Goal: Task Accomplishment & Management: Manage account settings

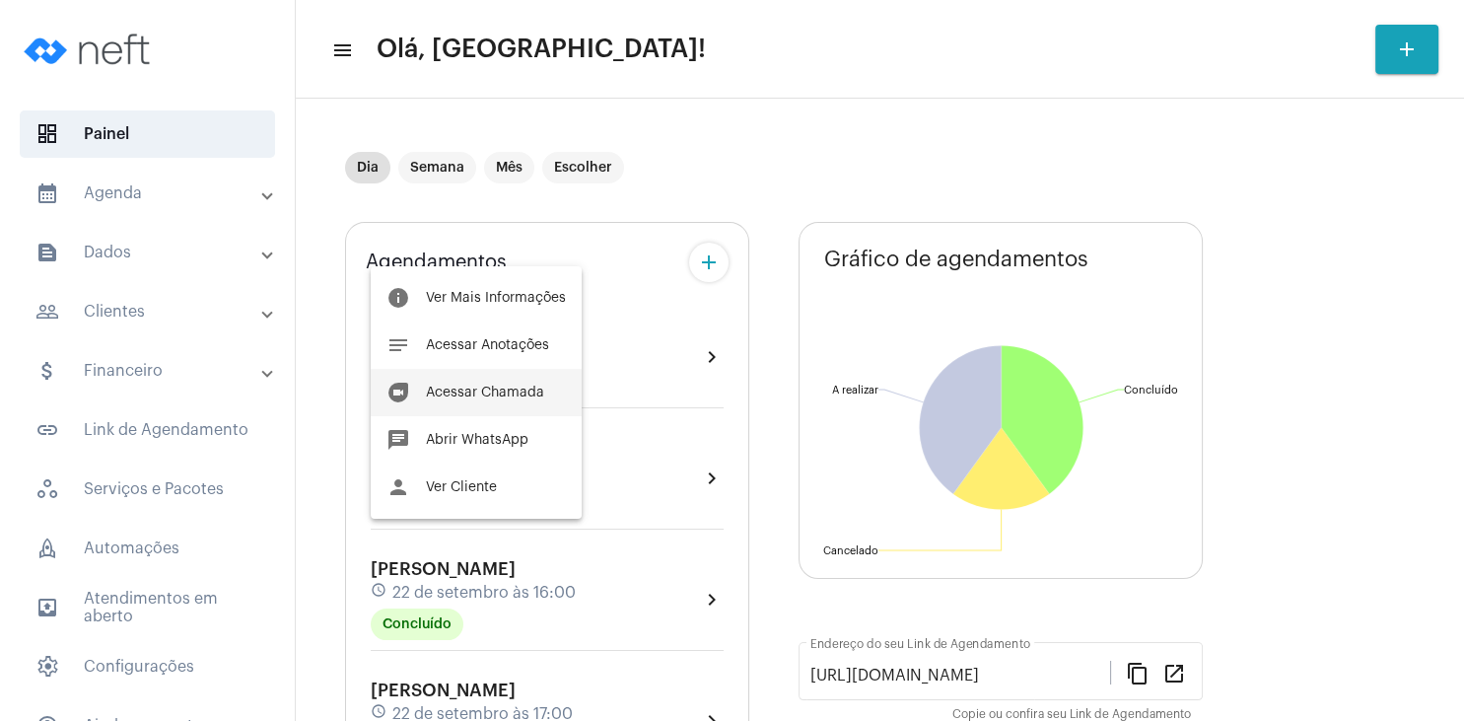
scroll to position [284, 0]
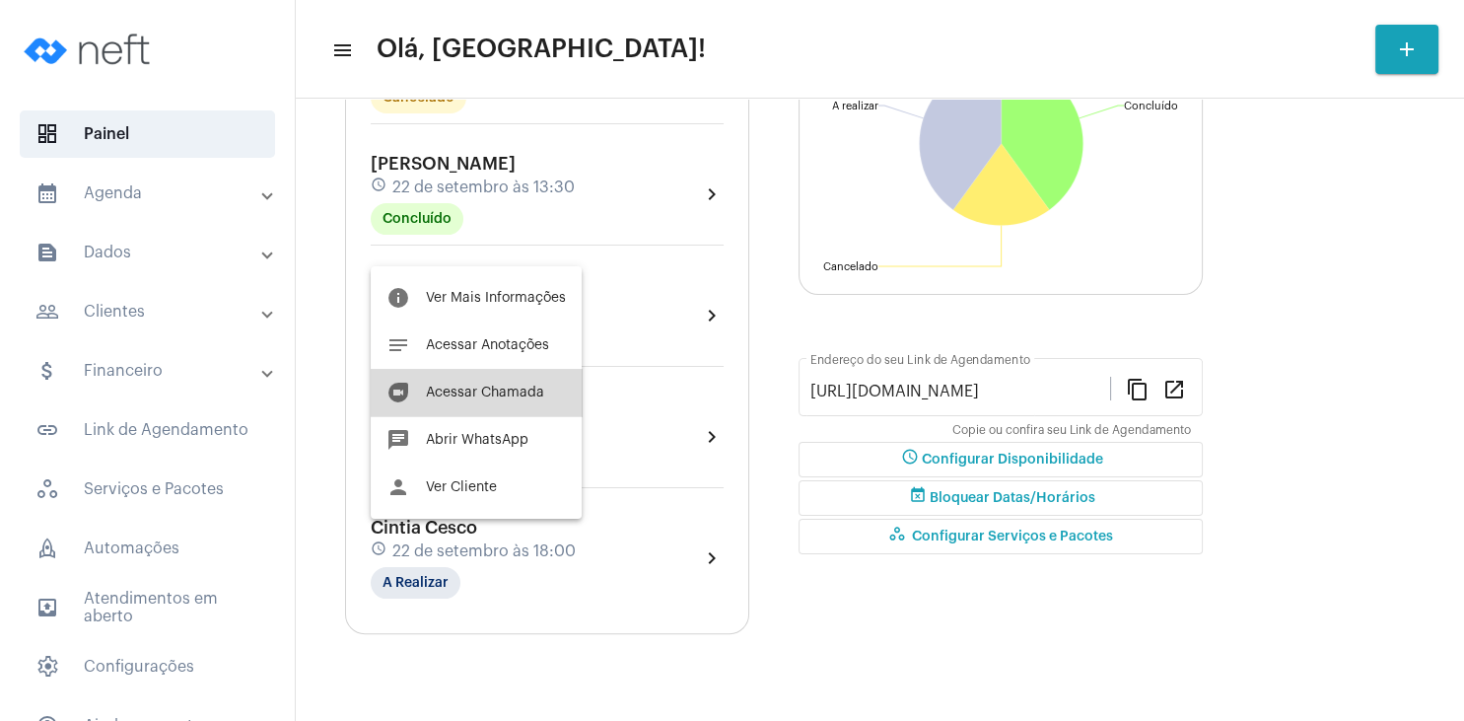
click at [519, 389] on span "Acessar Chamada" at bounding box center [485, 393] width 118 height 14
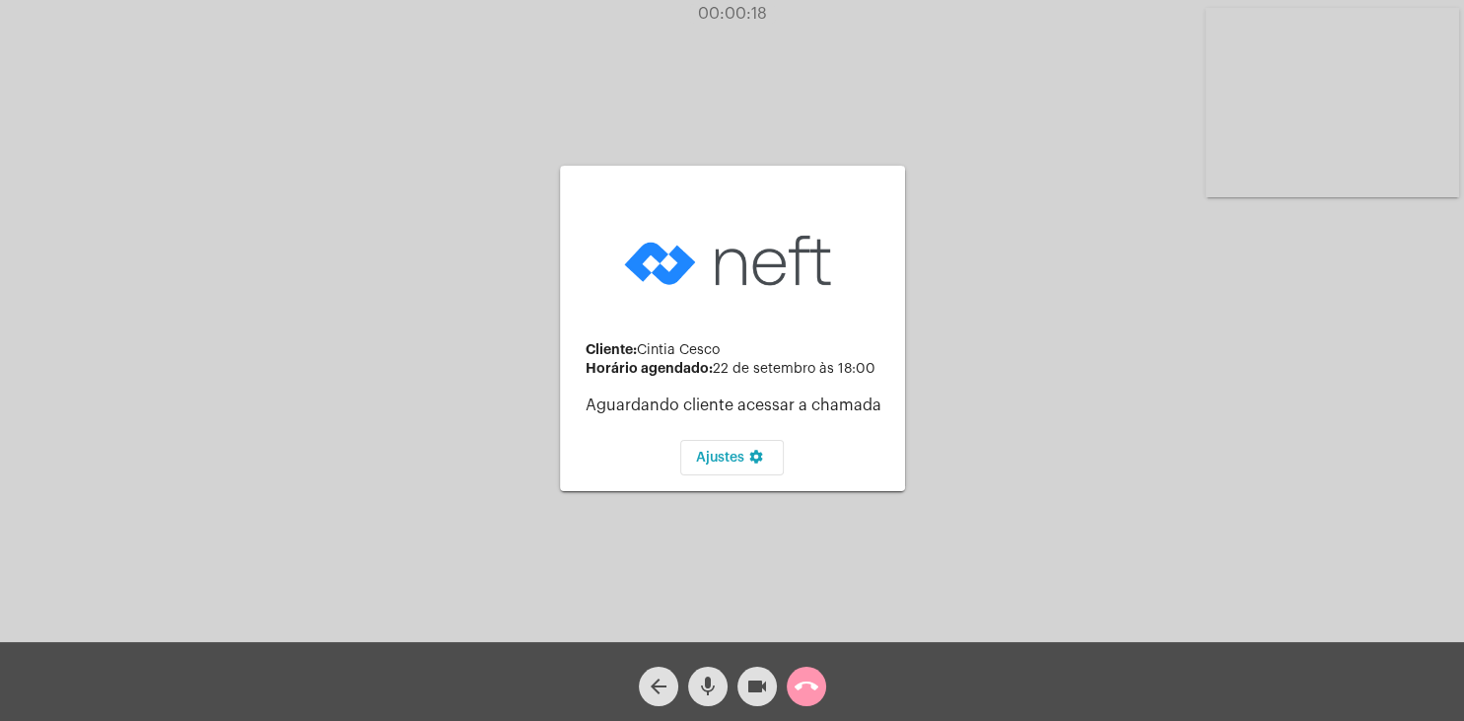
click at [1292, 227] on div "Cliente: Cintia Cesco Horário agendado: [DATE] 18:00 Aguardando cliente acessar…" at bounding box center [732, 326] width 1460 height 642
click at [1296, 227] on div "Cliente: Cintia Cesco Horário agendado: [DATE] 18:00 Aguardando cliente acessar…" at bounding box center [732, 326] width 1460 height 642
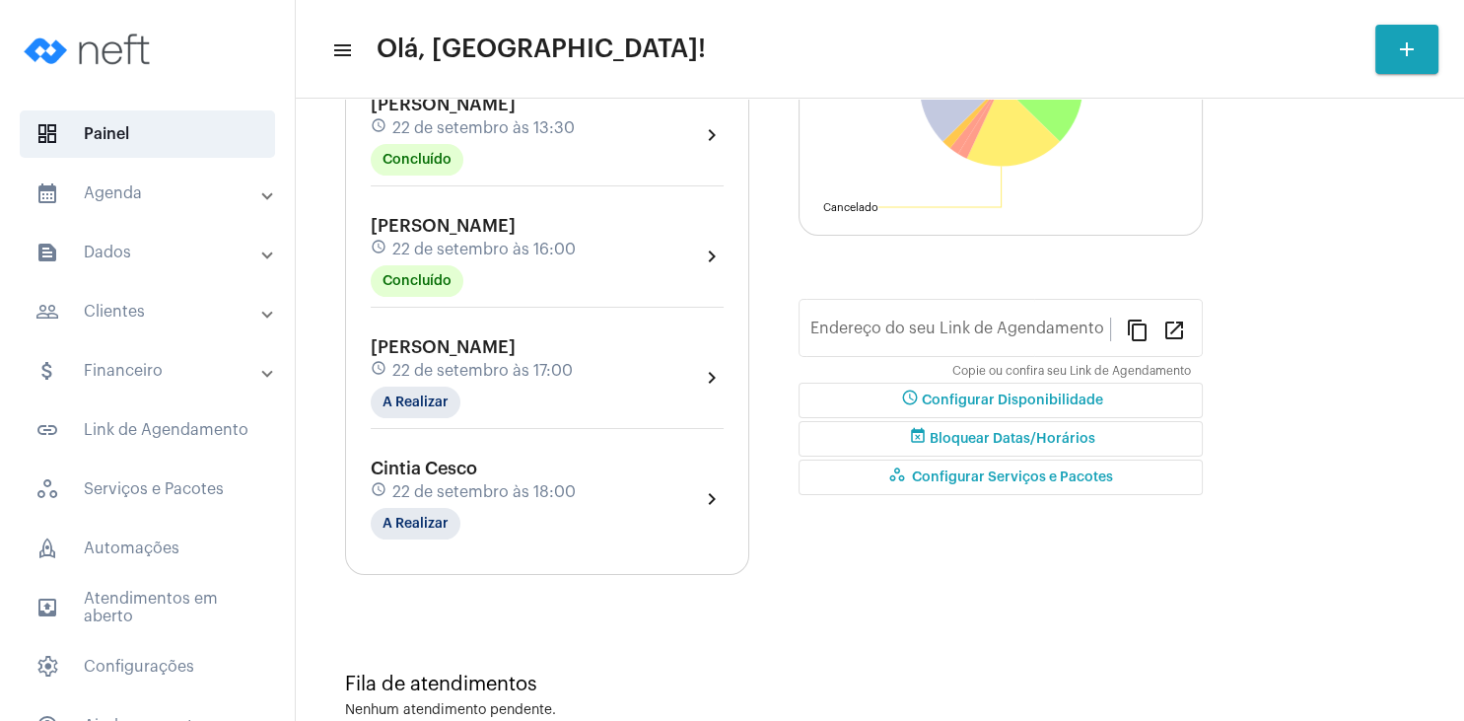
type input "[URL][DOMAIN_NAME]"
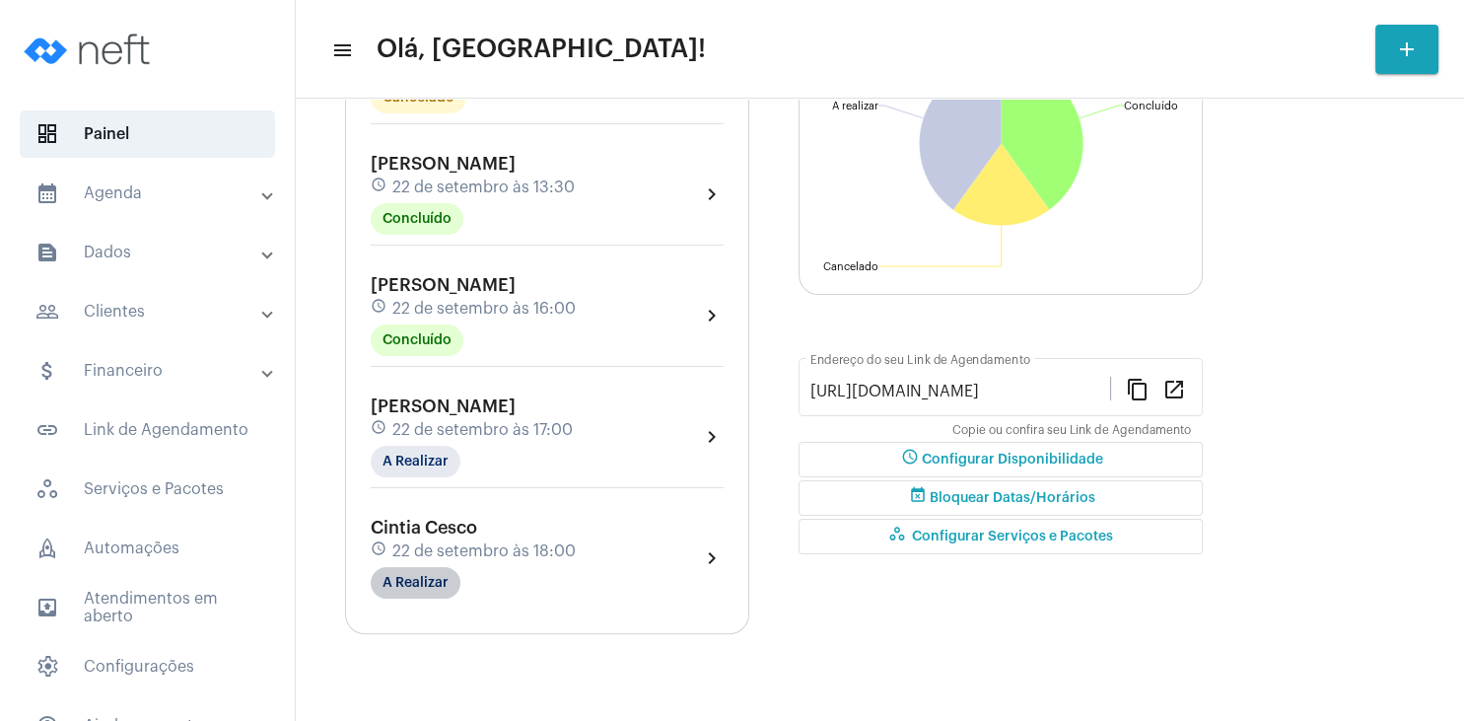
scroll to position [343, 0]
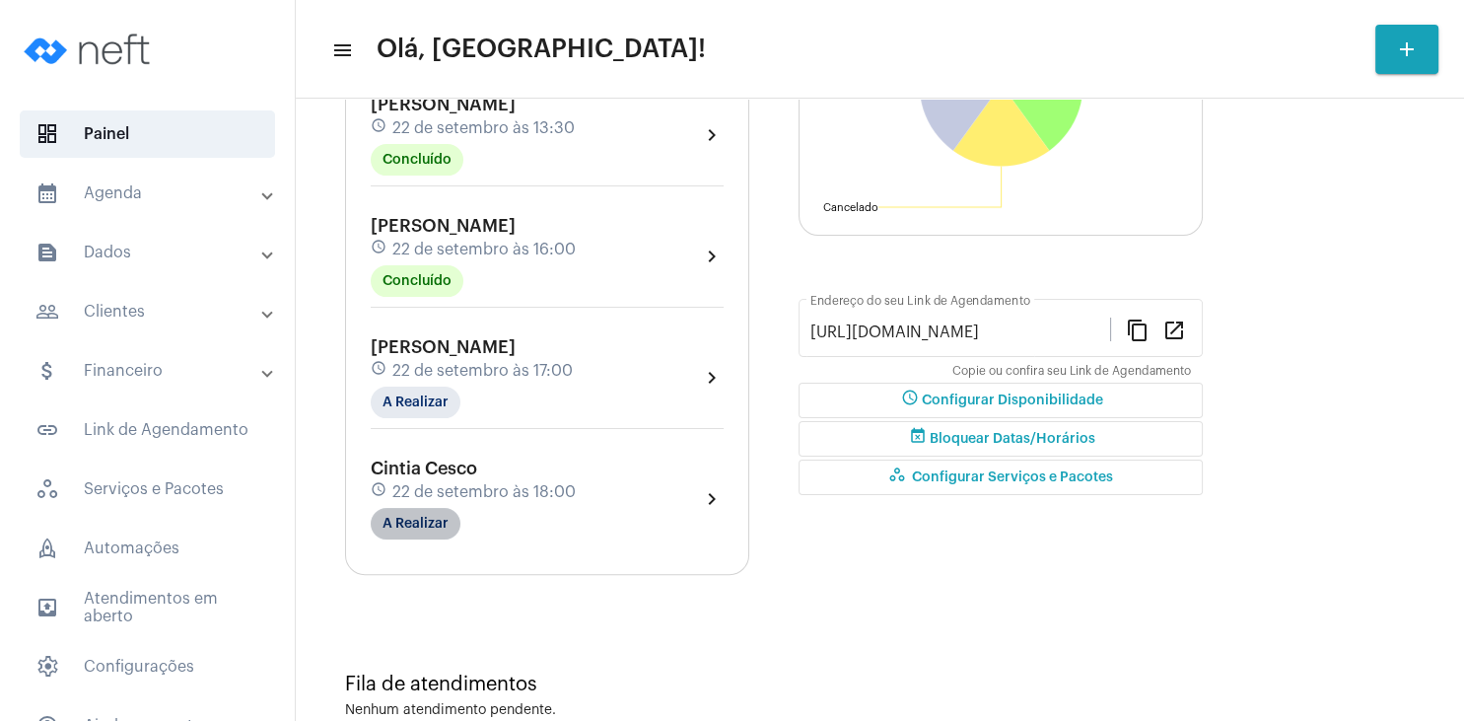
click at [430, 527] on mat-chip "A Realizar" at bounding box center [416, 524] width 90 height 32
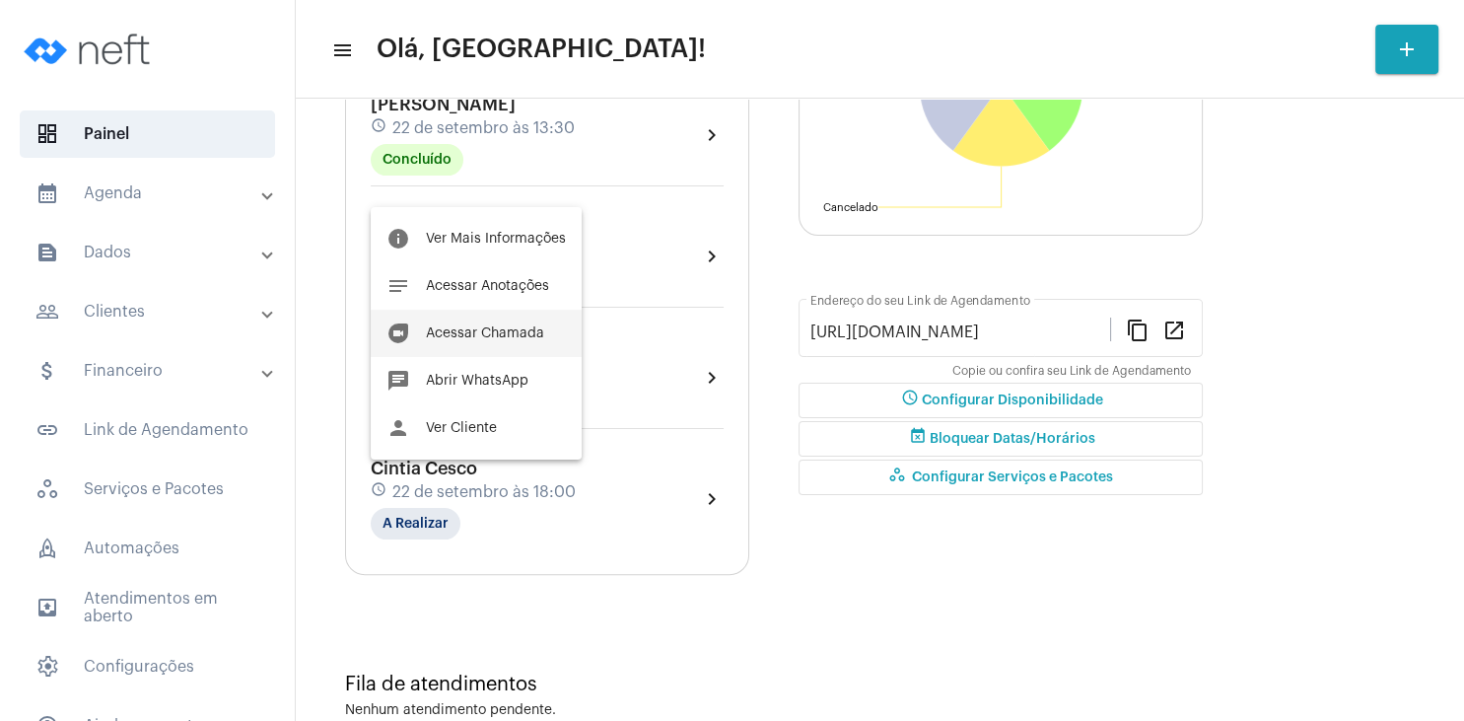
click at [477, 338] on span "Acessar Chamada" at bounding box center [485, 333] width 118 height 14
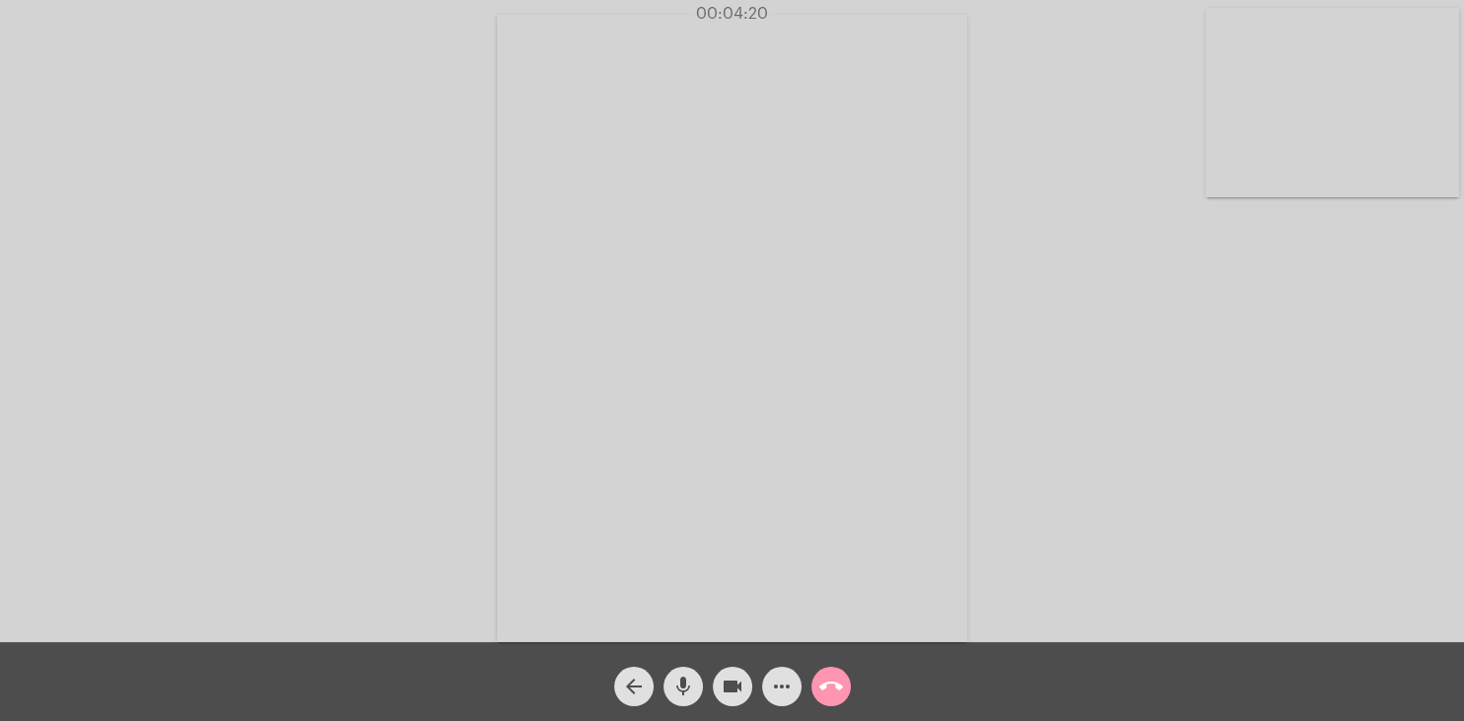
click at [1111, 262] on div "Acessando Câmera e Microfone..." at bounding box center [732, 326] width 1460 height 642
click at [690, 685] on mat-icon "mic" at bounding box center [684, 686] width 24 height 24
click at [690, 685] on mat-icon "mic_off" at bounding box center [684, 686] width 24 height 24
click at [686, 681] on mat-icon "mic" at bounding box center [684, 686] width 24 height 24
click at [686, 681] on mat-icon "mic_off" at bounding box center [684, 686] width 24 height 24
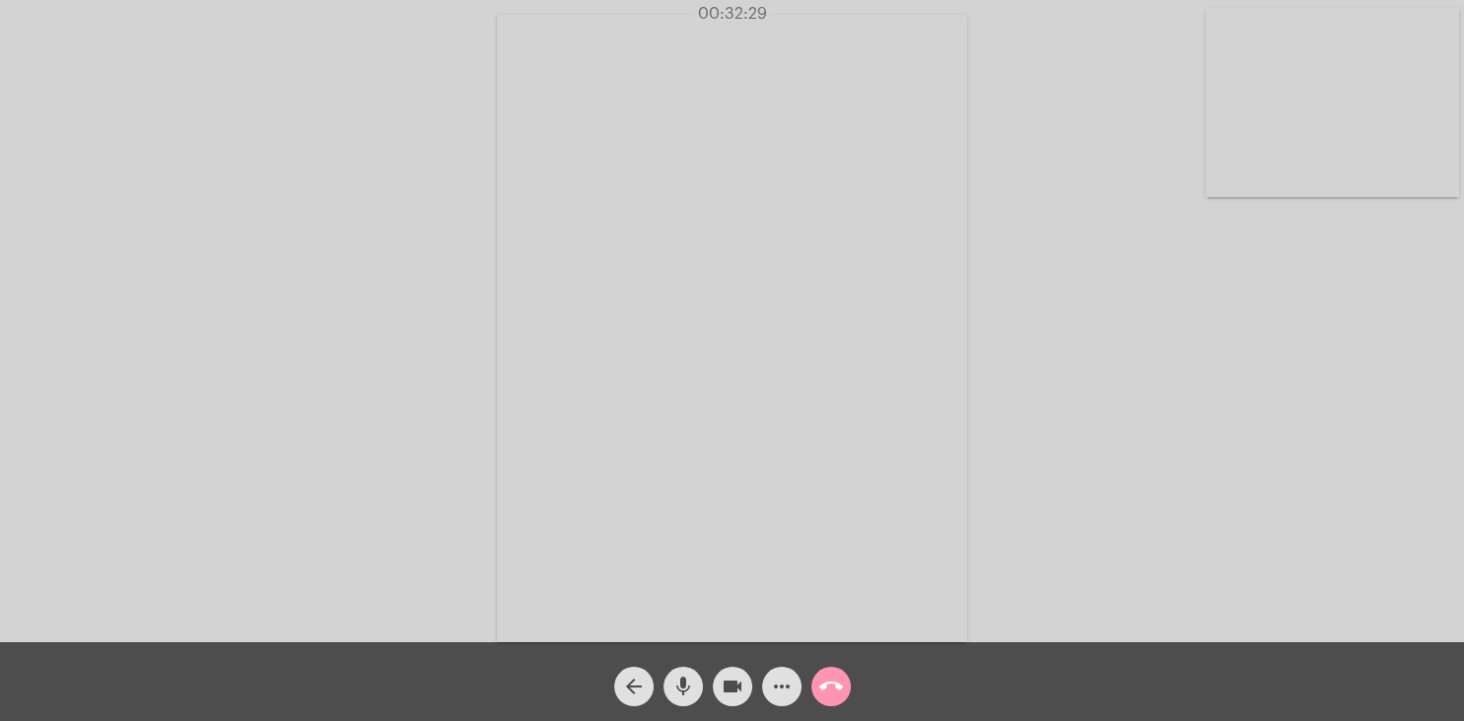
click at [1463, 526] on div "Acessando Câmera e Microfone..." at bounding box center [732, 321] width 1464 height 642
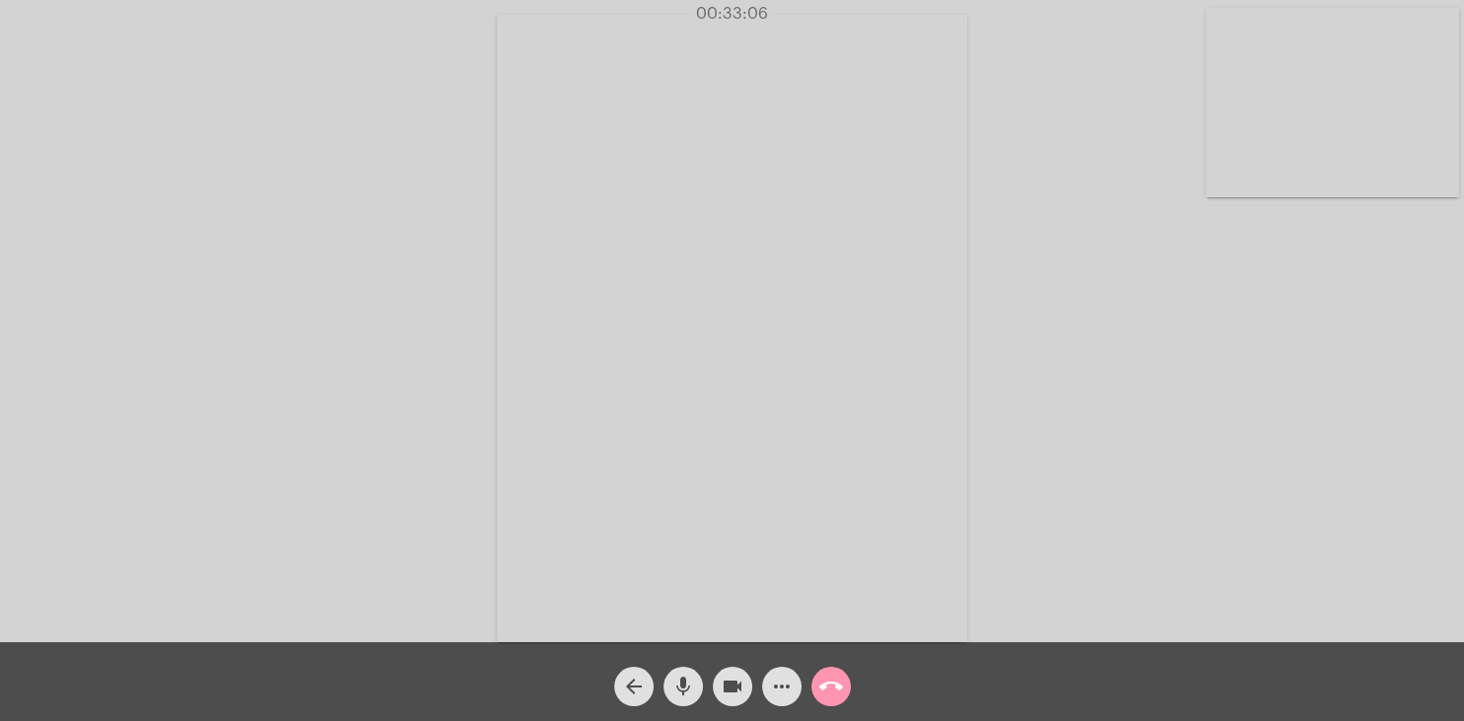
click at [1463, 526] on div "Acessando Câmera e Microfone..." at bounding box center [732, 321] width 1464 height 642
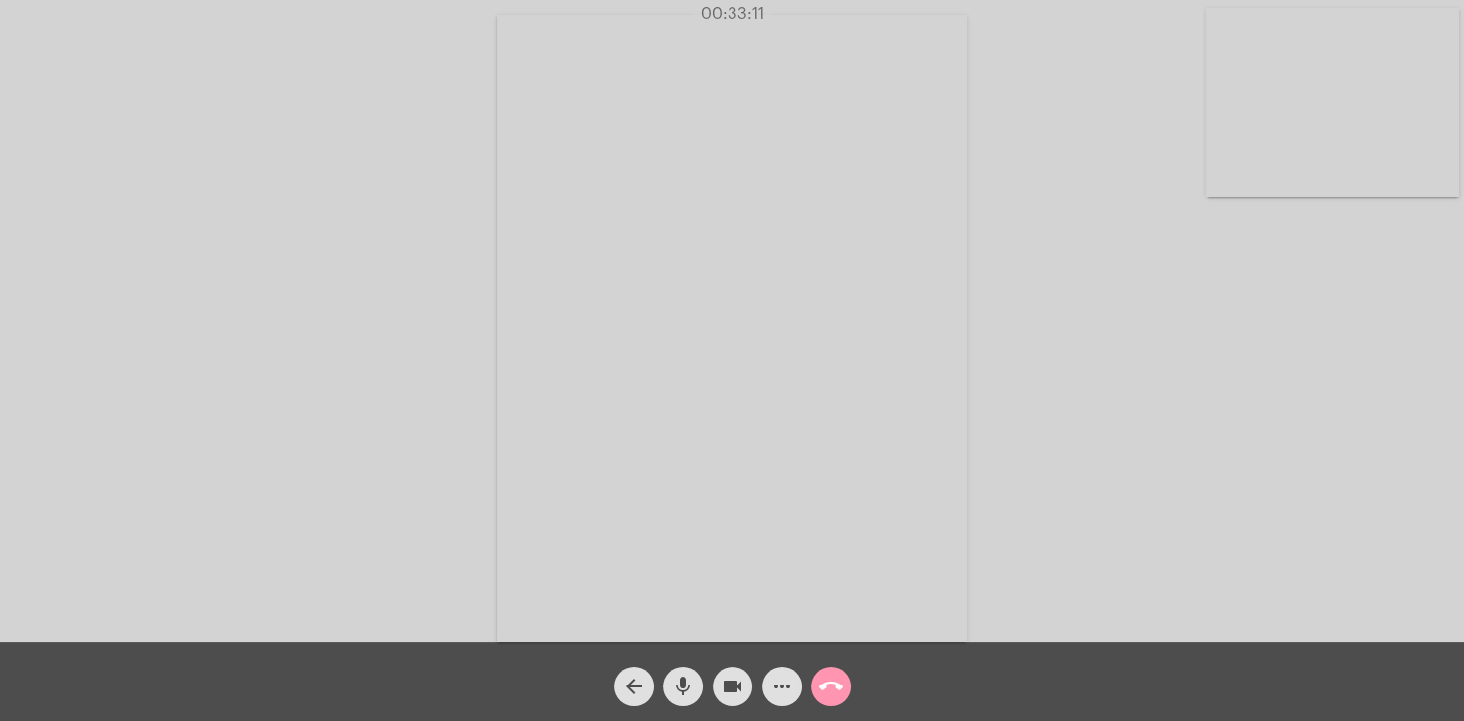
click at [1463, 526] on div "Acessando Câmera e Microfone..." at bounding box center [732, 321] width 1464 height 642
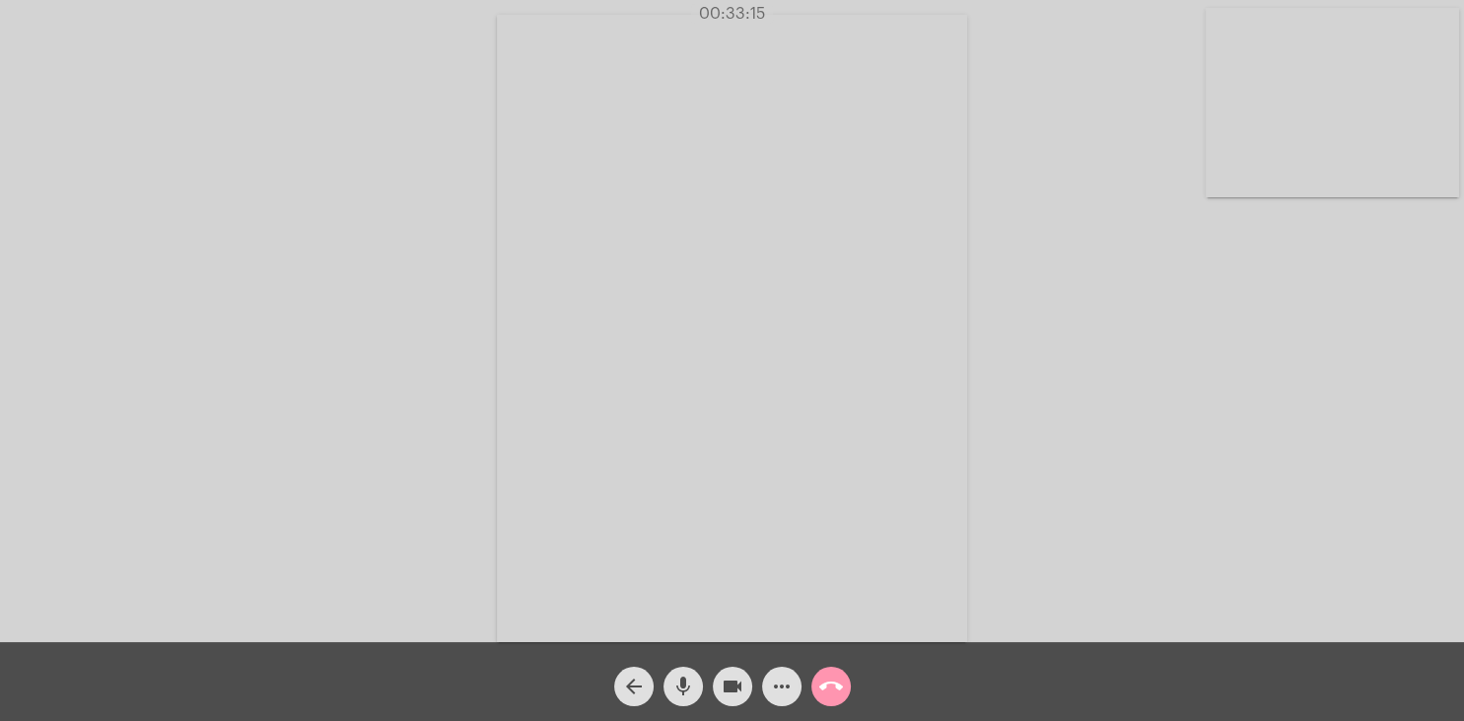
click at [1463, 526] on div "Acessando Câmera e Microfone..." at bounding box center [732, 321] width 1464 height 642
click at [841, 678] on mat-icon "call_end" at bounding box center [831, 686] width 24 height 24
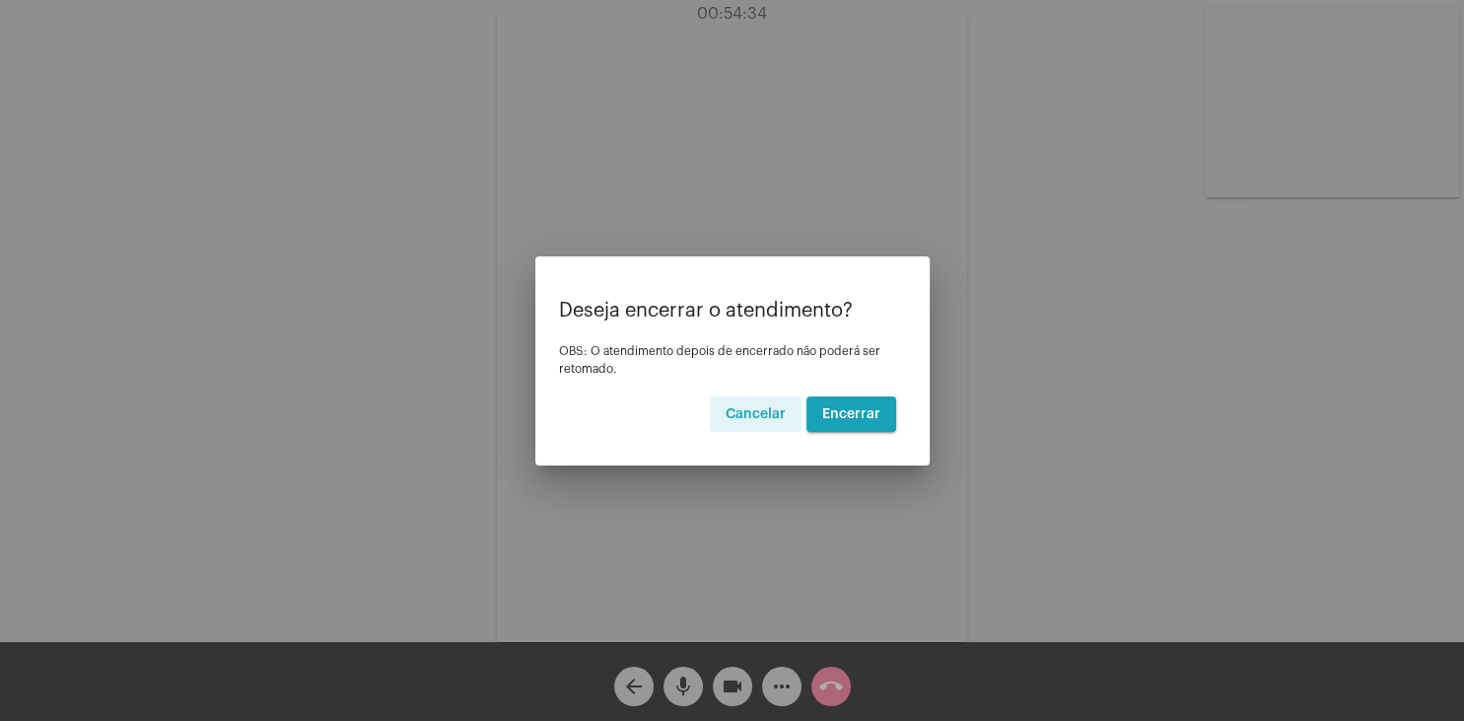
click at [858, 415] on span "Encerrar" at bounding box center [851, 414] width 58 height 14
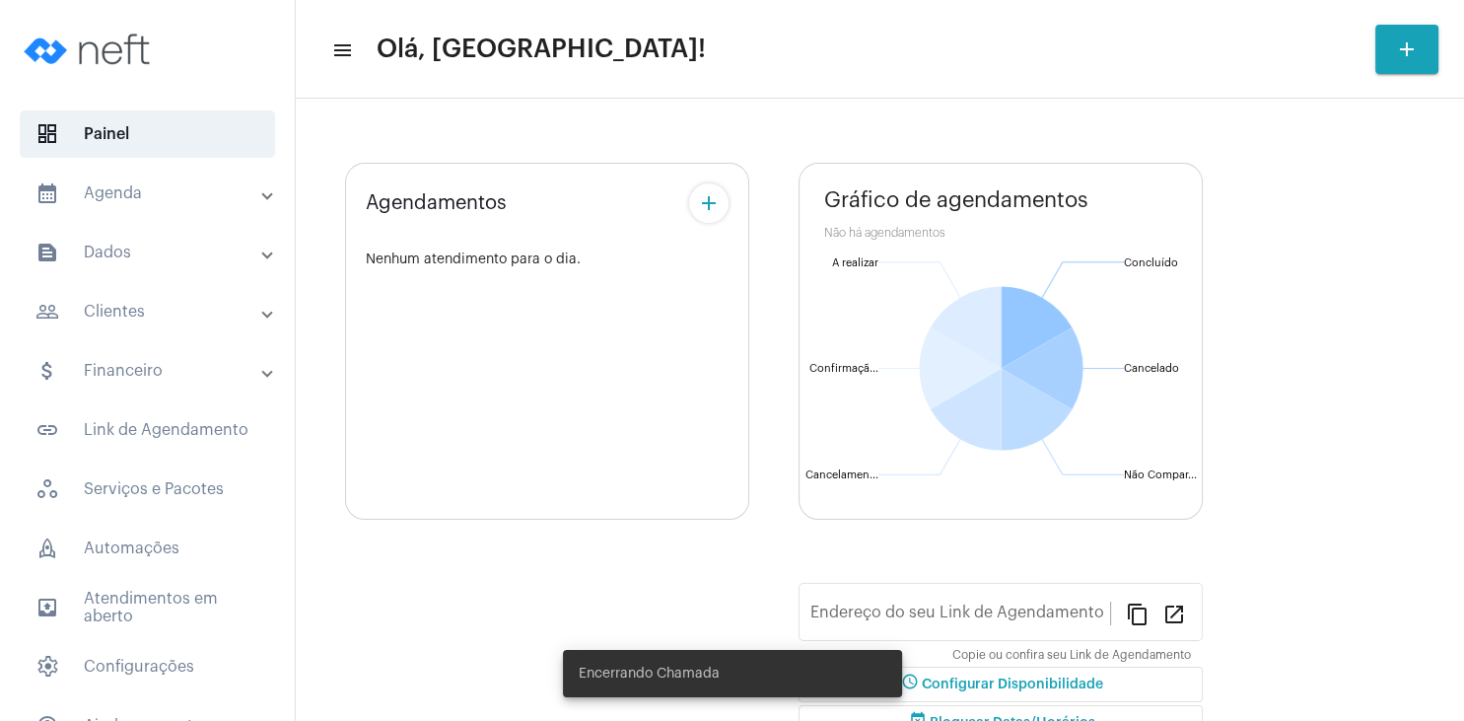
type input "[URL][DOMAIN_NAME]"
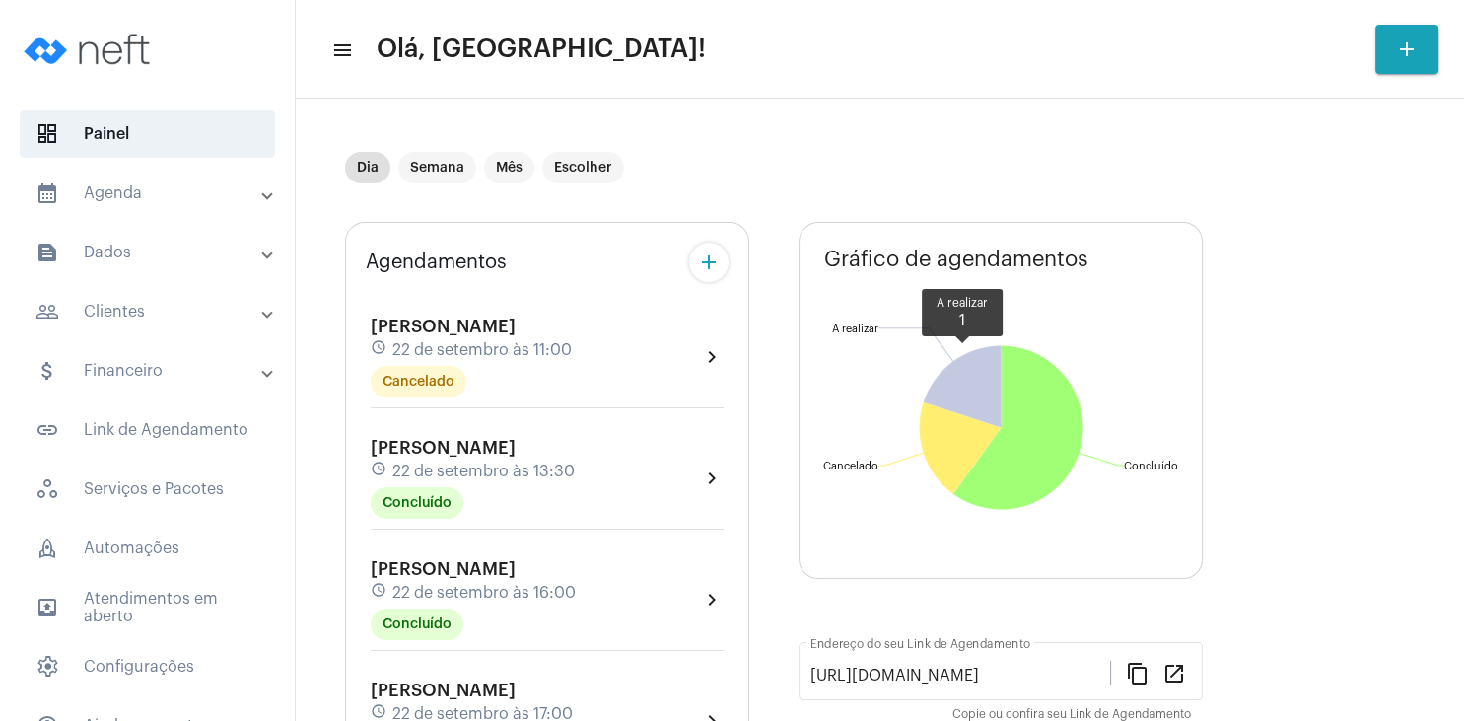
click at [436, 314] on div "[PERSON_NAME] Cetolin schedule [DATE] 11:00 Cancelado chevron_right" at bounding box center [547, 363] width 363 height 102
click at [482, 356] on span "22 de setembro às 11:00" at bounding box center [481, 350] width 179 height 18
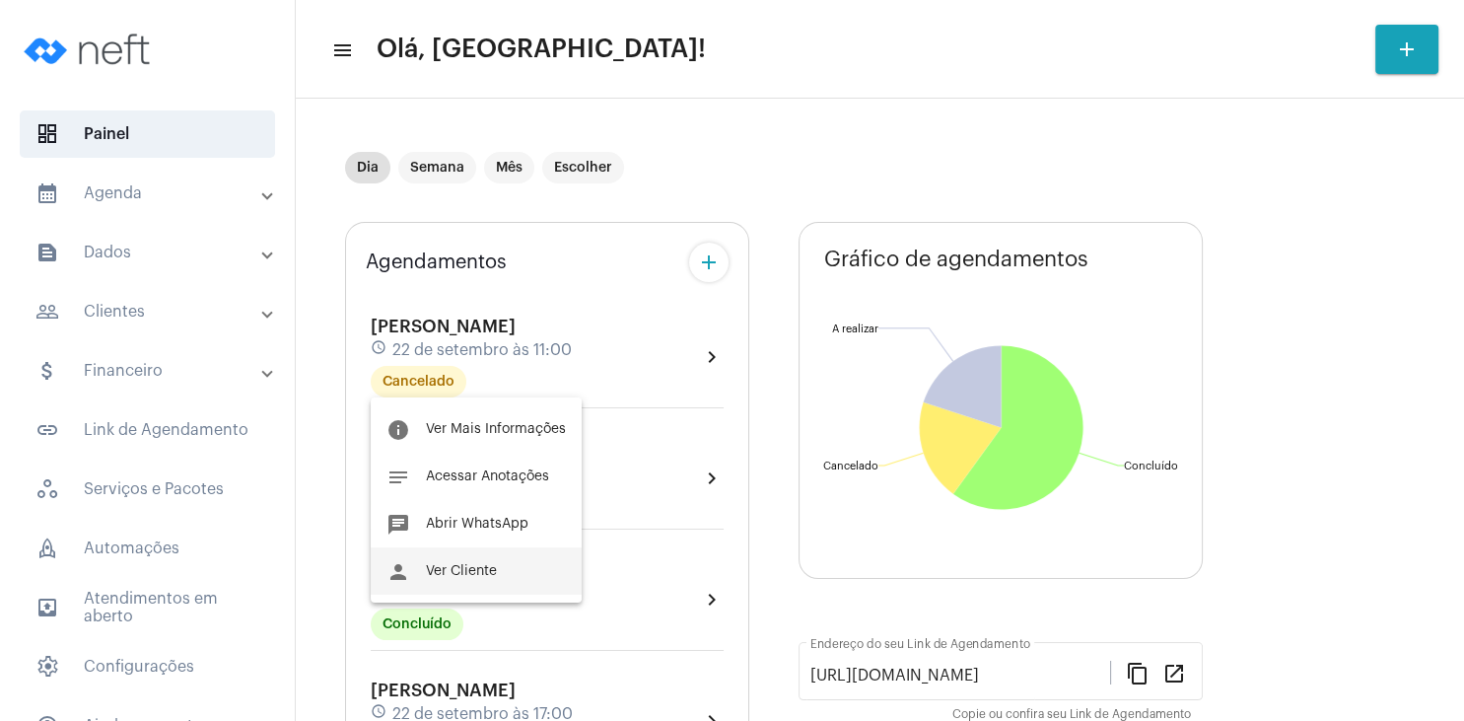
click at [481, 566] on span "Ver Cliente" at bounding box center [461, 571] width 71 height 14
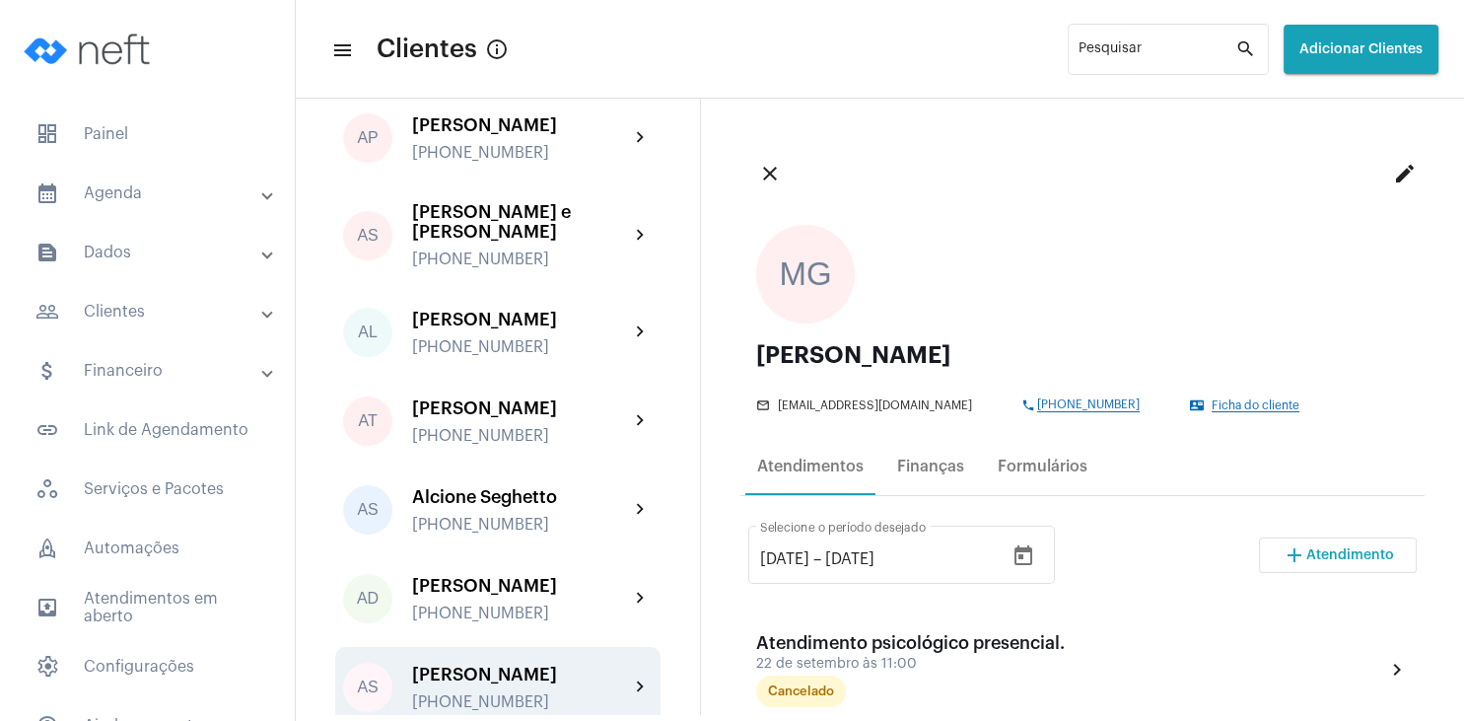
scroll to position [284, 0]
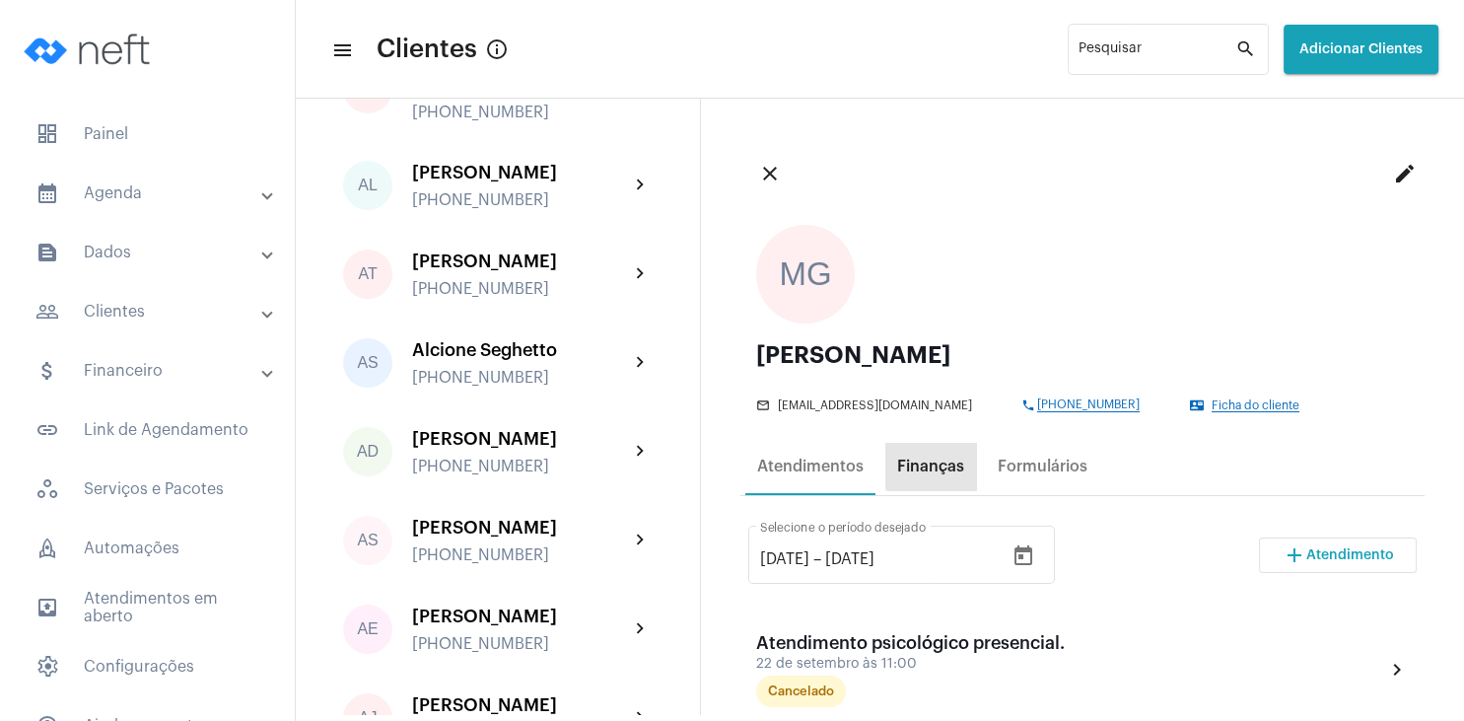
click at [943, 448] on div "Finanças" at bounding box center [930, 466] width 91 height 47
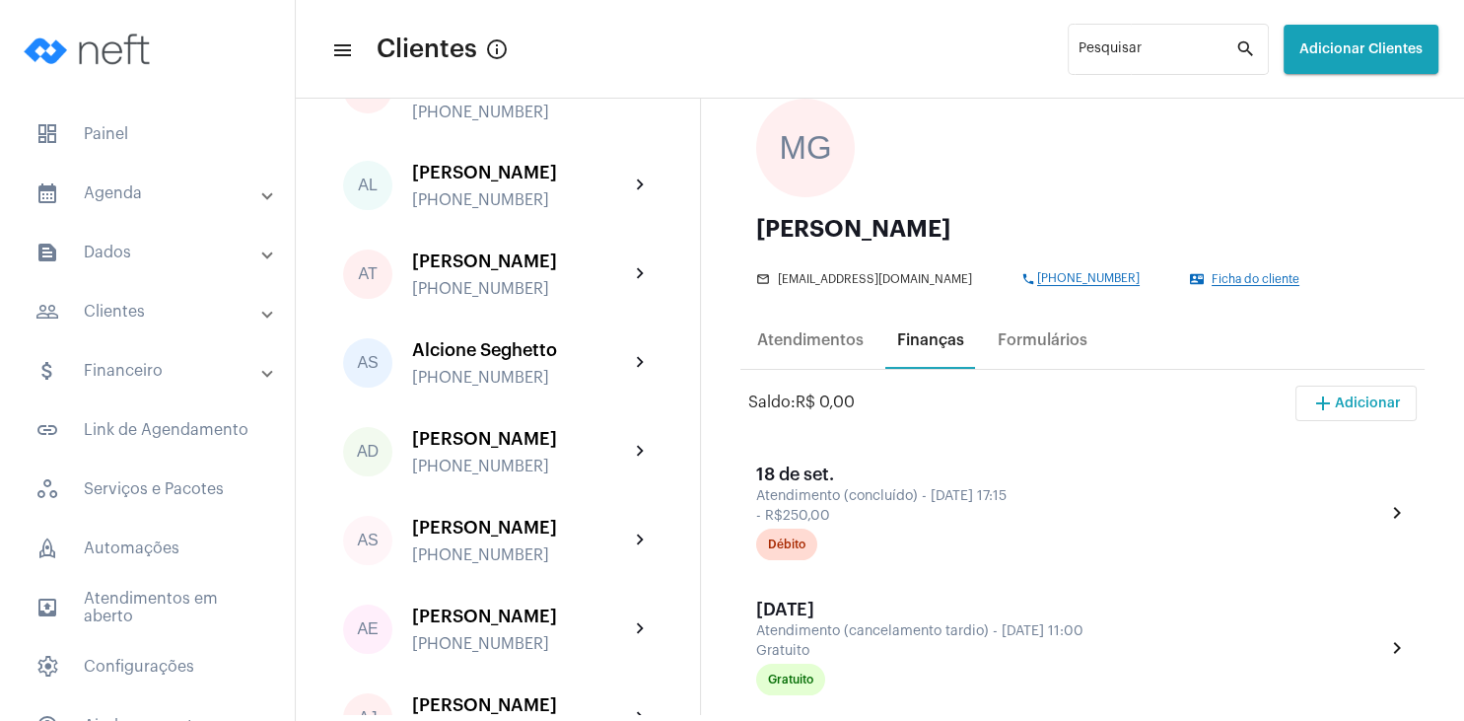
scroll to position [189, 0]
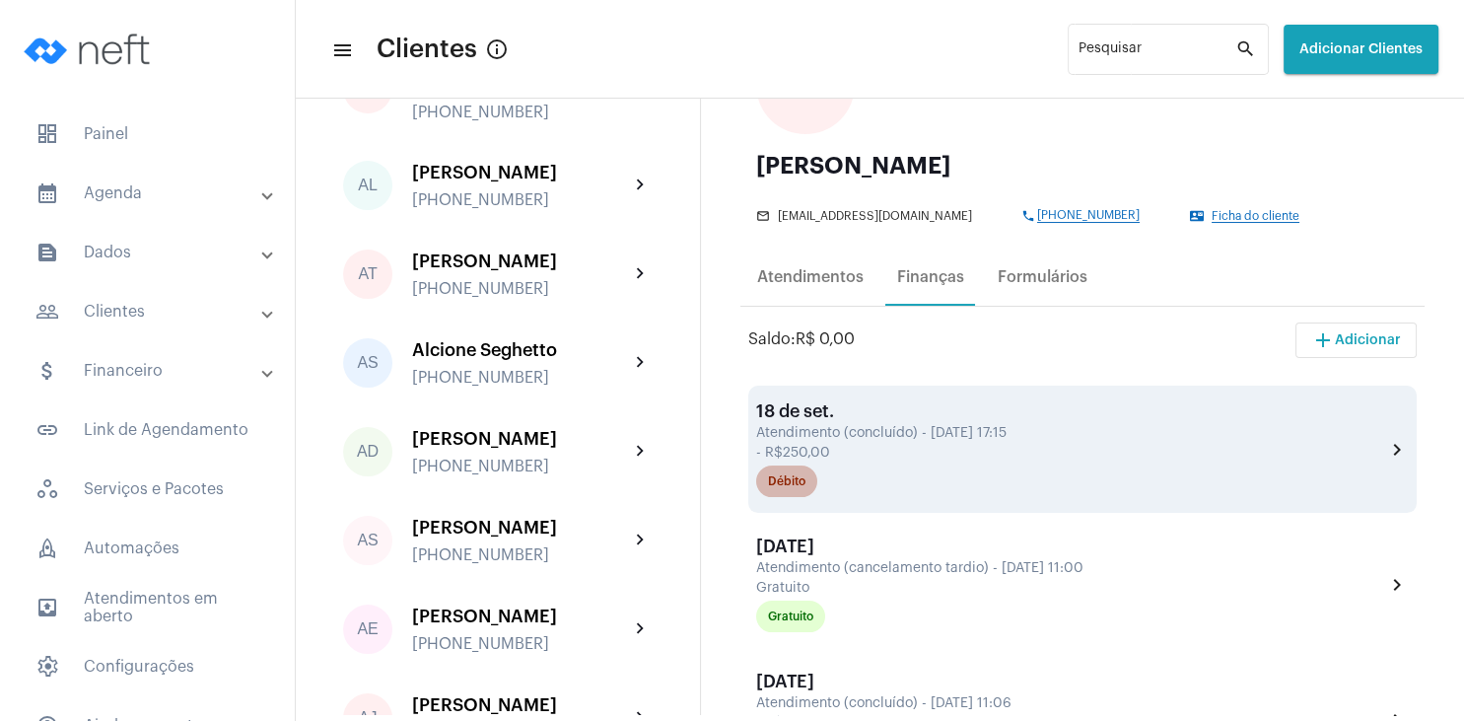
click at [795, 480] on div "Débito" at bounding box center [786, 481] width 37 height 13
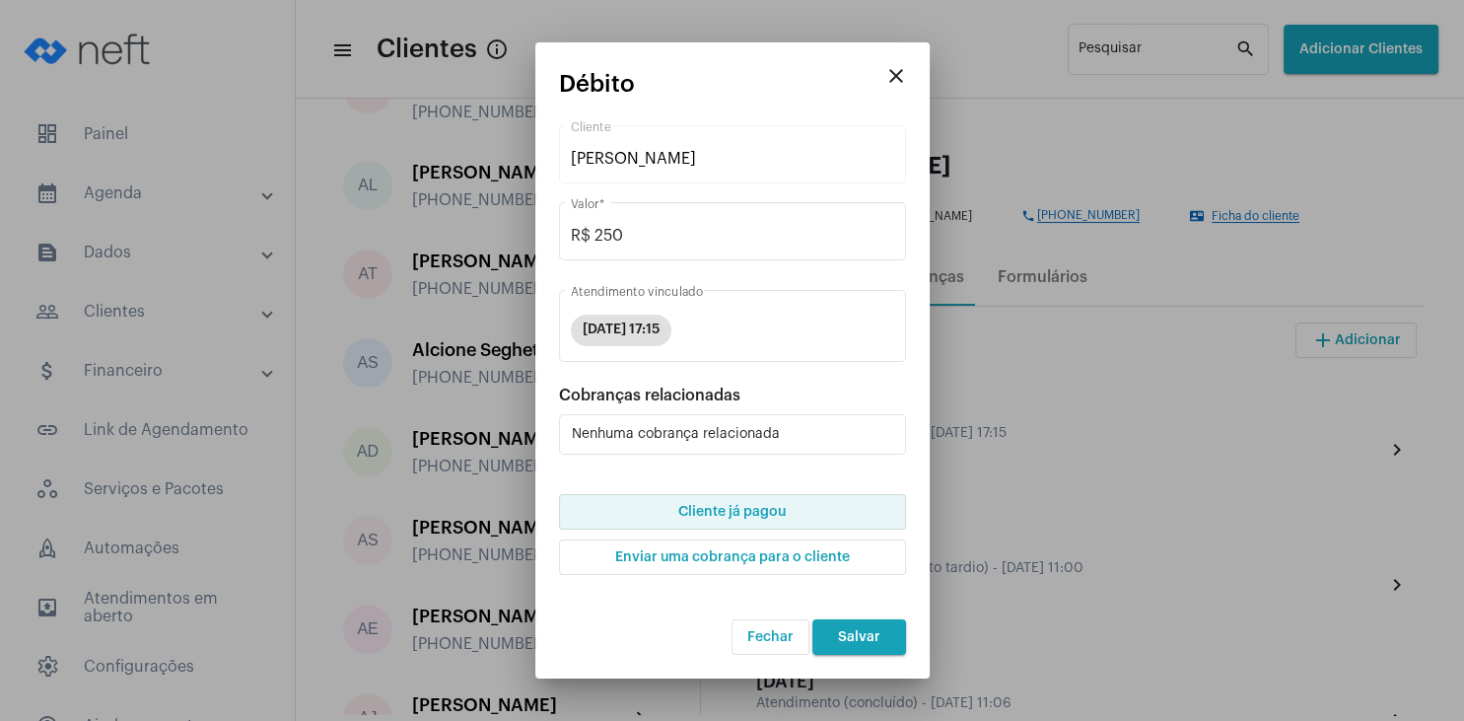
click at [772, 512] on span "Cliente já pagou" at bounding box center [731, 512] width 107 height 14
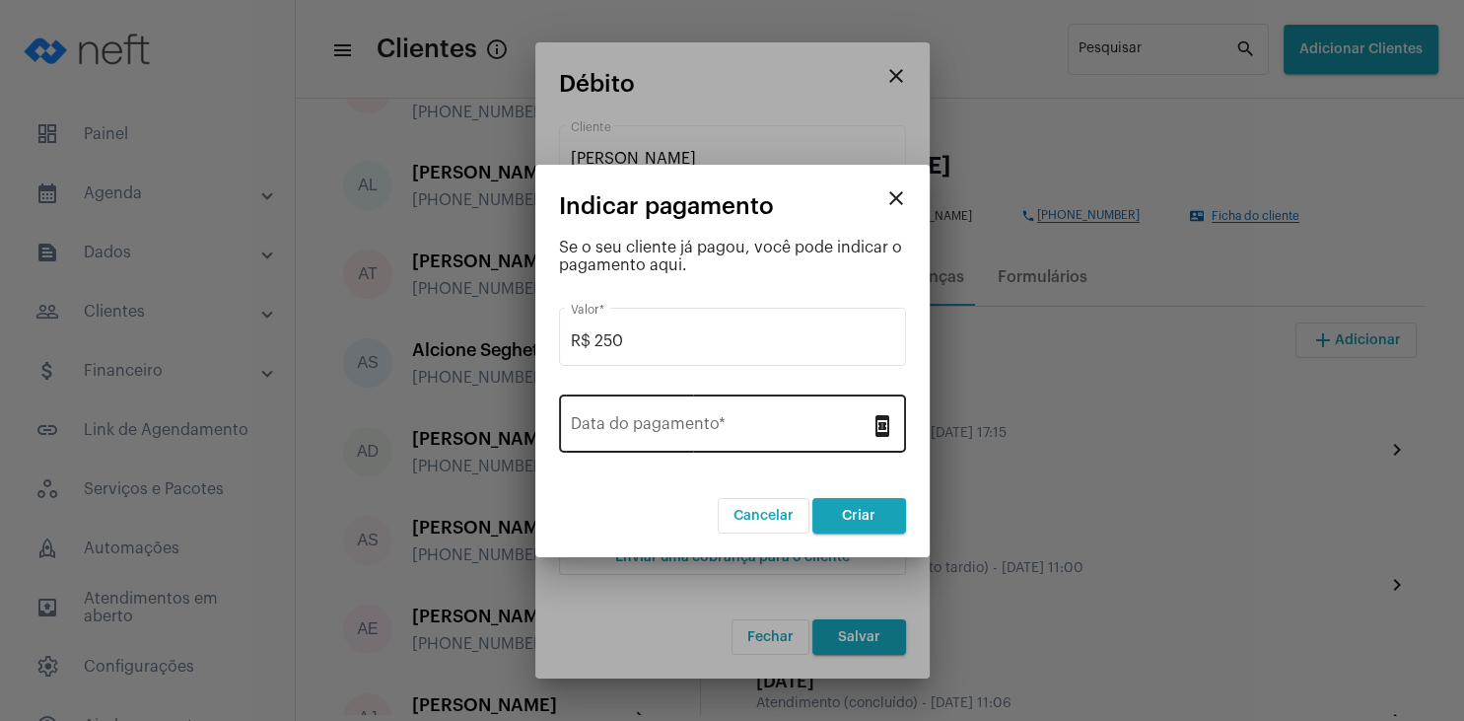
click at [708, 438] on div "Data do pagamento *" at bounding box center [721, 421] width 300 height 62
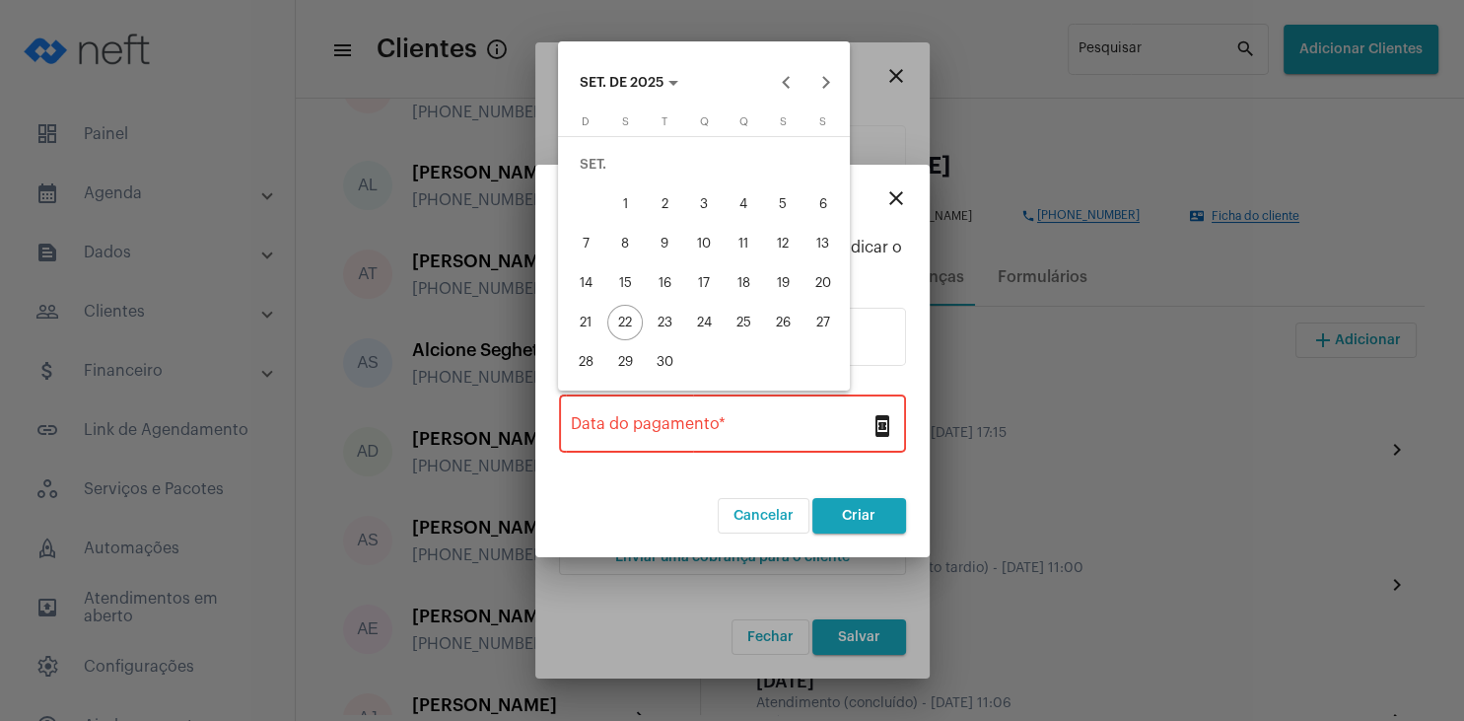
click at [581, 320] on div "21" at bounding box center [585, 322] width 35 height 35
type input "[DATE]"
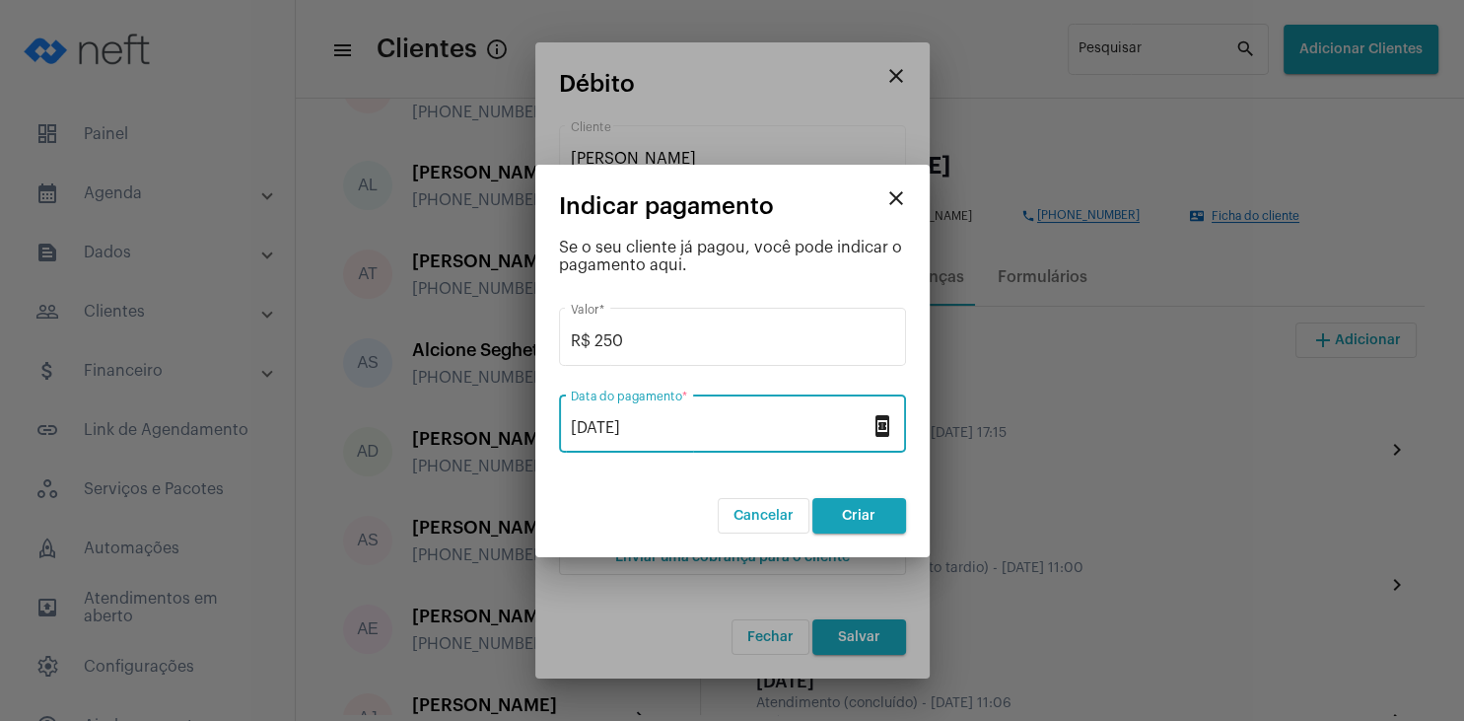
click at [882, 526] on button "Criar" at bounding box center [860, 515] width 94 height 35
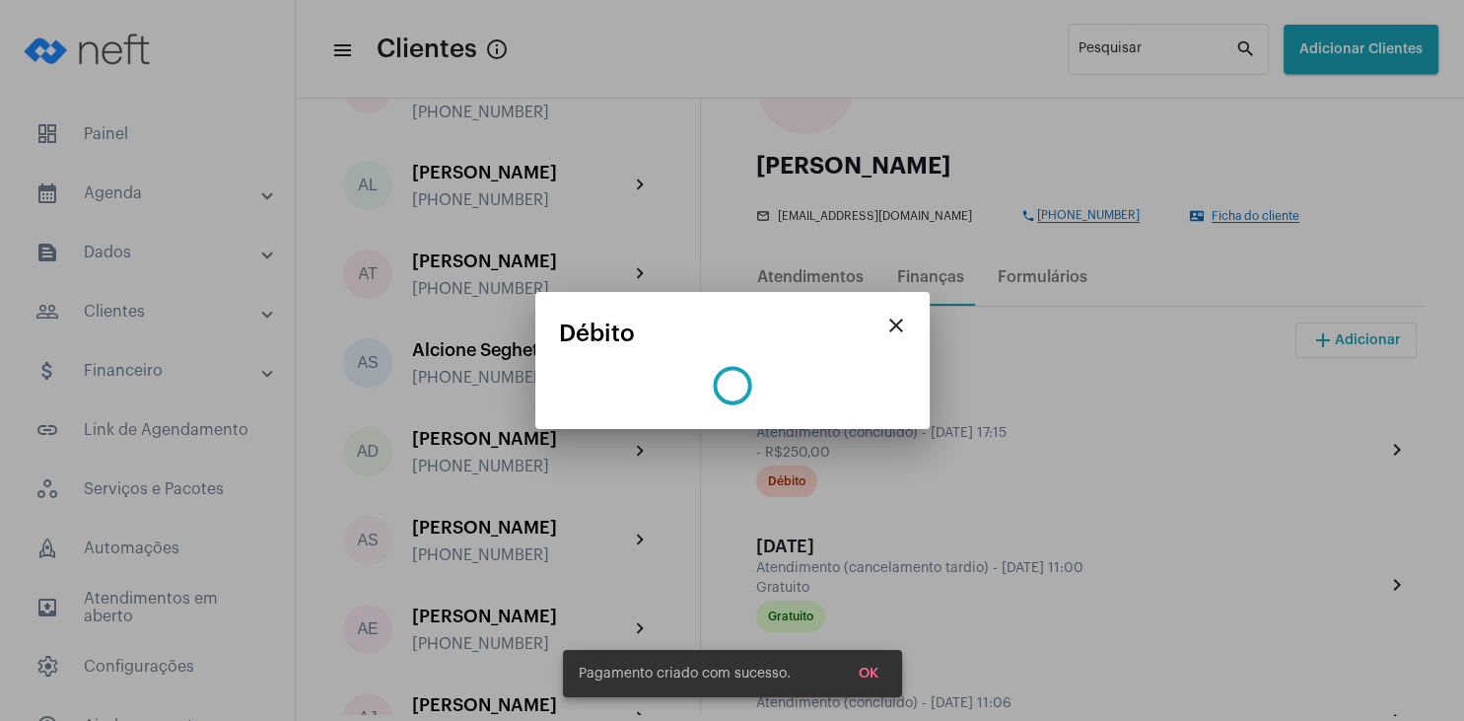
click at [877, 672] on span "OK" at bounding box center [869, 674] width 20 height 14
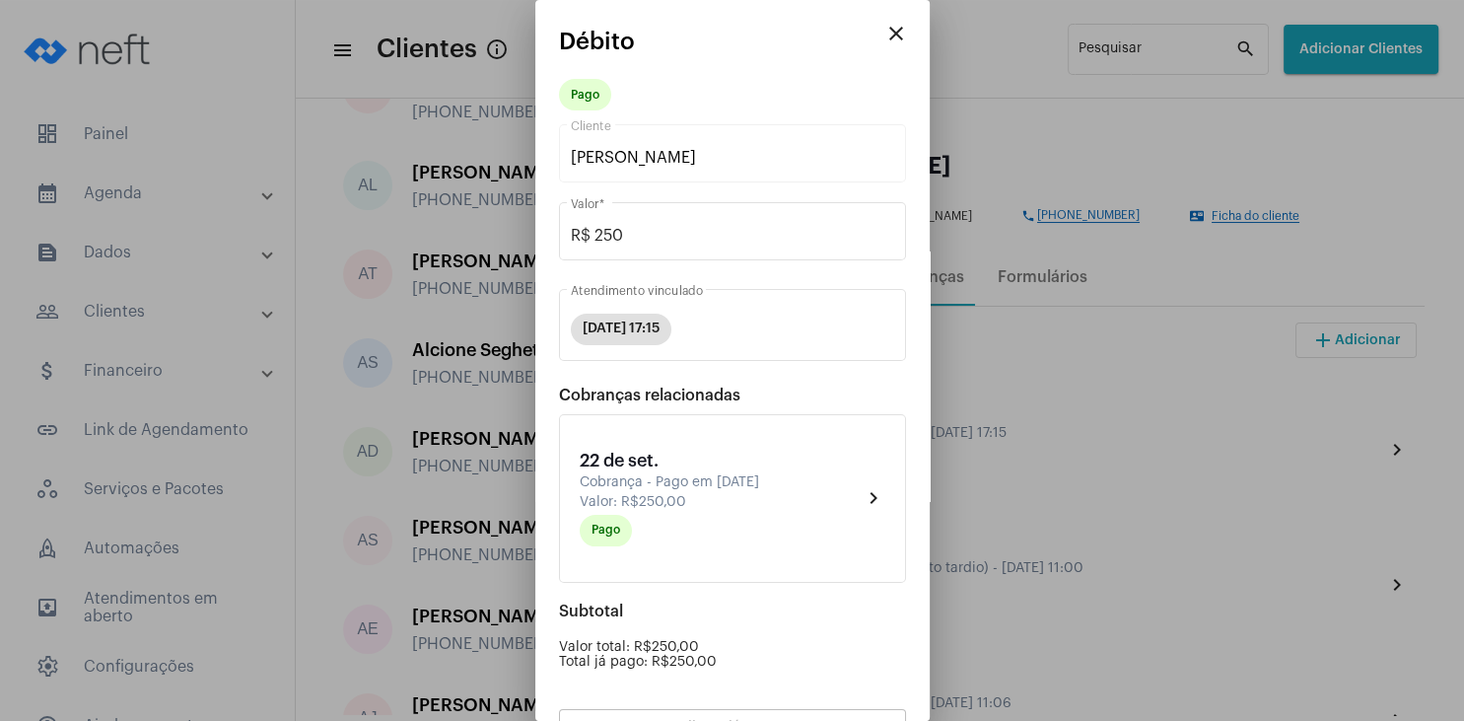
scroll to position [173, 0]
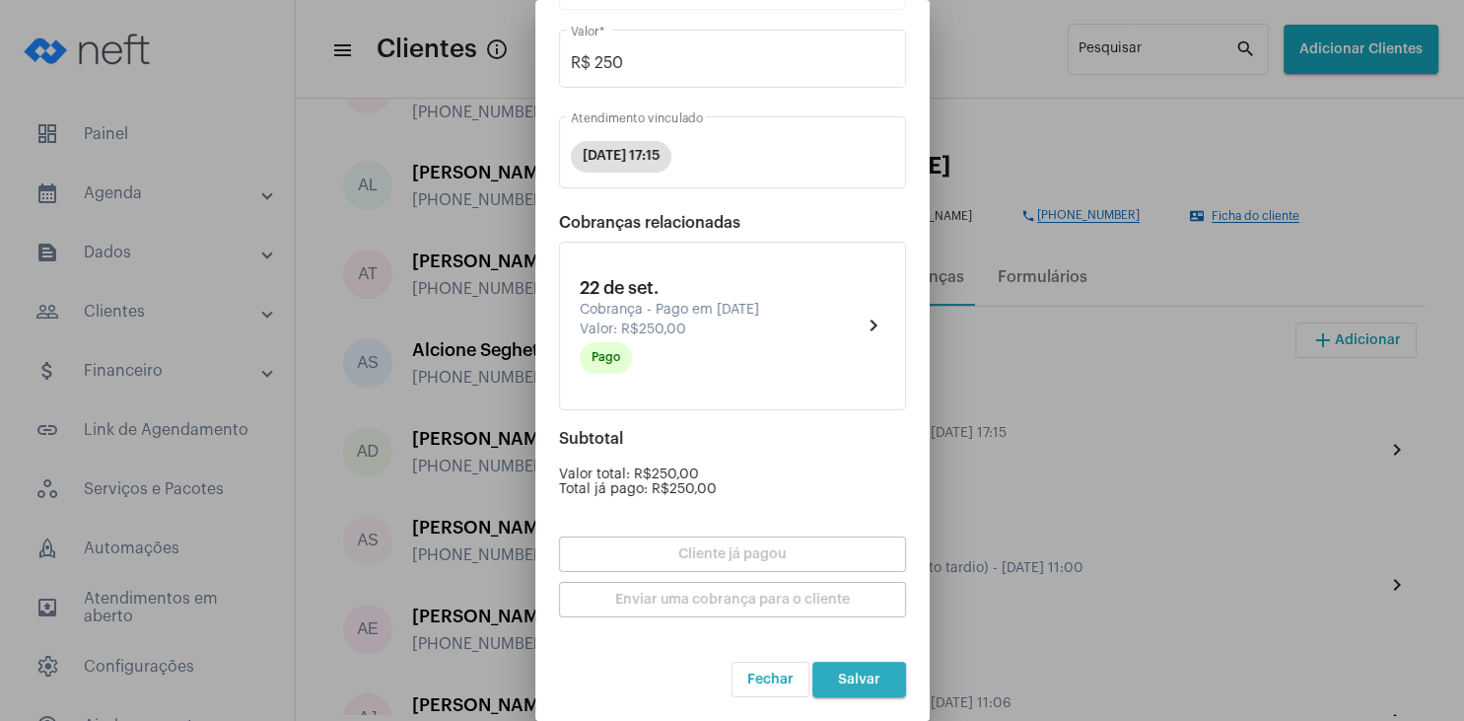
click at [874, 667] on button "Salvar" at bounding box center [860, 679] width 94 height 35
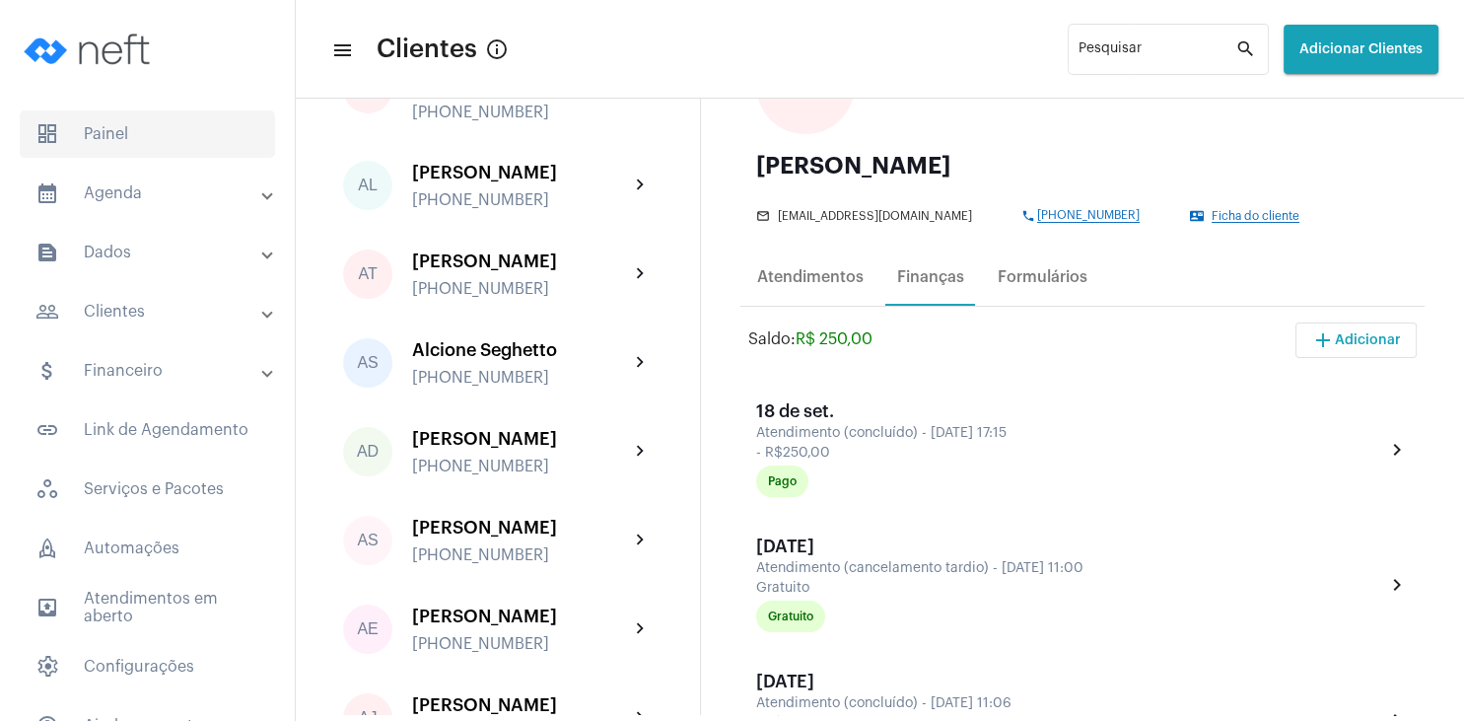
click at [93, 135] on span "dashboard Painel" at bounding box center [147, 133] width 255 height 47
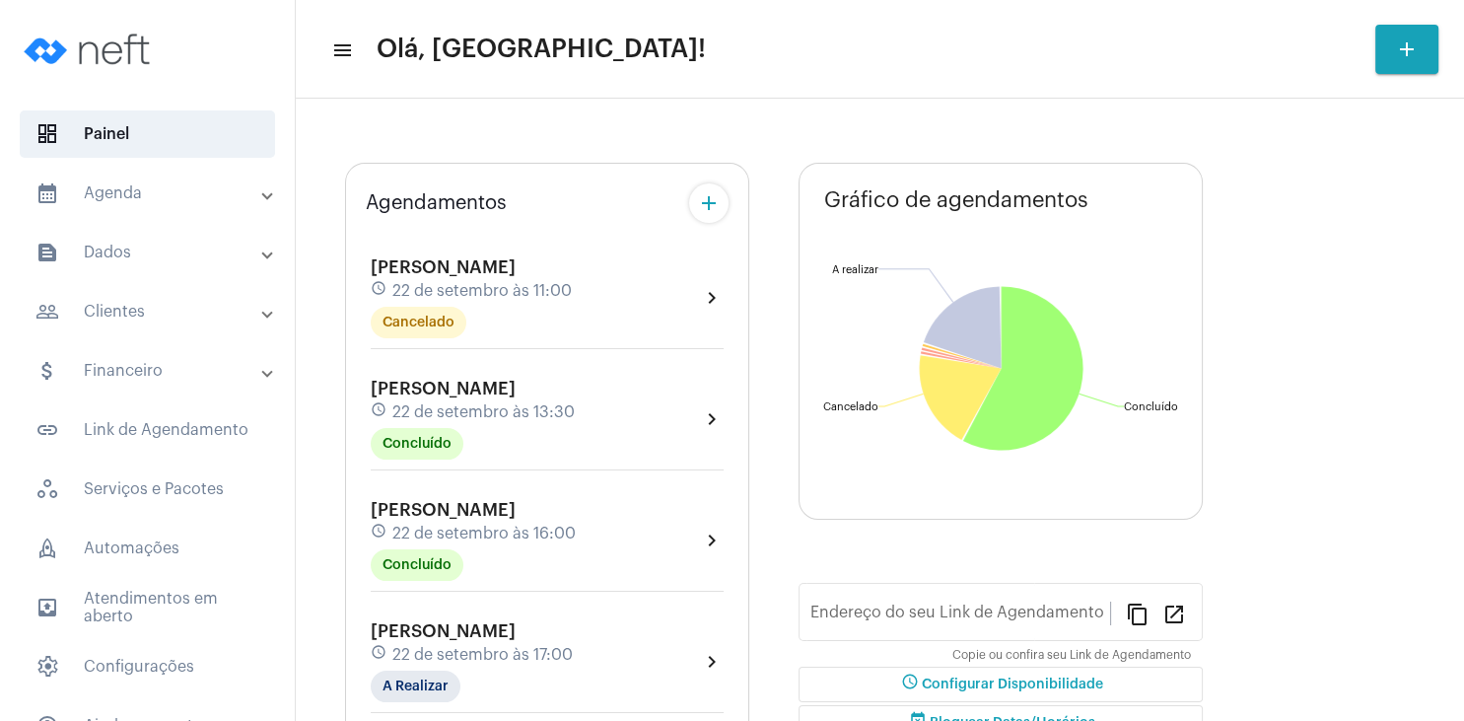
type input "[URL][DOMAIN_NAME]"
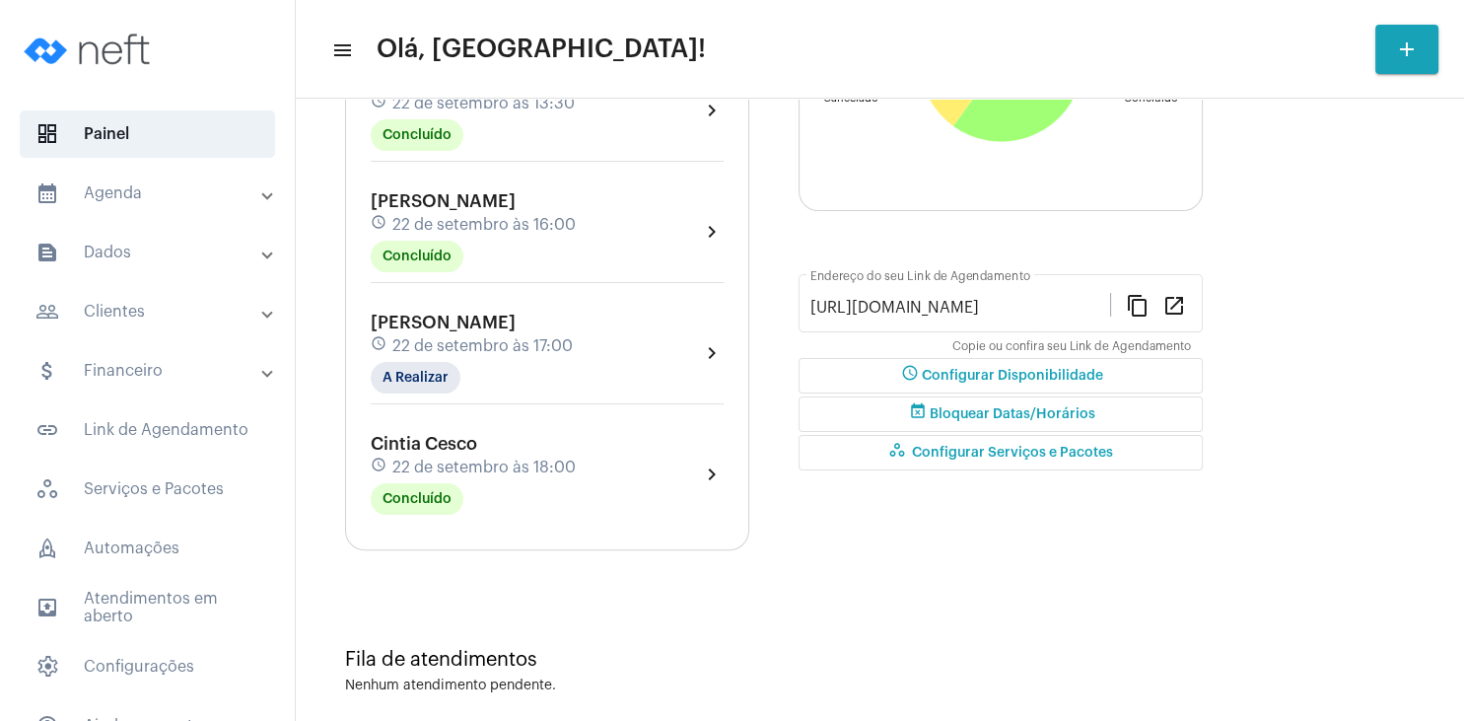
scroll to position [379, 0]
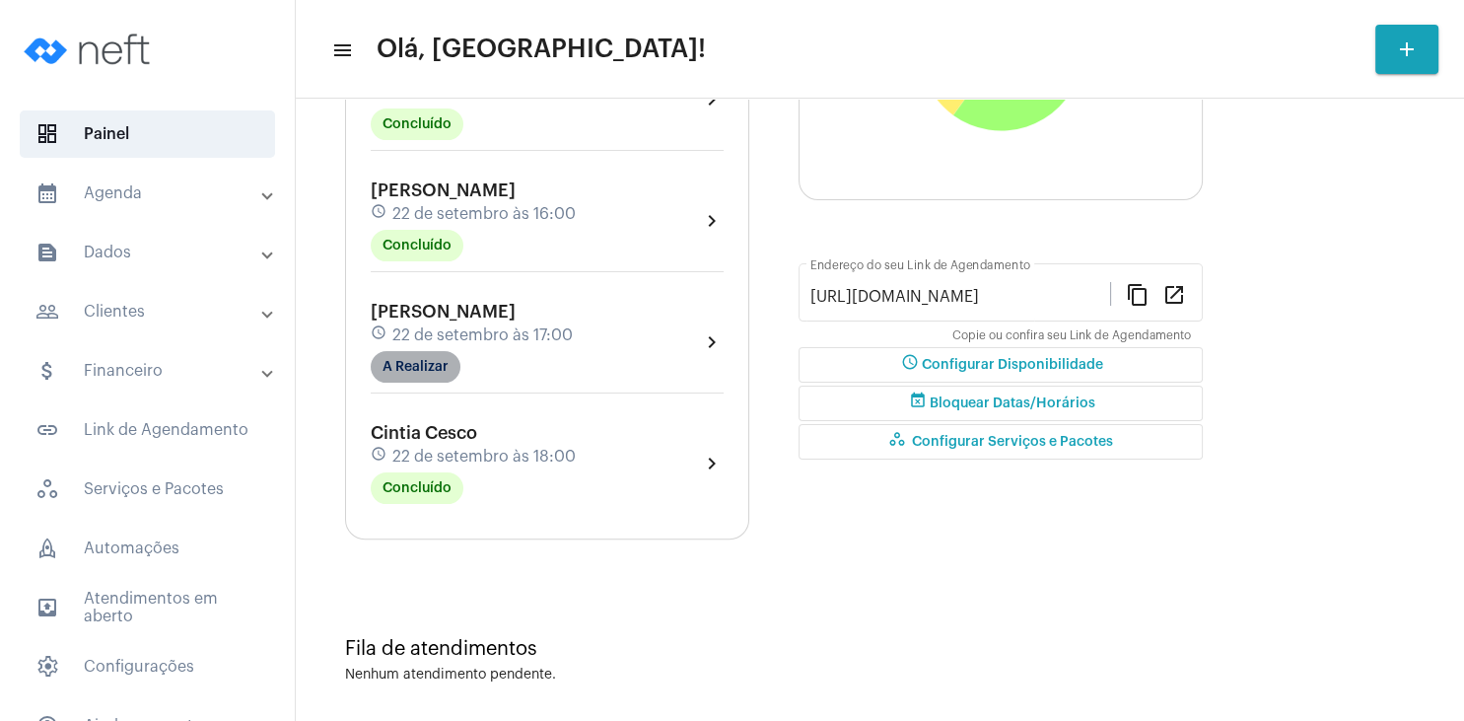
click at [428, 364] on mat-chip "A Realizar" at bounding box center [416, 367] width 90 height 32
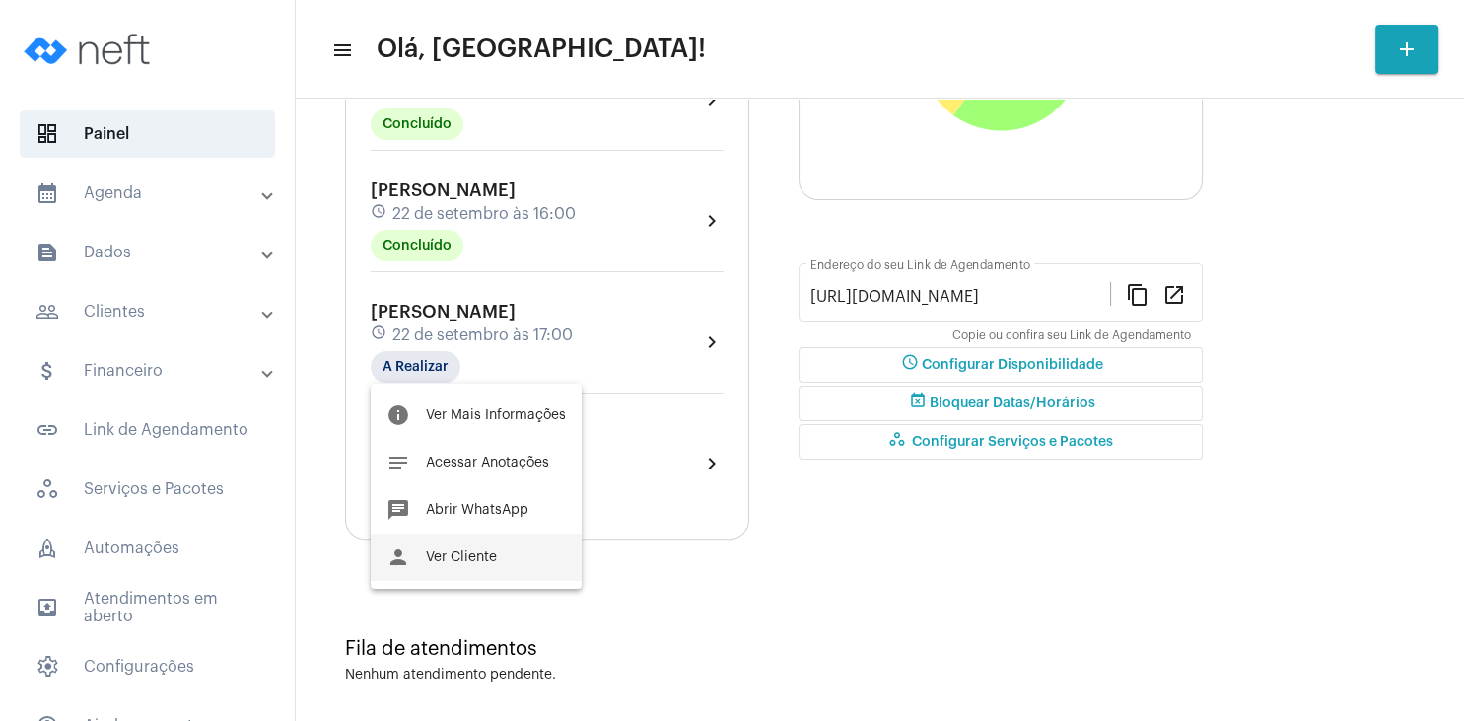
click at [479, 566] on button "person Ver Cliente" at bounding box center [476, 556] width 211 height 47
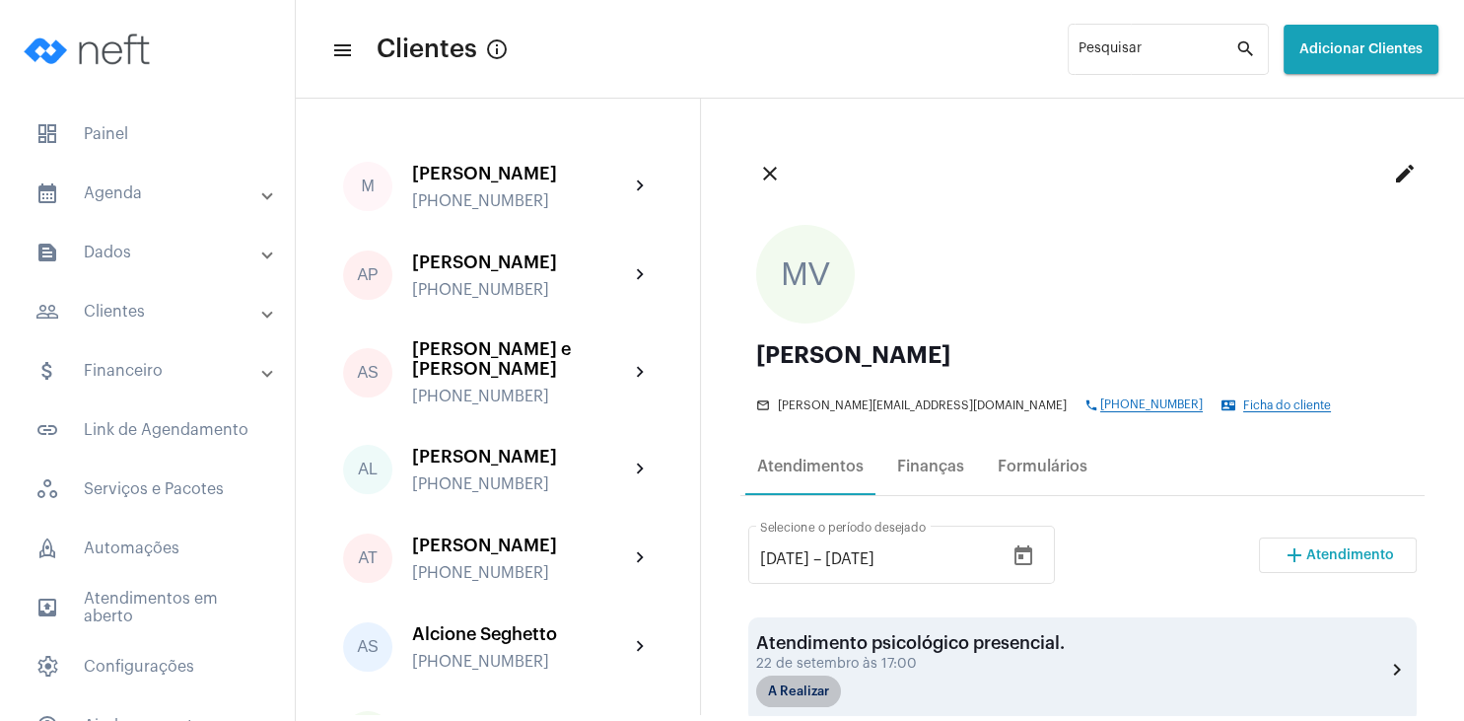
click at [814, 696] on mat-chip "A Realizar" at bounding box center [798, 691] width 85 height 32
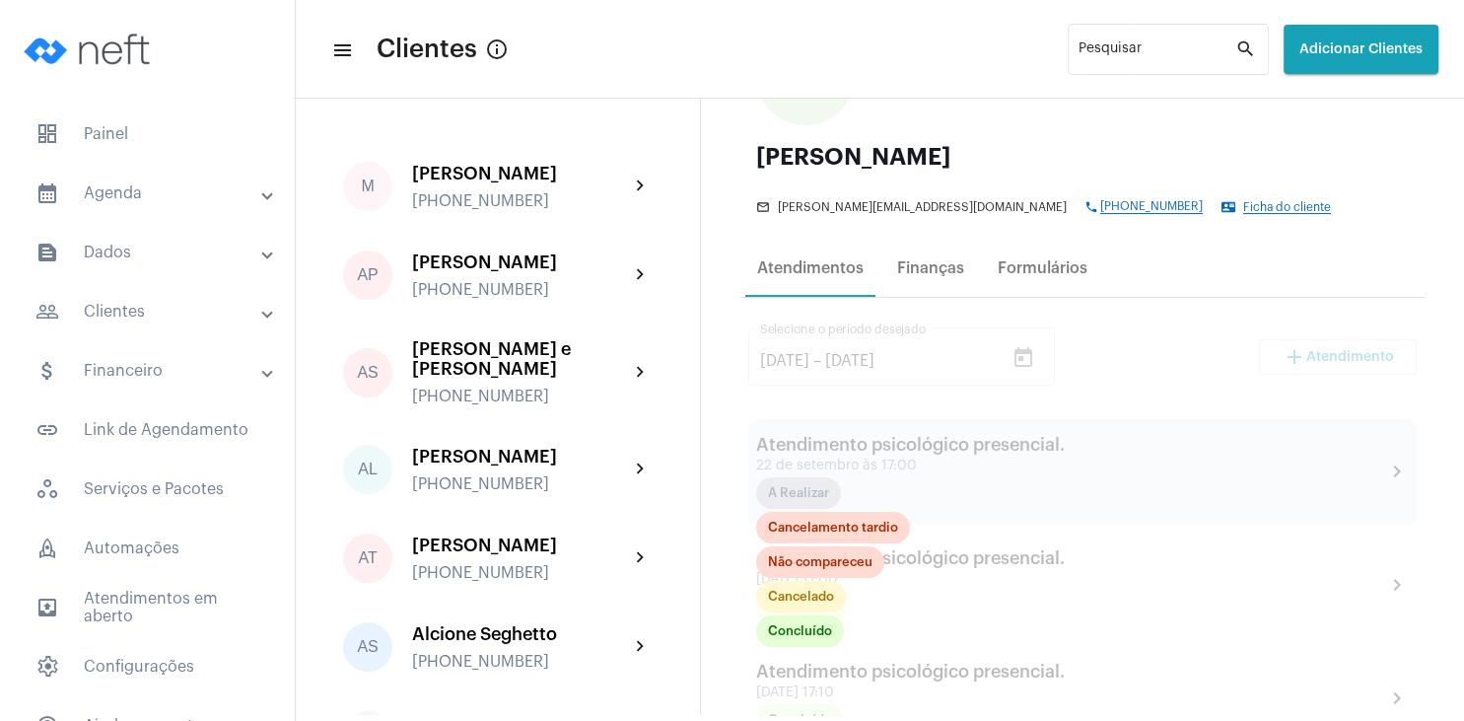
scroll to position [284, 0]
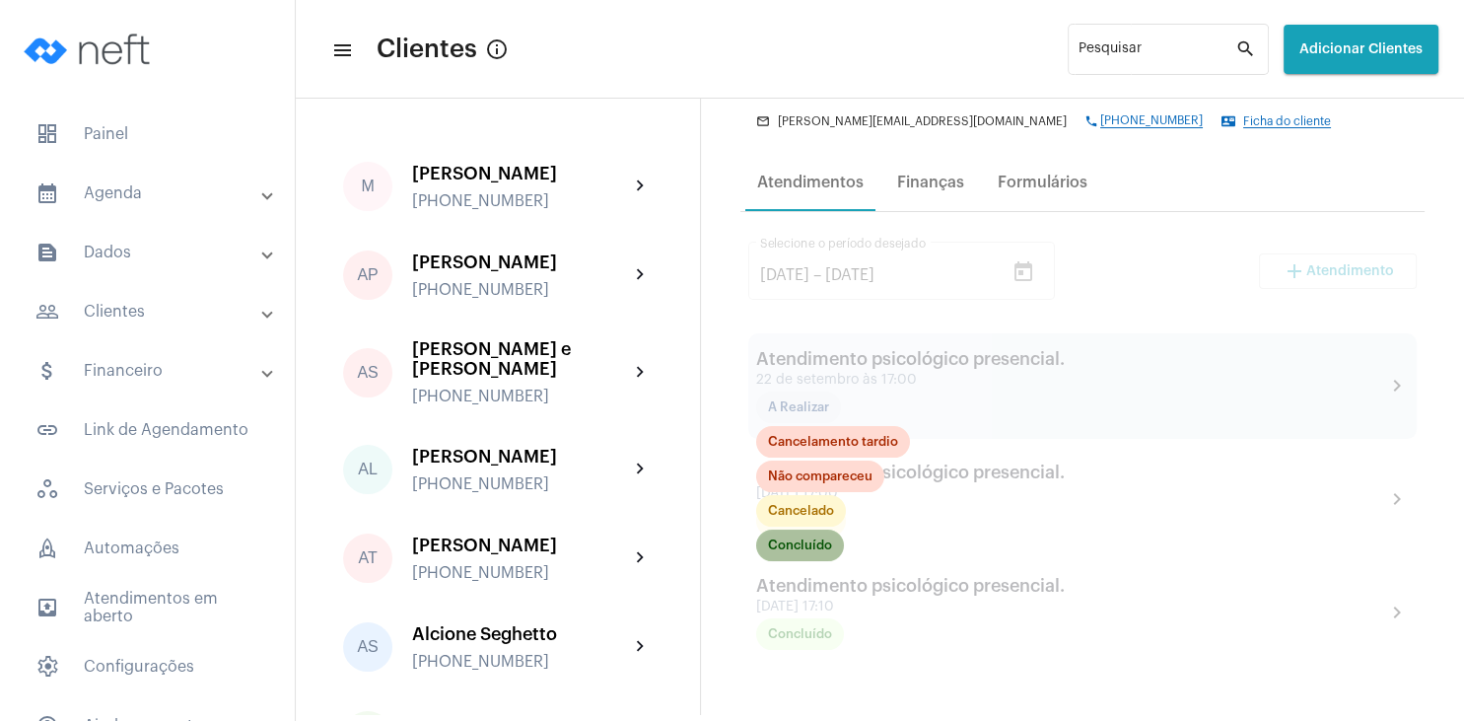
click at [821, 551] on mat-chip "Concluído" at bounding box center [800, 546] width 88 height 32
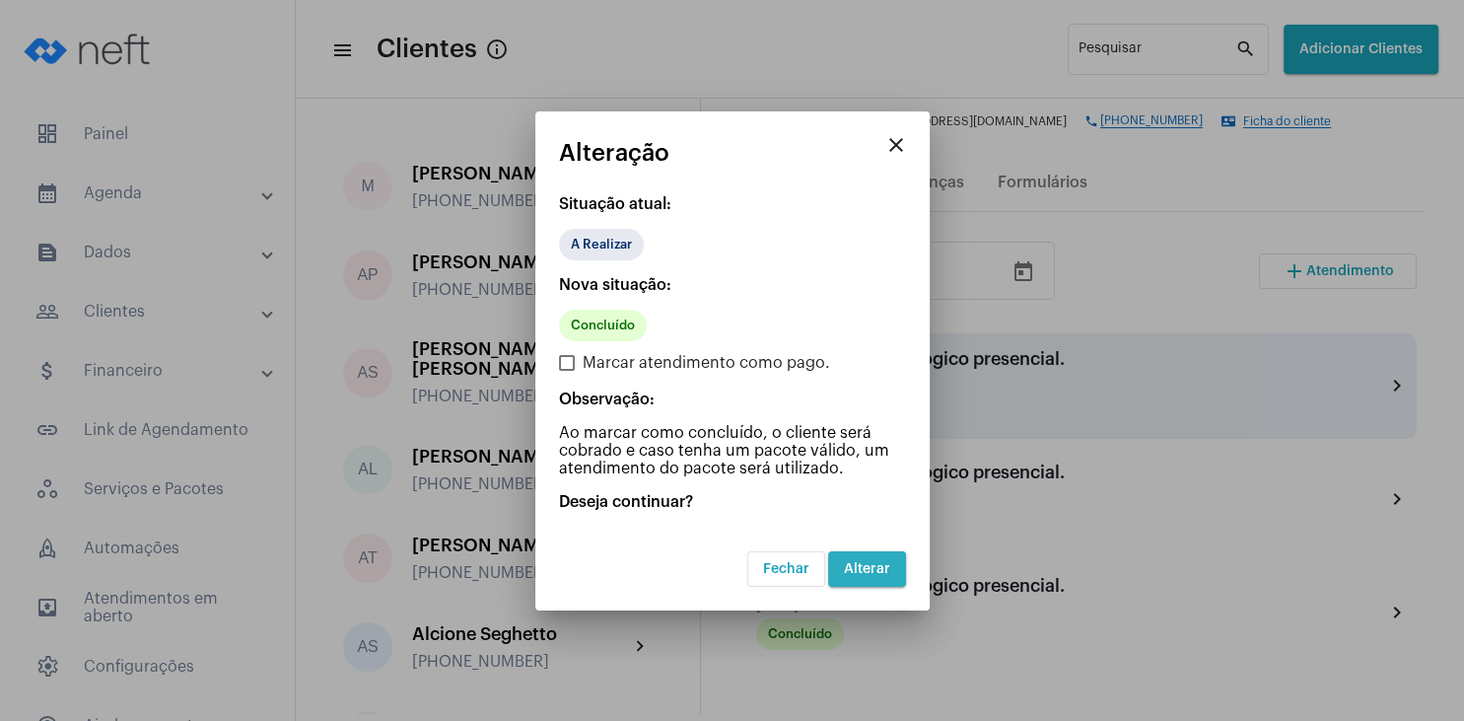
click at [865, 570] on span "Alterar" at bounding box center [867, 569] width 46 height 14
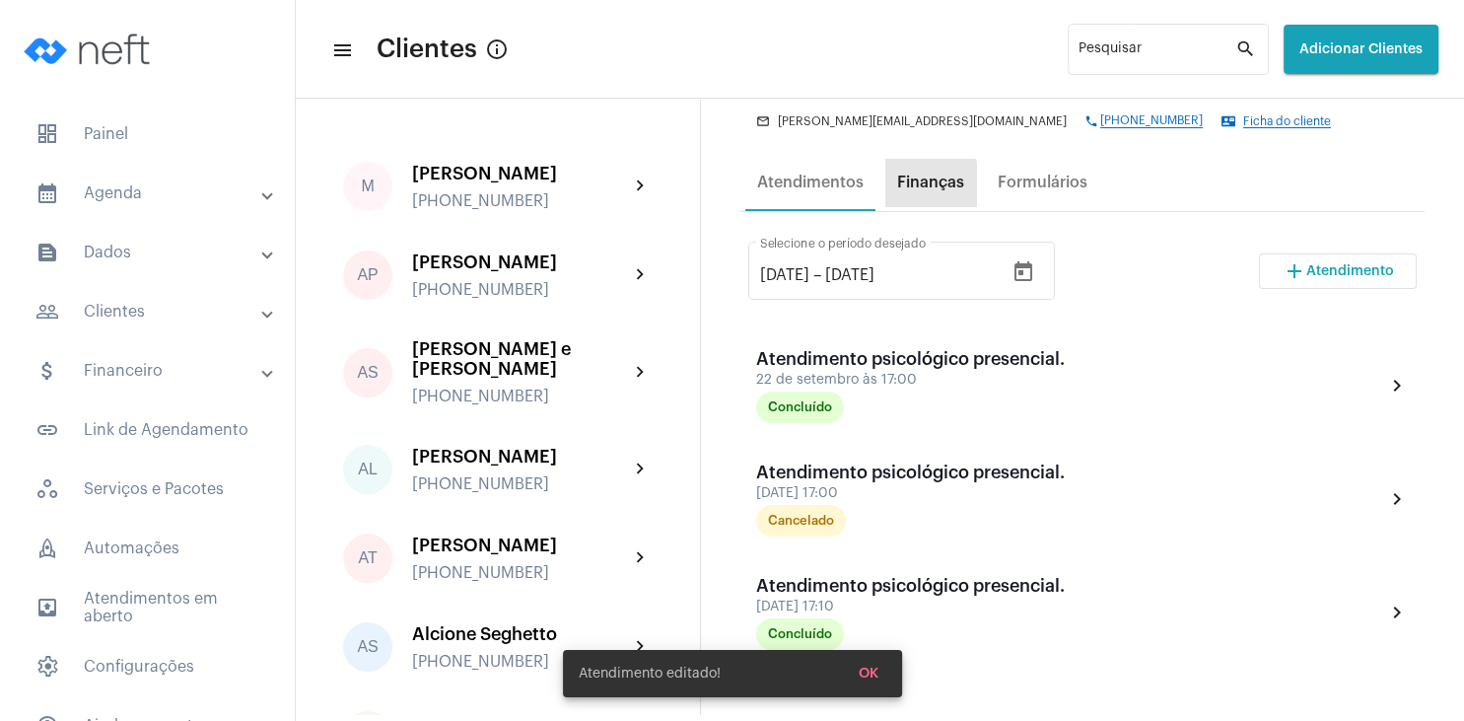
click at [926, 187] on div "Finanças" at bounding box center [930, 183] width 67 height 18
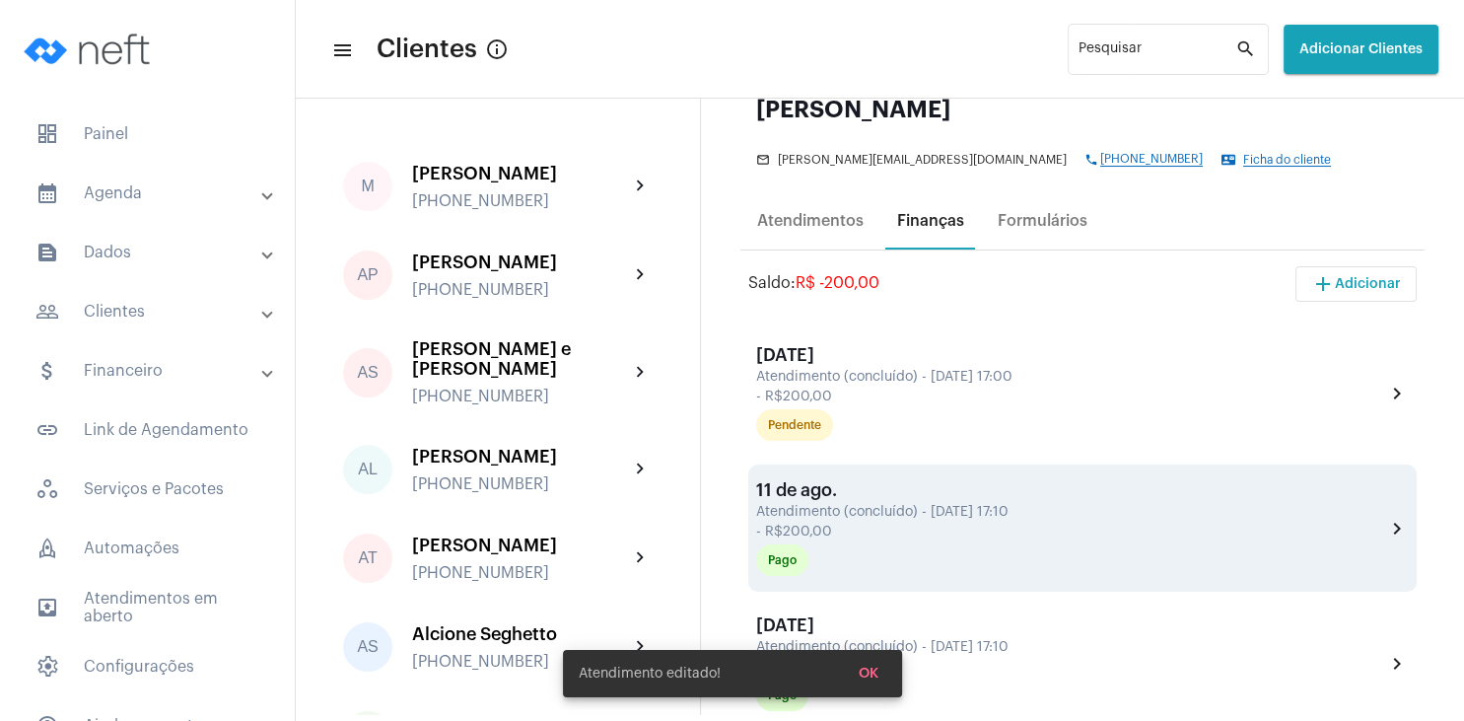
scroll to position [284, 0]
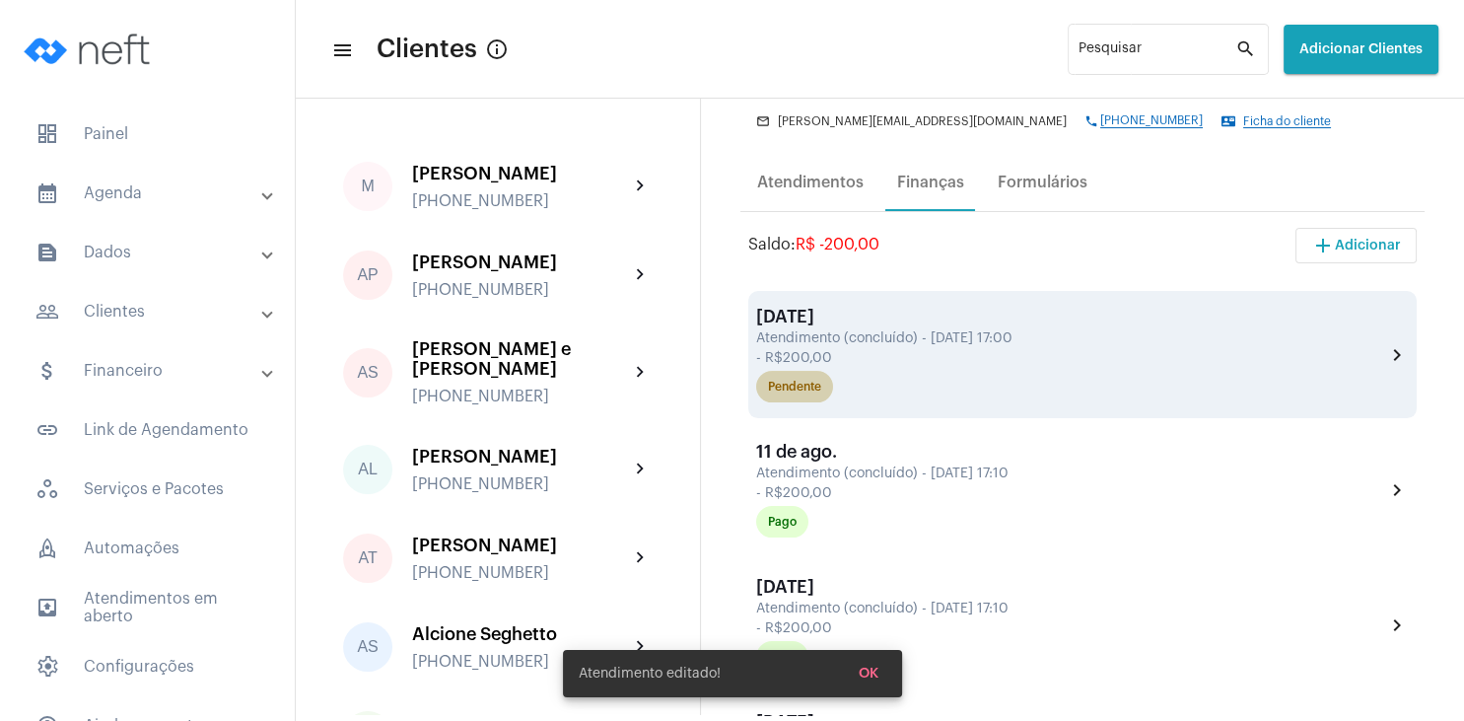
click at [796, 385] on div "Pendente" at bounding box center [794, 387] width 53 height 13
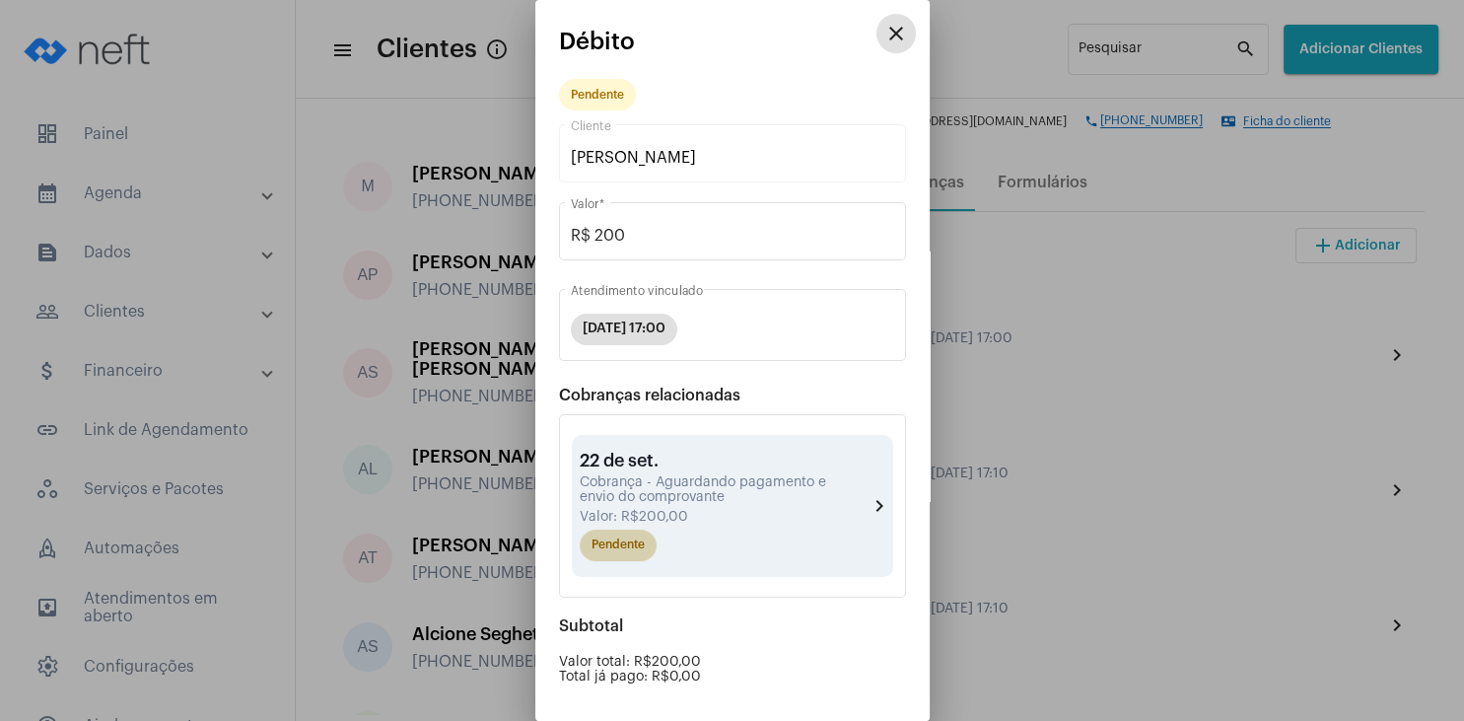
click at [636, 549] on mat-chip "Pendente" at bounding box center [618, 546] width 77 height 32
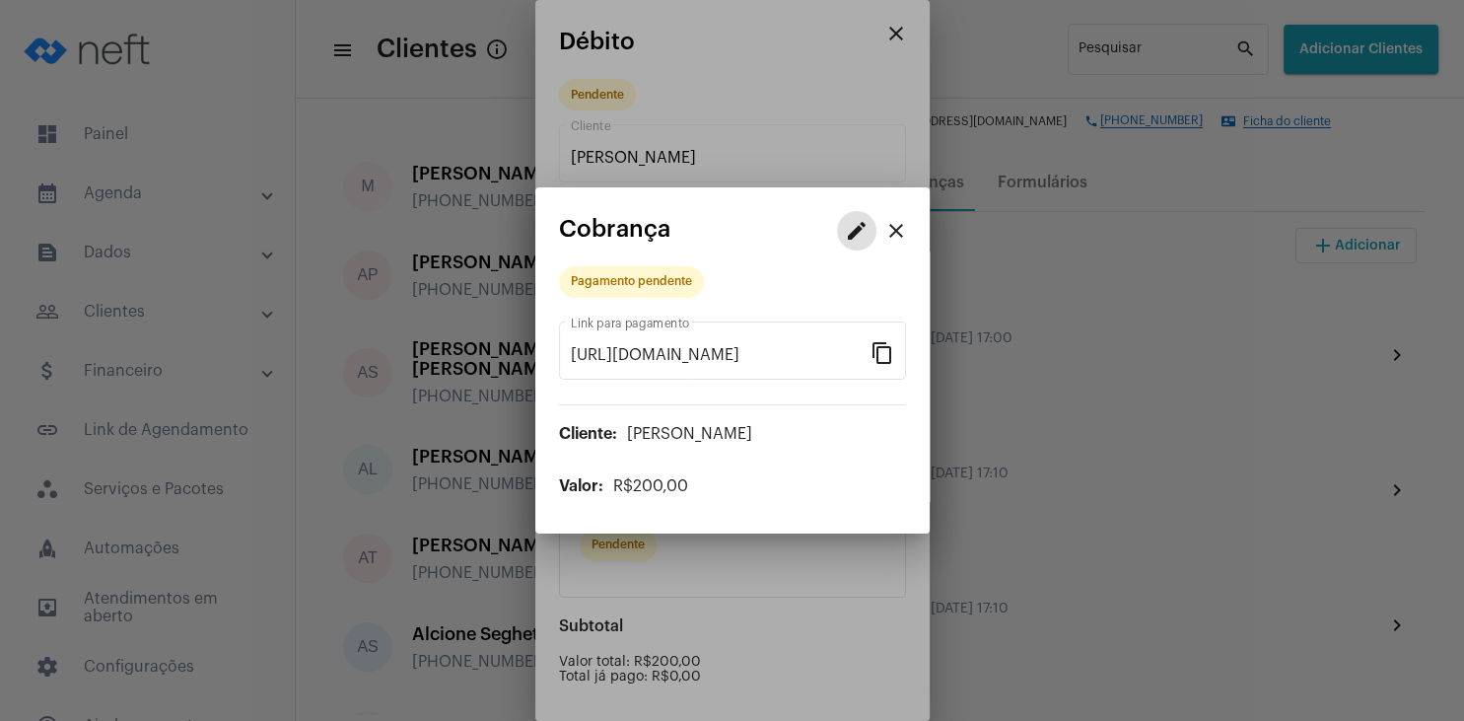
click at [847, 236] on mat-icon "edit" at bounding box center [857, 231] width 24 height 24
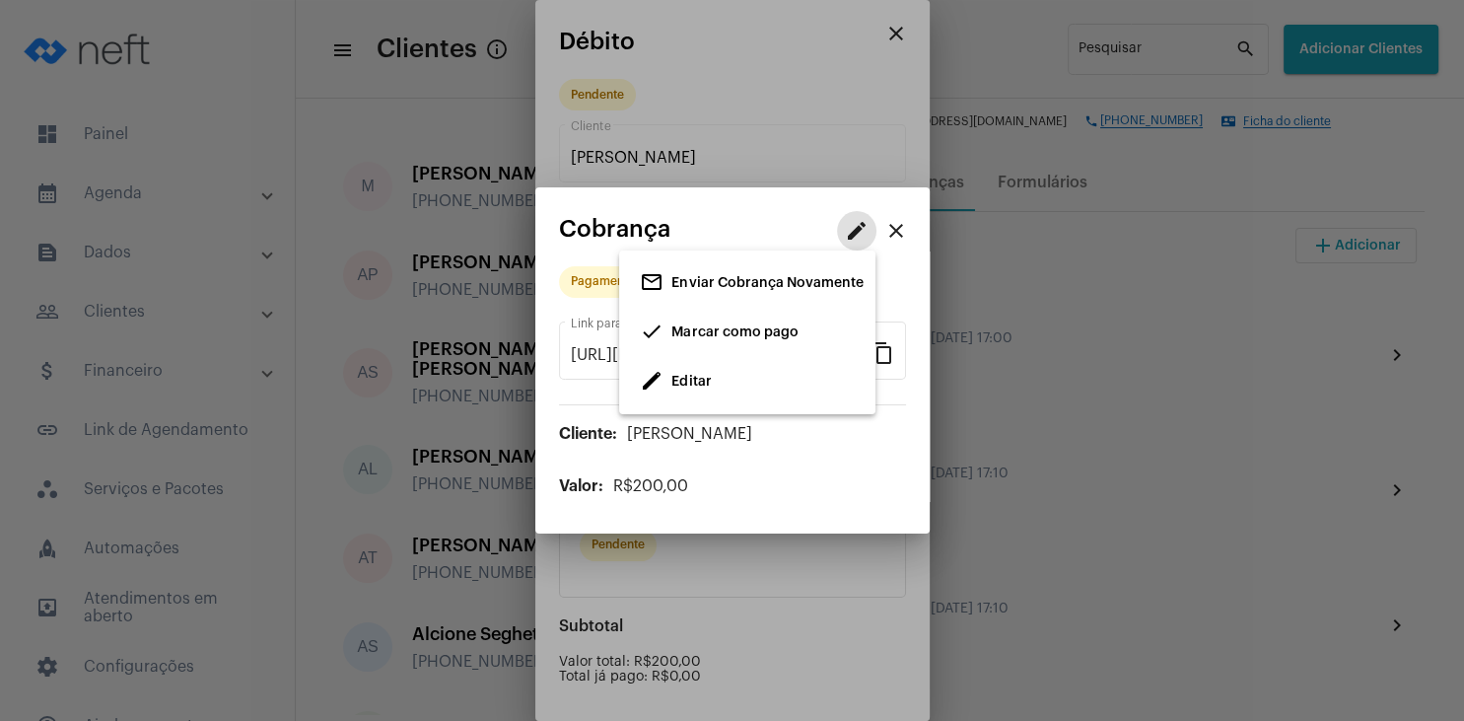
click at [706, 337] on span "Marcar como pago" at bounding box center [735, 332] width 126 height 14
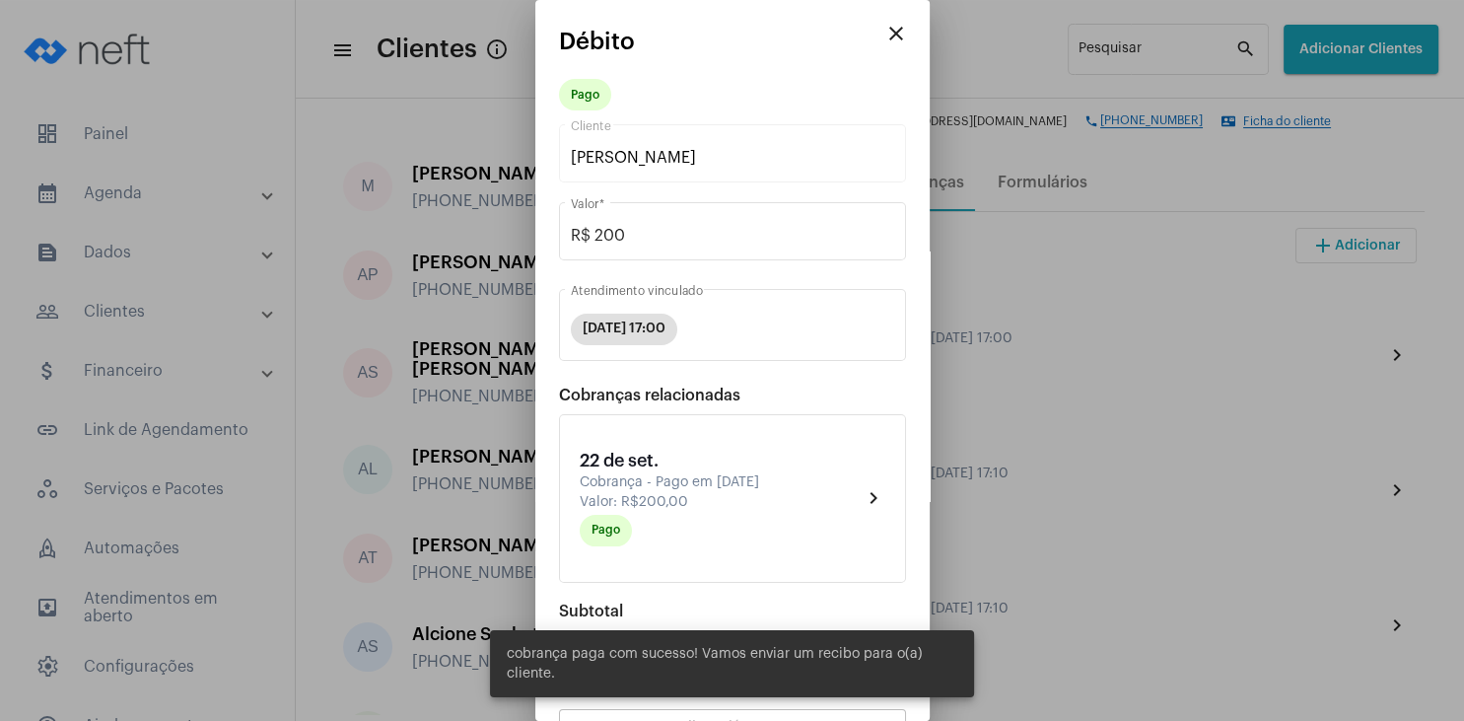
click at [1144, 570] on div at bounding box center [732, 360] width 1464 height 721
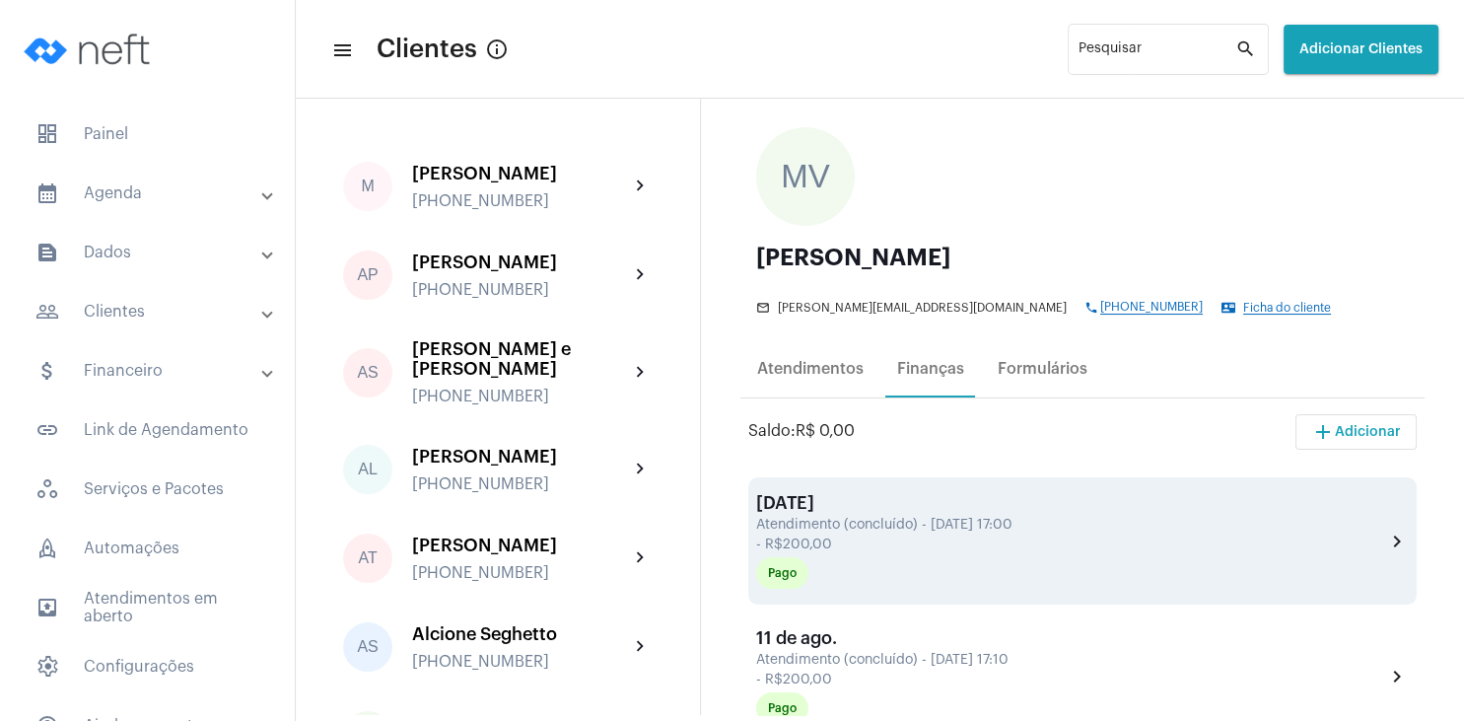
scroll to position [95, 0]
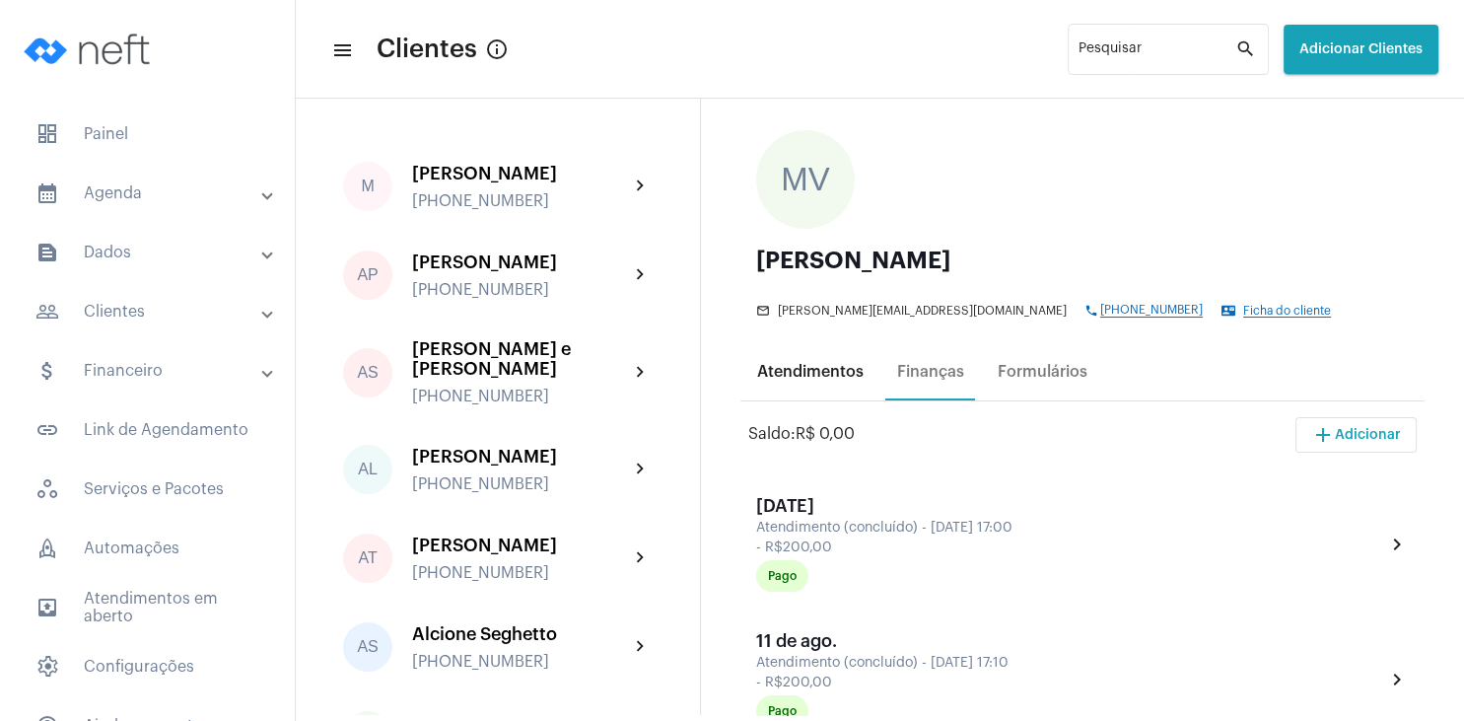
click at [850, 372] on div "Atendimentos" at bounding box center [810, 372] width 106 height 18
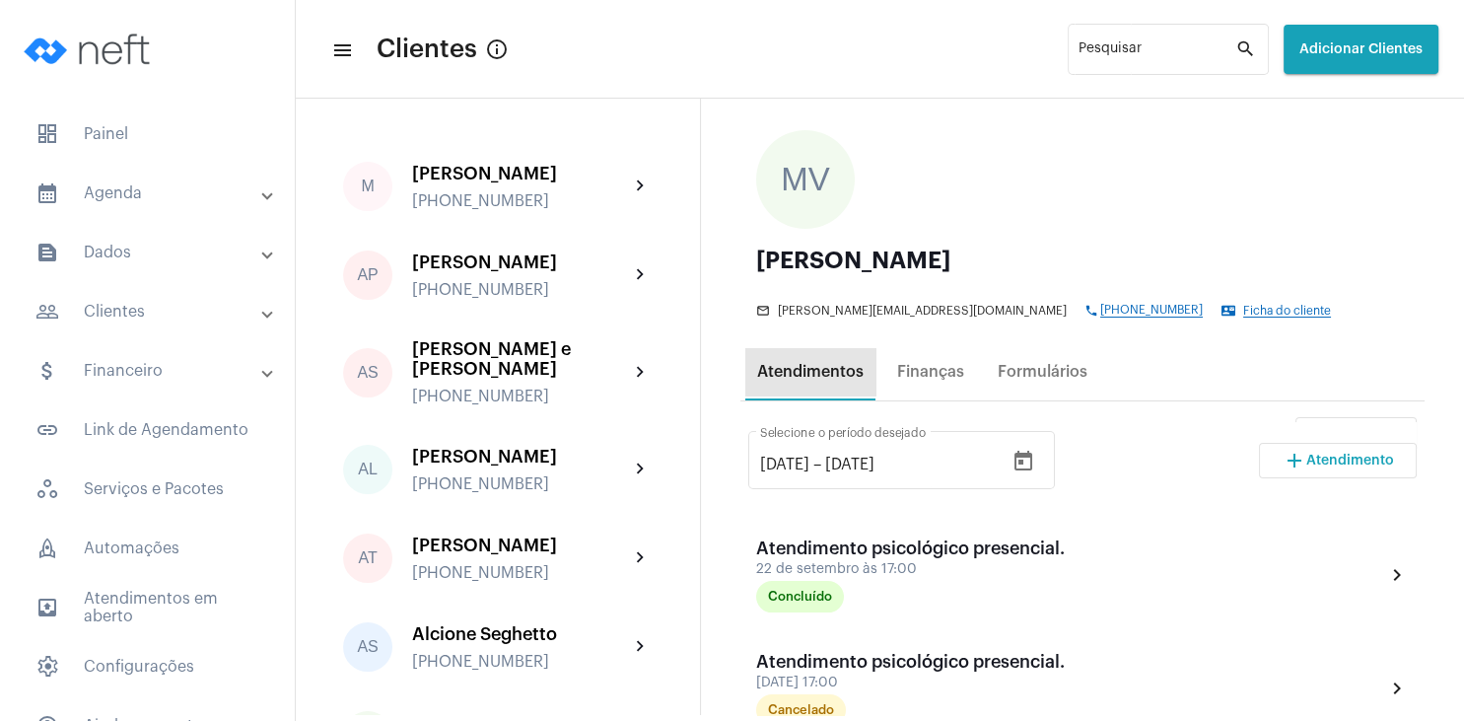
scroll to position [0, 0]
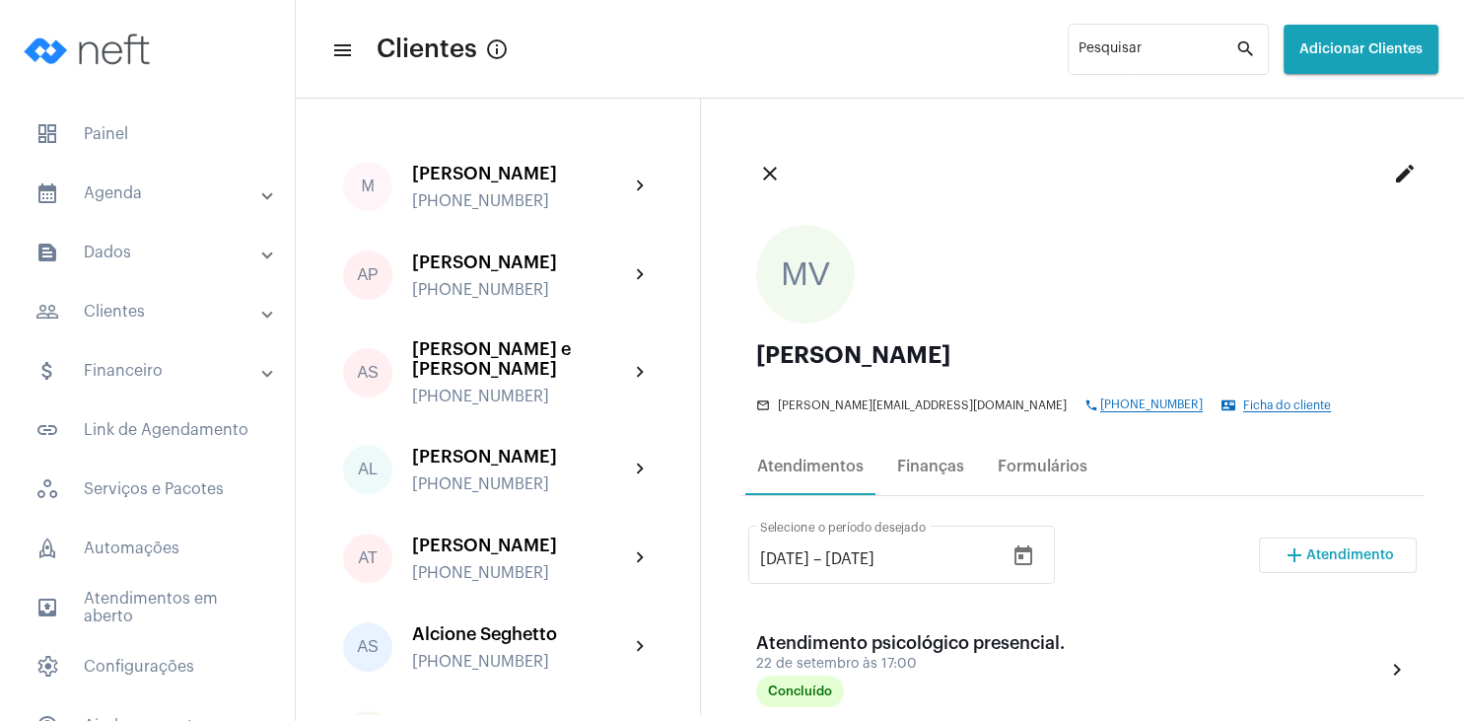
click at [1359, 554] on span "Atendimento" at bounding box center [1351, 555] width 88 height 14
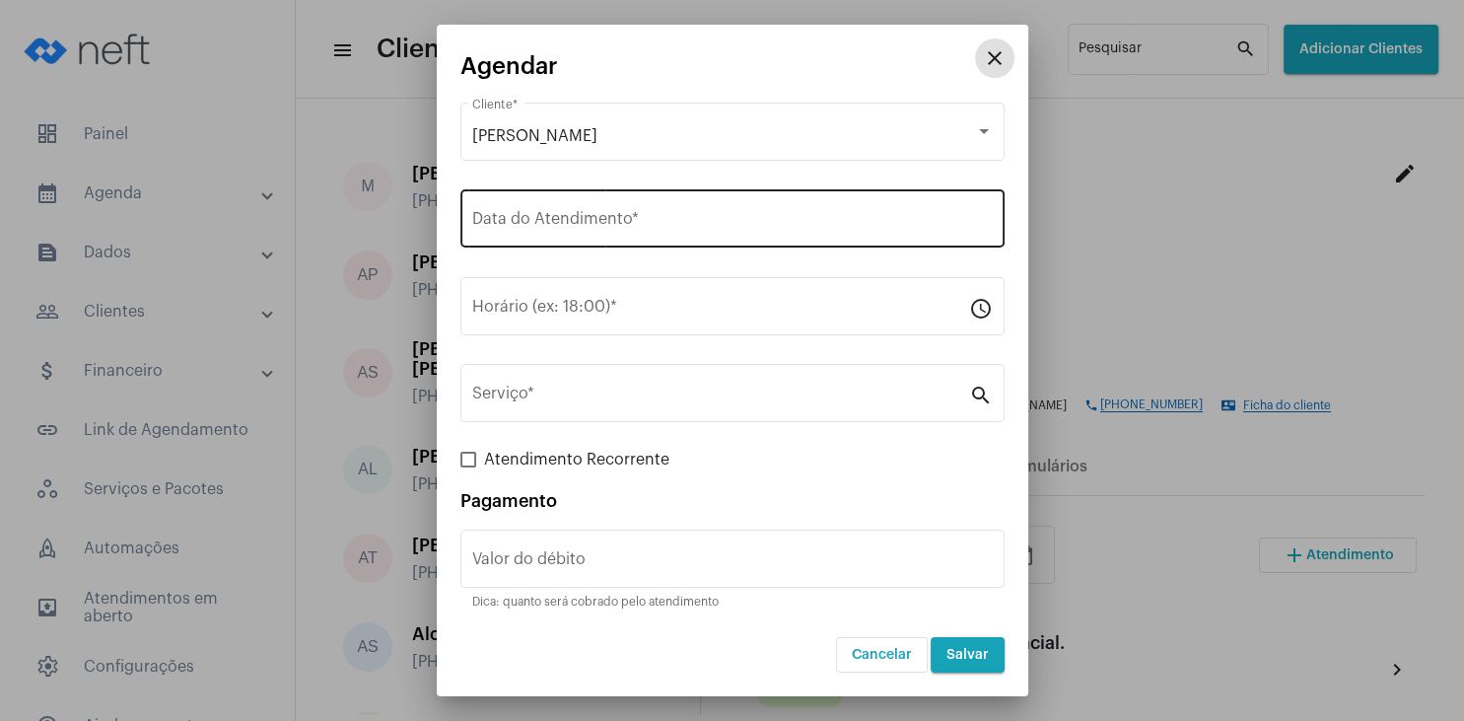
click at [622, 225] on input "Data do Atendimento *" at bounding box center [732, 223] width 521 height 18
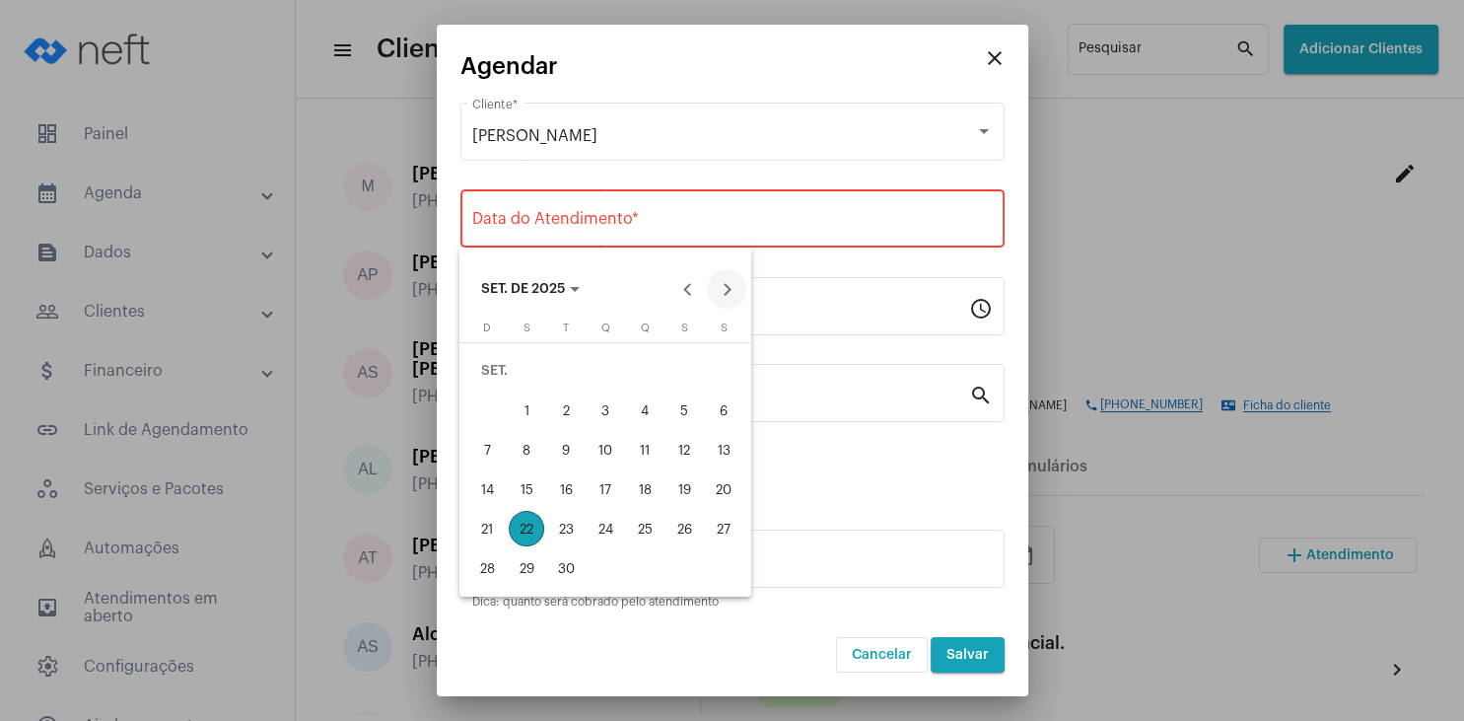
click at [732, 291] on button "Next month" at bounding box center [726, 288] width 39 height 39
click at [692, 286] on button "Previous month" at bounding box center [687, 288] width 39 height 39
click at [734, 282] on button "Next month" at bounding box center [726, 288] width 39 height 39
click at [528, 416] on div "6" at bounding box center [526, 409] width 35 height 35
type input "[DATE]"
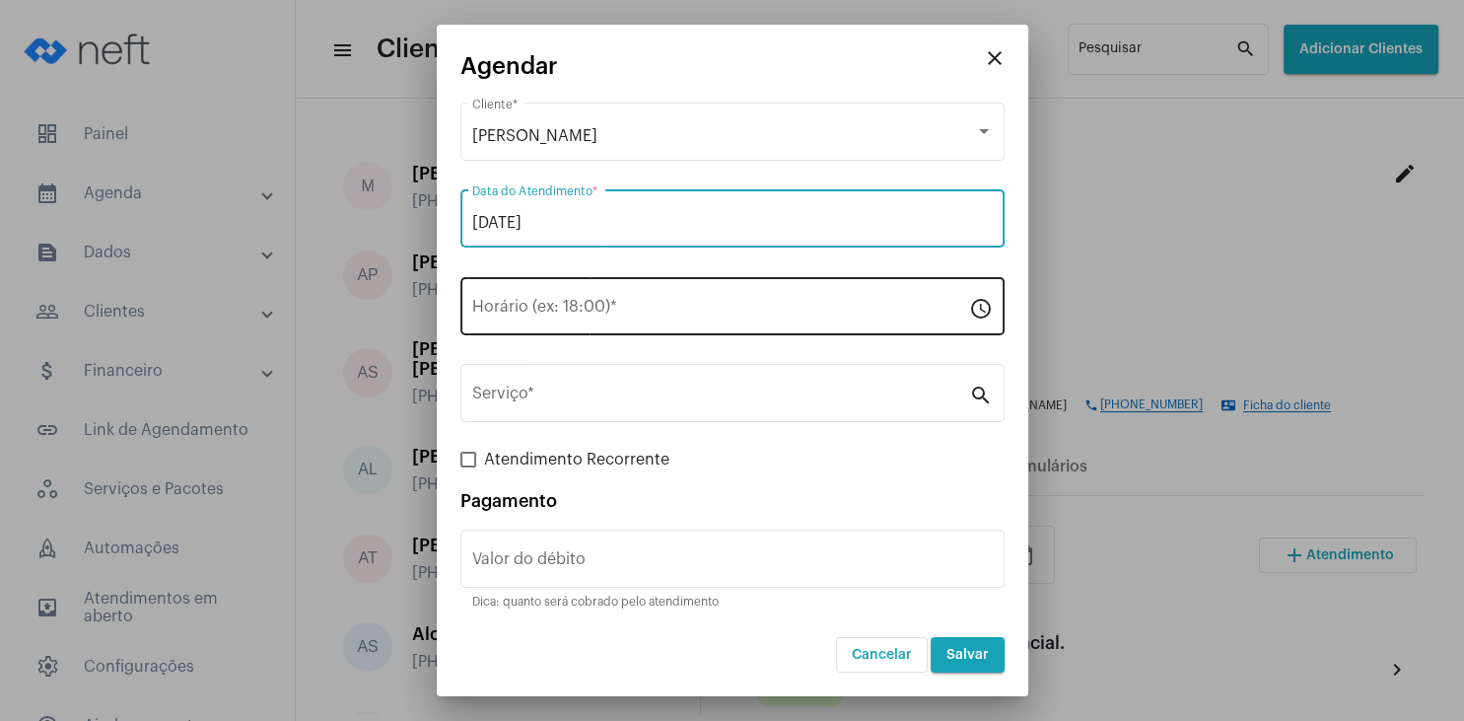
click at [543, 302] on div "Horário (ex: 18:00) *" at bounding box center [720, 304] width 497 height 62
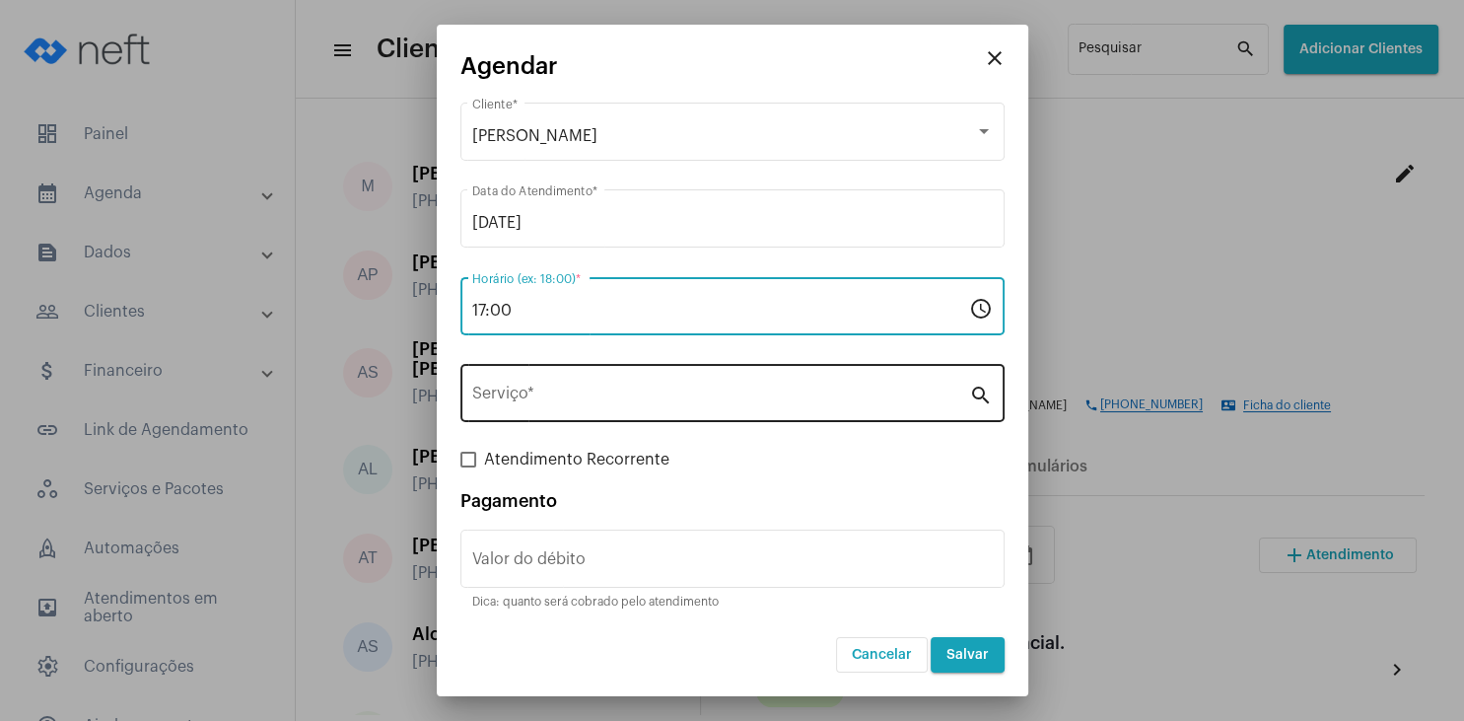
type input "17:00"
click at [536, 370] on div "Serviço *" at bounding box center [720, 391] width 497 height 62
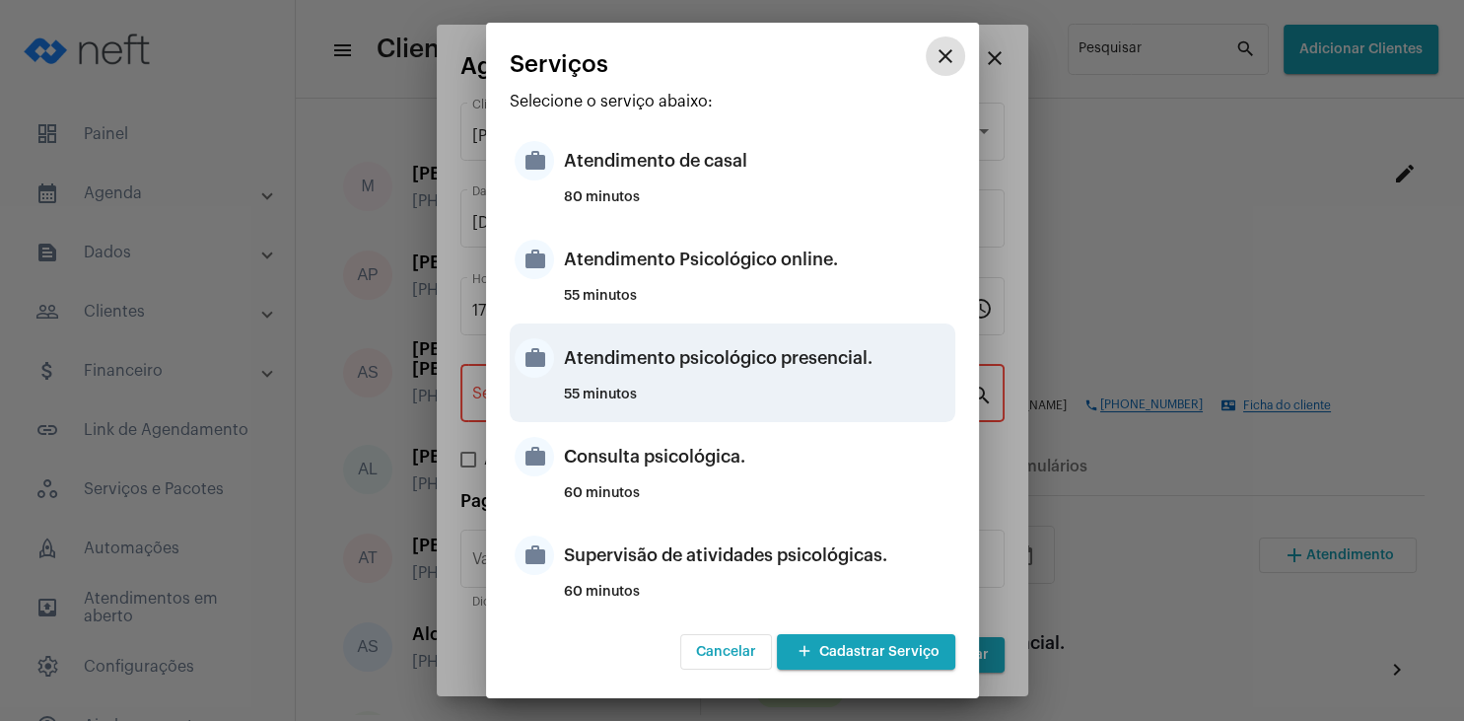
click at [726, 372] on div "Atendimento psicológico presencial." at bounding box center [757, 357] width 387 height 59
type input "Atendimento psicológico presencial."
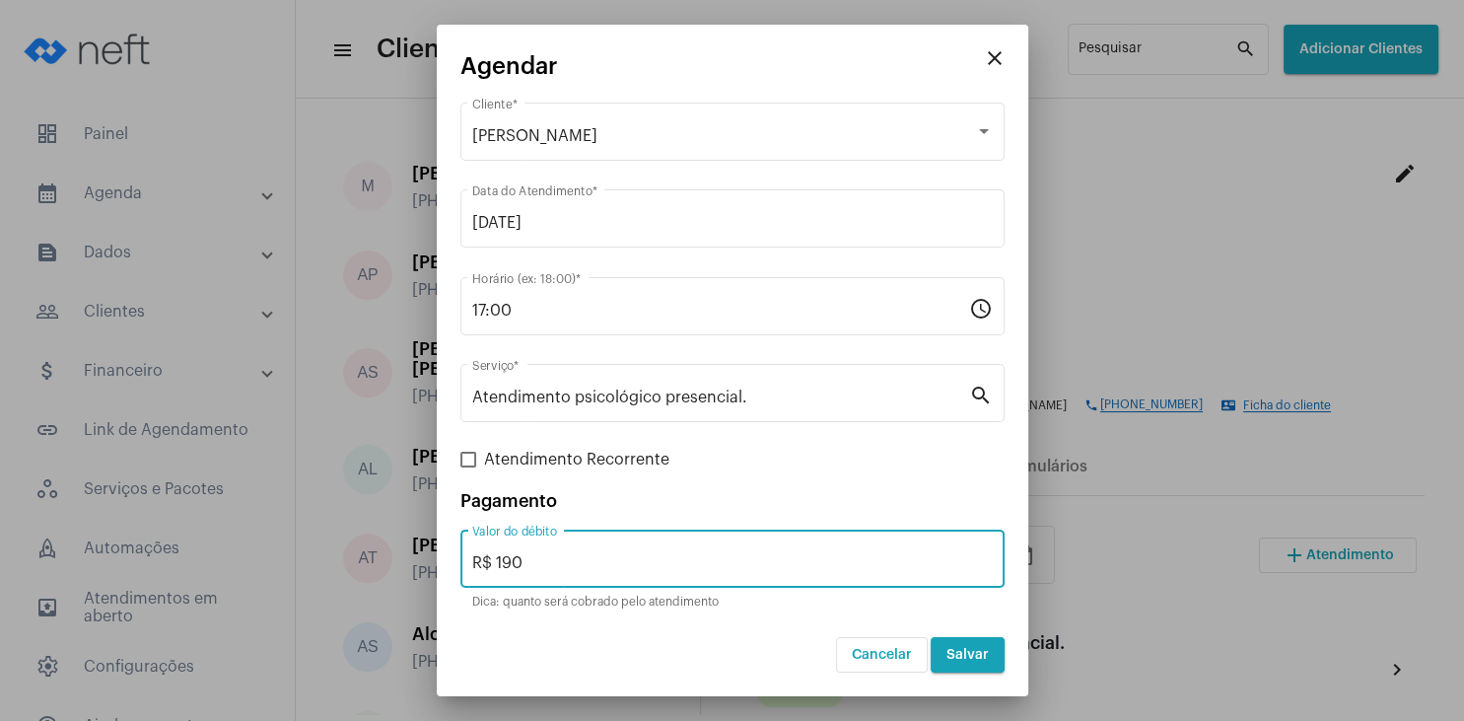
click at [609, 565] on input "R$ 190" at bounding box center [732, 563] width 521 height 18
type input "R$ 200"
click at [977, 661] on span "Salvar" at bounding box center [968, 655] width 42 height 14
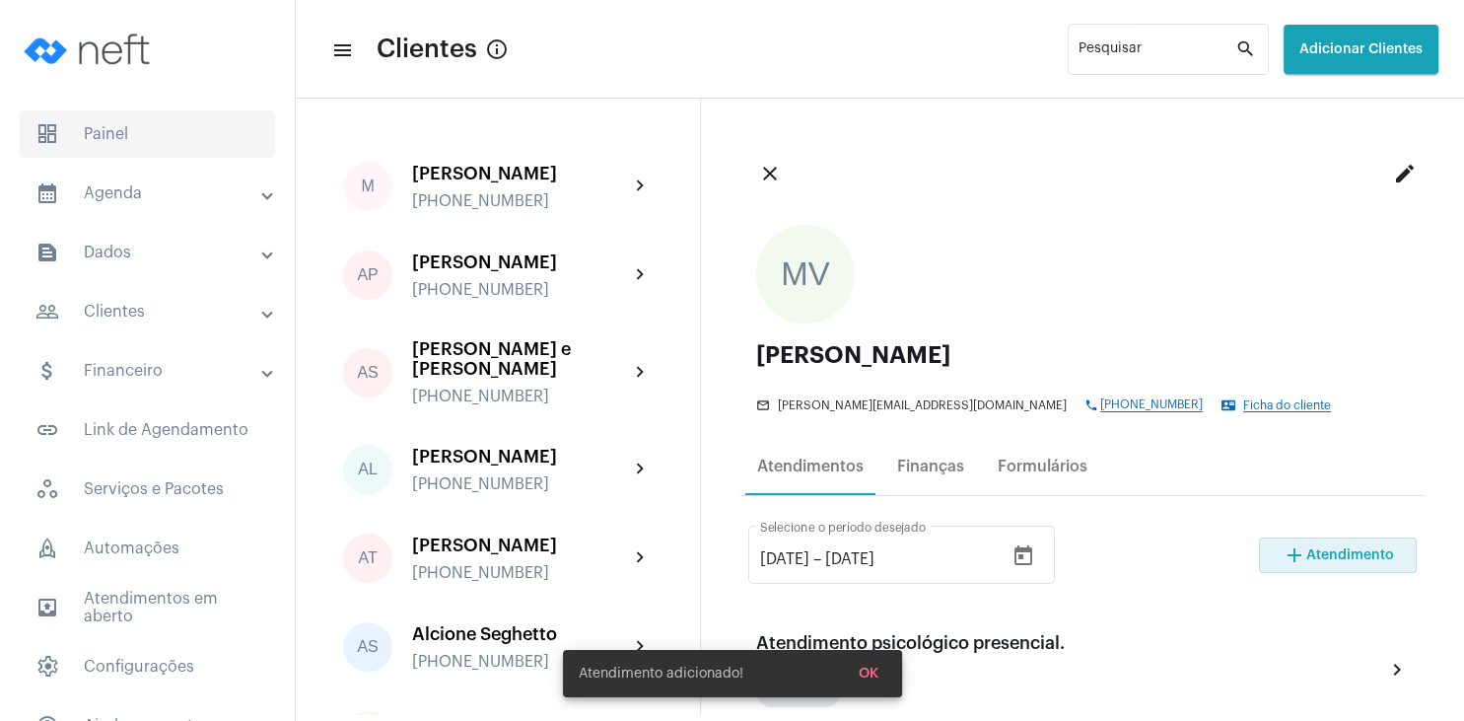
click at [157, 127] on span "dashboard Painel" at bounding box center [147, 133] width 255 height 47
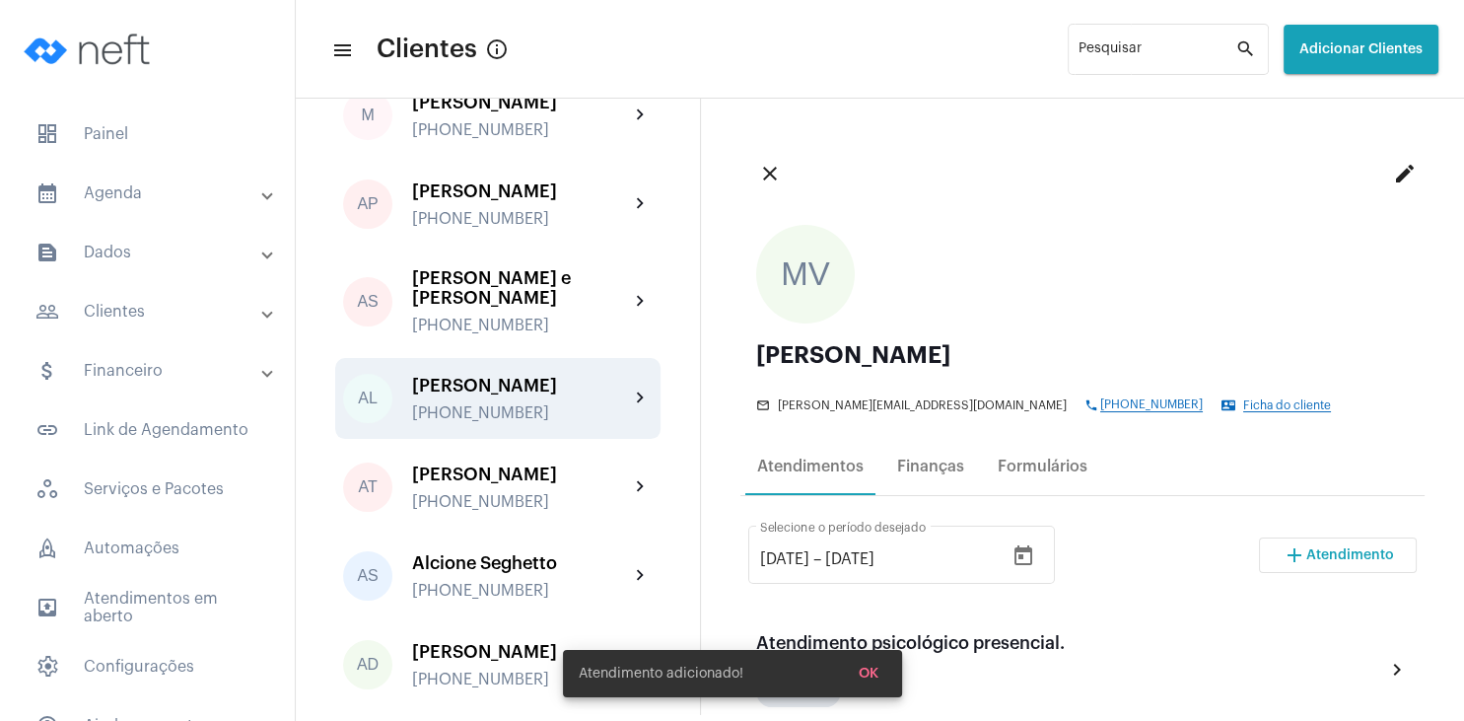
scroll to position [95, 0]
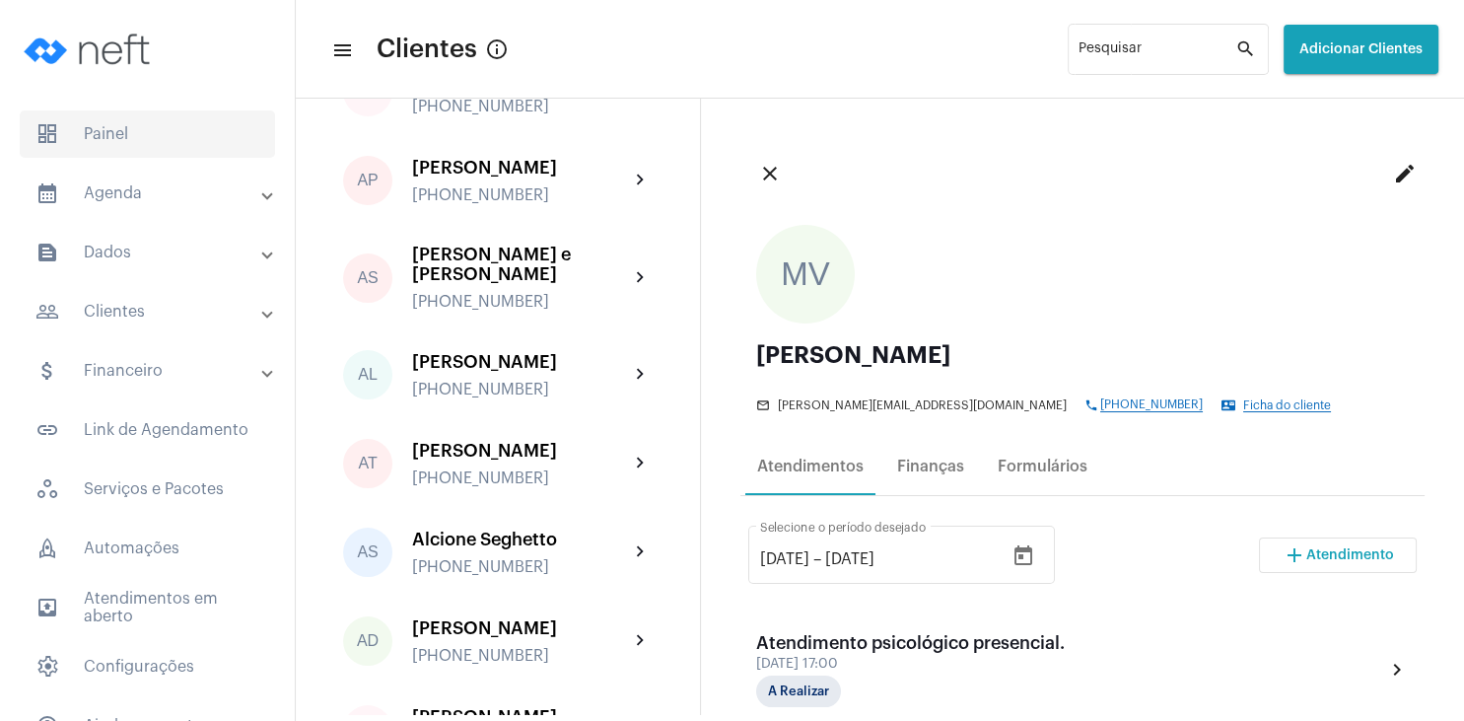
click at [141, 132] on span "dashboard Painel" at bounding box center [147, 133] width 255 height 47
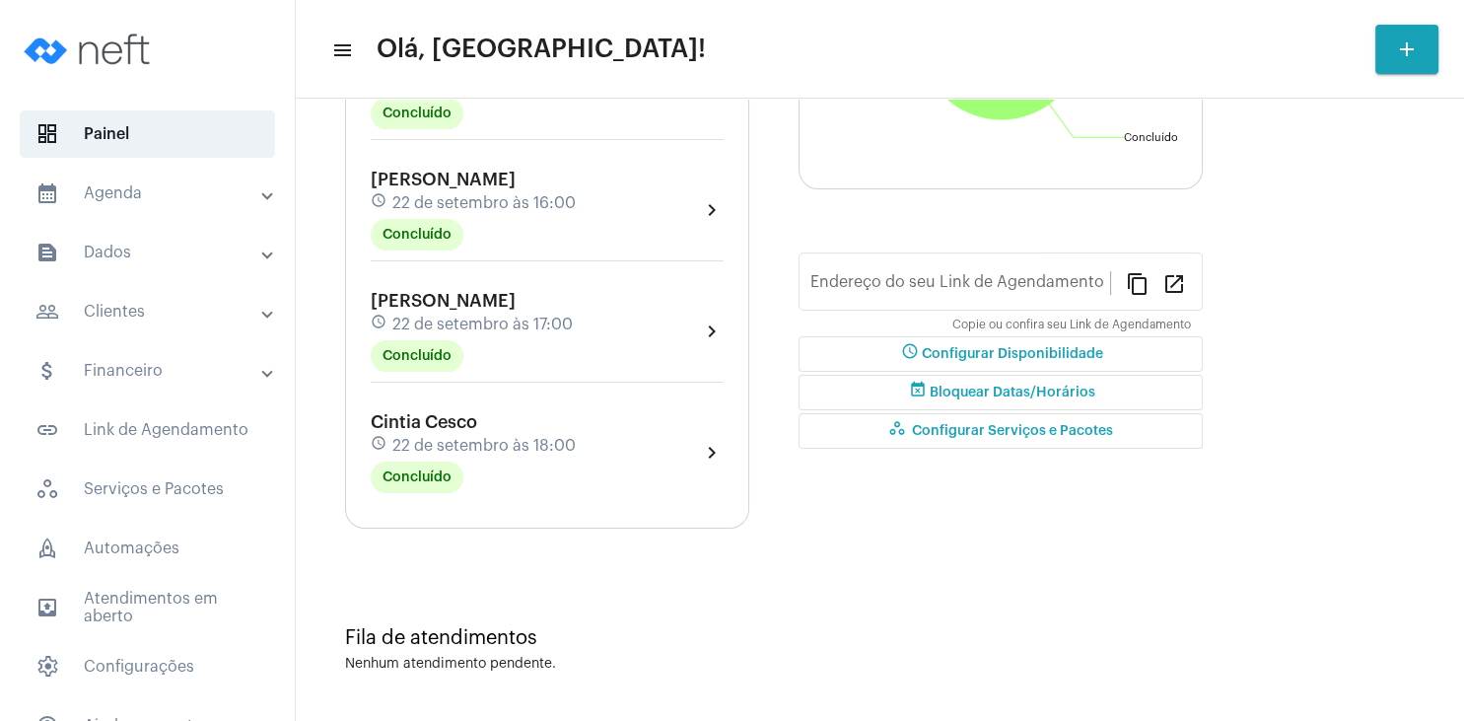
type input "[URL][DOMAIN_NAME]"
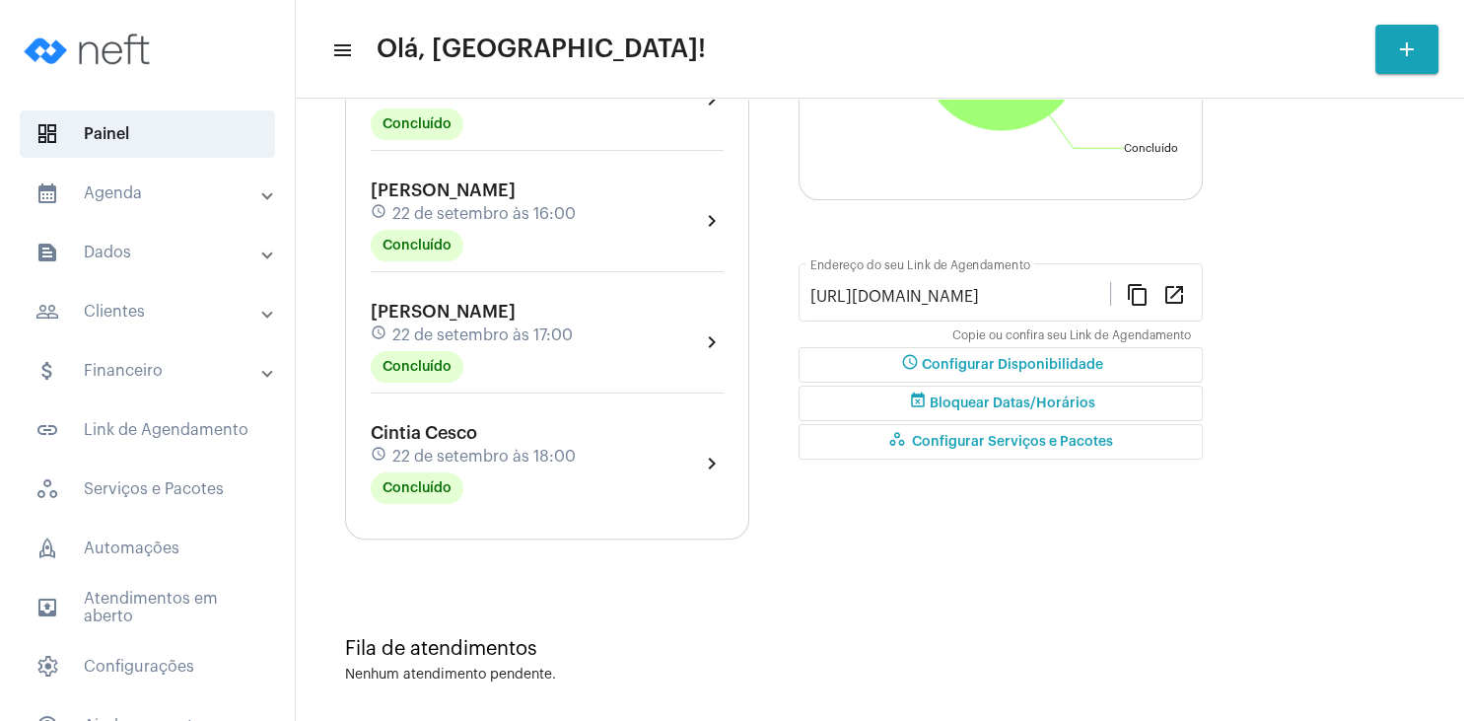
click at [138, 335] on mat-accordion "calendar_month_outlined Agenda calendar_month_outlined Calendário schedule Disp…" at bounding box center [147, 460] width 295 height 580
click at [139, 324] on mat-expansion-panel-header "people_outline Clientes" at bounding box center [153, 311] width 283 height 47
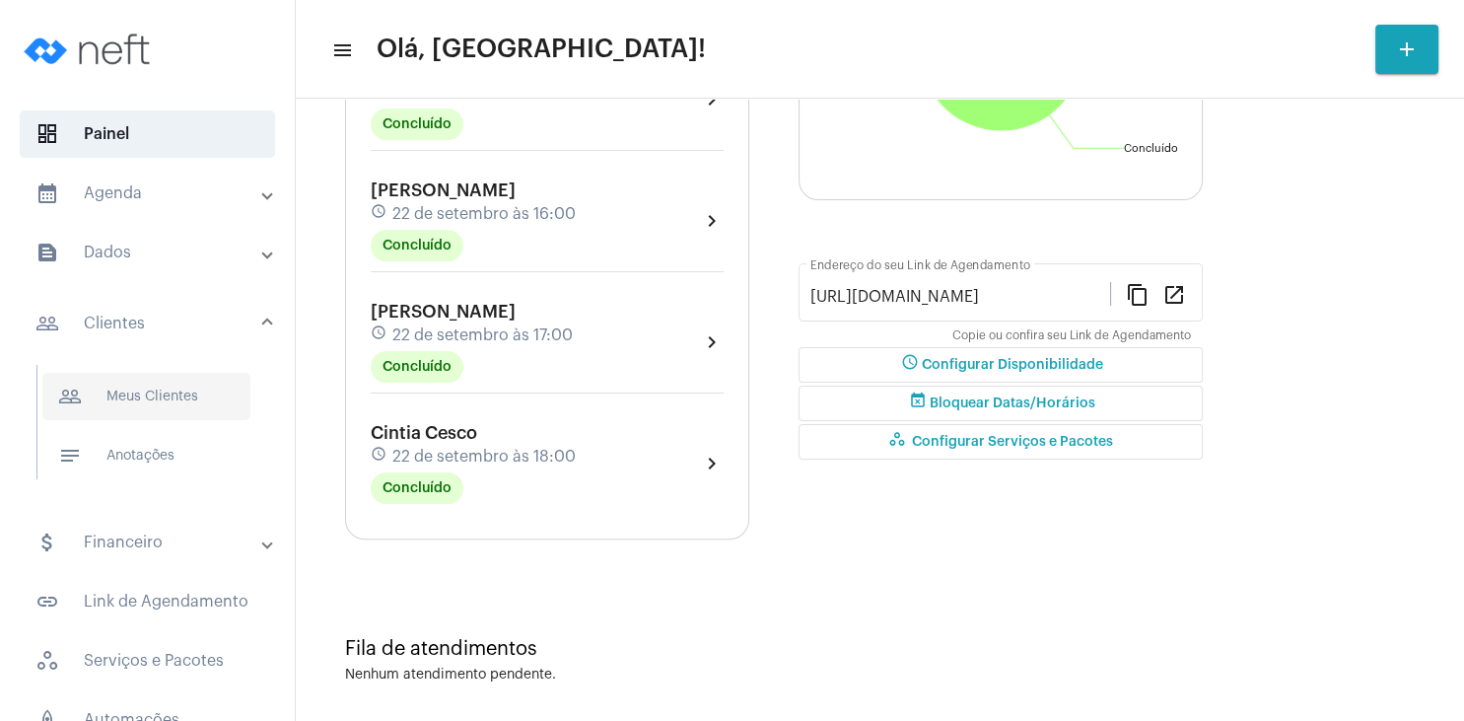
click at [202, 389] on span "people_outline Meus Clientes" at bounding box center [146, 396] width 208 height 47
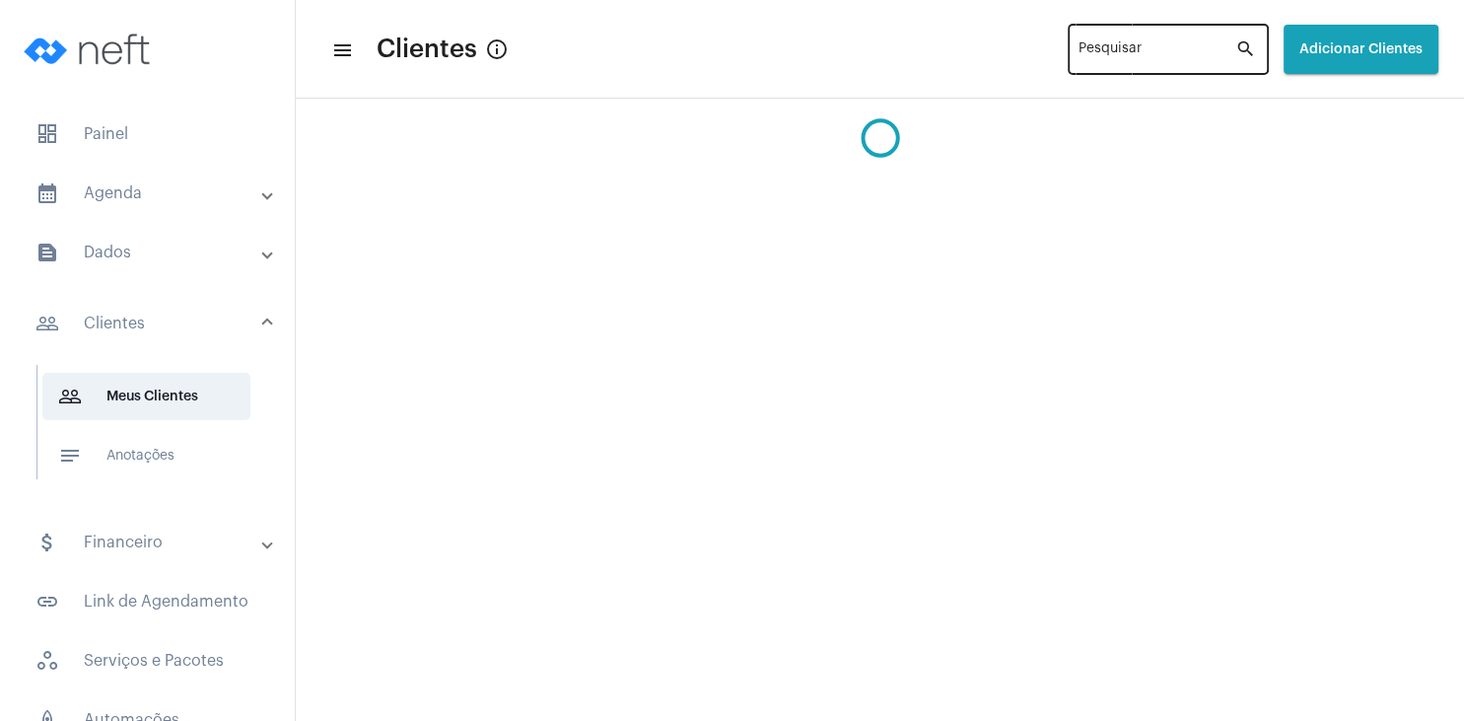
click at [1115, 57] on input "Pesquisar" at bounding box center [1157, 53] width 157 height 16
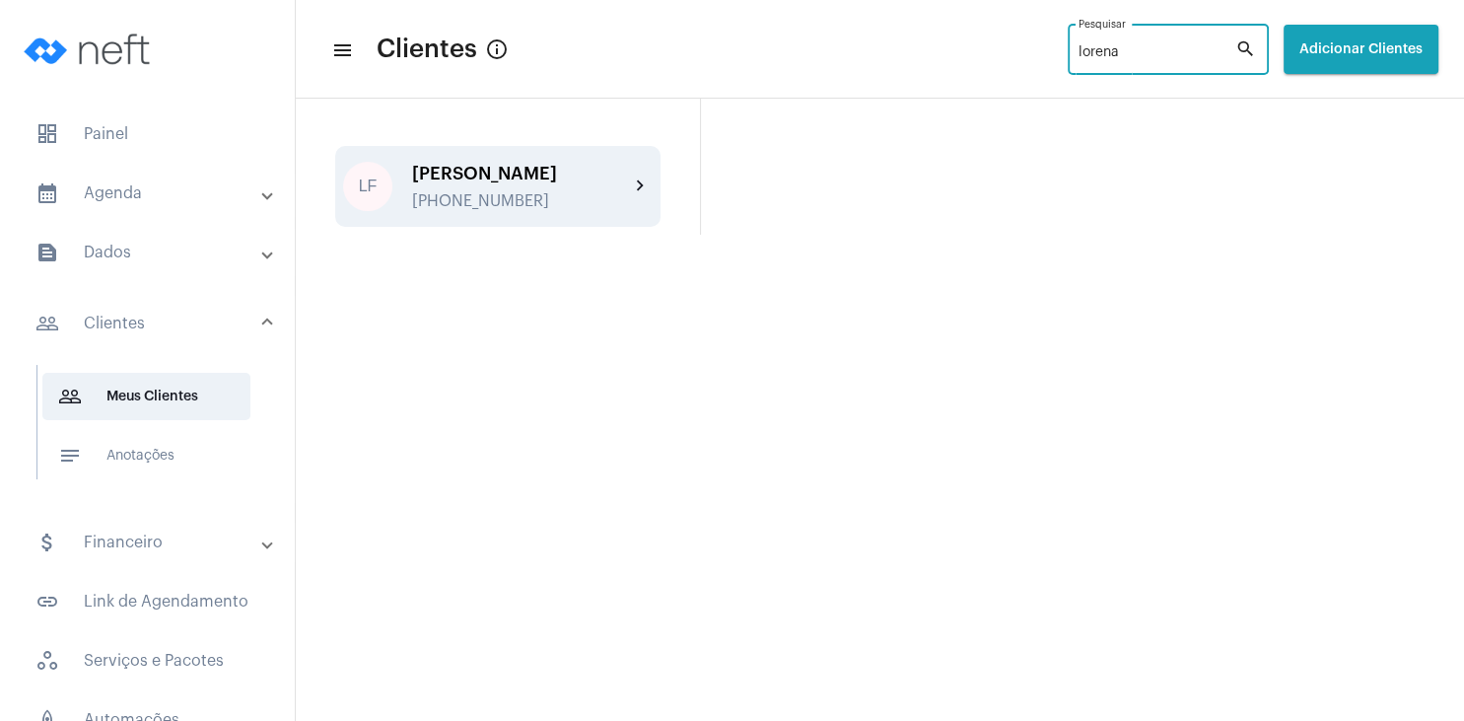
type input "lorena"
click at [552, 197] on div "[PHONE_NUMBER]" at bounding box center [520, 201] width 217 height 18
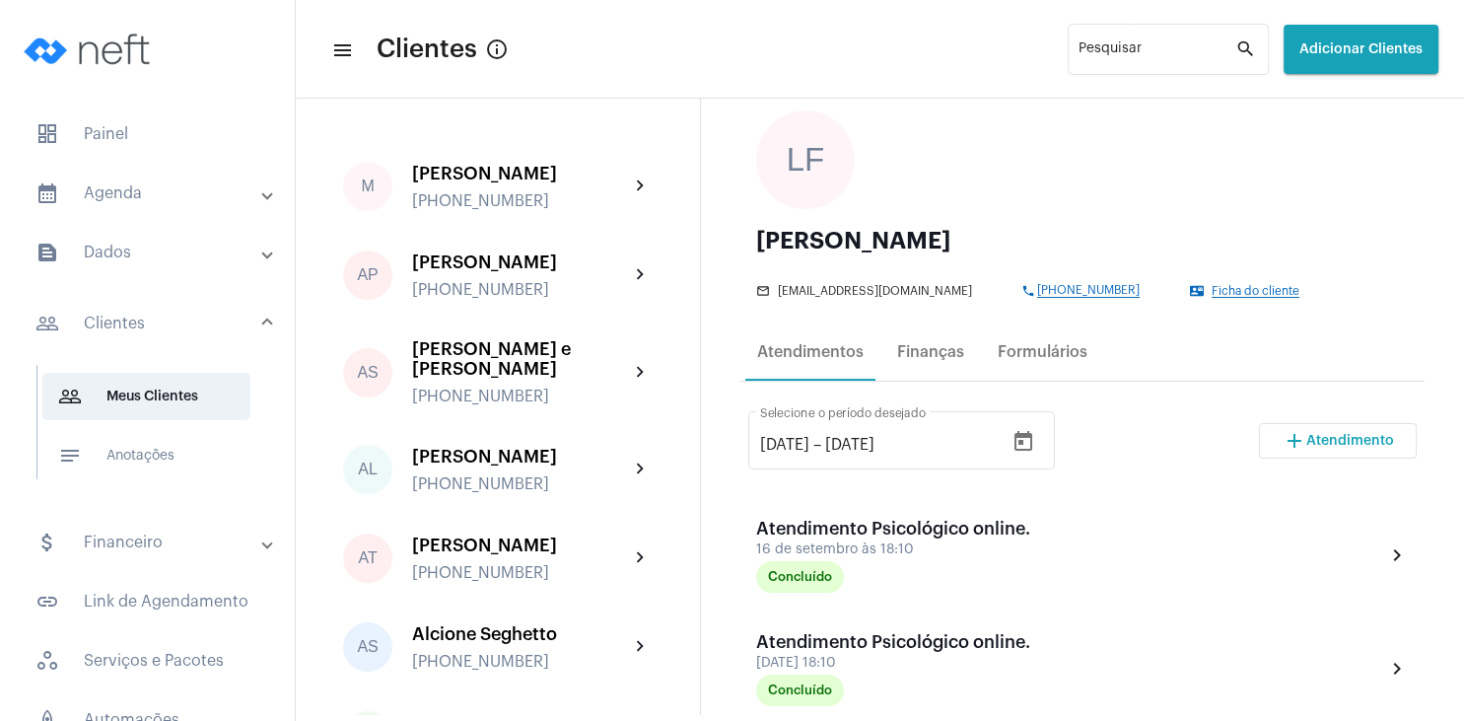
scroll to position [189, 0]
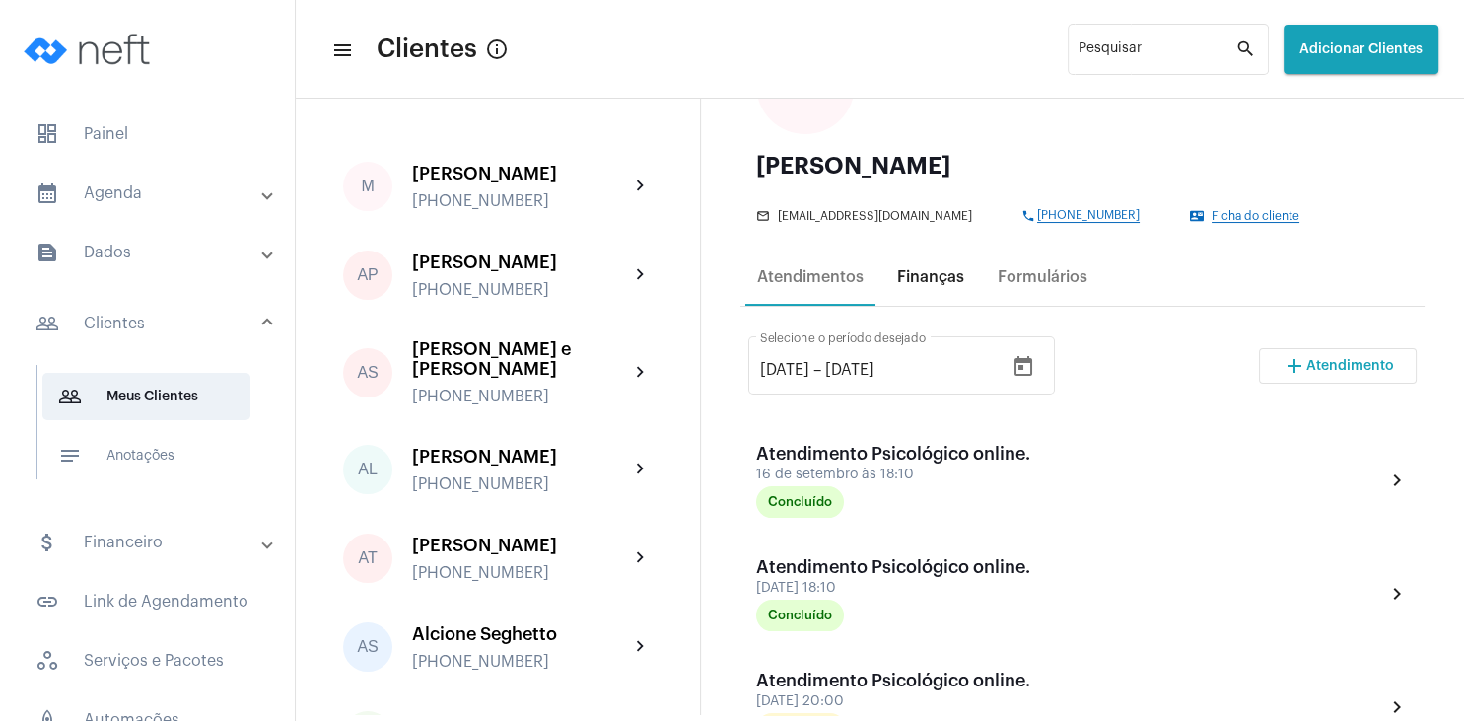
click at [950, 290] on div "Finanças" at bounding box center [930, 276] width 91 height 47
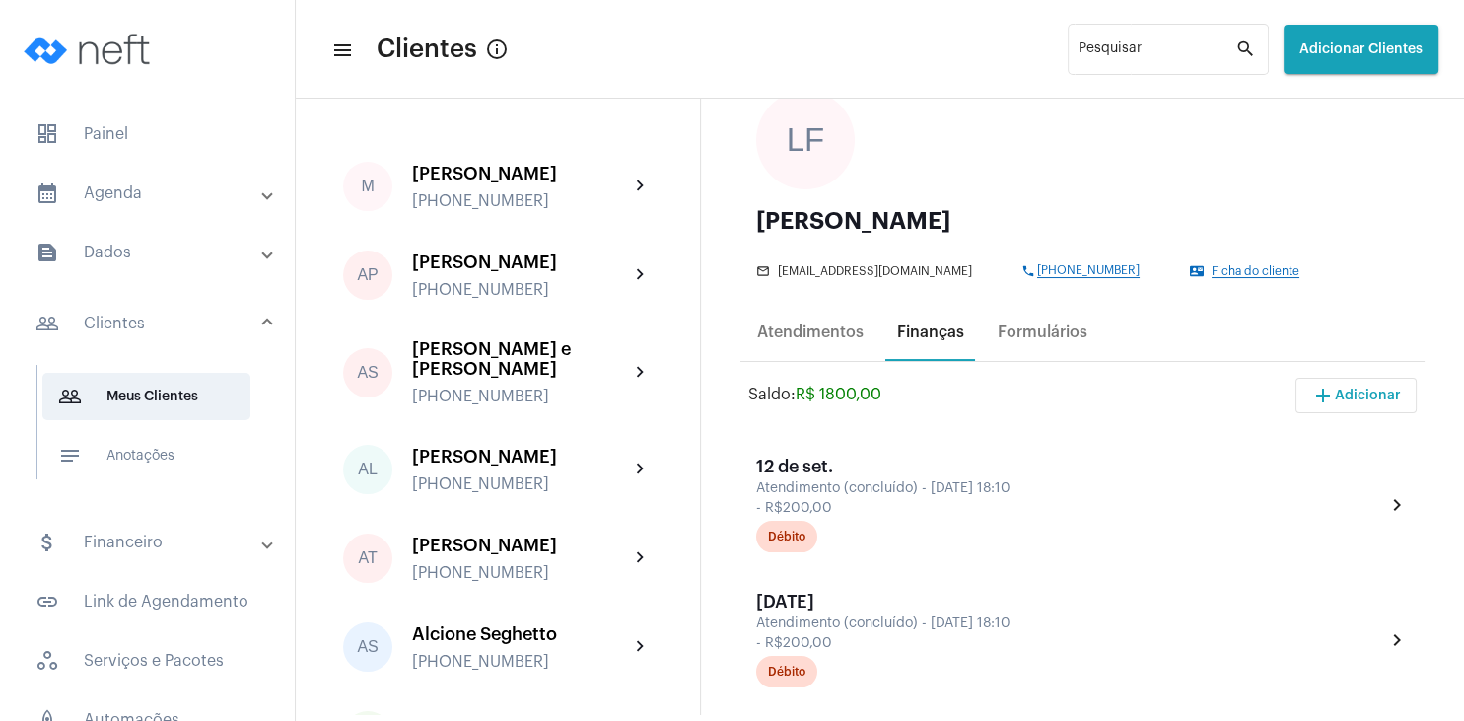
scroll to position [284, 0]
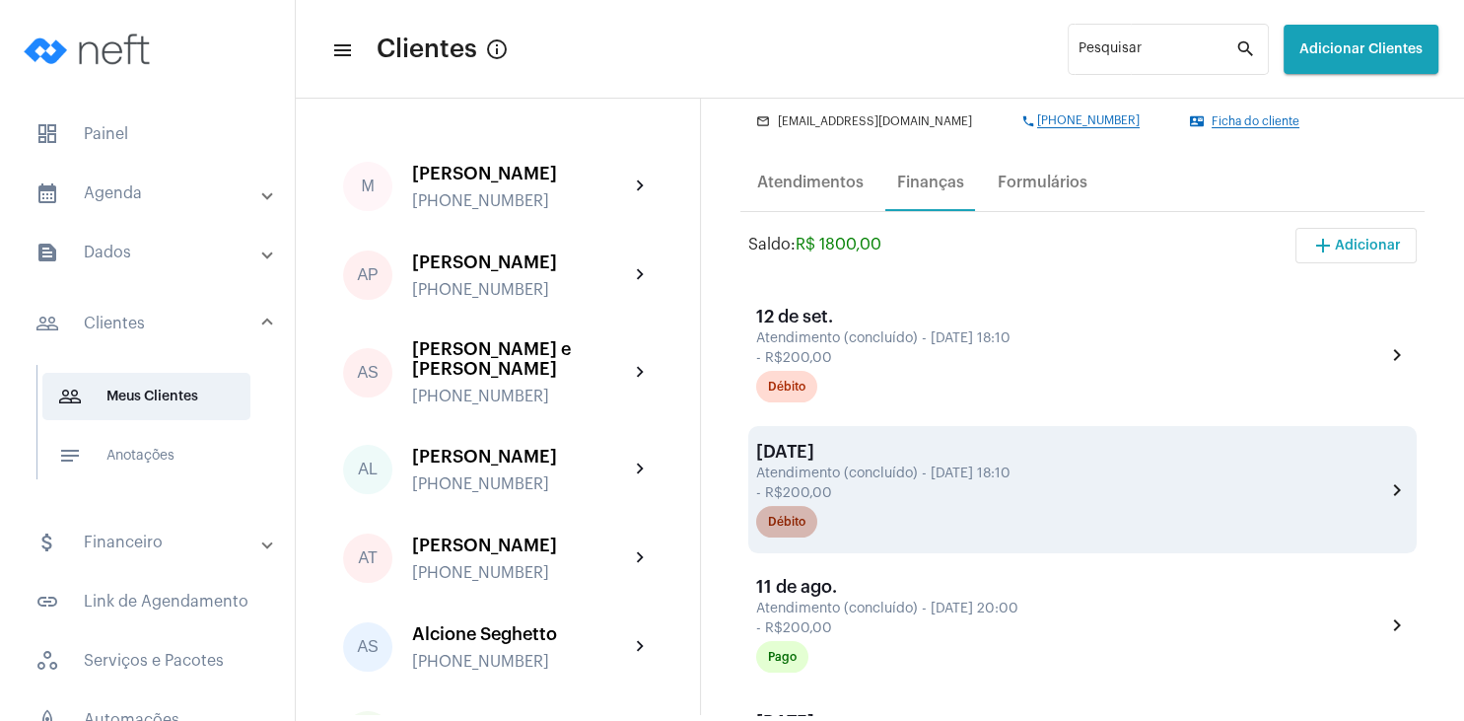
click at [801, 517] on mat-chip "Débito" at bounding box center [786, 522] width 61 height 32
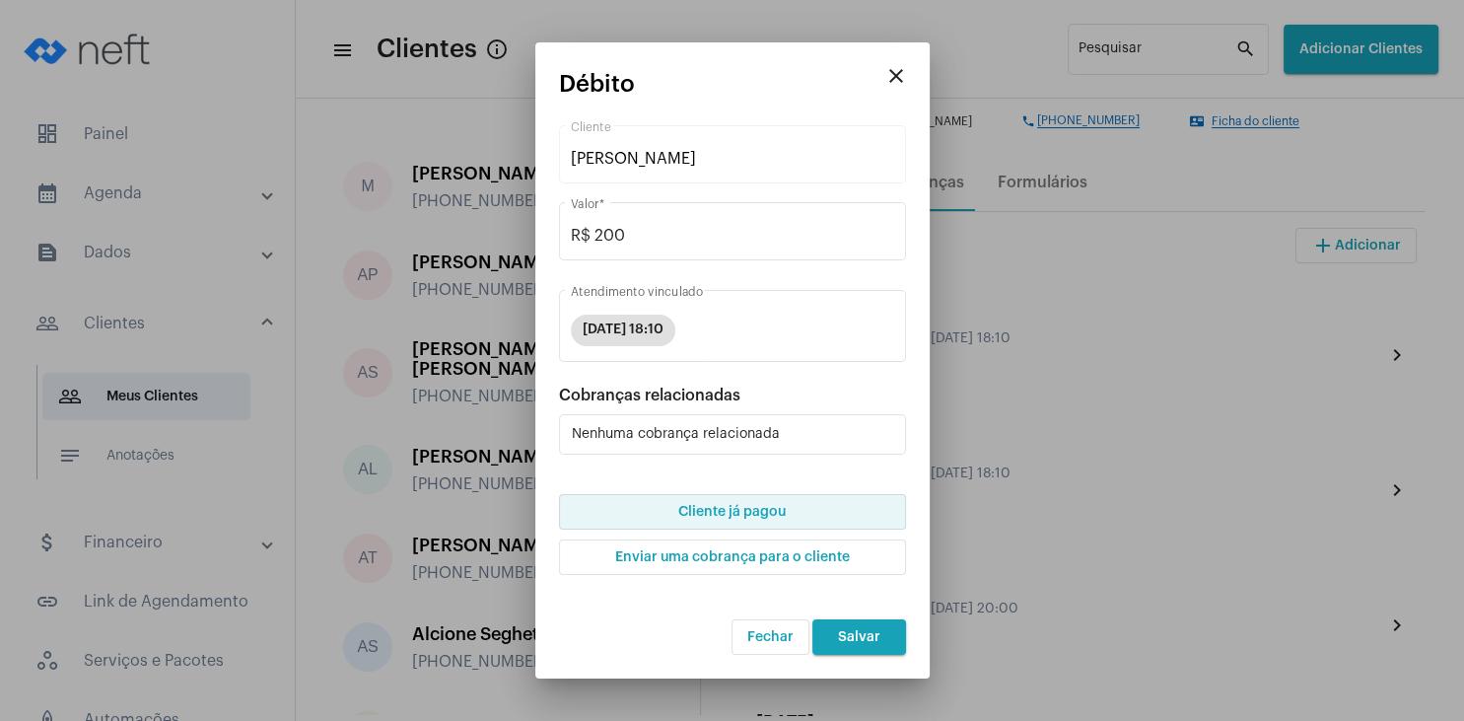
click at [776, 515] on span "Cliente já pagou" at bounding box center [731, 512] width 107 height 14
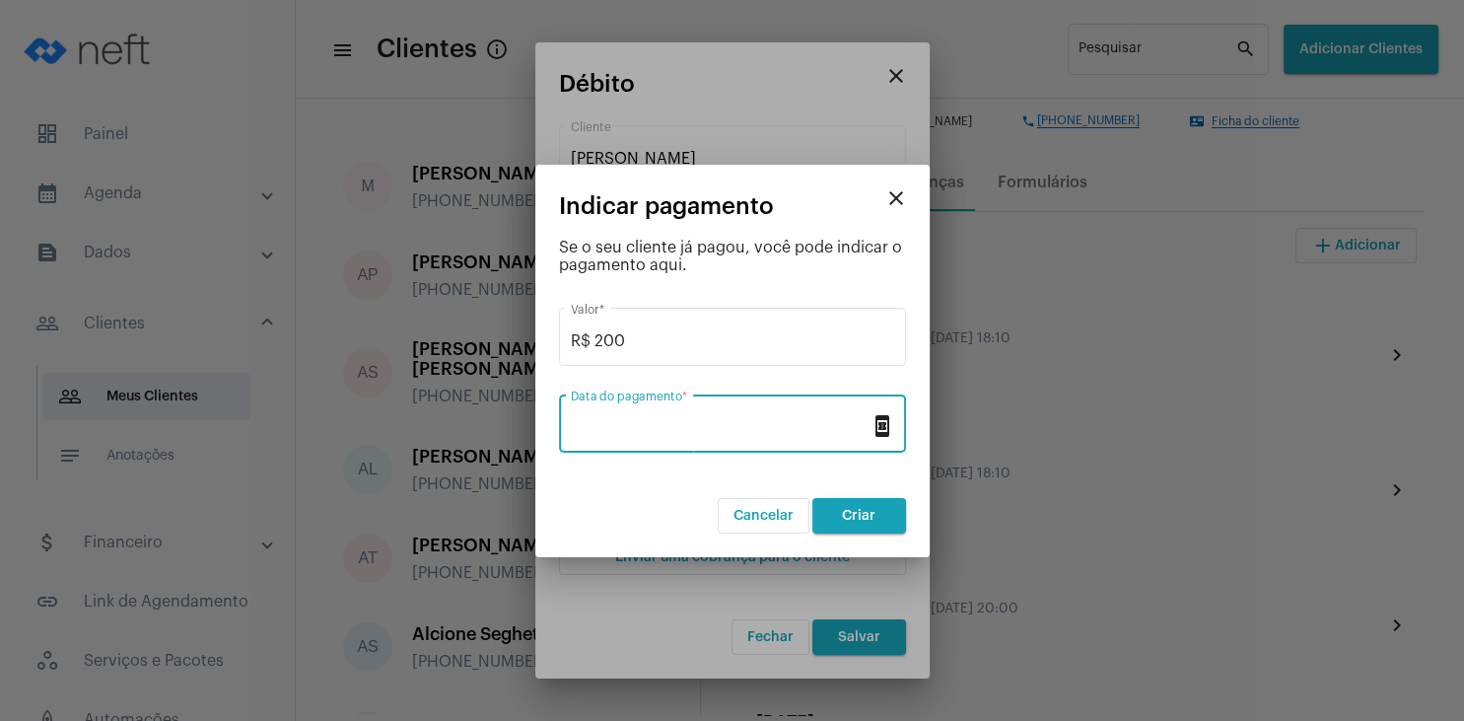
click at [708, 431] on input "Data do pagamento *" at bounding box center [721, 428] width 300 height 18
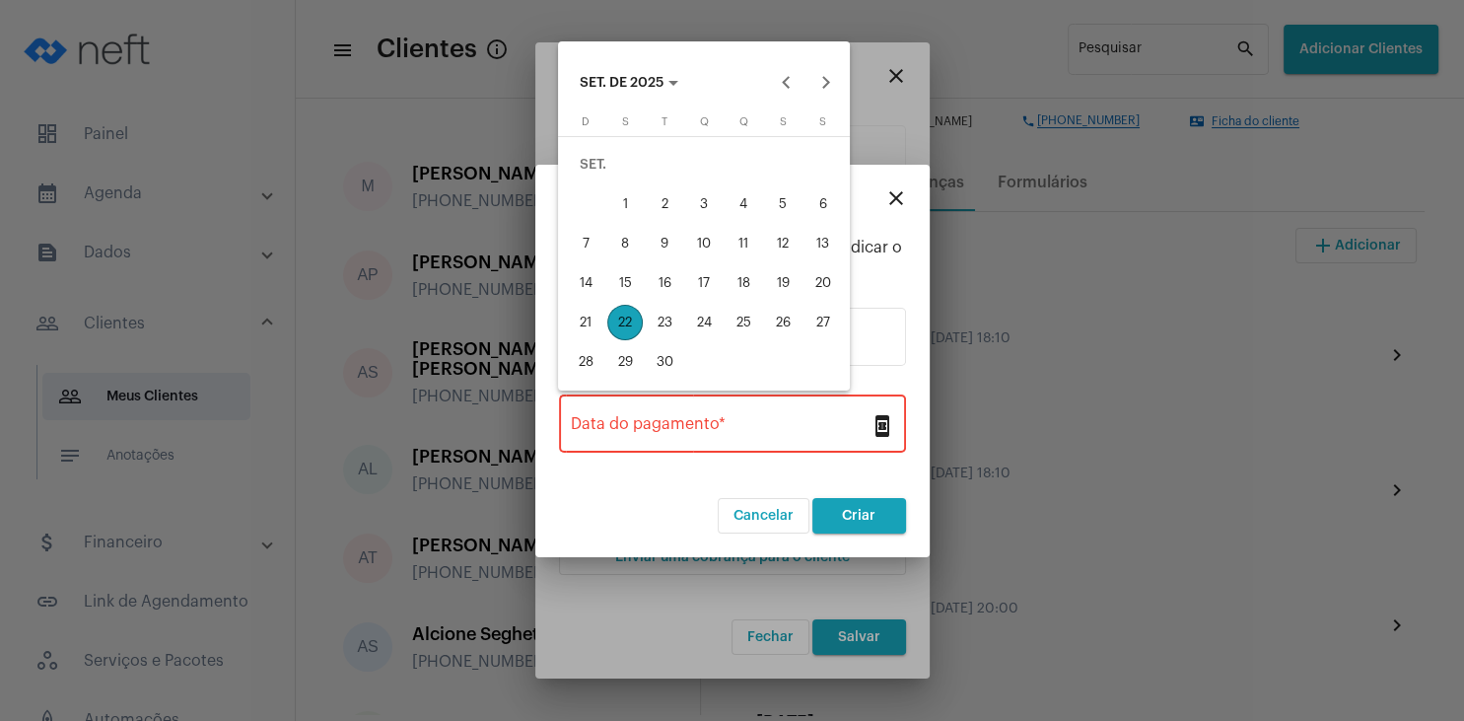
click at [613, 321] on div "22" at bounding box center [624, 322] width 35 height 35
type input "[DATE]"
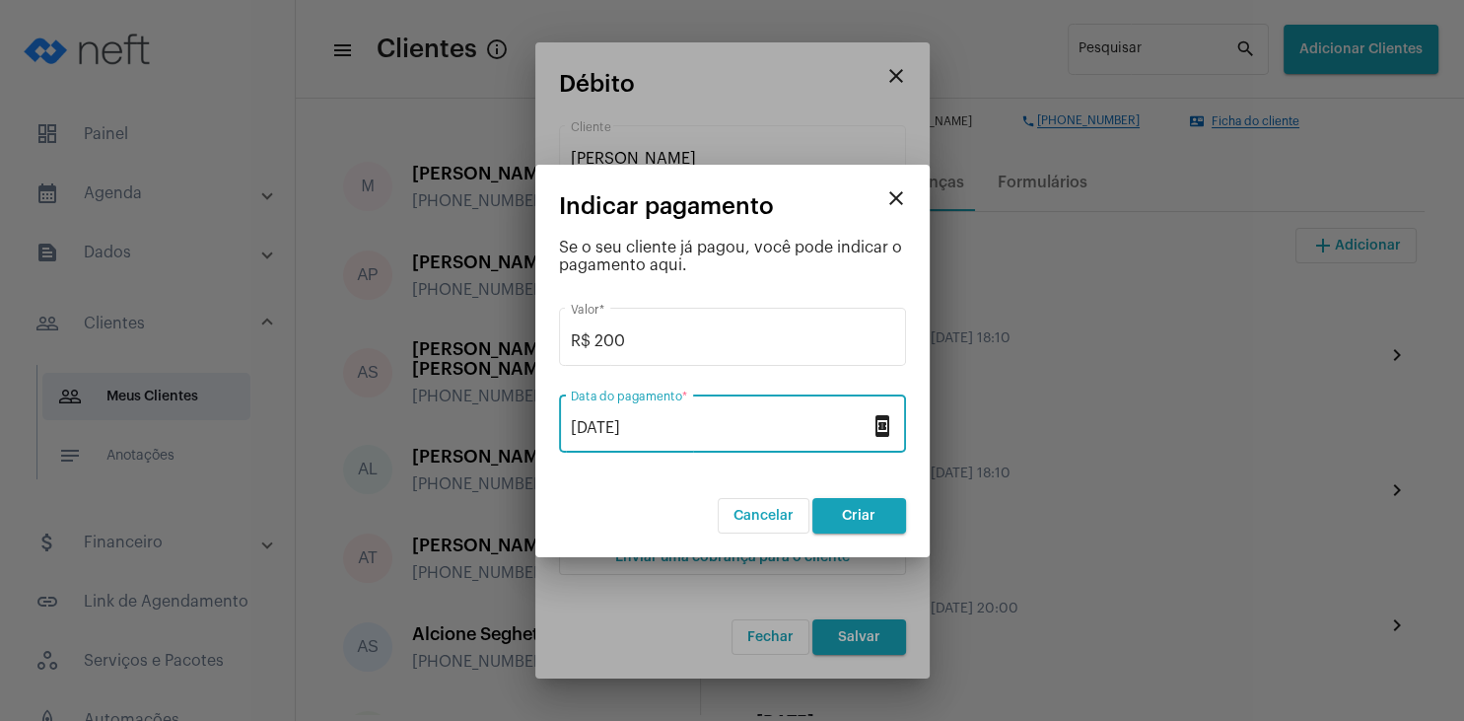
click at [857, 503] on button "Criar" at bounding box center [860, 515] width 94 height 35
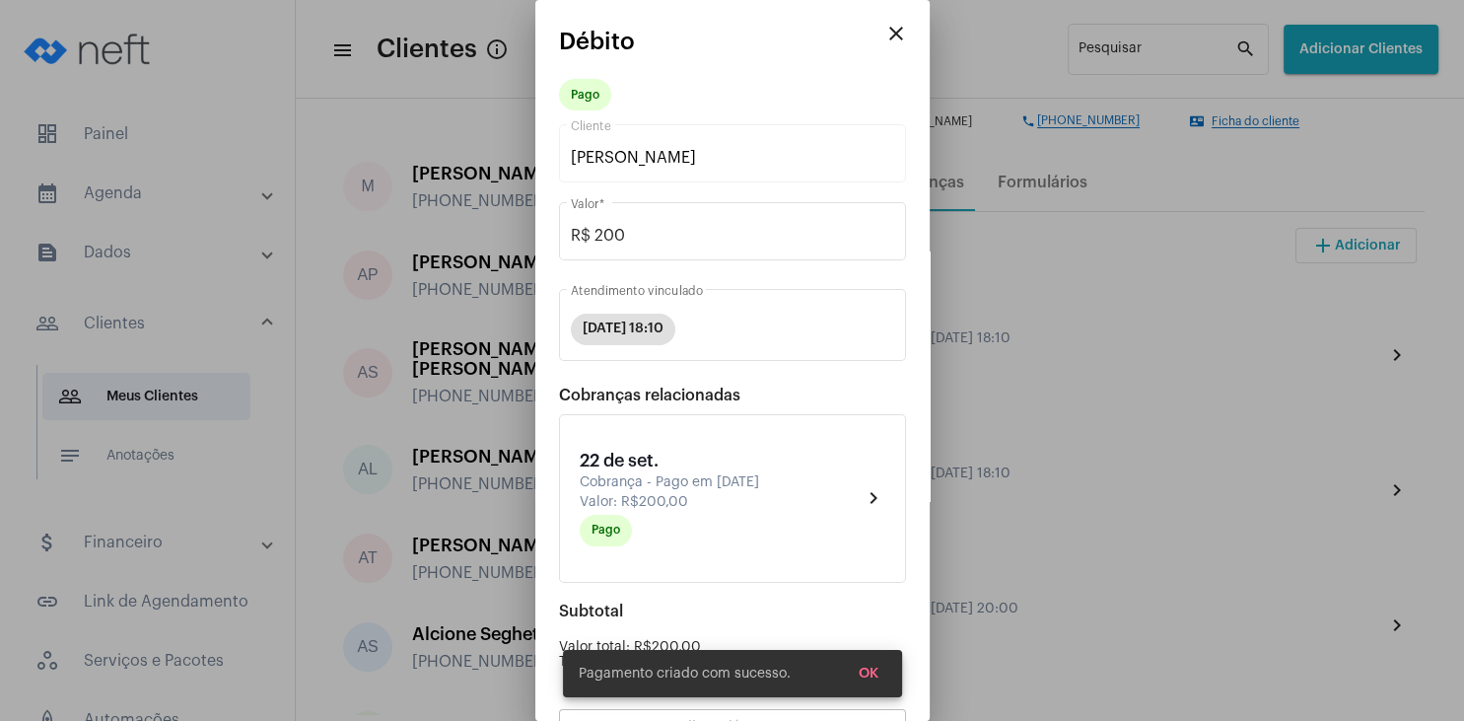
click at [880, 681] on button "OK" at bounding box center [868, 673] width 51 height 35
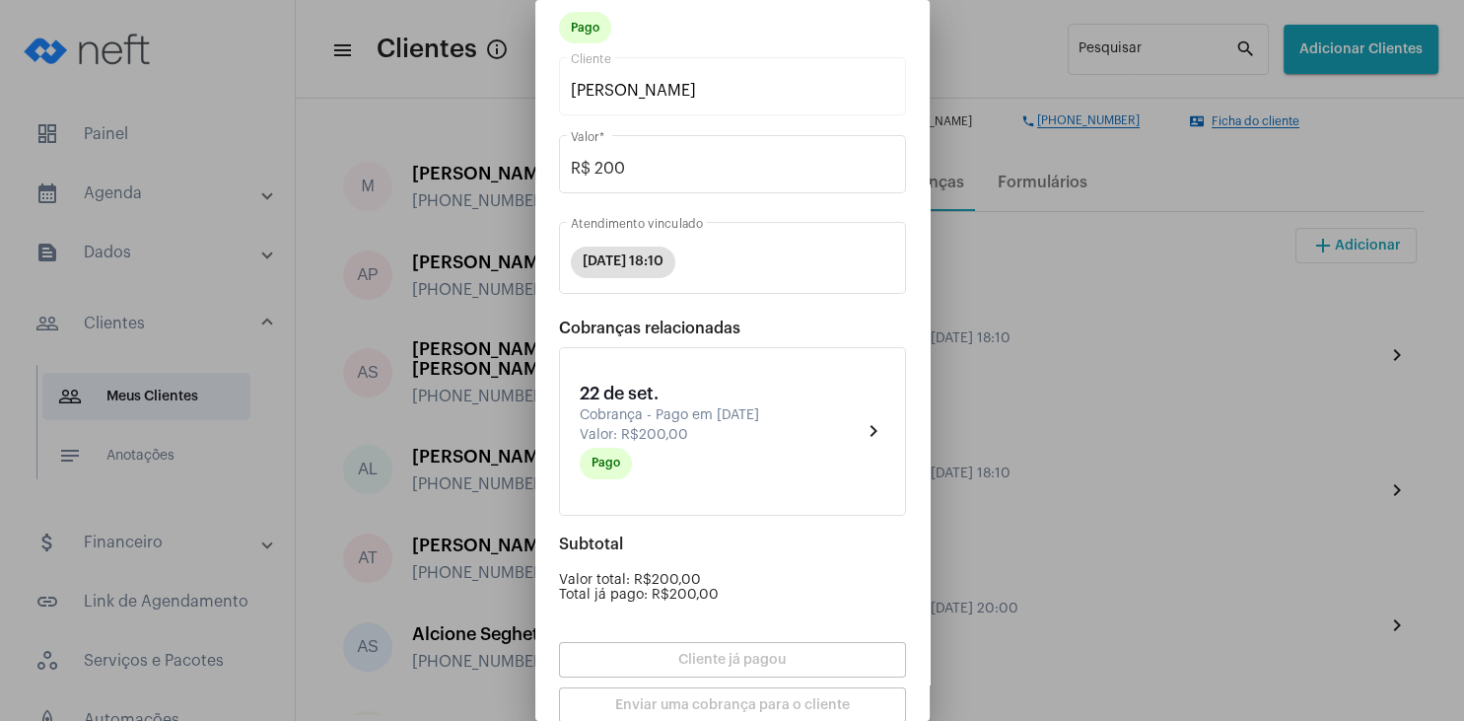
scroll to position [173, 0]
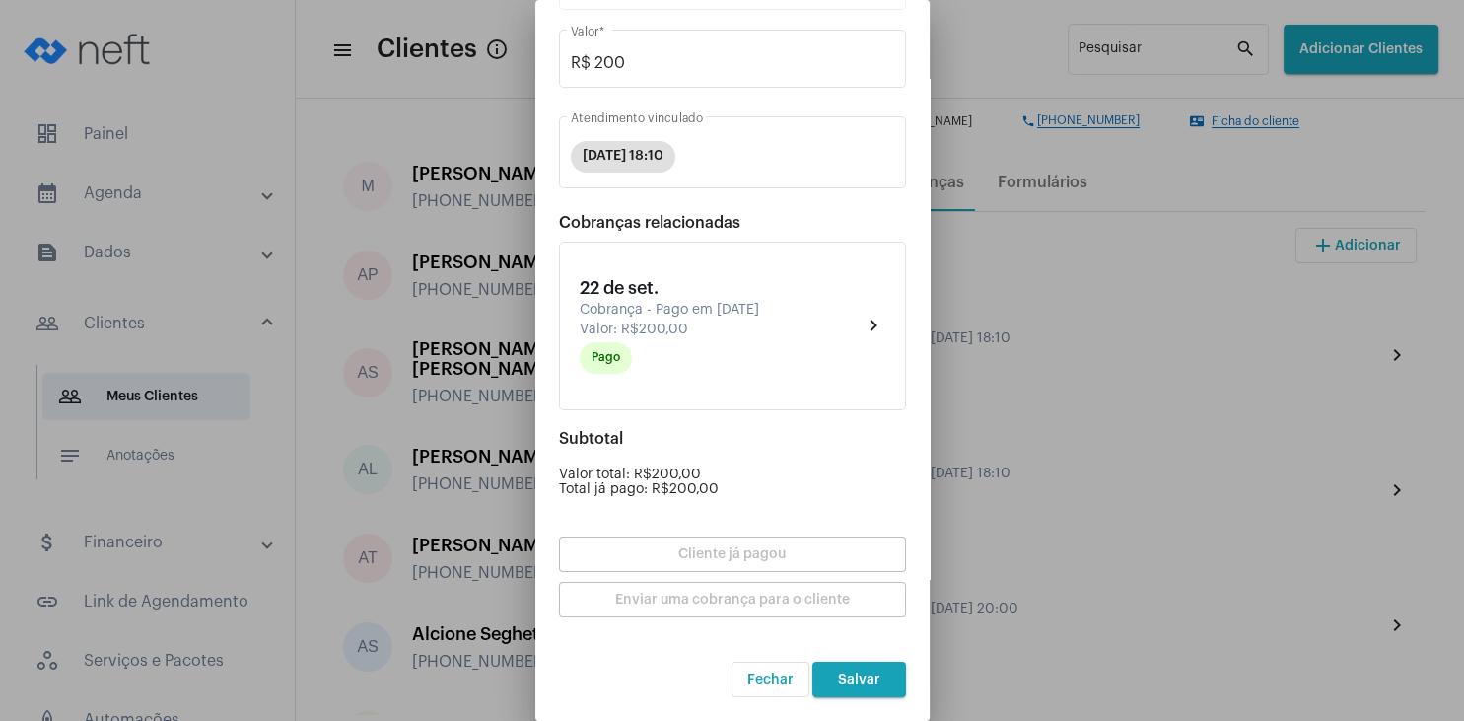
click at [880, 676] on button "Salvar" at bounding box center [860, 679] width 94 height 35
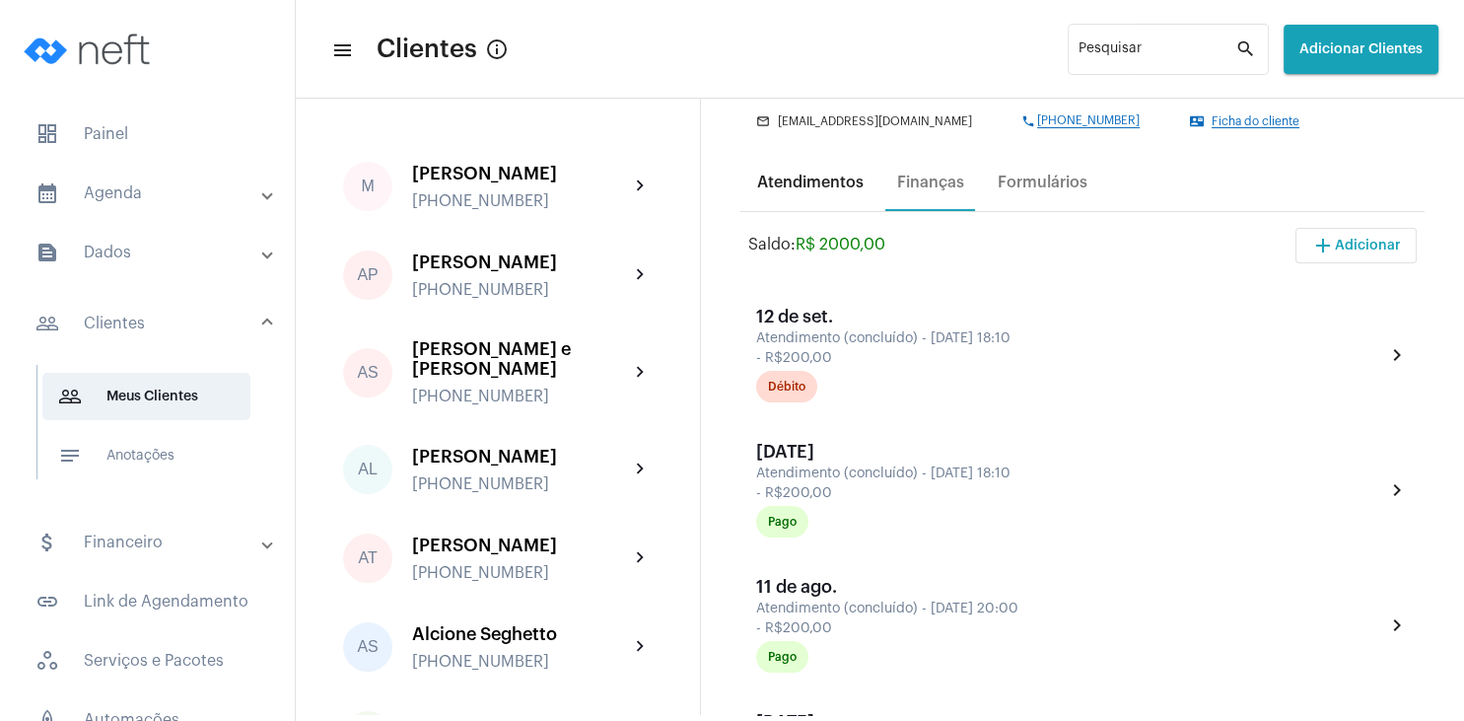
click at [838, 186] on div "Atendimentos" at bounding box center [810, 183] width 106 height 18
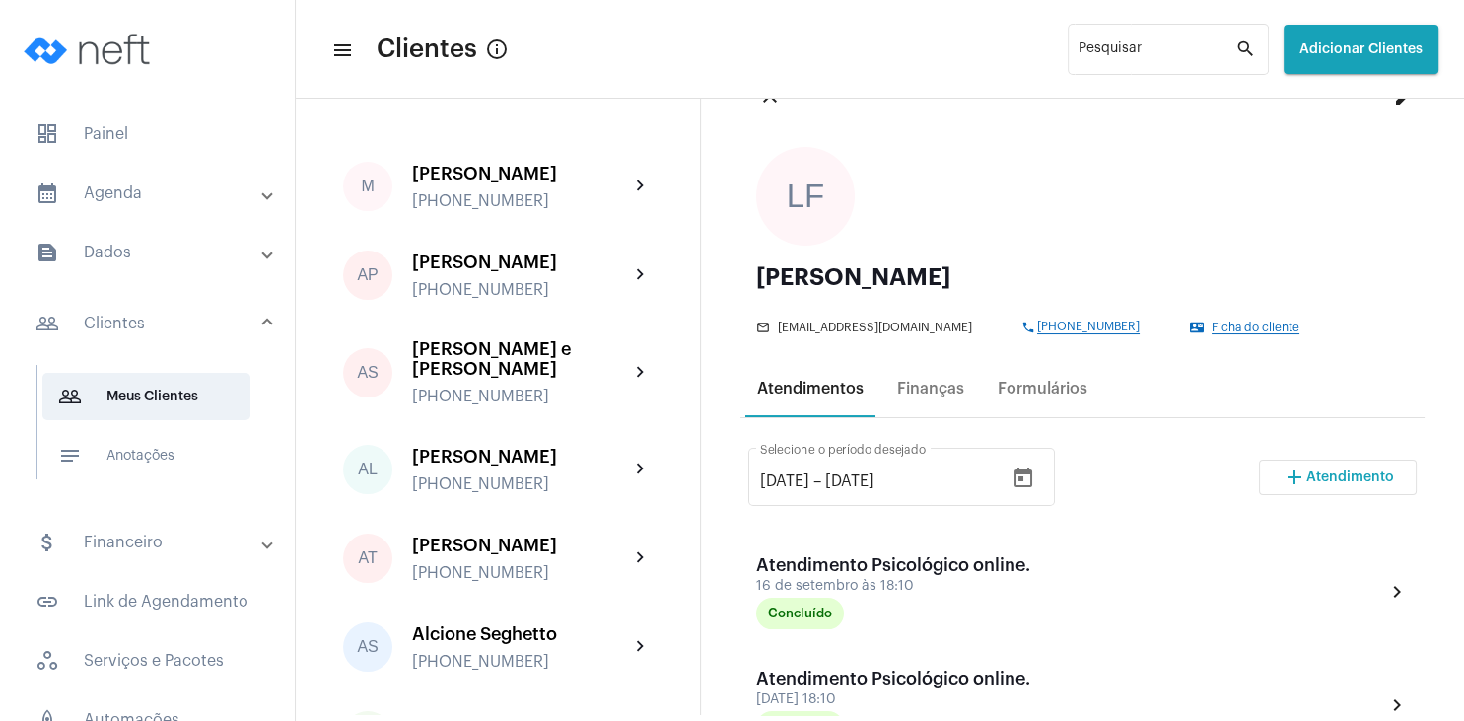
scroll to position [189, 0]
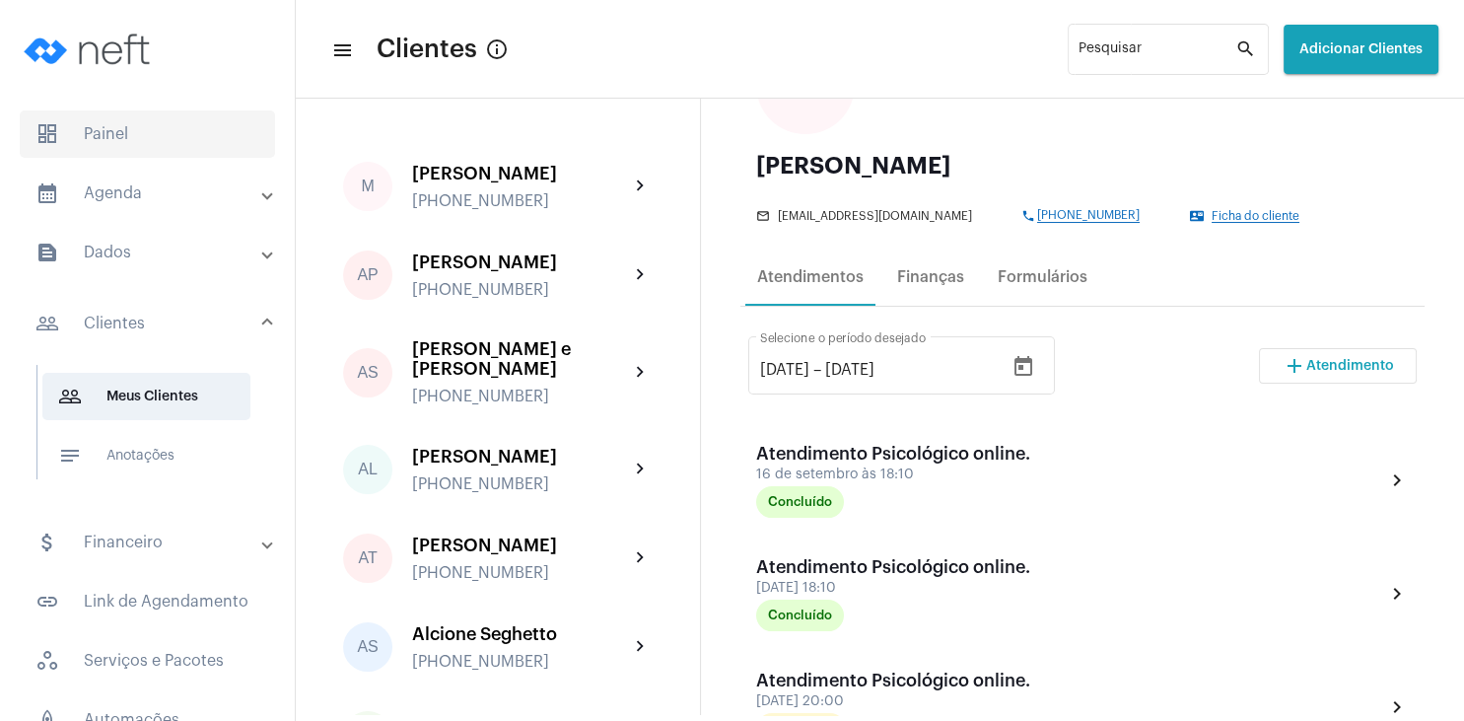
click at [107, 152] on span "dashboard Painel" at bounding box center [147, 133] width 255 height 47
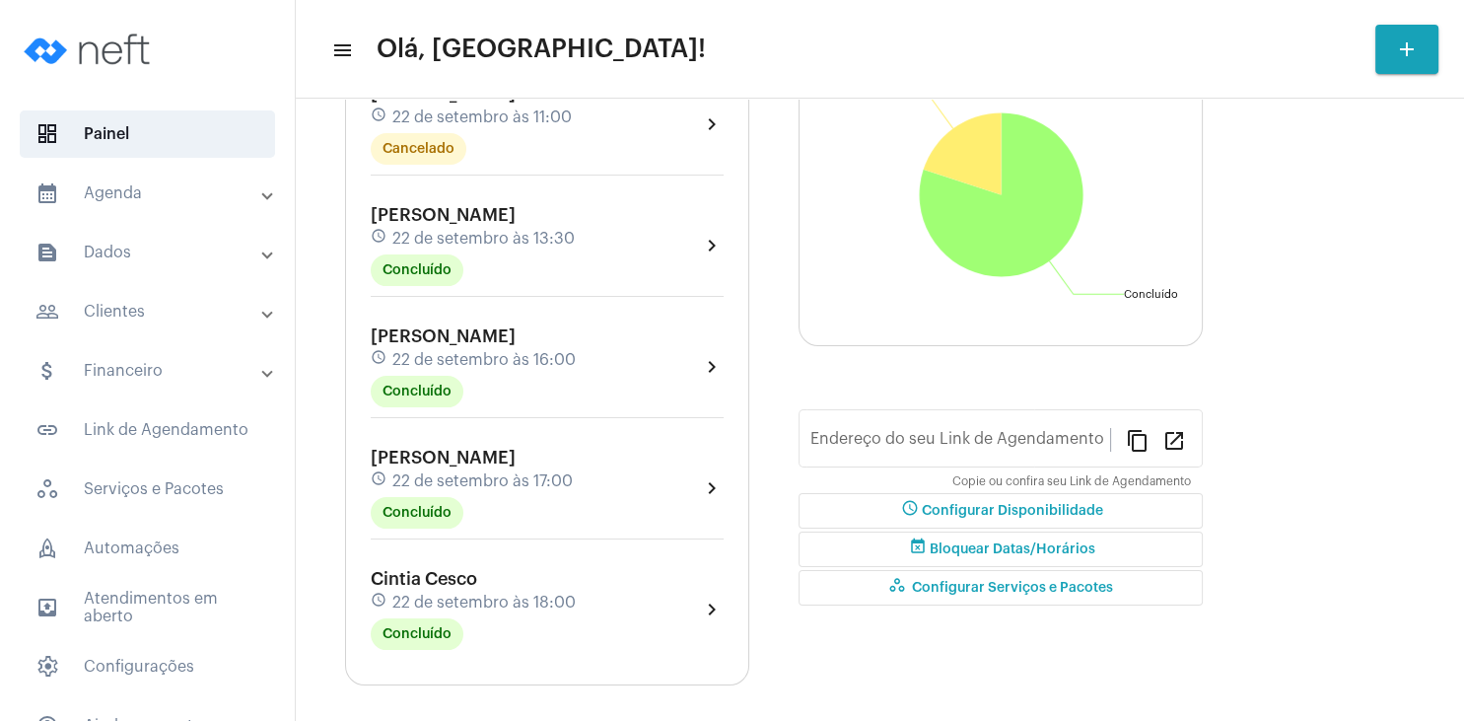
type input "[URL][DOMAIN_NAME]"
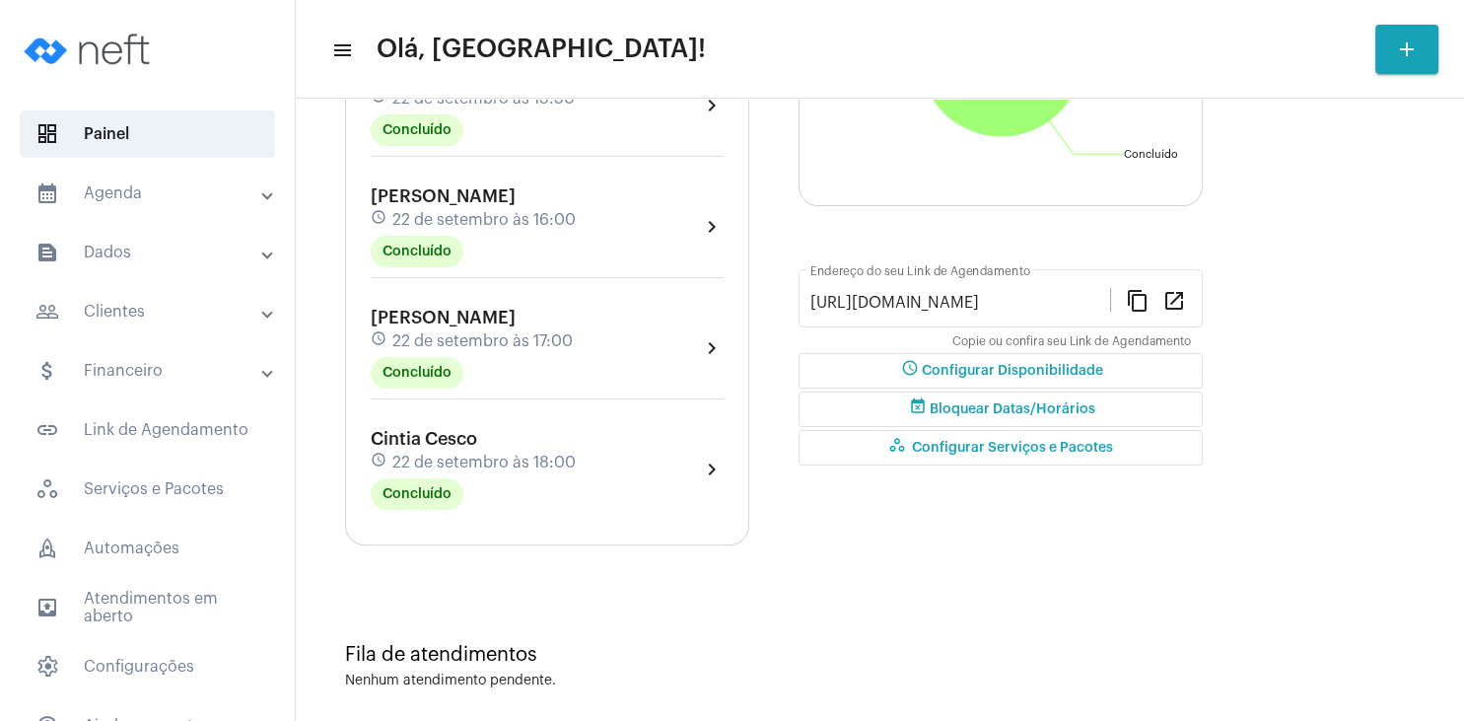
scroll to position [390, 0]
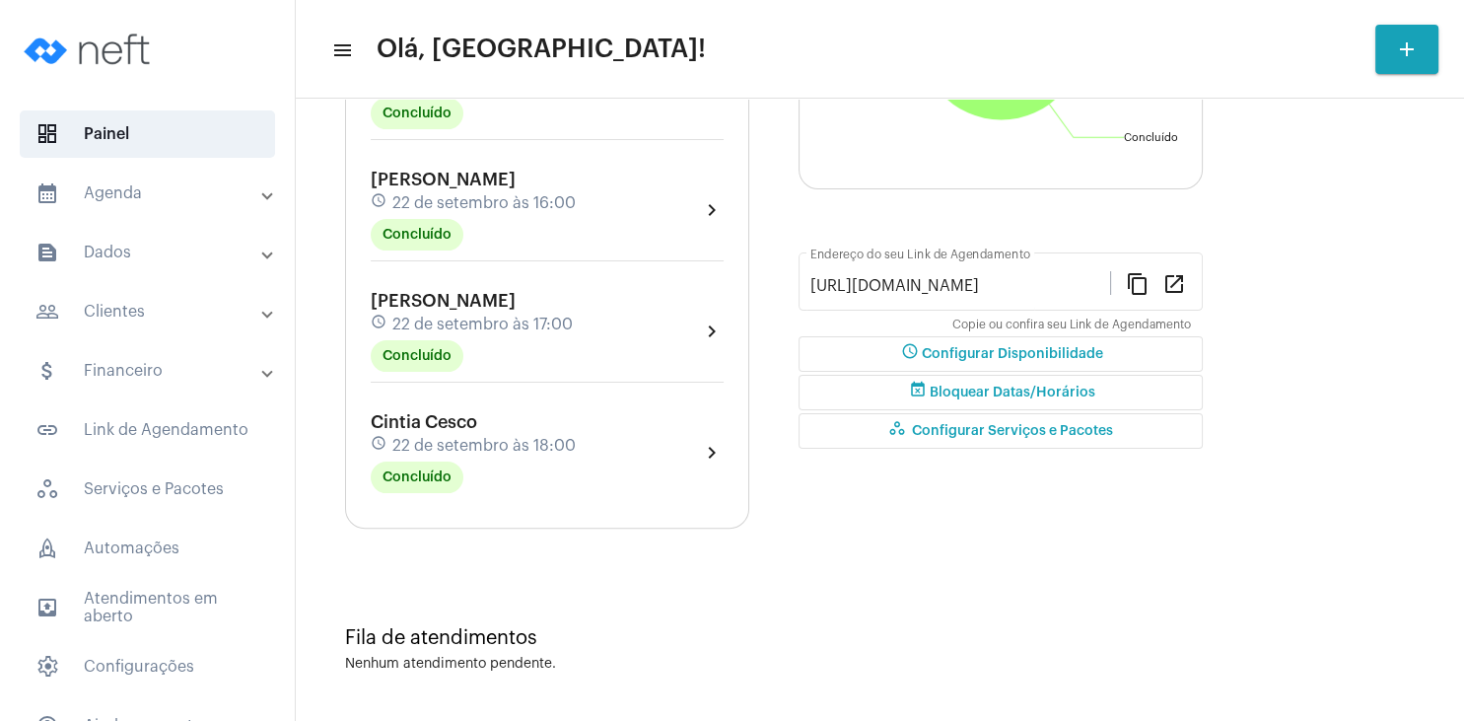
click at [487, 442] on span "22 de setembro às 18:00" at bounding box center [483, 446] width 183 height 18
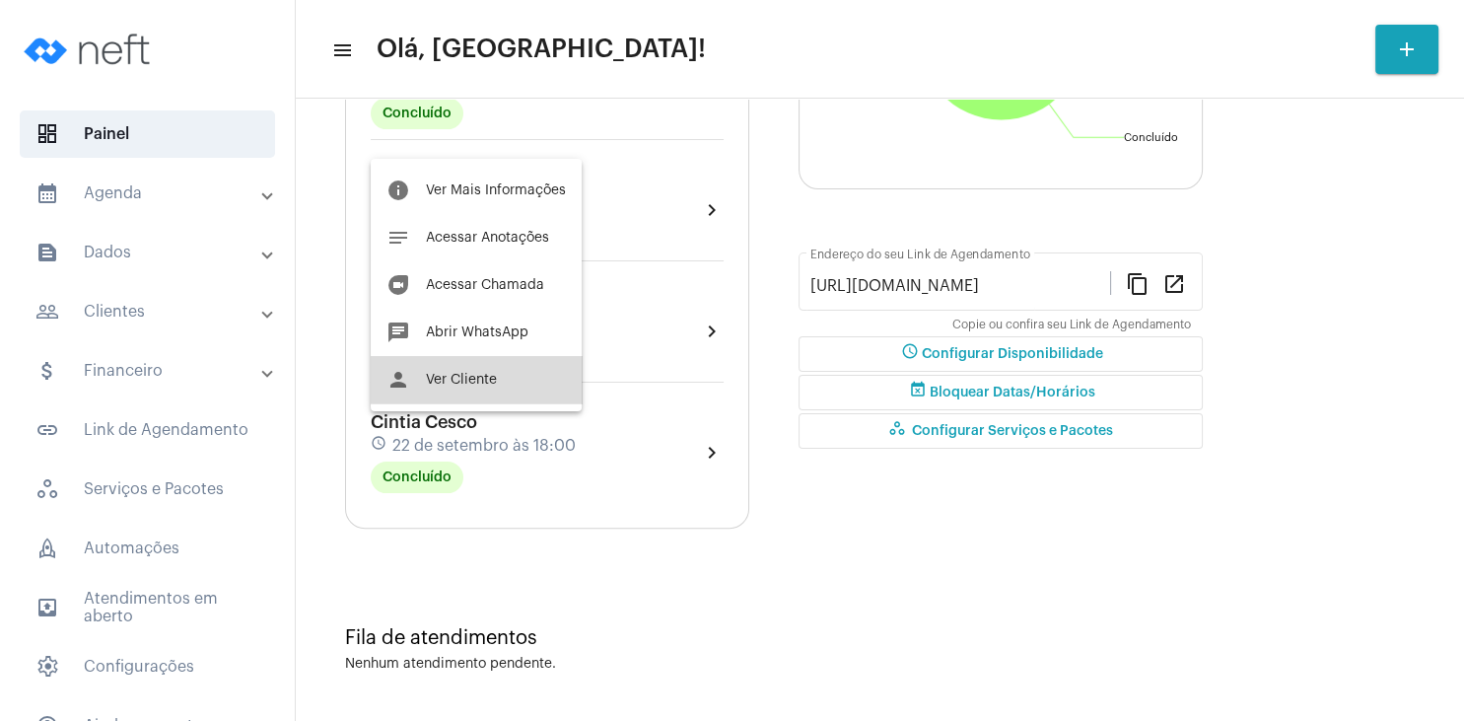
click at [486, 374] on span "Ver Cliente" at bounding box center [461, 380] width 71 height 14
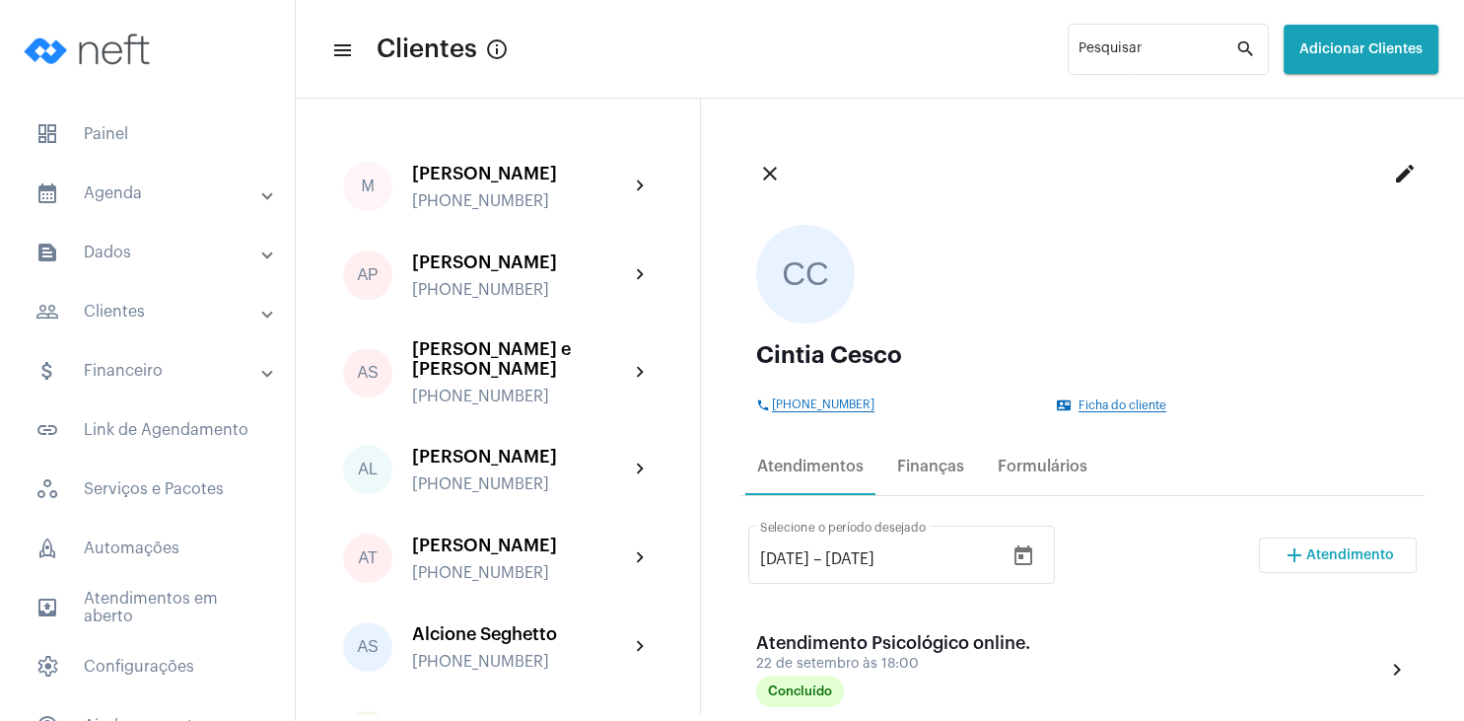
click at [1311, 557] on span "Atendimento" at bounding box center [1351, 555] width 88 height 14
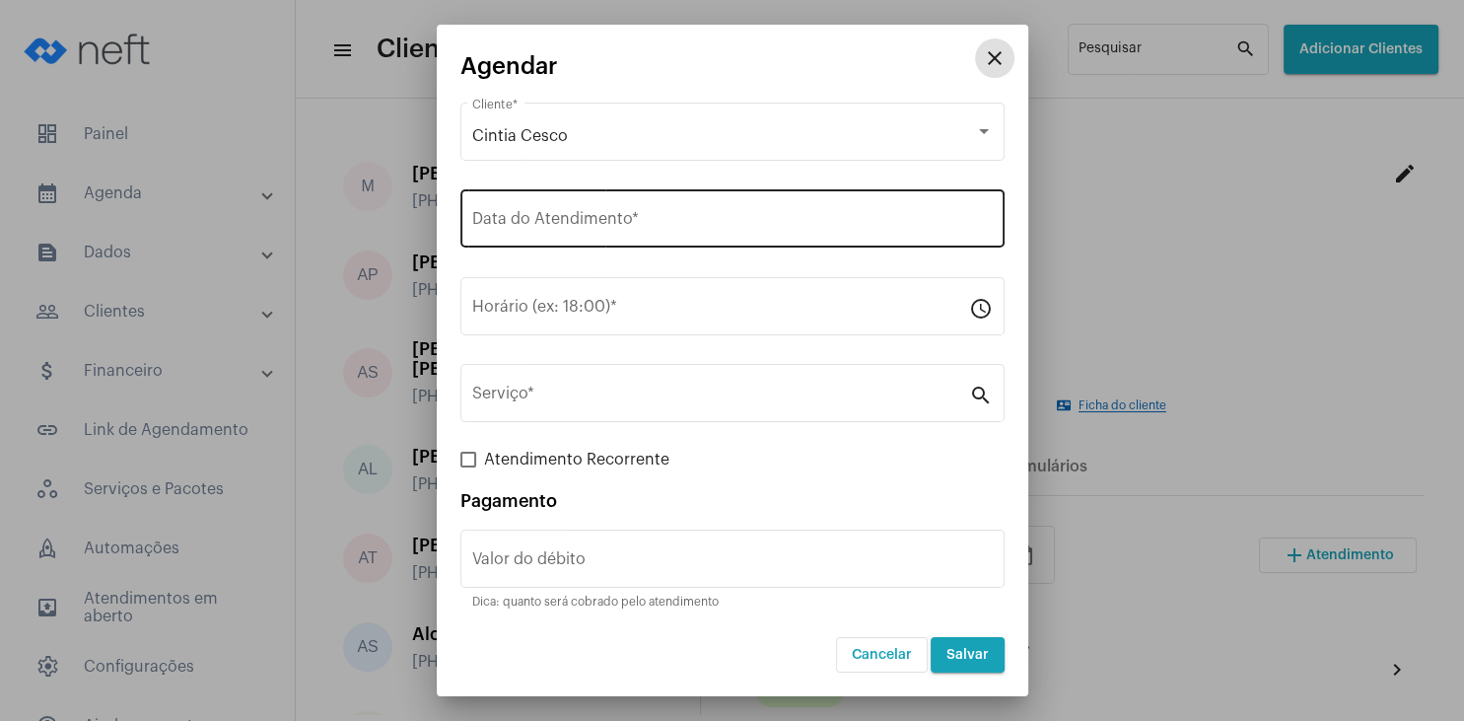
click at [527, 215] on input "Data do Atendimento *" at bounding box center [732, 223] width 521 height 18
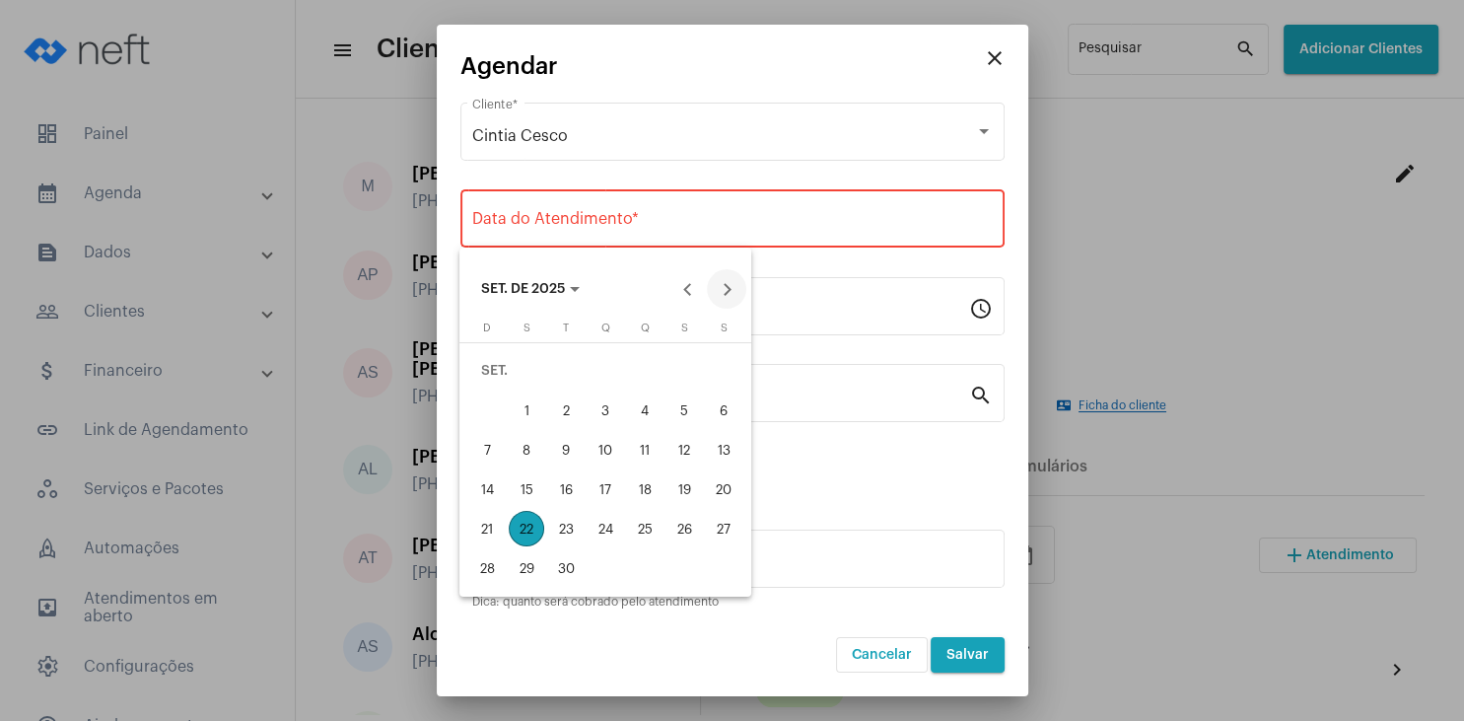
click at [735, 291] on button "Next month" at bounding box center [726, 288] width 39 height 39
click at [524, 404] on div "6" at bounding box center [526, 409] width 35 height 35
type input "[DATE]"
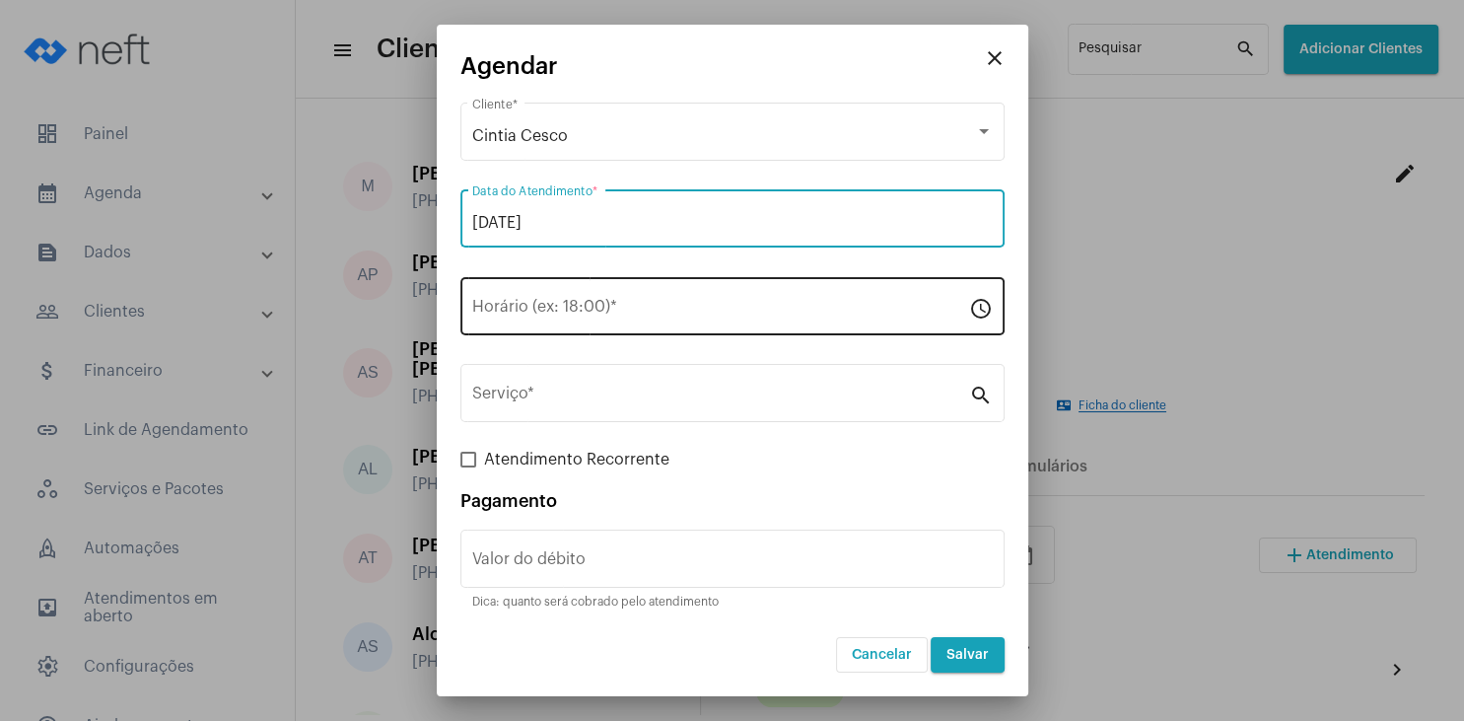
click at [516, 318] on input "Horário (ex: 18:00) *" at bounding box center [720, 311] width 497 height 18
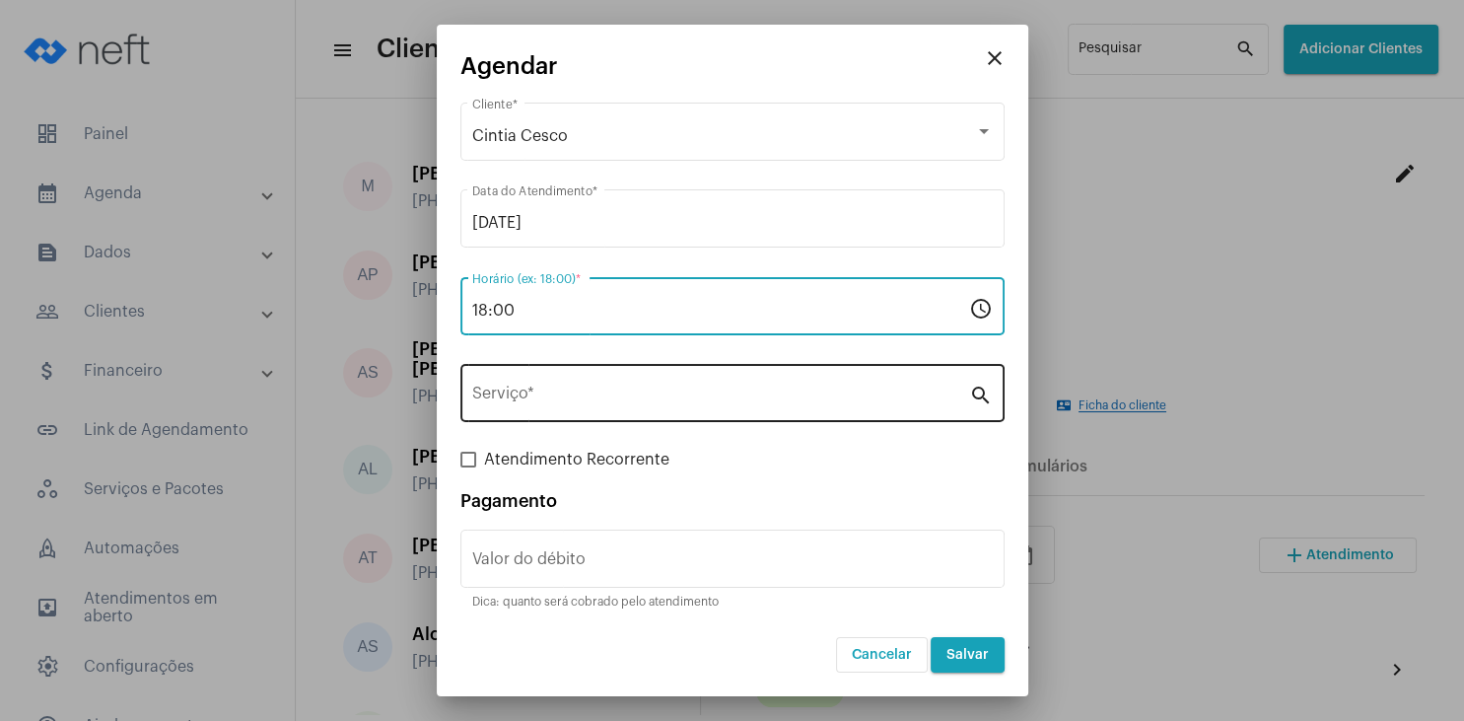
type input "18:00"
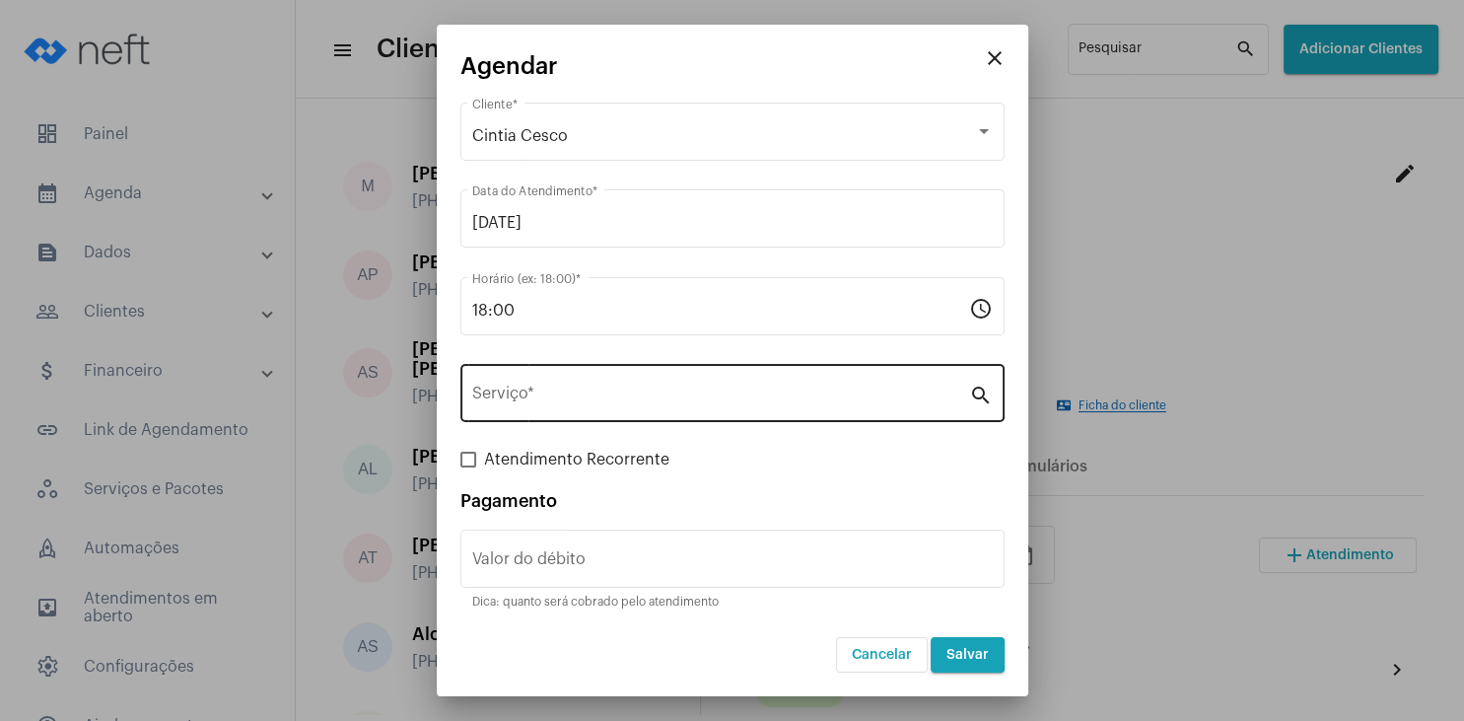
click at [516, 420] on div "Serviço *" at bounding box center [720, 391] width 497 height 62
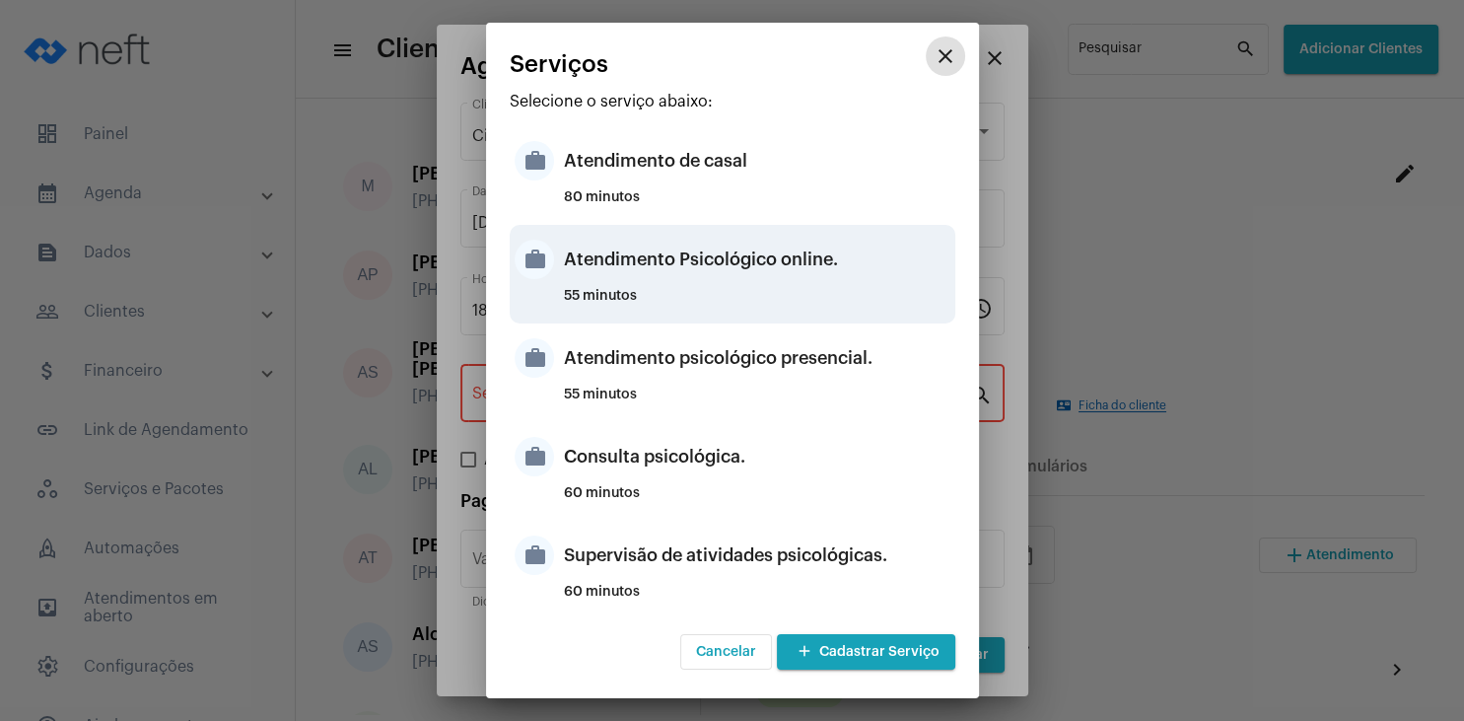
click at [782, 290] on div "55 minutos" at bounding box center [757, 304] width 387 height 30
type input "Atendimento Psicológico online."
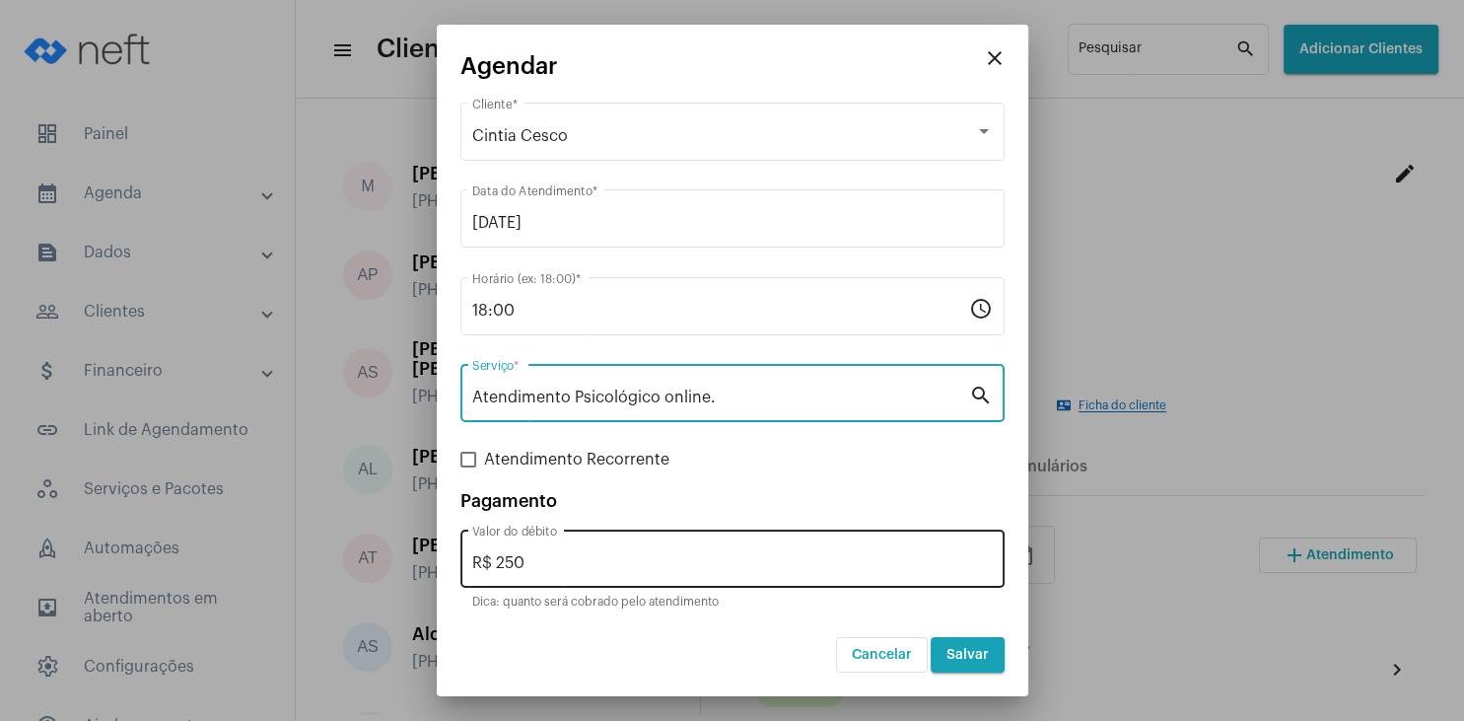
click at [587, 562] on input "R$ 250" at bounding box center [732, 563] width 521 height 18
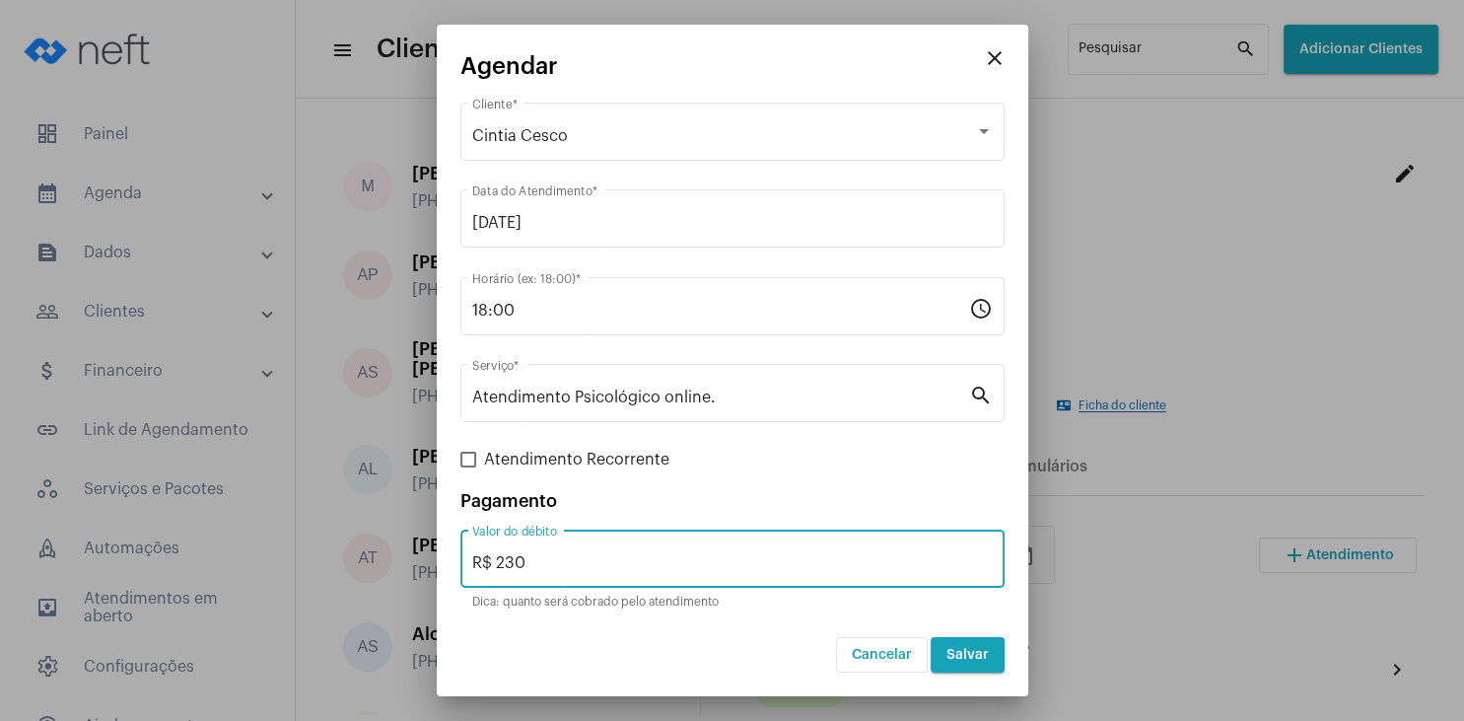
type input "R$ 230"
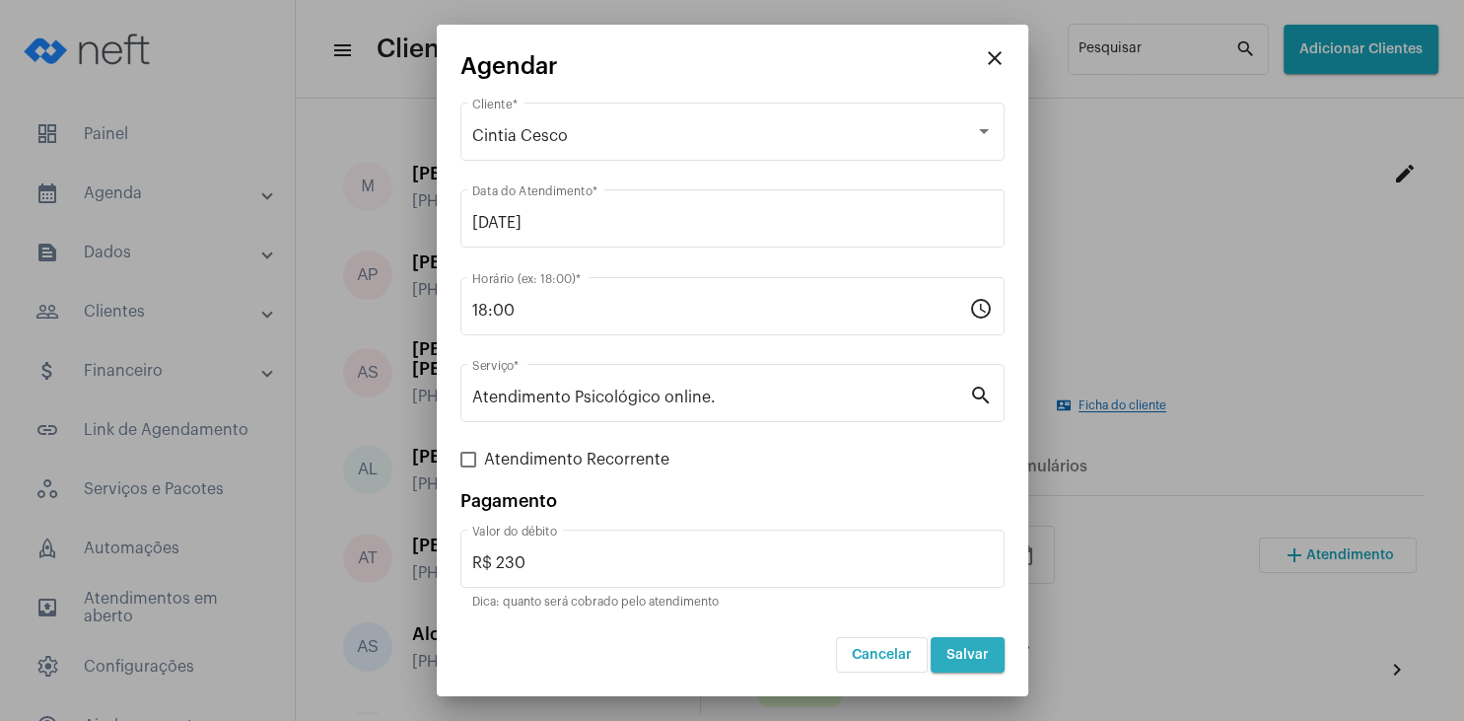
click at [972, 646] on button "Salvar" at bounding box center [968, 654] width 74 height 35
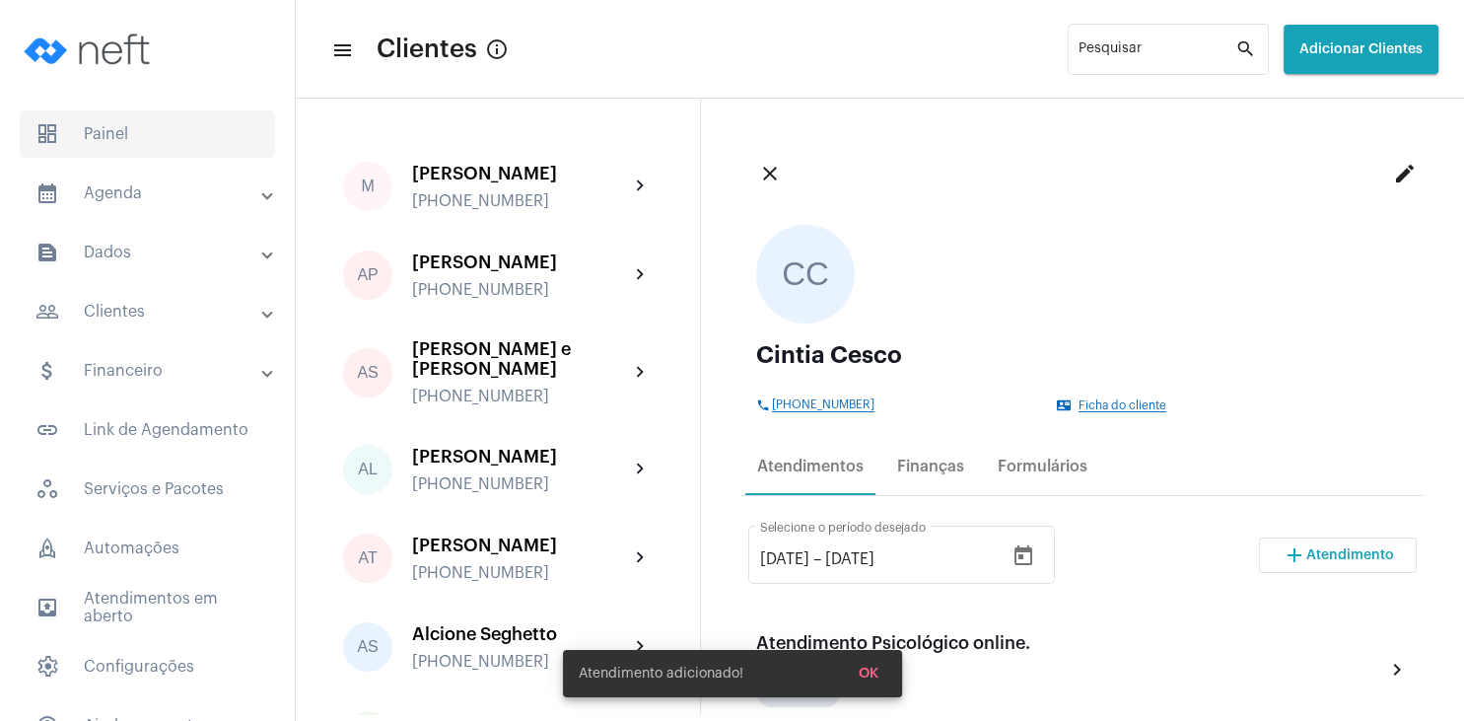
click at [133, 136] on span "dashboard Painel" at bounding box center [147, 133] width 255 height 47
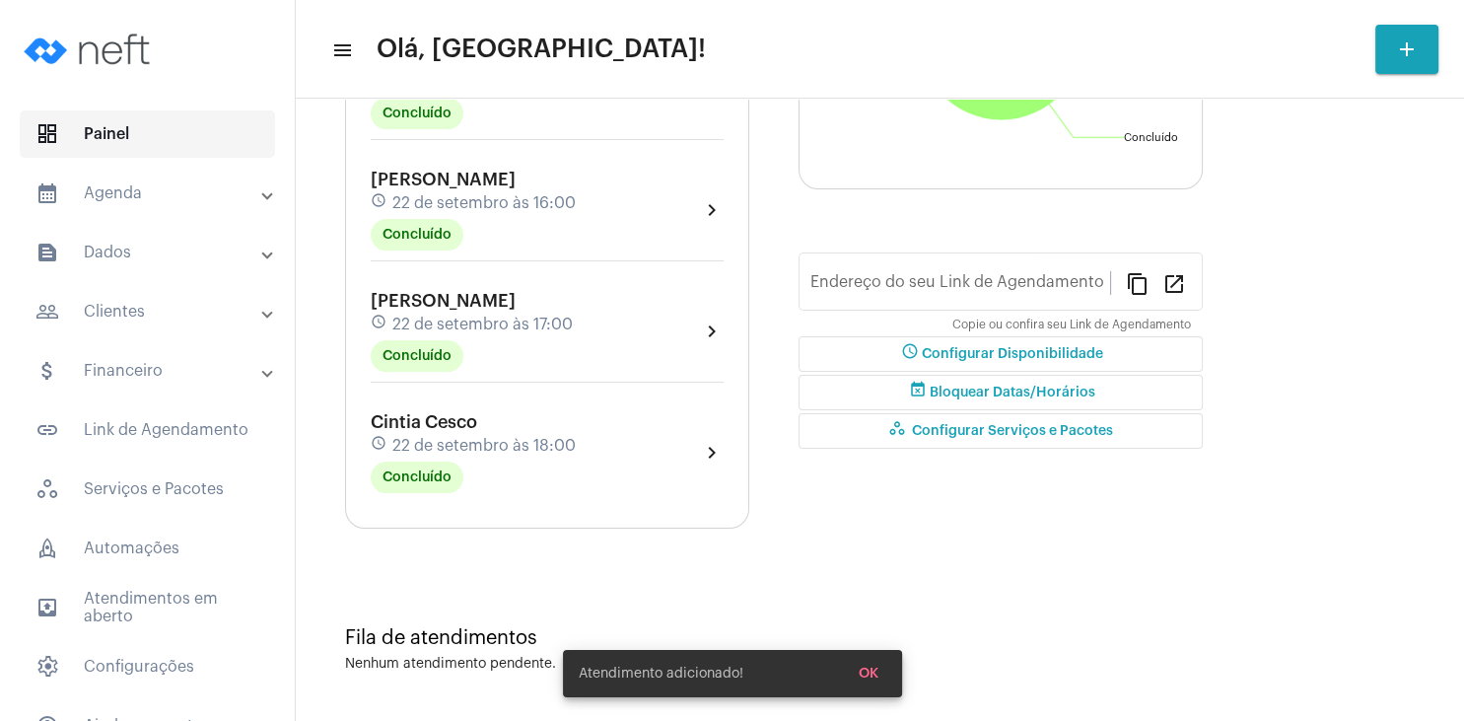
type input "[URL][DOMAIN_NAME]"
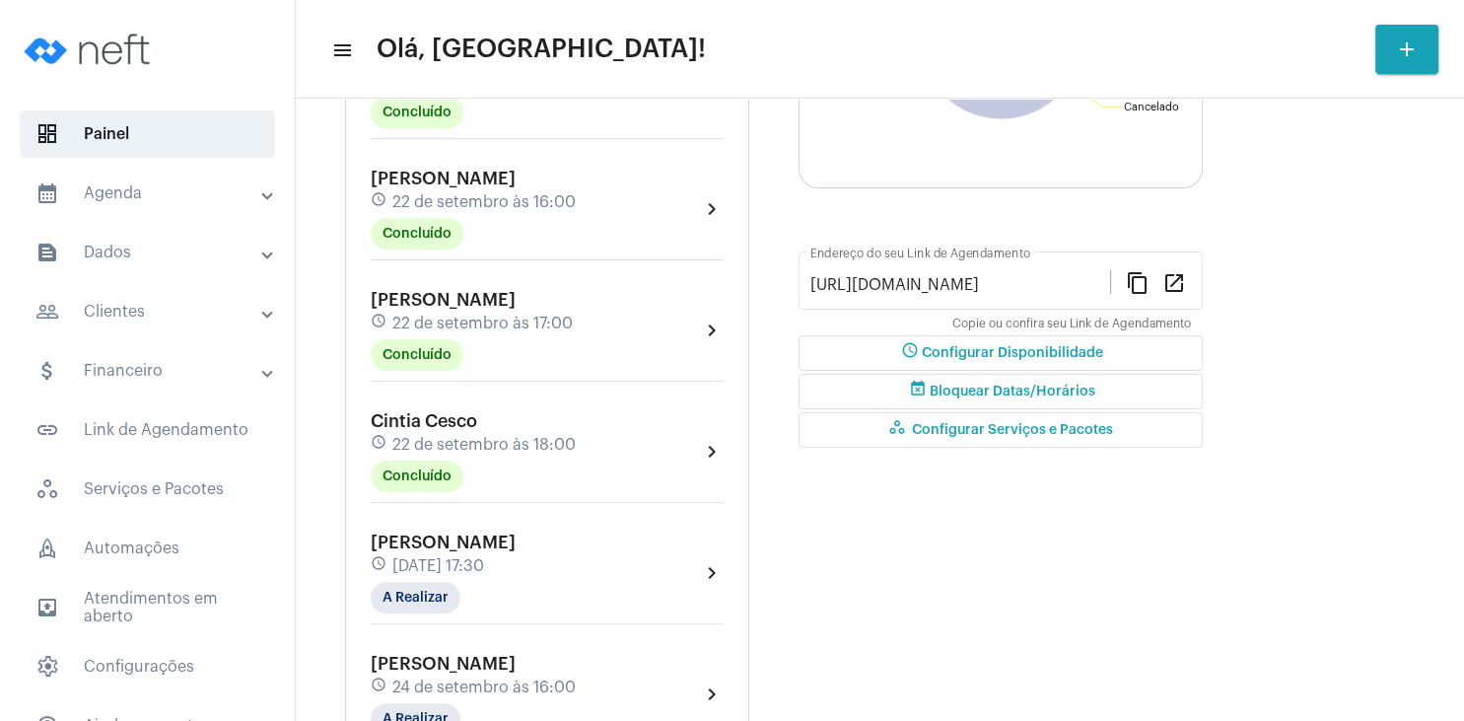
scroll to position [95, 0]
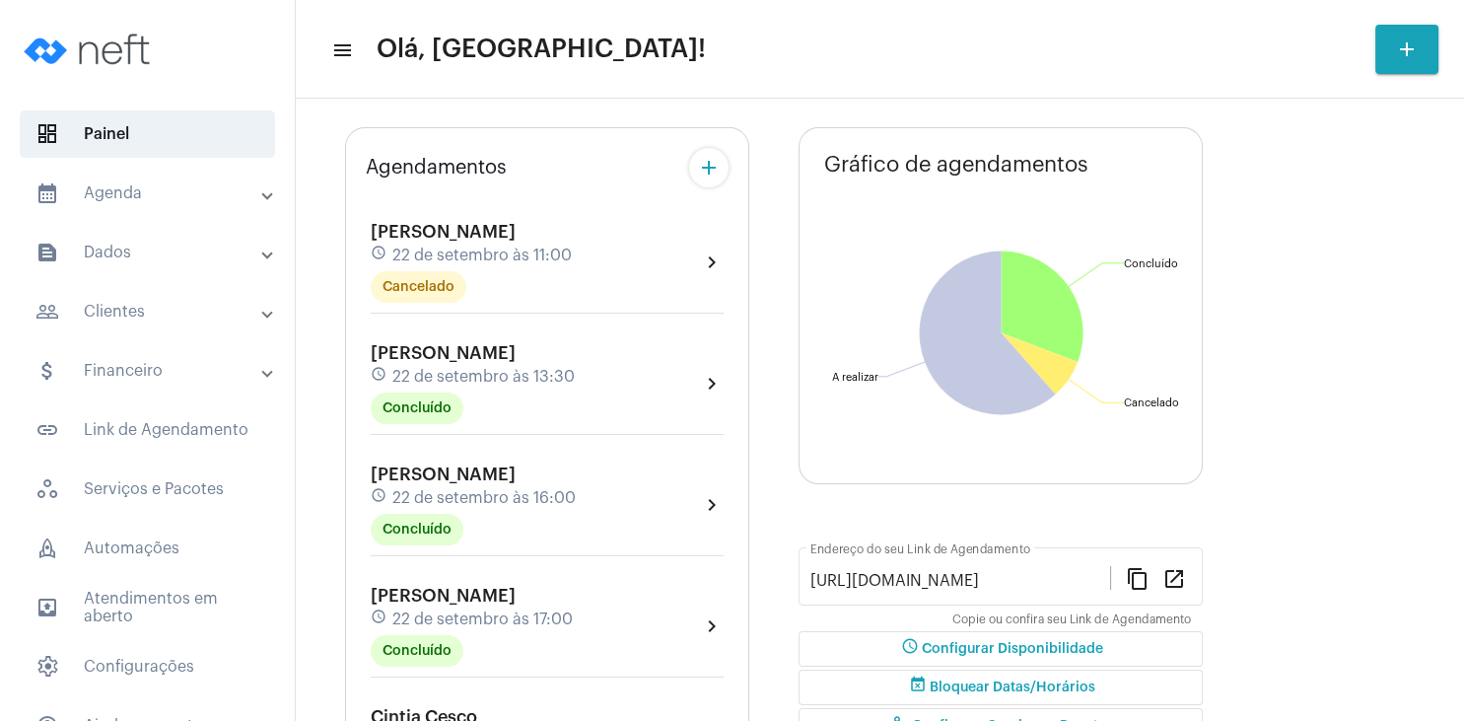
click at [487, 359] on div "[PERSON_NAME] teste schedule [DATE] 13:30 Concluído" at bounding box center [473, 383] width 204 height 81
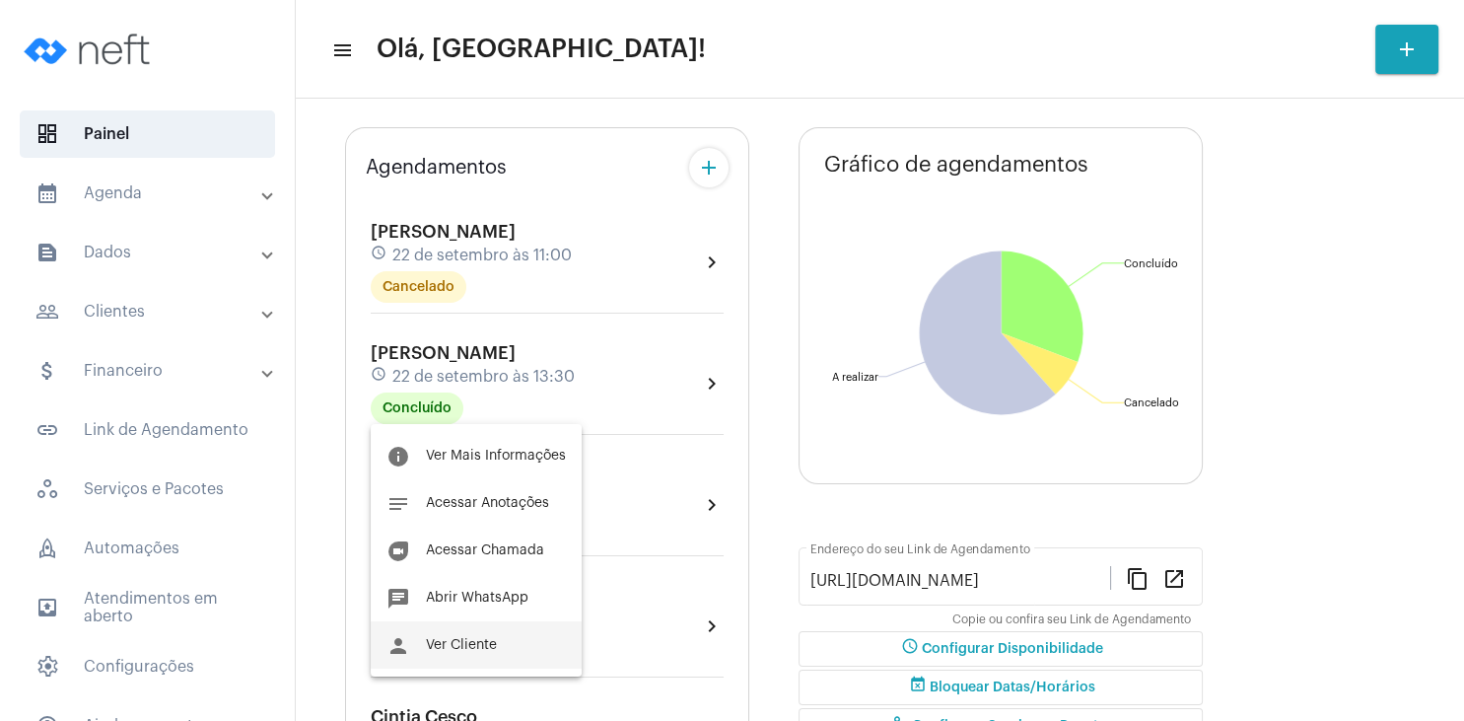
click at [471, 645] on span "Ver Cliente" at bounding box center [461, 645] width 71 height 14
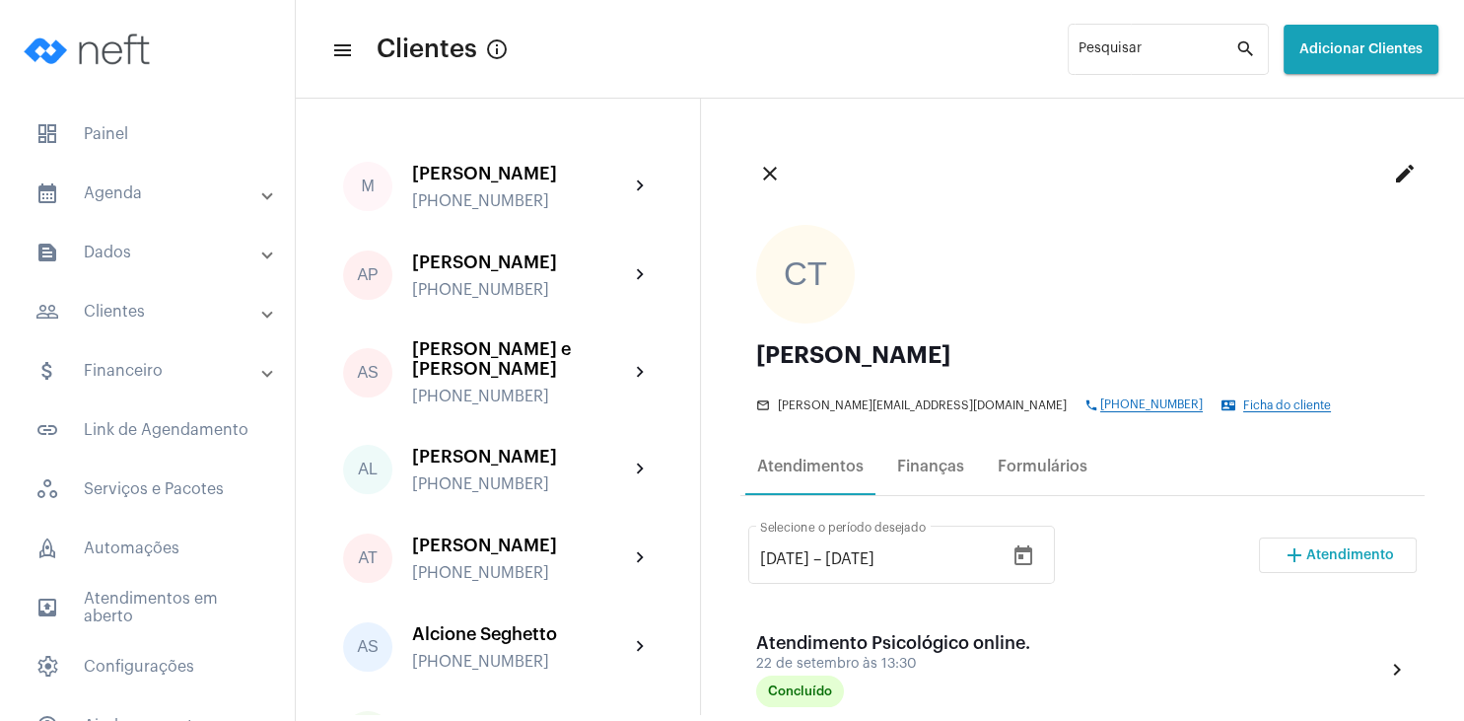
click at [1341, 568] on button "add Atendimento" at bounding box center [1338, 554] width 158 height 35
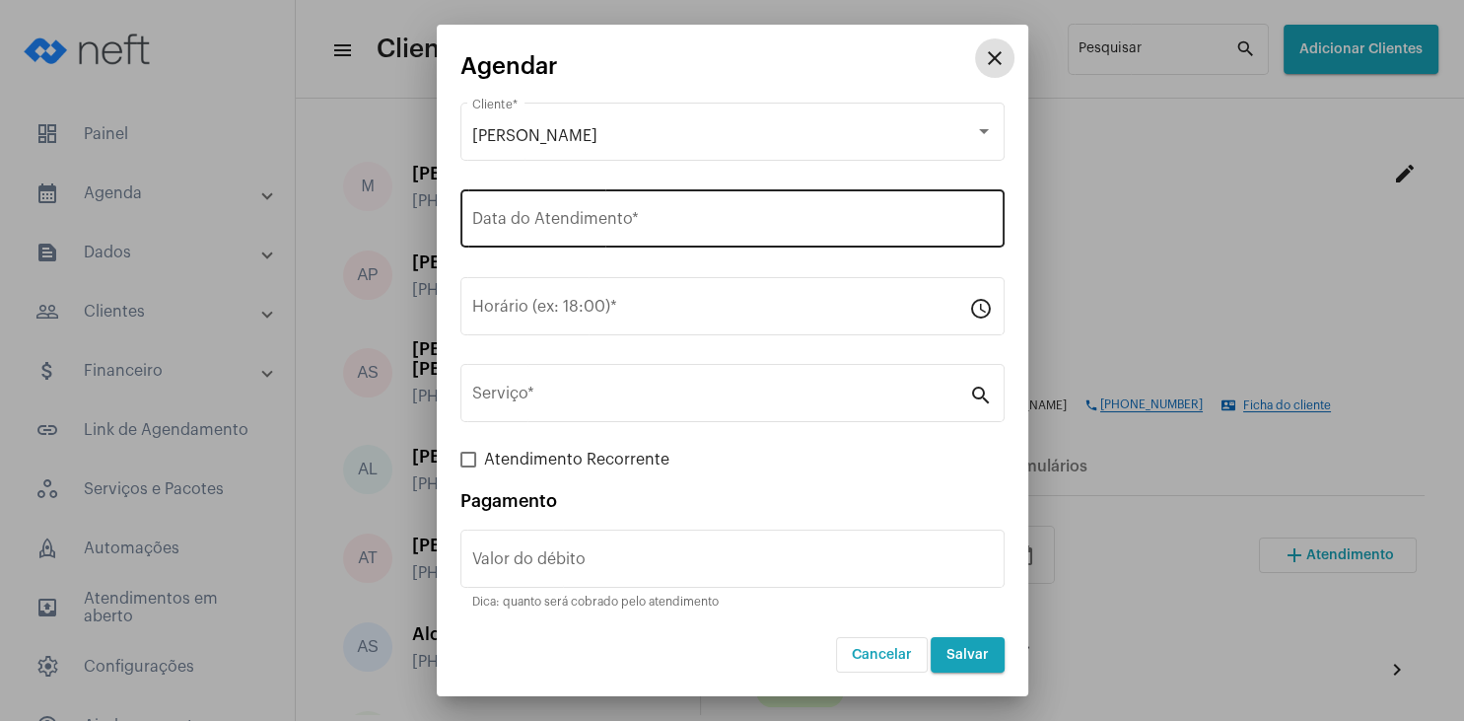
click at [588, 232] on input "Data do Atendimento *" at bounding box center [732, 223] width 521 height 18
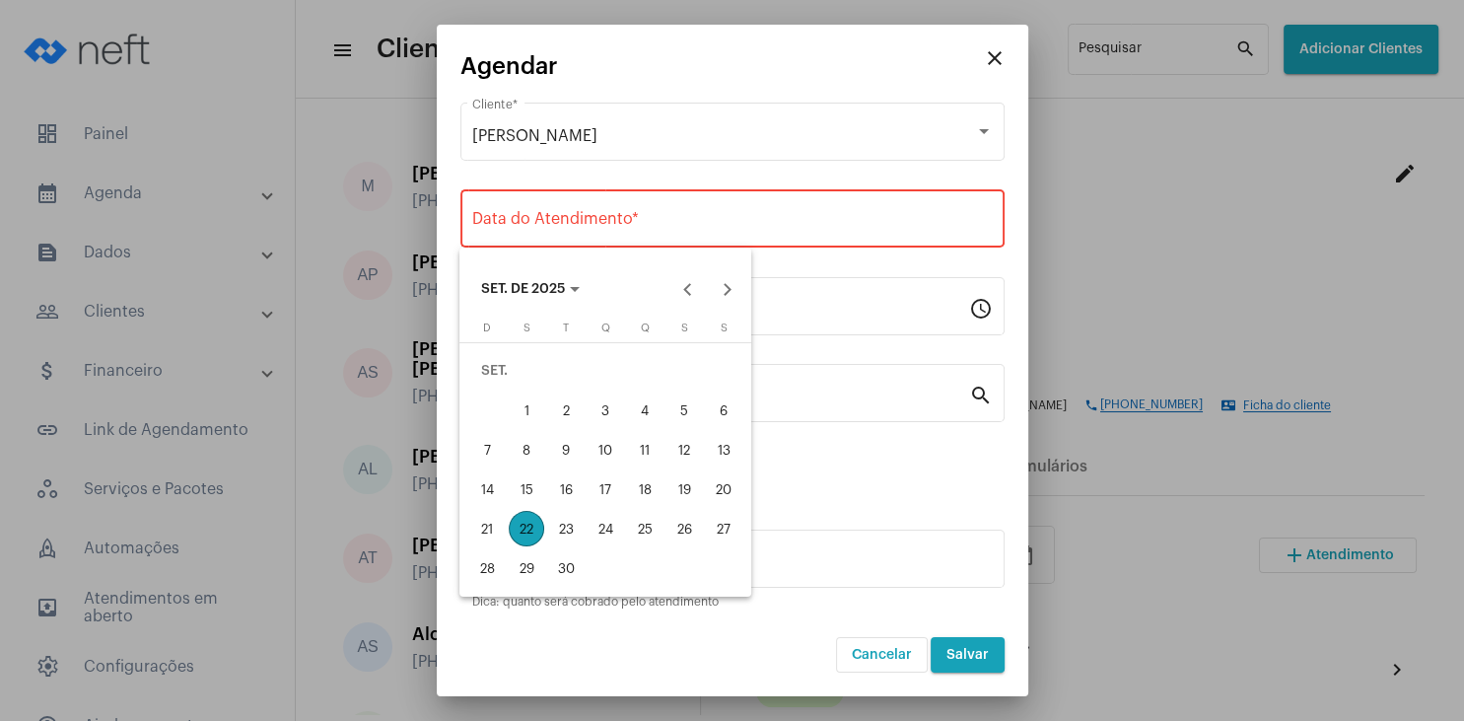
click at [528, 567] on div "29" at bounding box center [526, 567] width 35 height 35
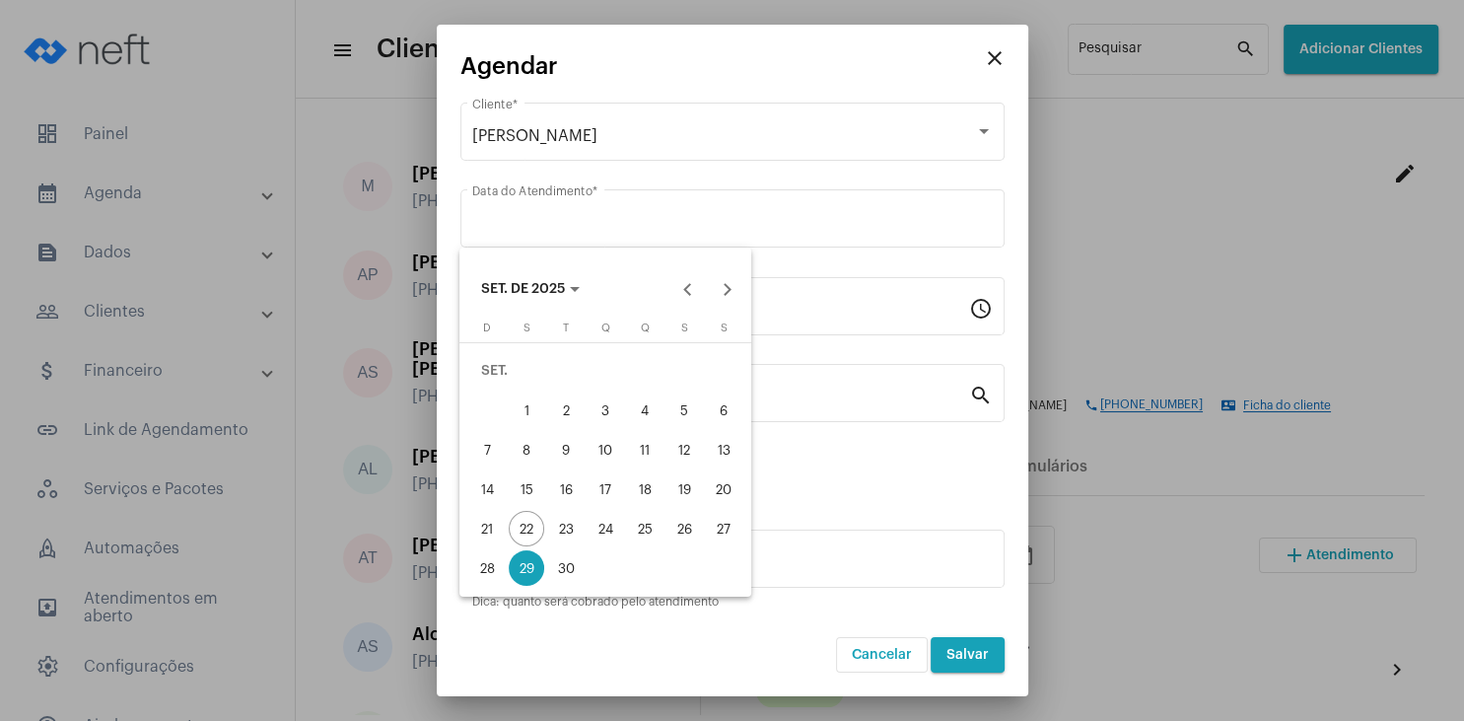
type input "[DATE]"
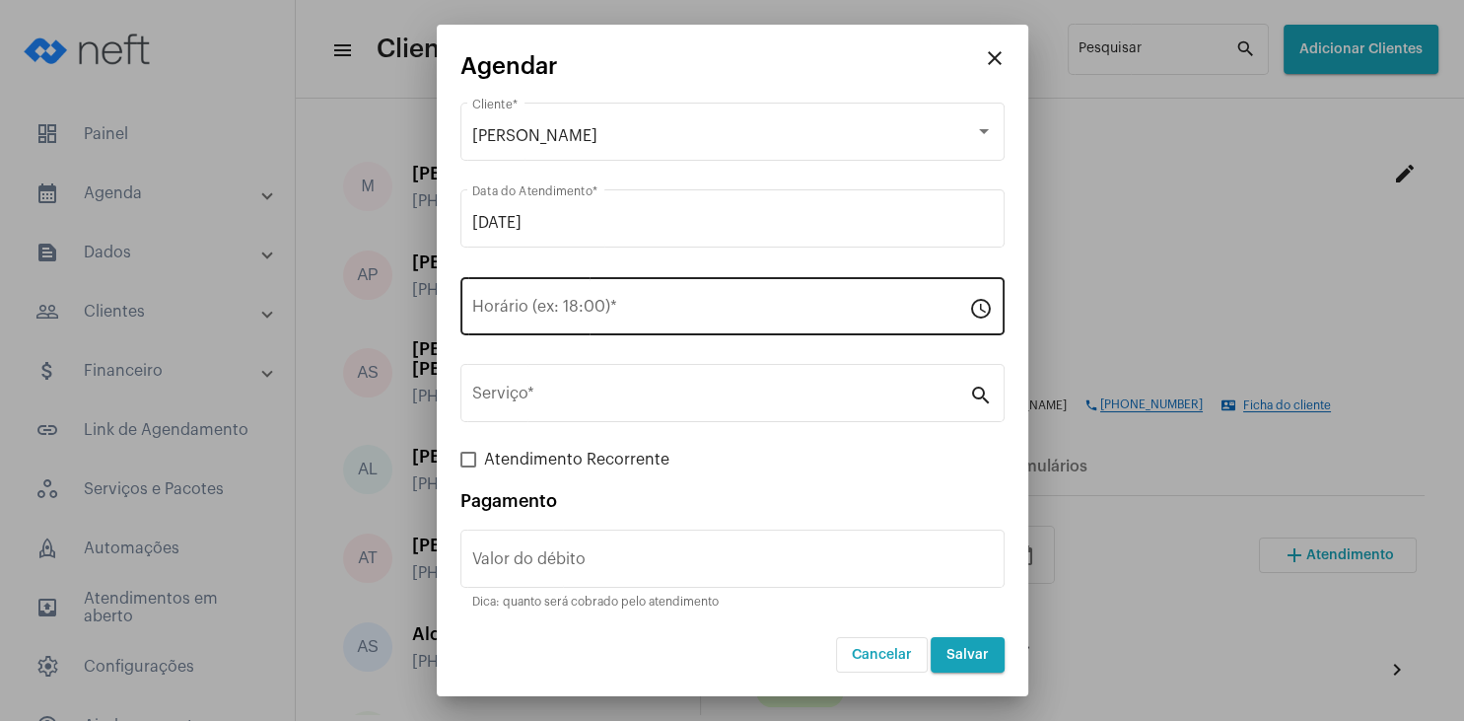
click at [519, 319] on div "Horário (ex: 18:00) *" at bounding box center [720, 304] width 497 height 62
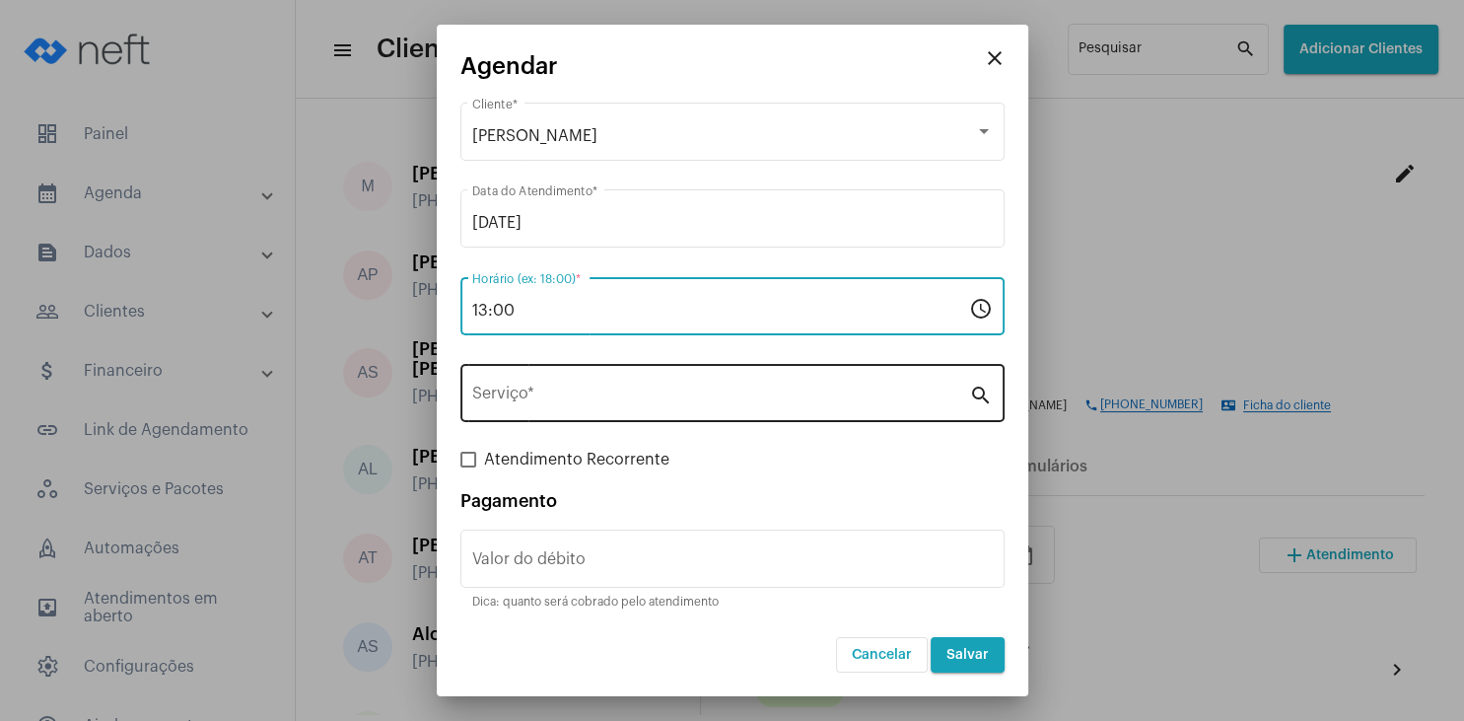
type input "13:00"
click at [517, 404] on input "Serviço *" at bounding box center [720, 398] width 497 height 18
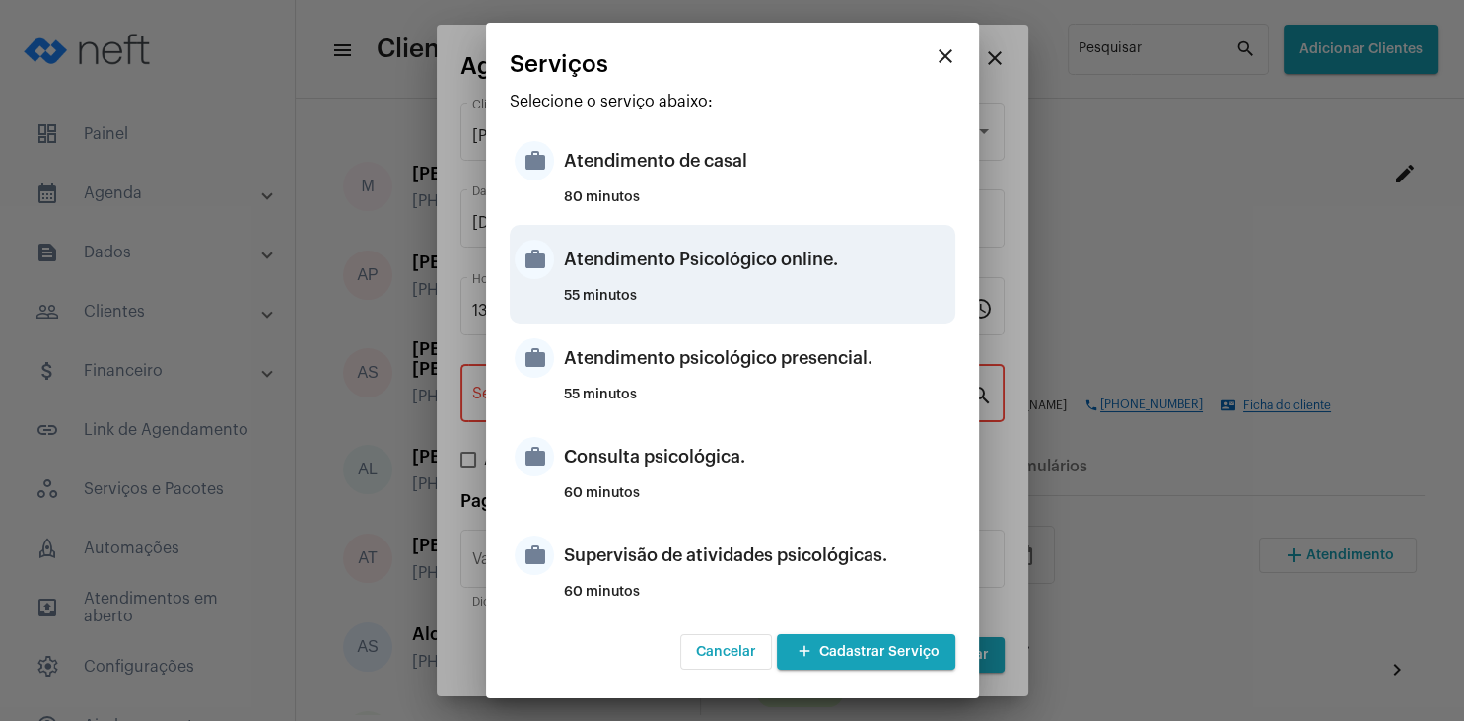
click at [800, 294] on div "55 minutos" at bounding box center [757, 304] width 387 height 30
type input "Atendimento Psicológico online."
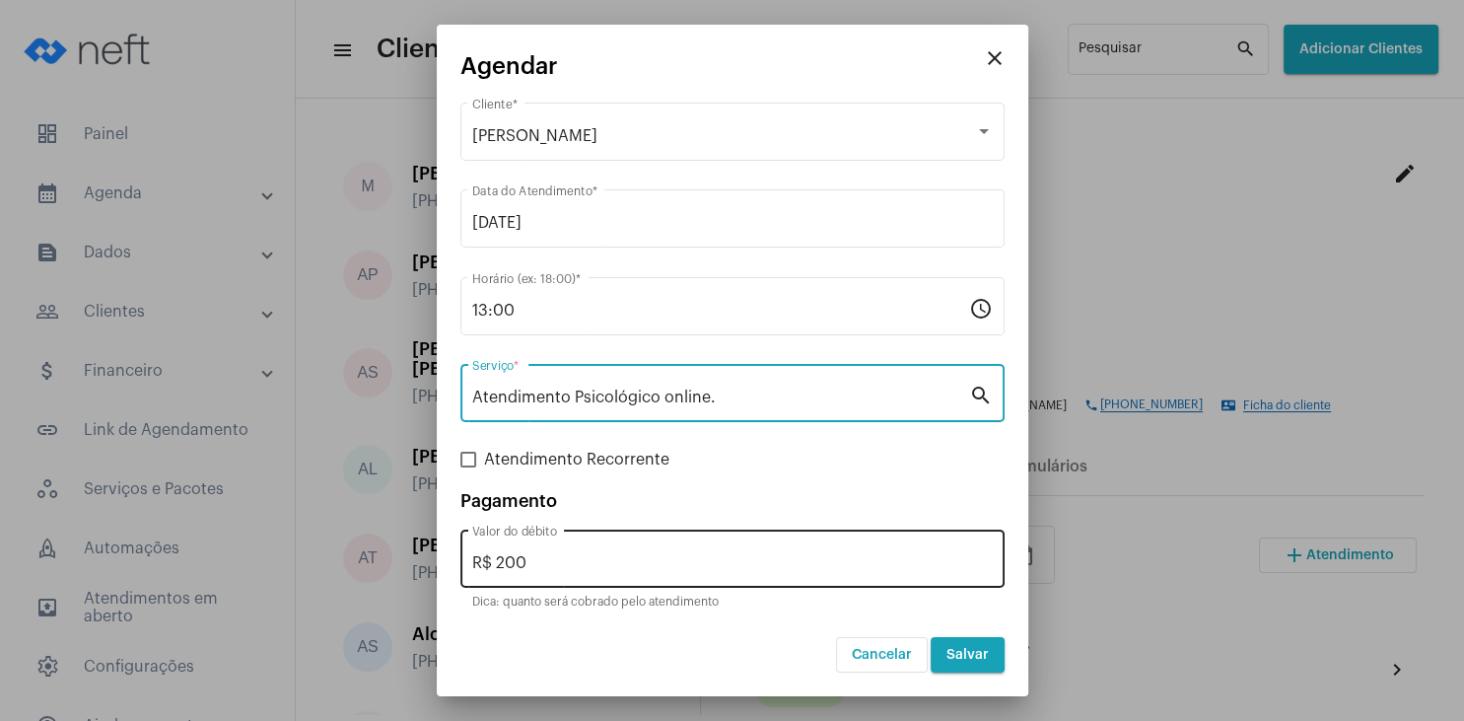
click at [585, 558] on input "R$ 200" at bounding box center [732, 563] width 521 height 18
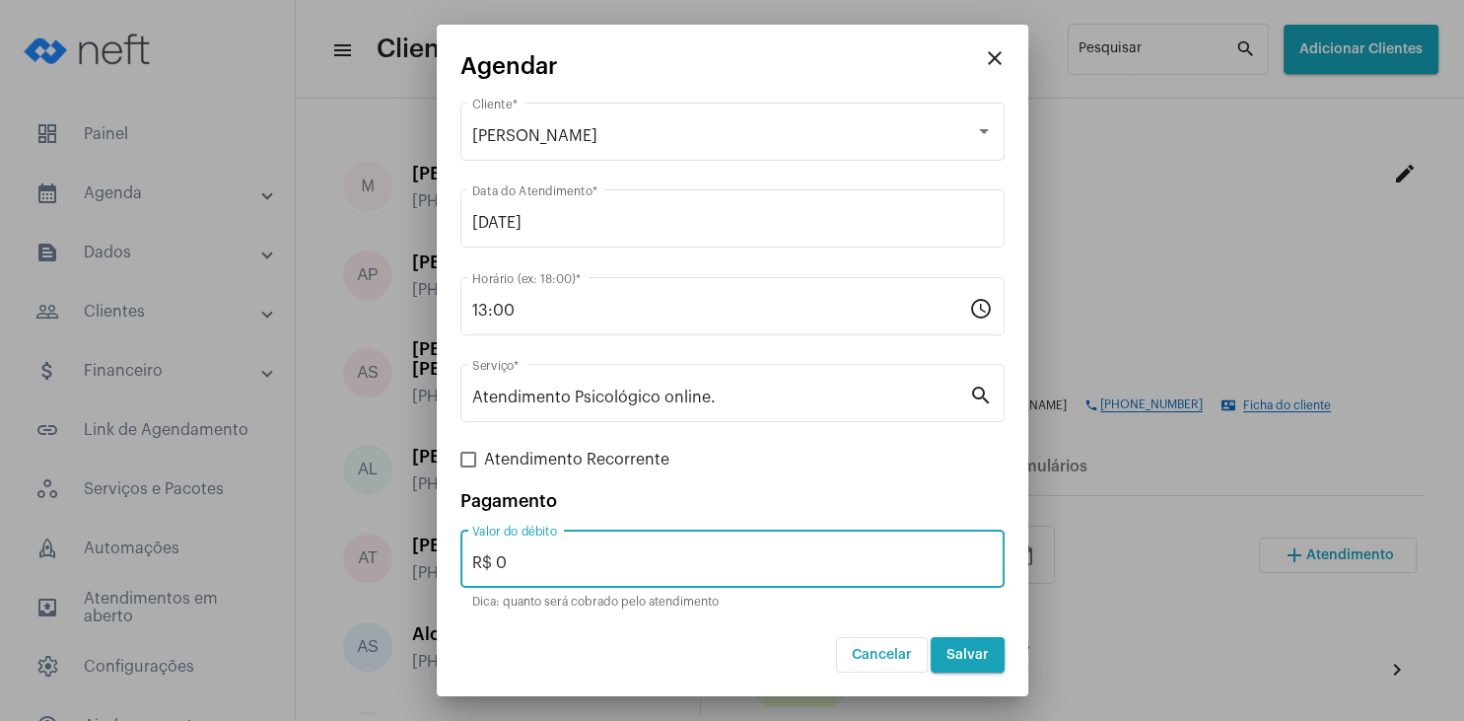
type input "R$ 0"
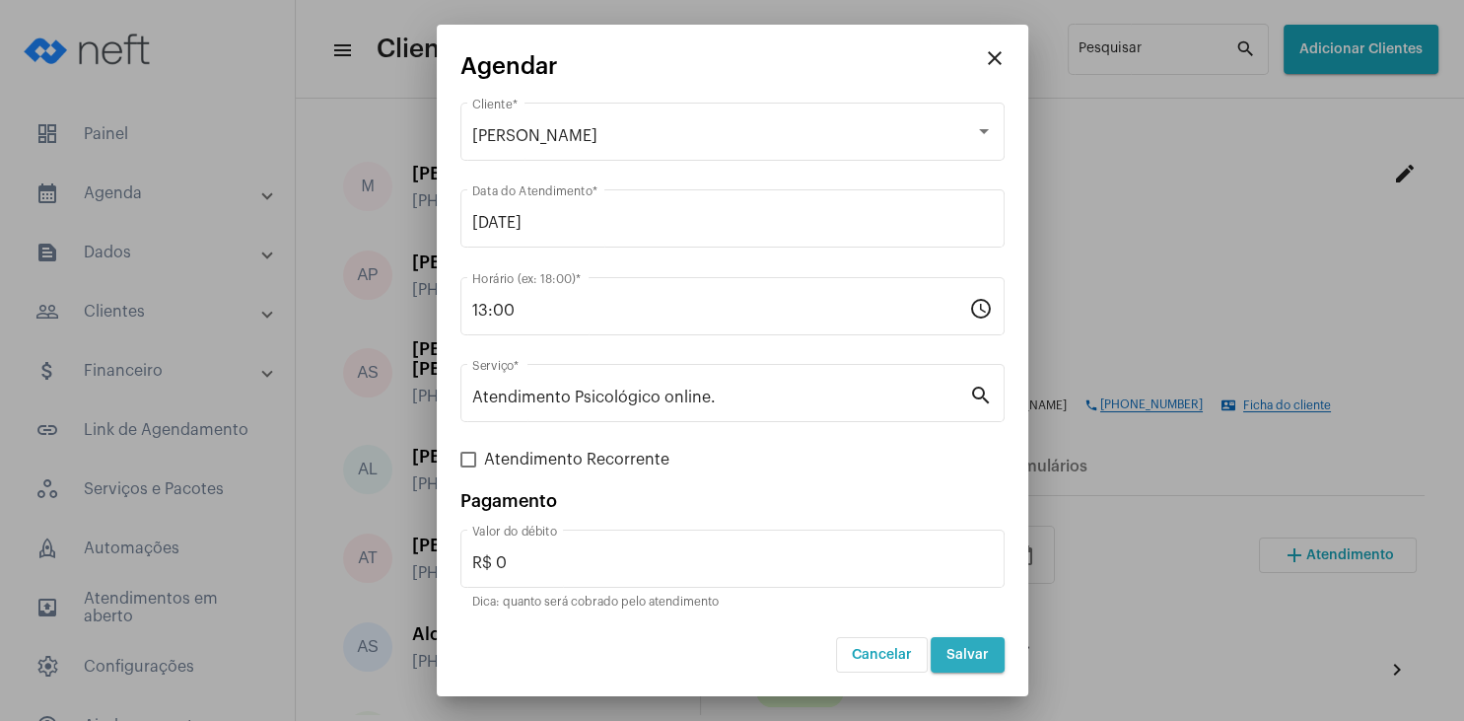
click at [974, 652] on span "Salvar" at bounding box center [968, 655] width 42 height 14
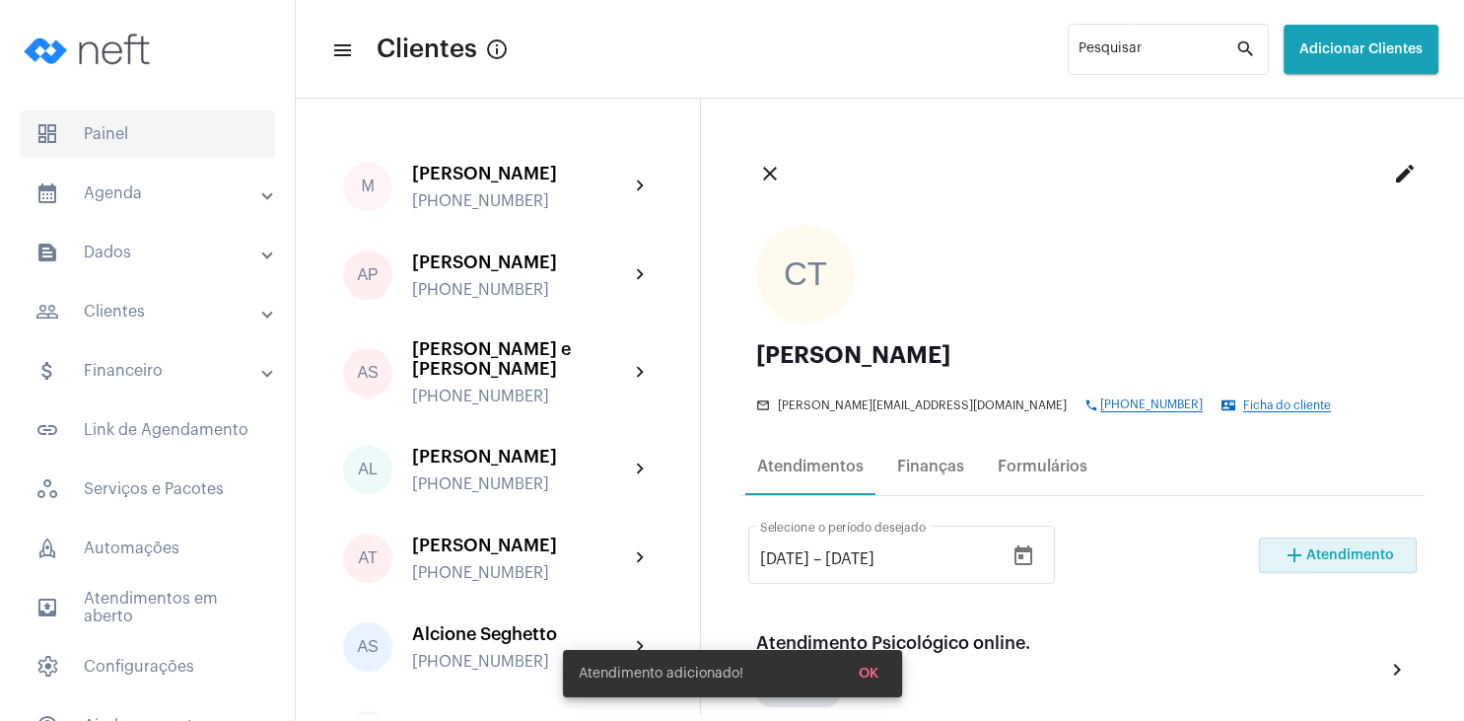
click at [181, 137] on span "dashboard Painel" at bounding box center [147, 133] width 255 height 47
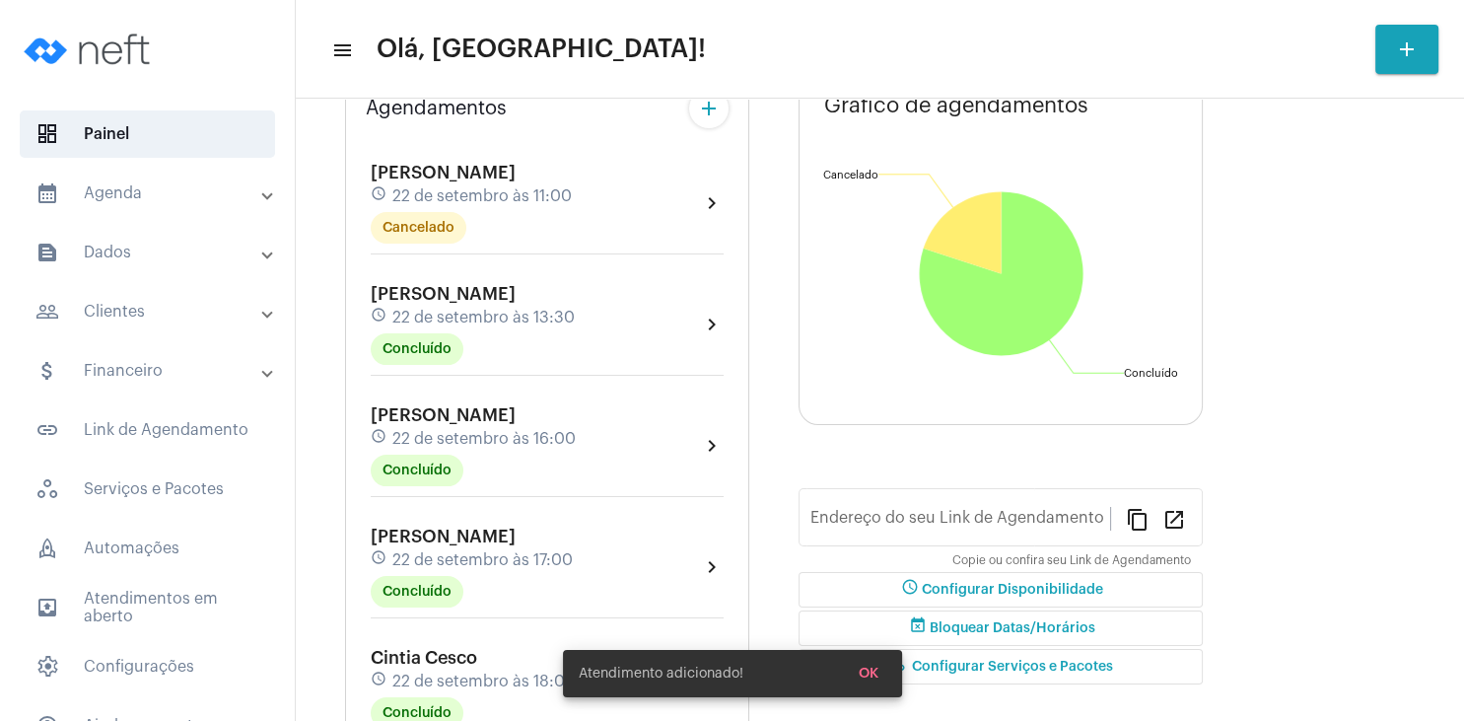
type input "[URL][DOMAIN_NAME]"
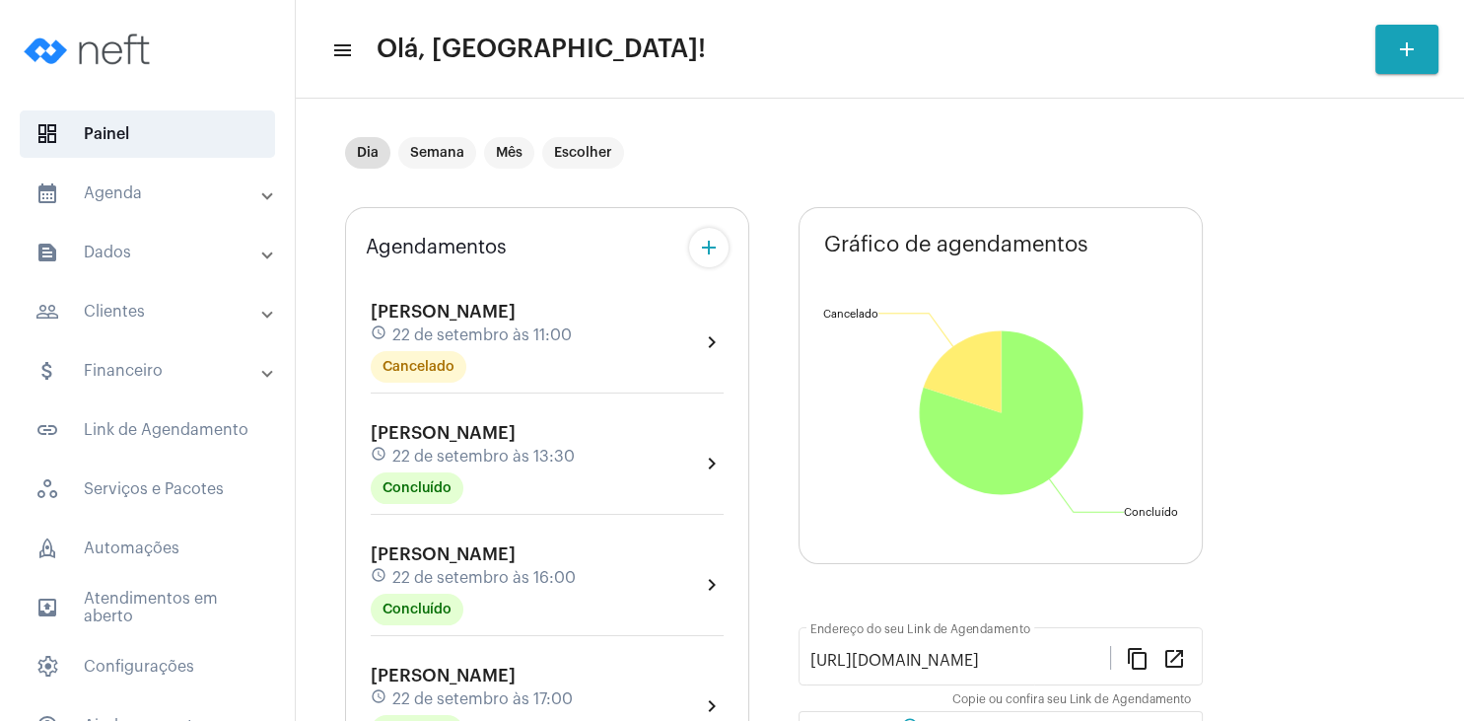
scroll to position [12, 0]
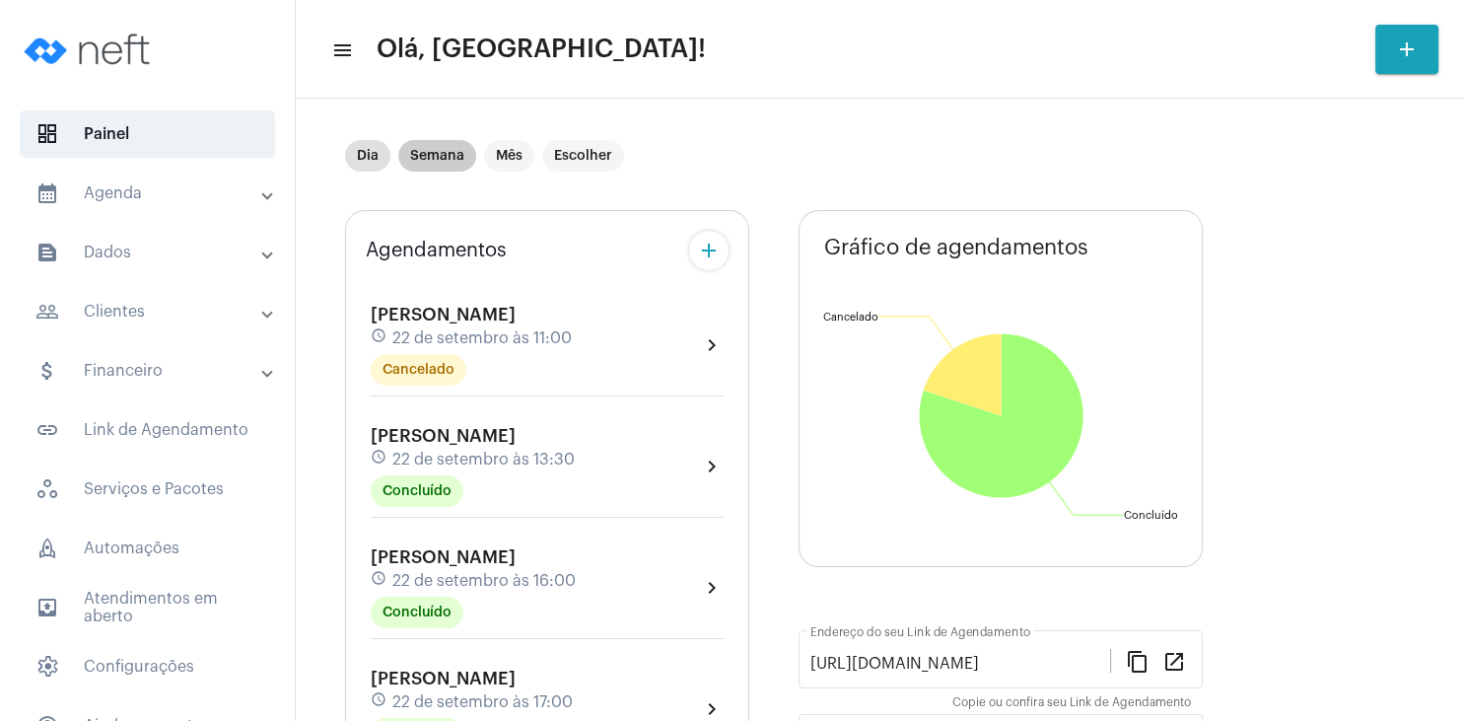
click at [439, 153] on mat-chip "Semana" at bounding box center [437, 156] width 78 height 32
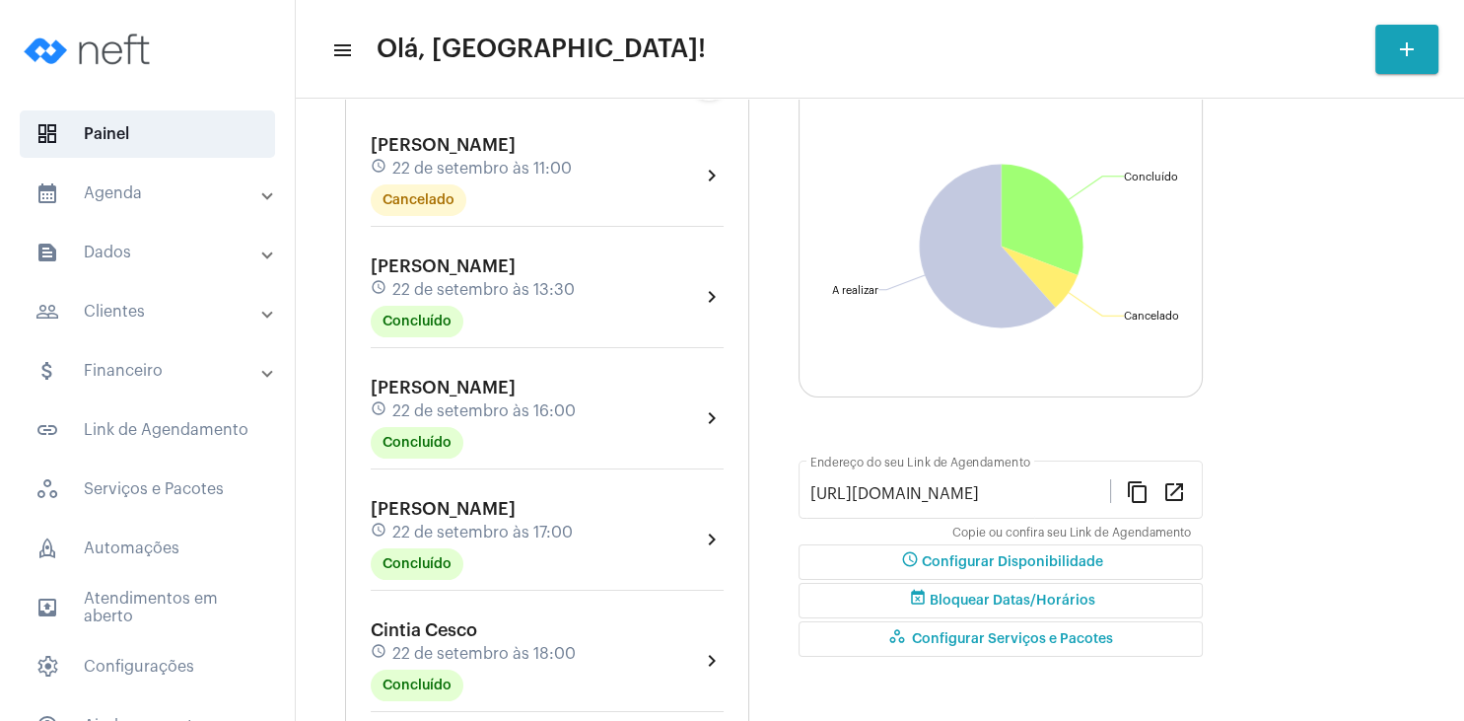
scroll to position [0, 0]
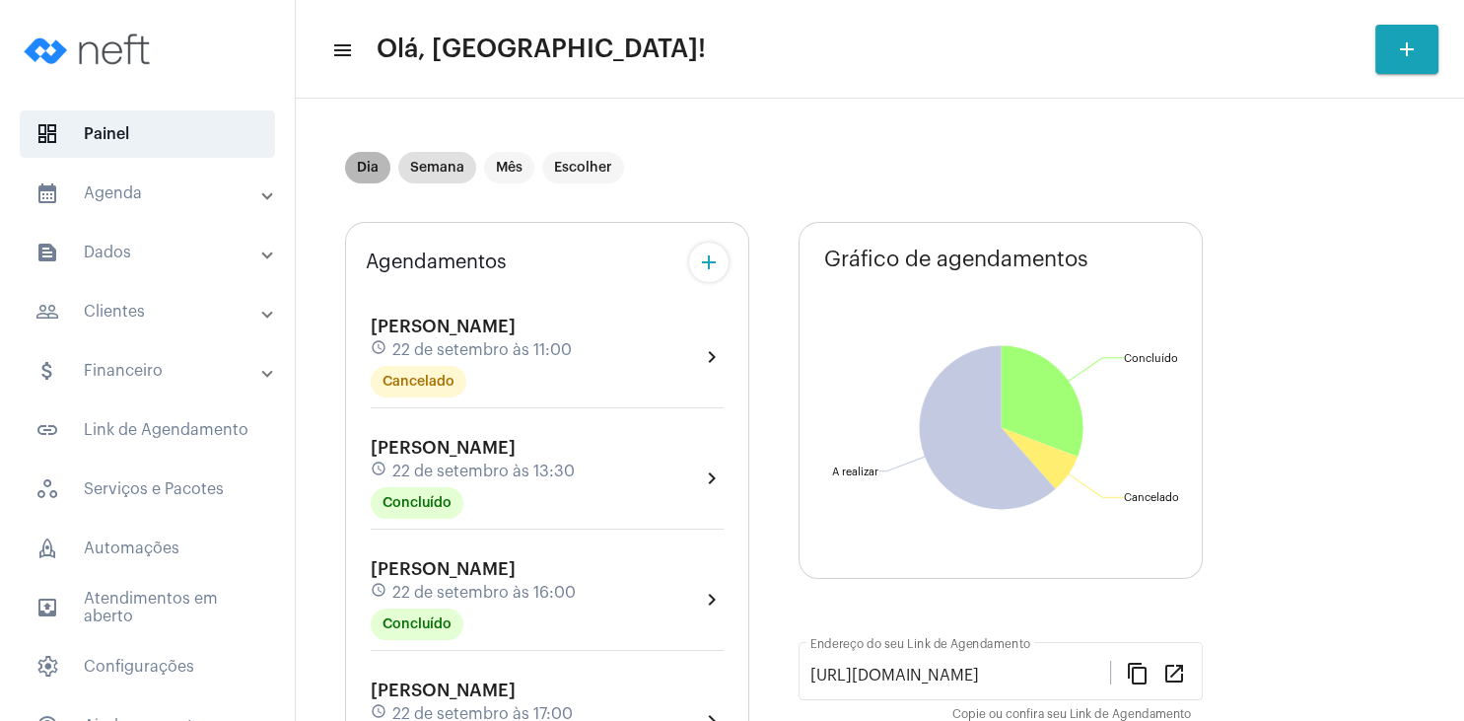
click at [365, 169] on mat-chip "Dia" at bounding box center [367, 168] width 45 height 32
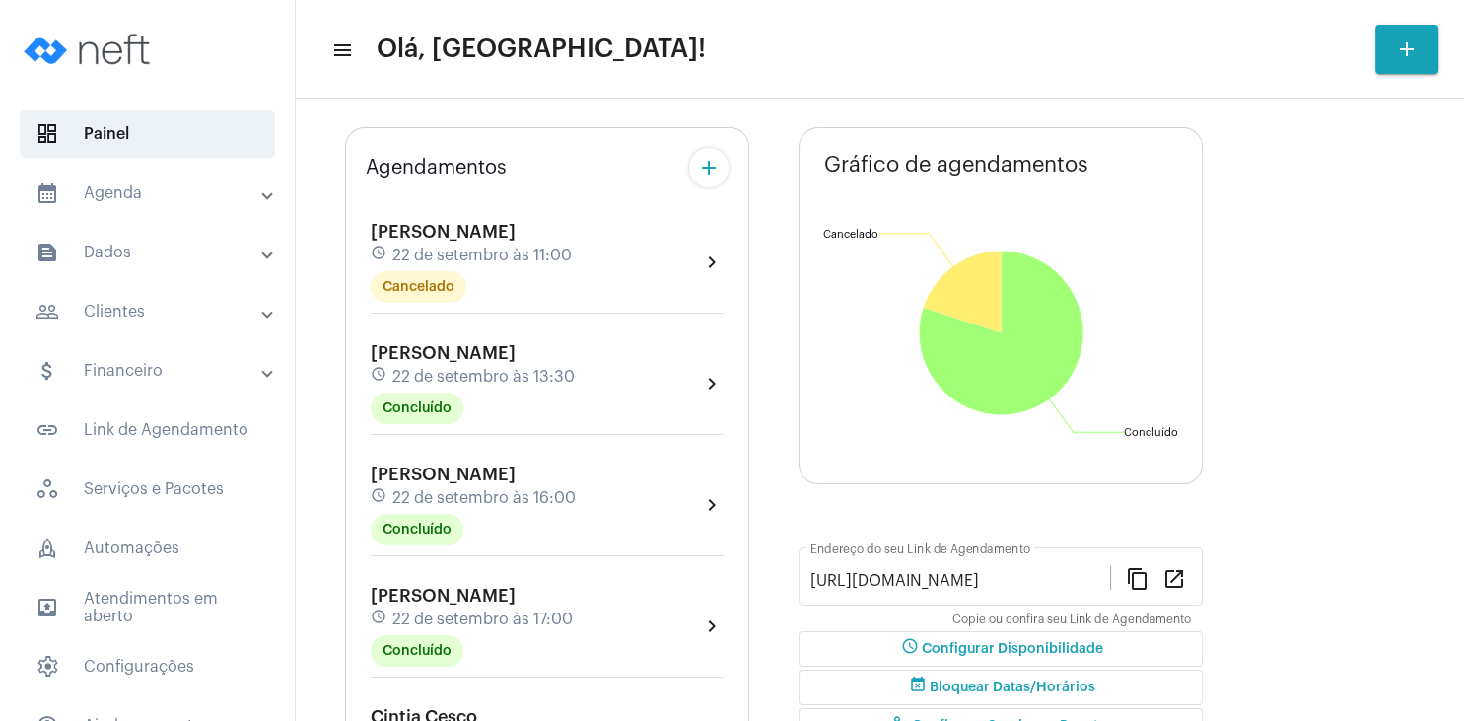
scroll to position [390, 0]
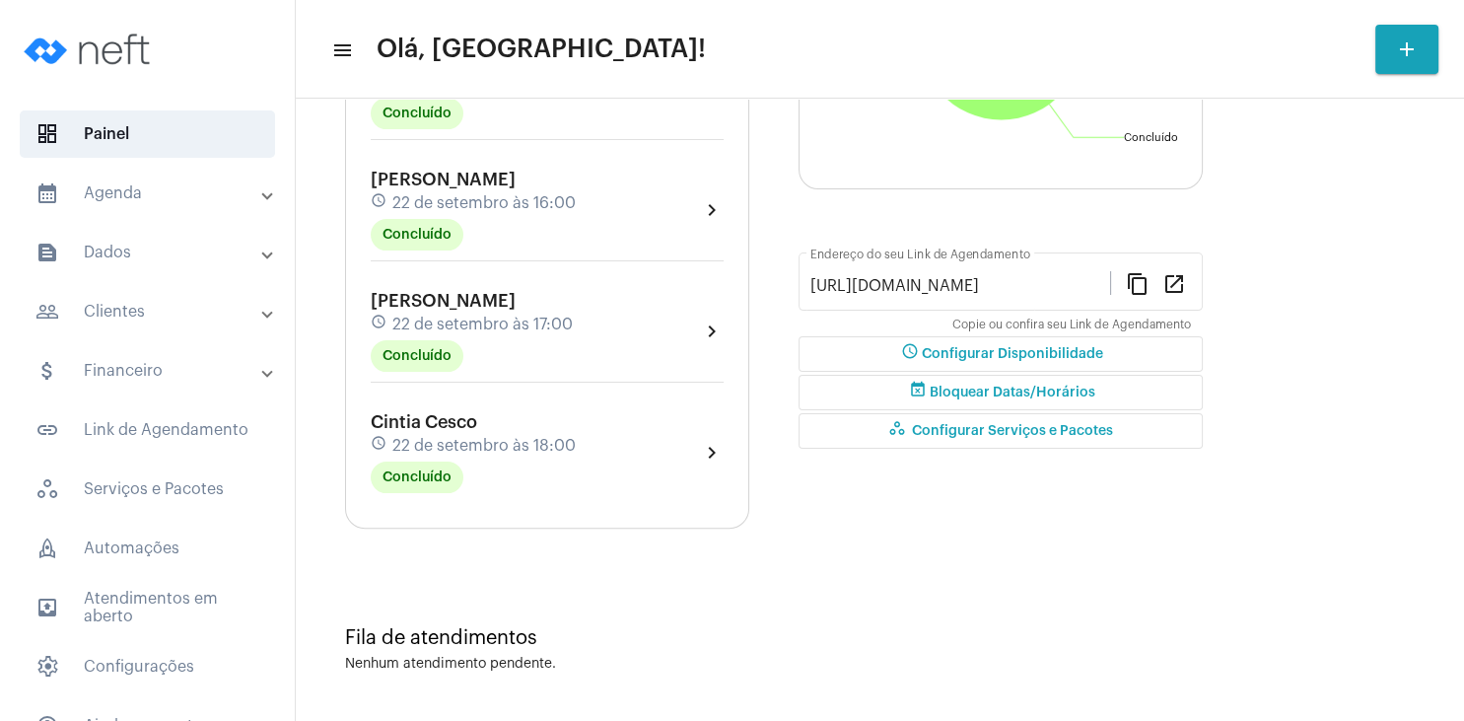
click at [136, 250] on mat-panel-title "text_snippet_outlined Dados" at bounding box center [149, 253] width 228 height 24
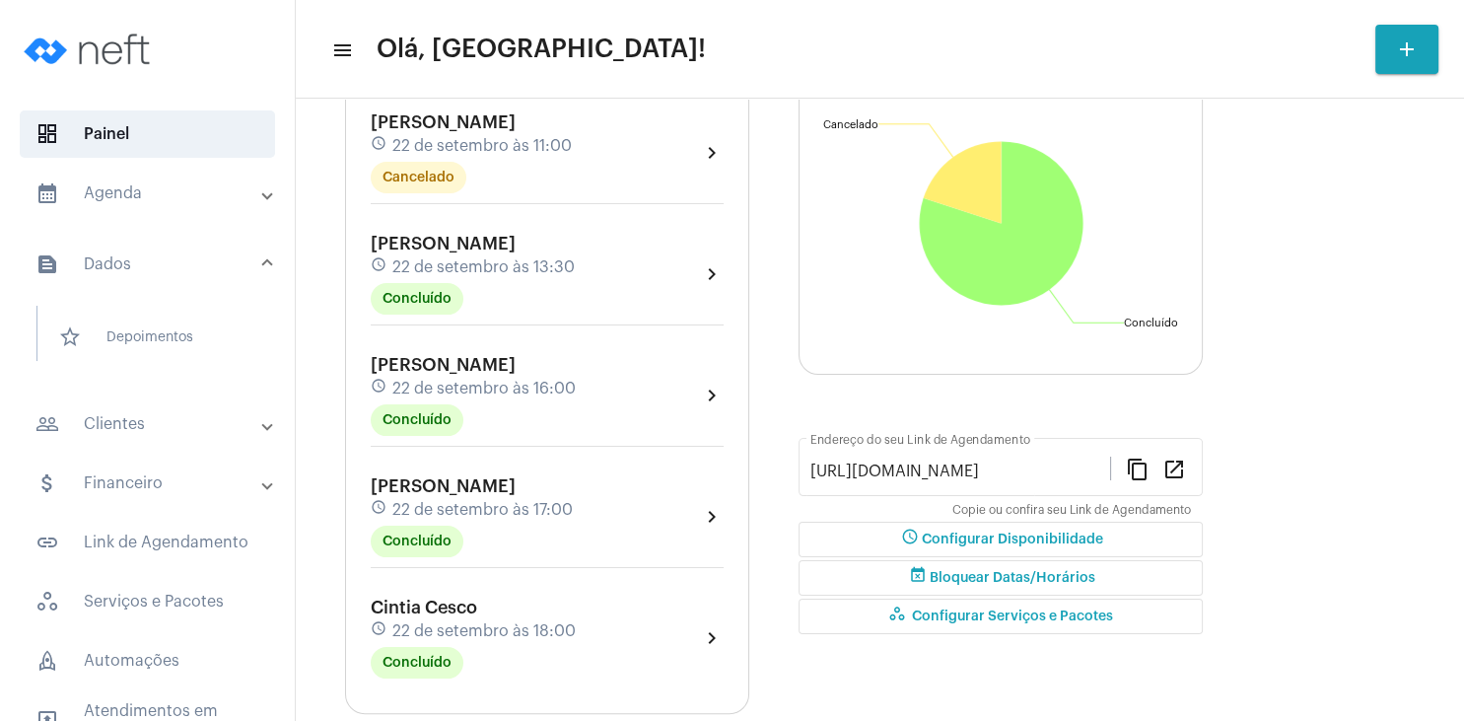
scroll to position [0, 0]
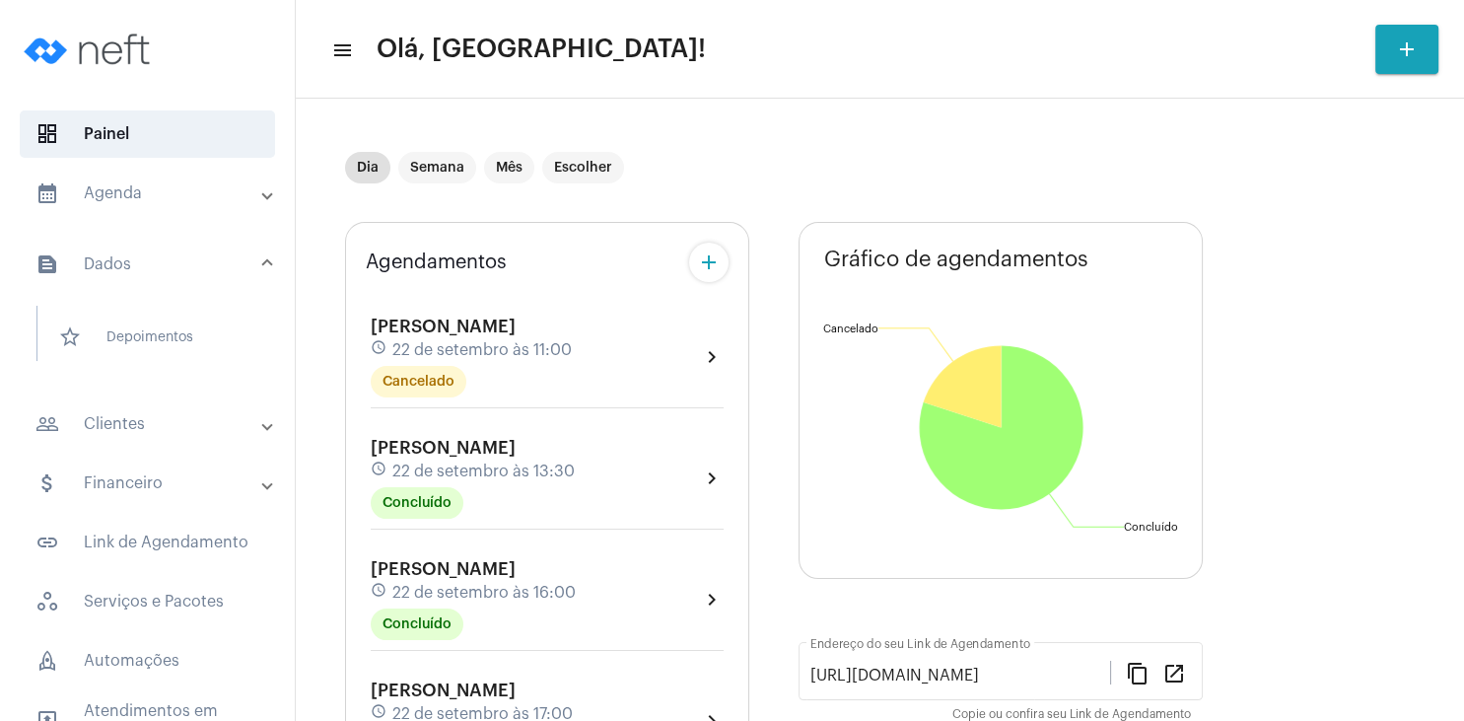
click at [141, 201] on mat-panel-title "calendar_month_outlined Agenda" at bounding box center [149, 193] width 228 height 24
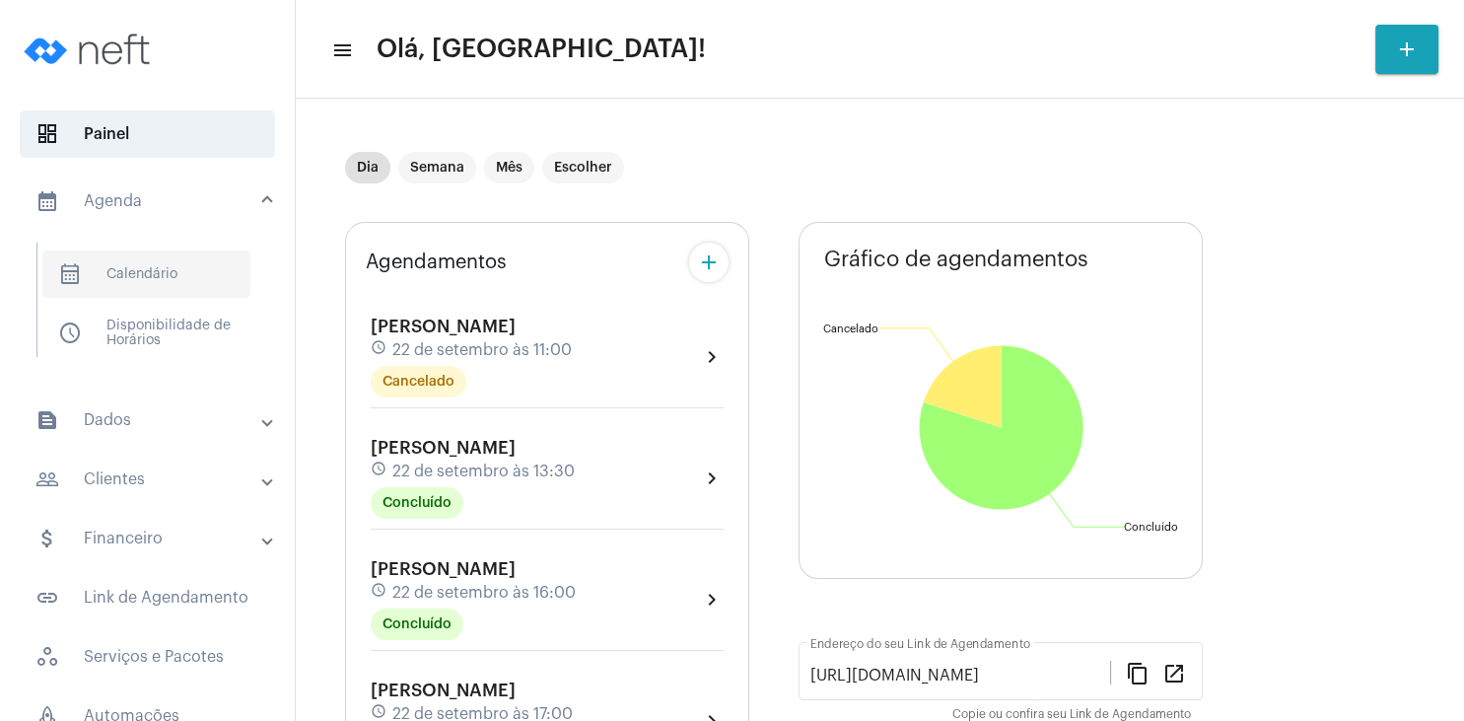
click at [168, 278] on span "calendar_month_outlined Calendário" at bounding box center [146, 273] width 208 height 47
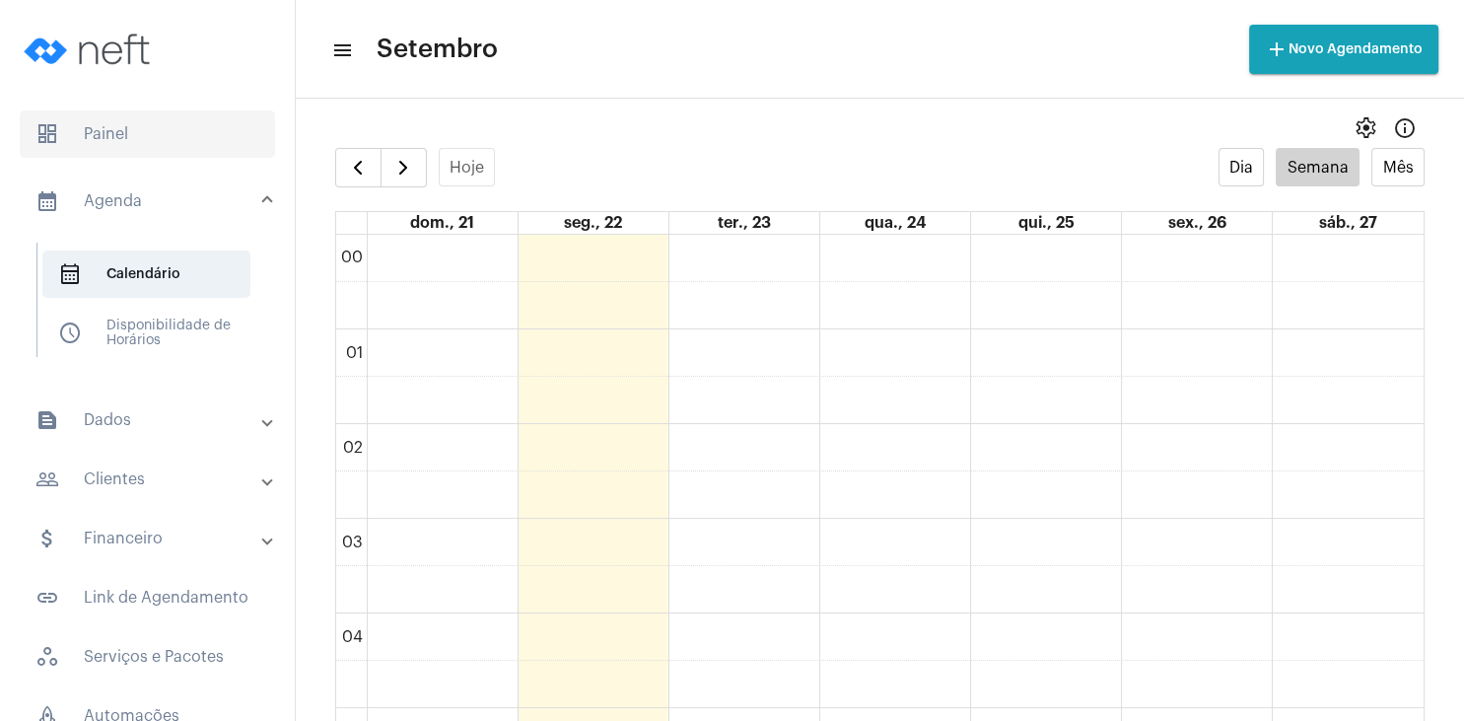
click at [175, 140] on span "dashboard Painel" at bounding box center [147, 133] width 255 height 47
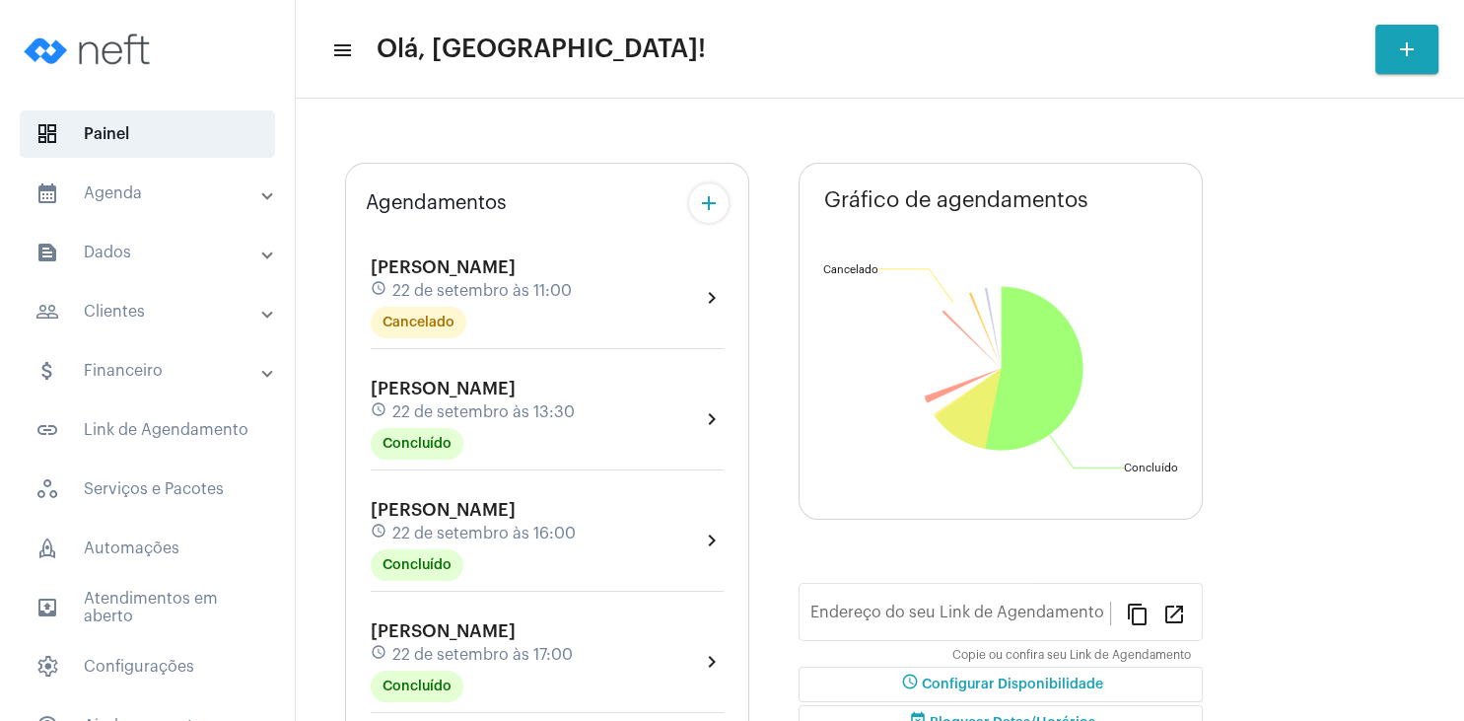
type input "[URL][DOMAIN_NAME]"
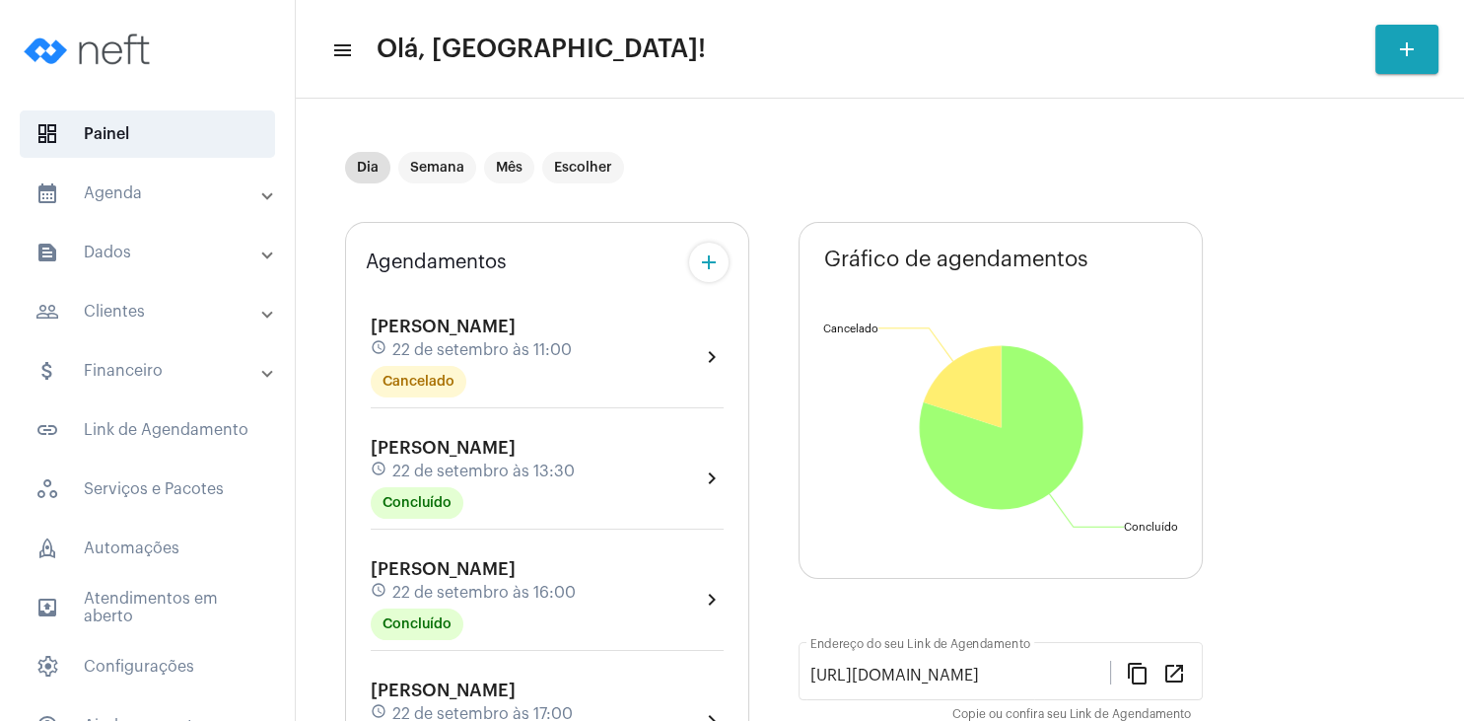
scroll to position [95, 0]
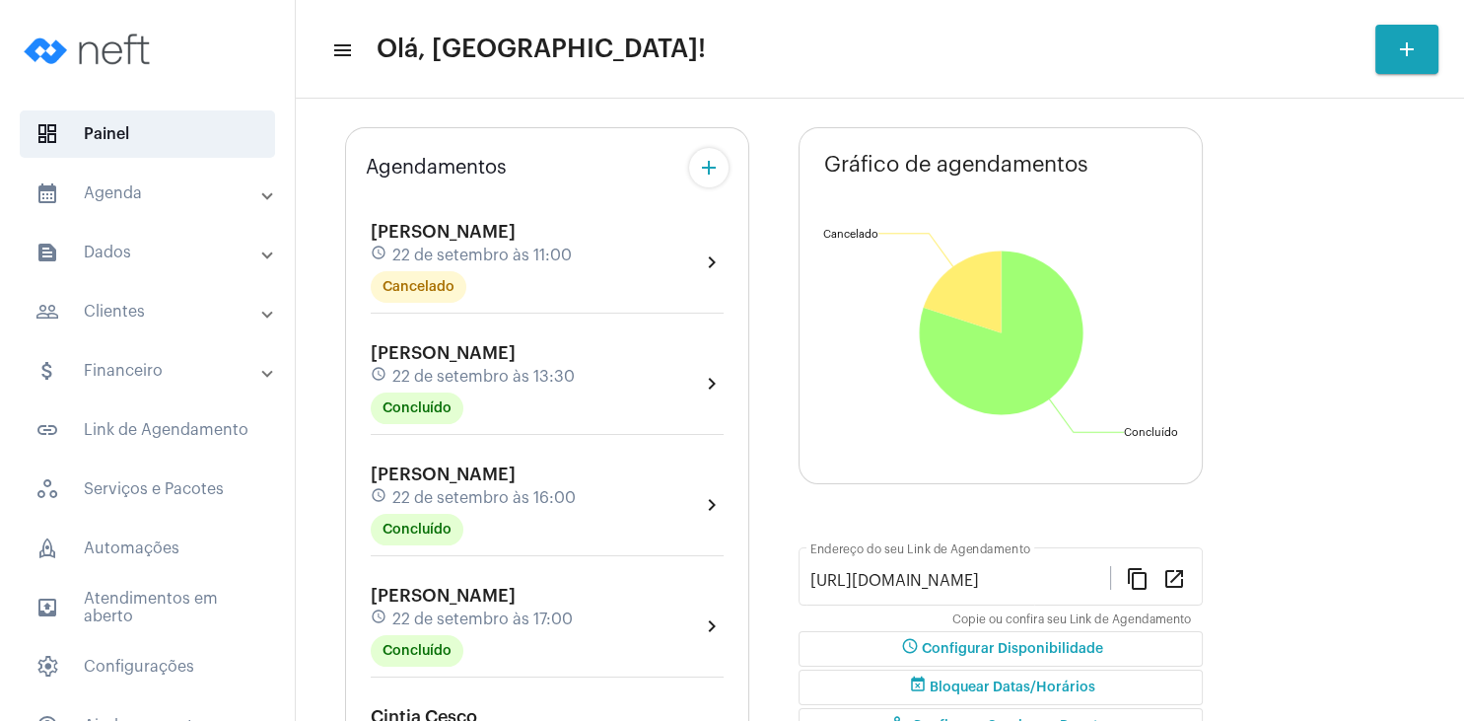
click at [507, 487] on div "[PERSON_NAME] schedule [DATE] 16:00 Concluído" at bounding box center [473, 504] width 205 height 81
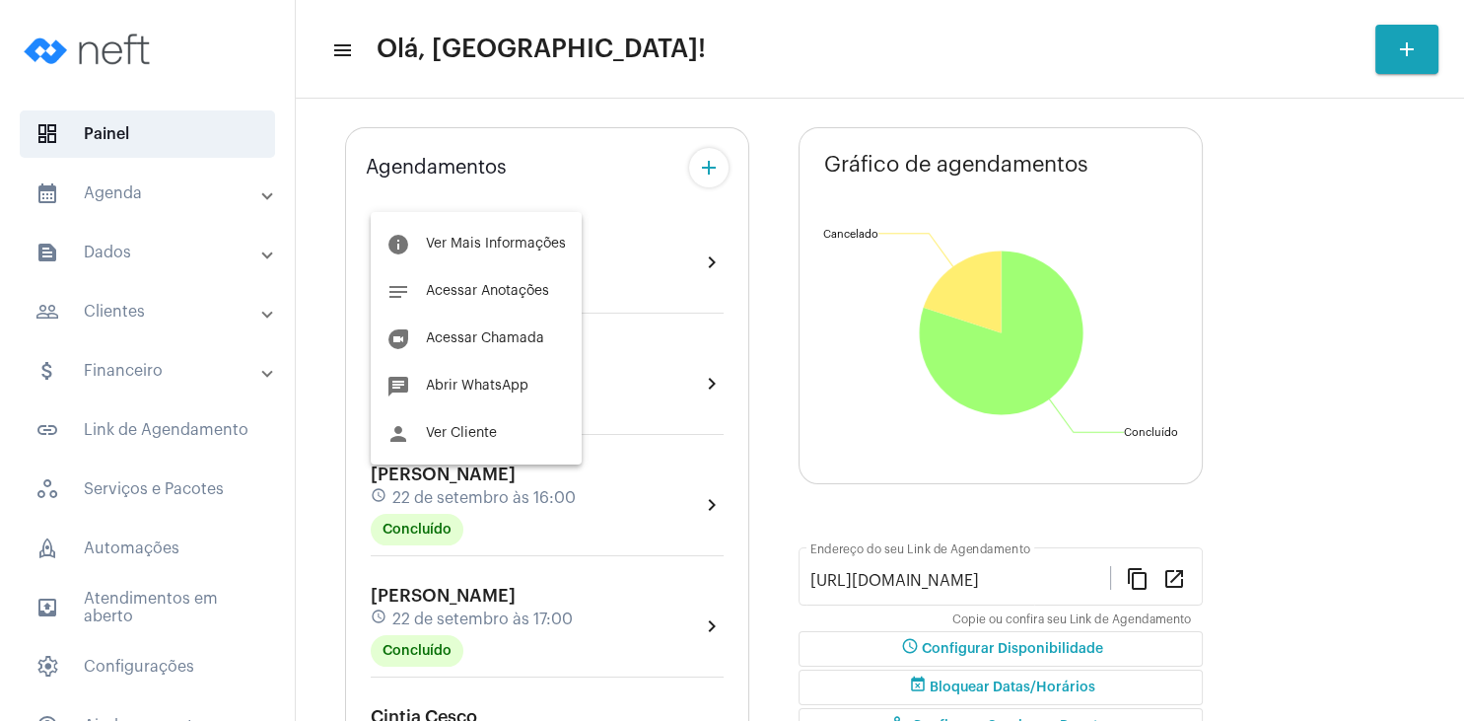
click at [478, 601] on div at bounding box center [732, 360] width 1464 height 721
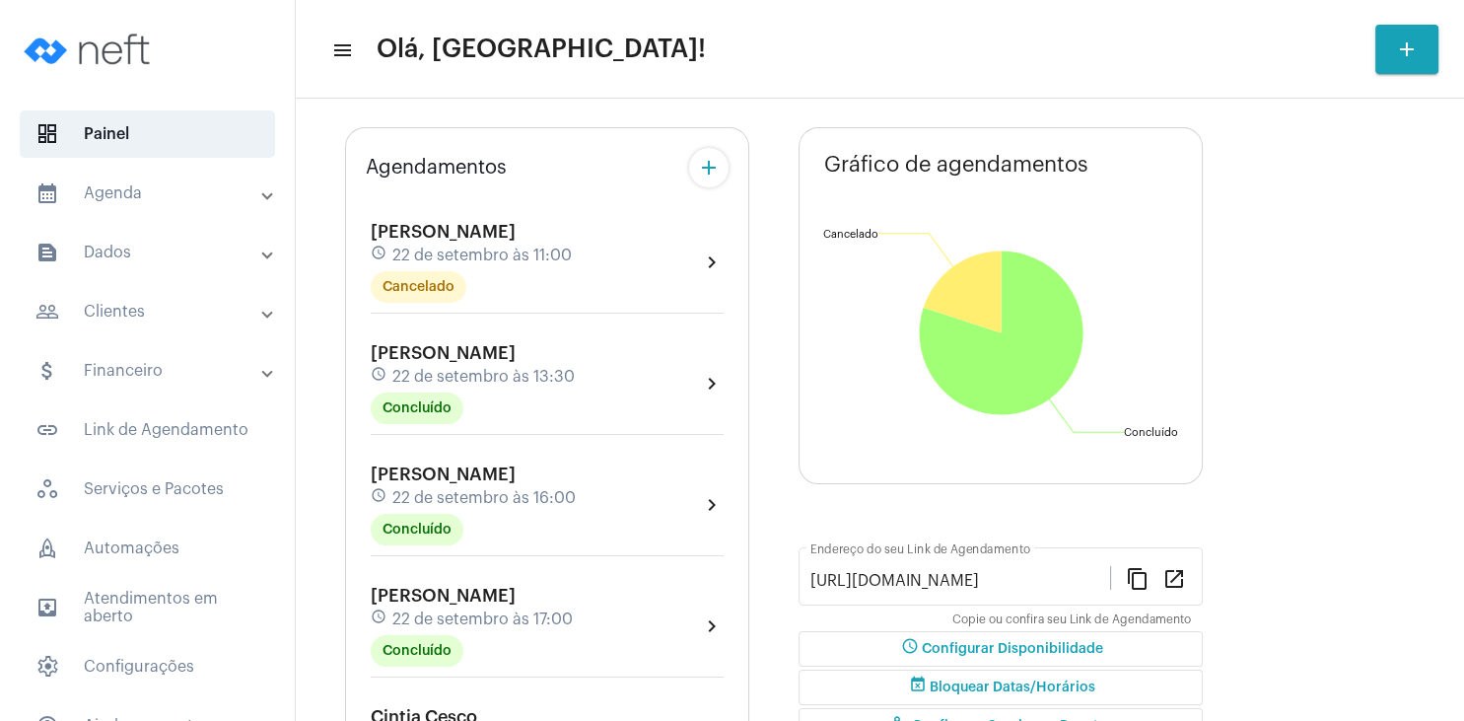
click at [485, 471] on span "[PERSON_NAME]" at bounding box center [443, 474] width 145 height 18
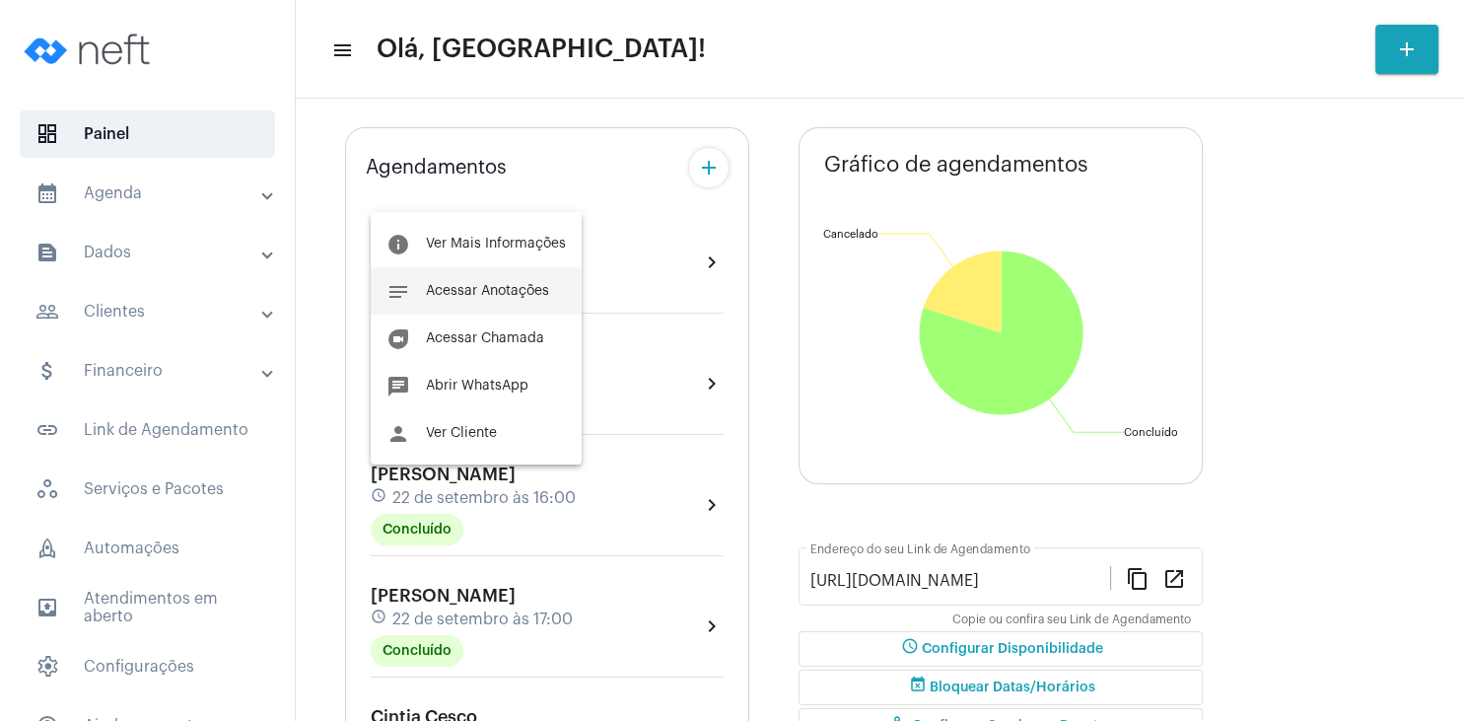
click at [499, 294] on span "Acessar Anotações" at bounding box center [487, 291] width 123 height 14
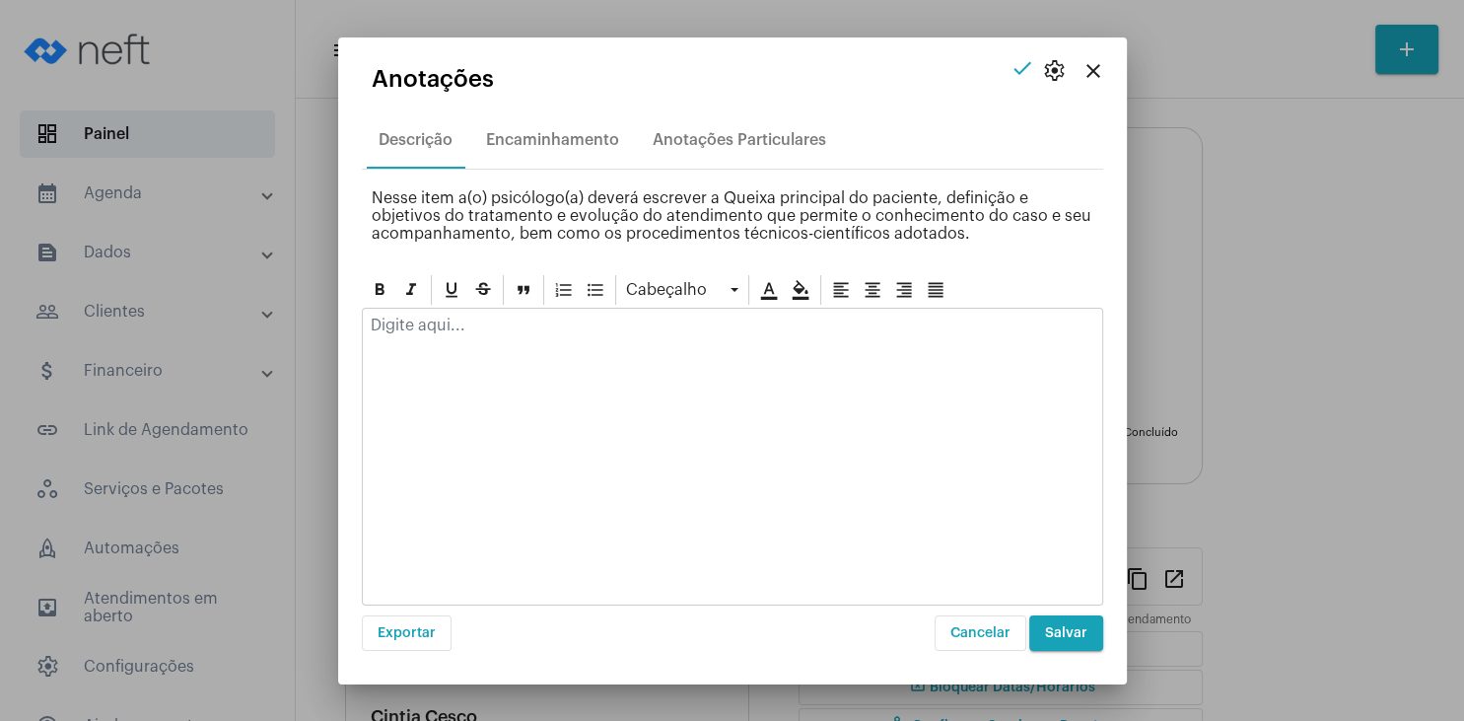
click at [495, 341] on div at bounding box center [733, 330] width 740 height 43
click at [767, 144] on div "Anotações Particulares" at bounding box center [740, 140] width 174 height 18
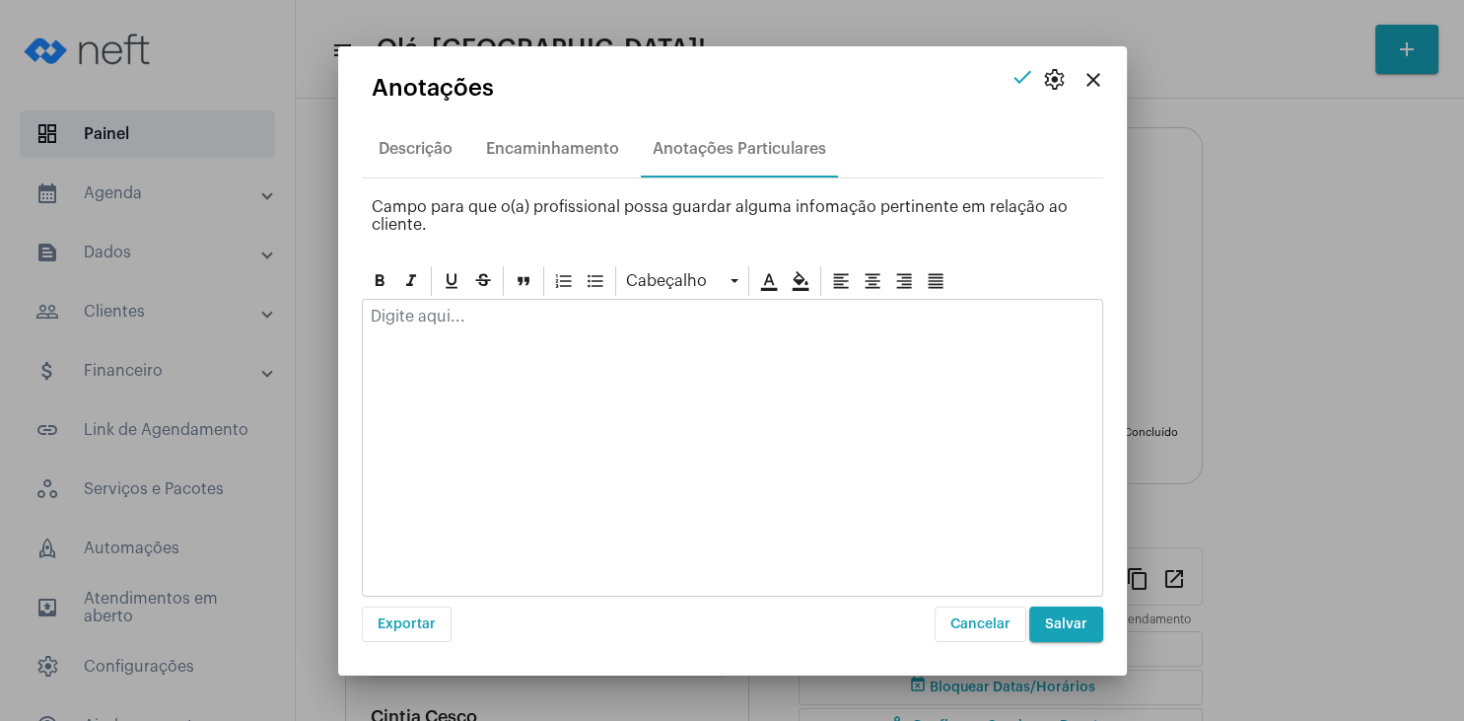
click at [680, 351] on div at bounding box center [733, 448] width 742 height 298
click at [1087, 75] on mat-icon "close" at bounding box center [1094, 80] width 24 height 24
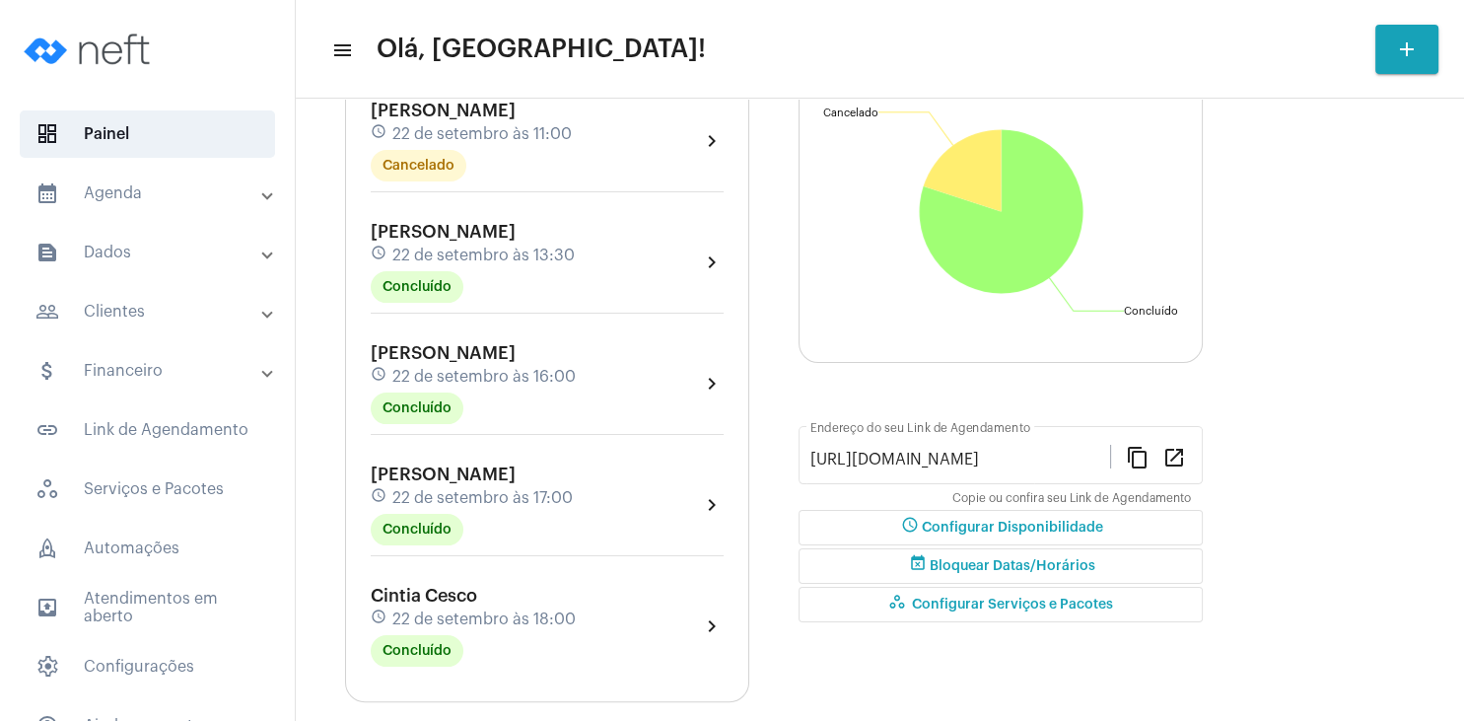
scroll to position [284, 0]
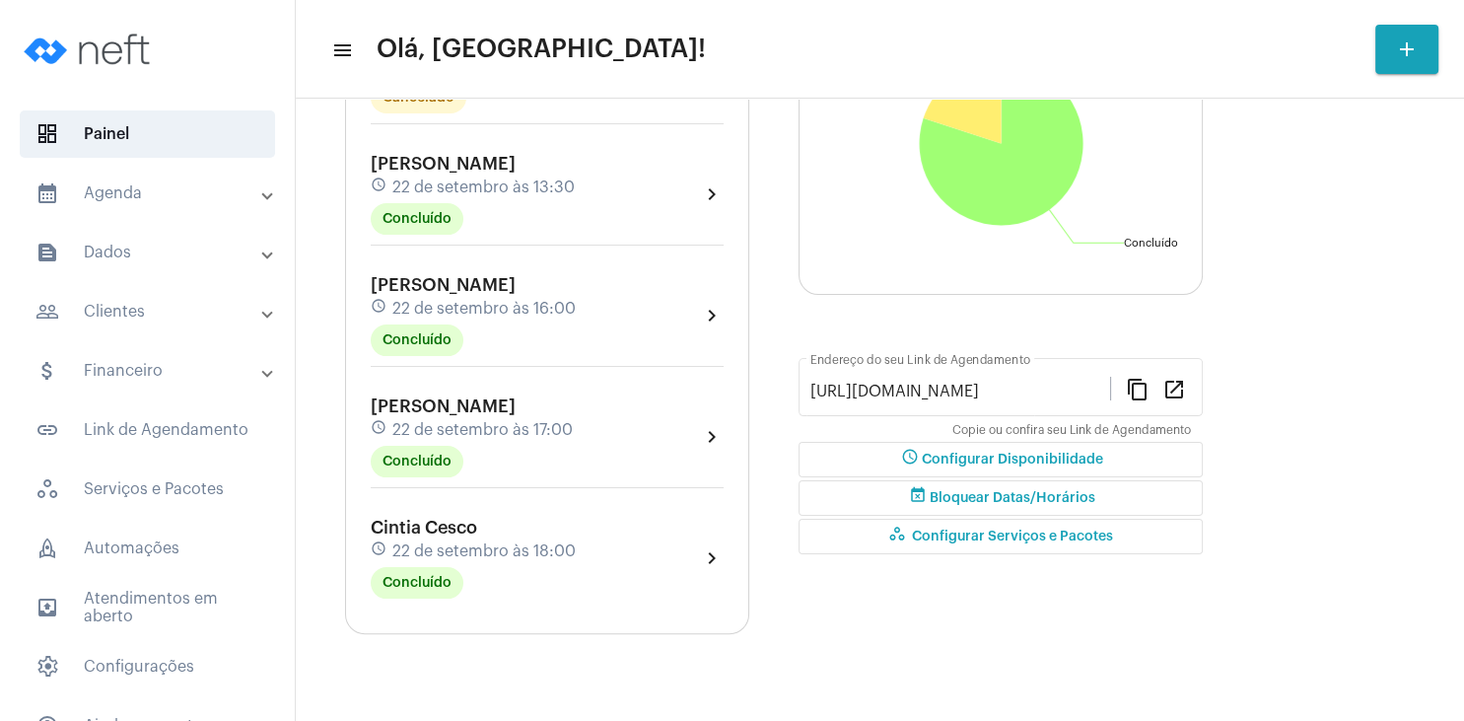
click at [570, 428] on span "22 de setembro às 17:00" at bounding box center [482, 430] width 180 height 18
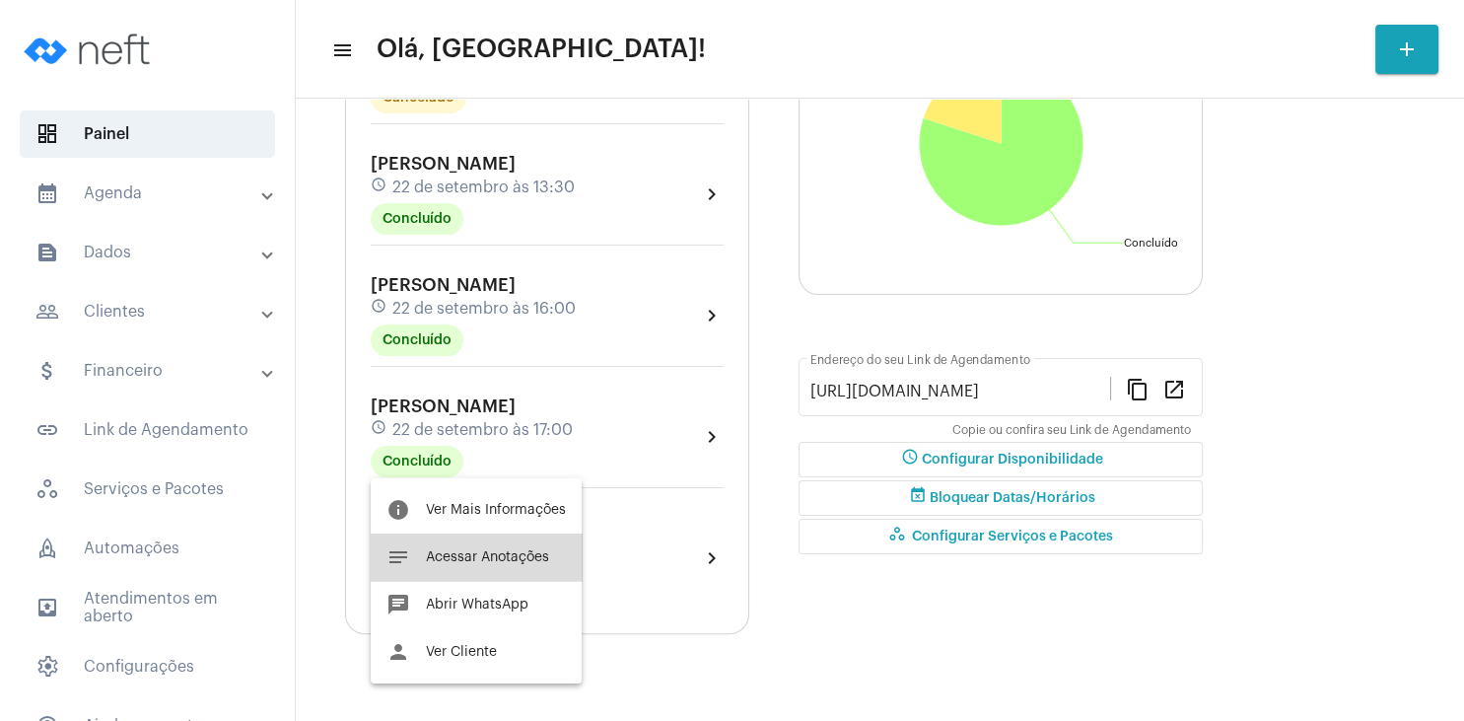
click at [503, 562] on span "Acessar Anotações" at bounding box center [487, 557] width 123 height 14
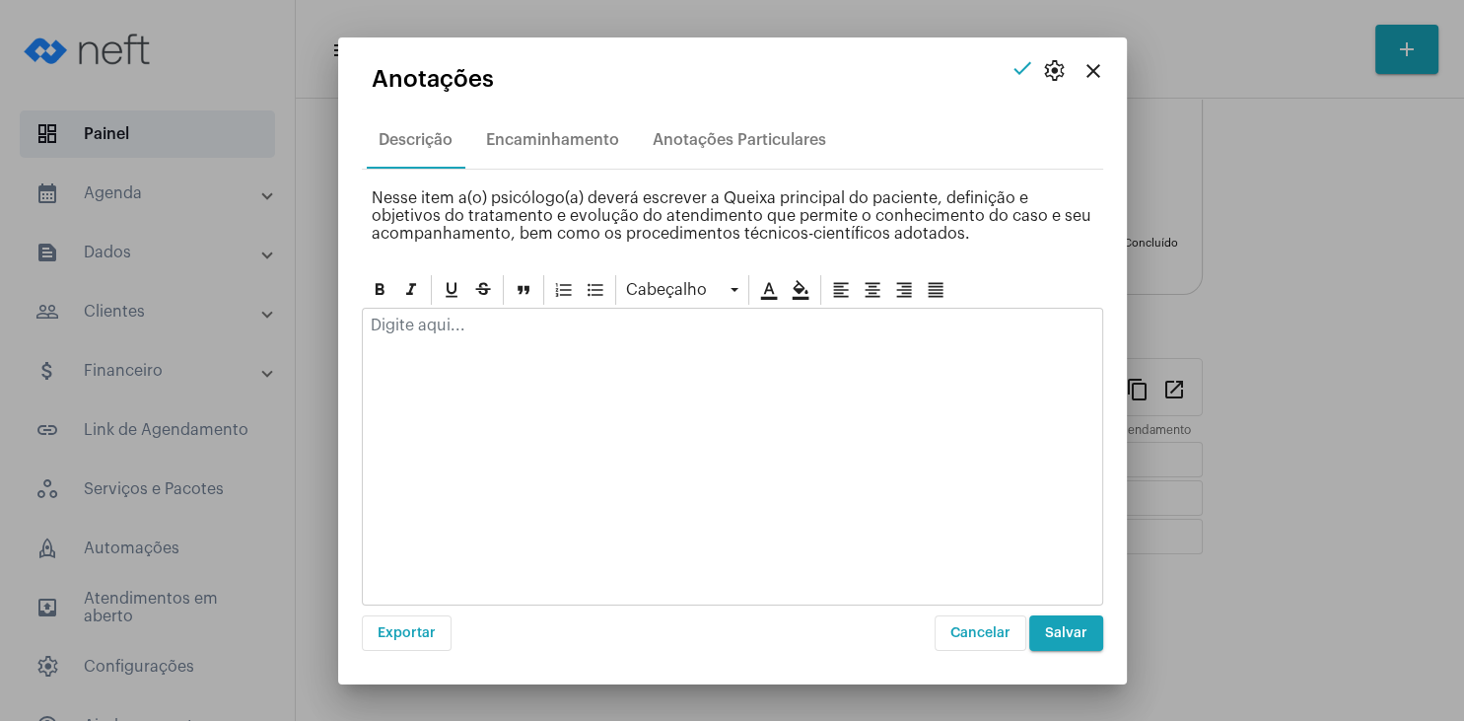
click at [546, 337] on div at bounding box center [733, 330] width 740 height 43
click at [711, 322] on p "intensidade (sexualidade? relacionamentos)Imulsividade" at bounding box center [733, 326] width 724 height 18
click at [695, 330] on p "intensidade (sexualidade? relacionamentos)Impulsividade" at bounding box center [733, 326] width 724 height 18
click at [665, 358] on p "Impulsividade" at bounding box center [733, 353] width 724 height 18
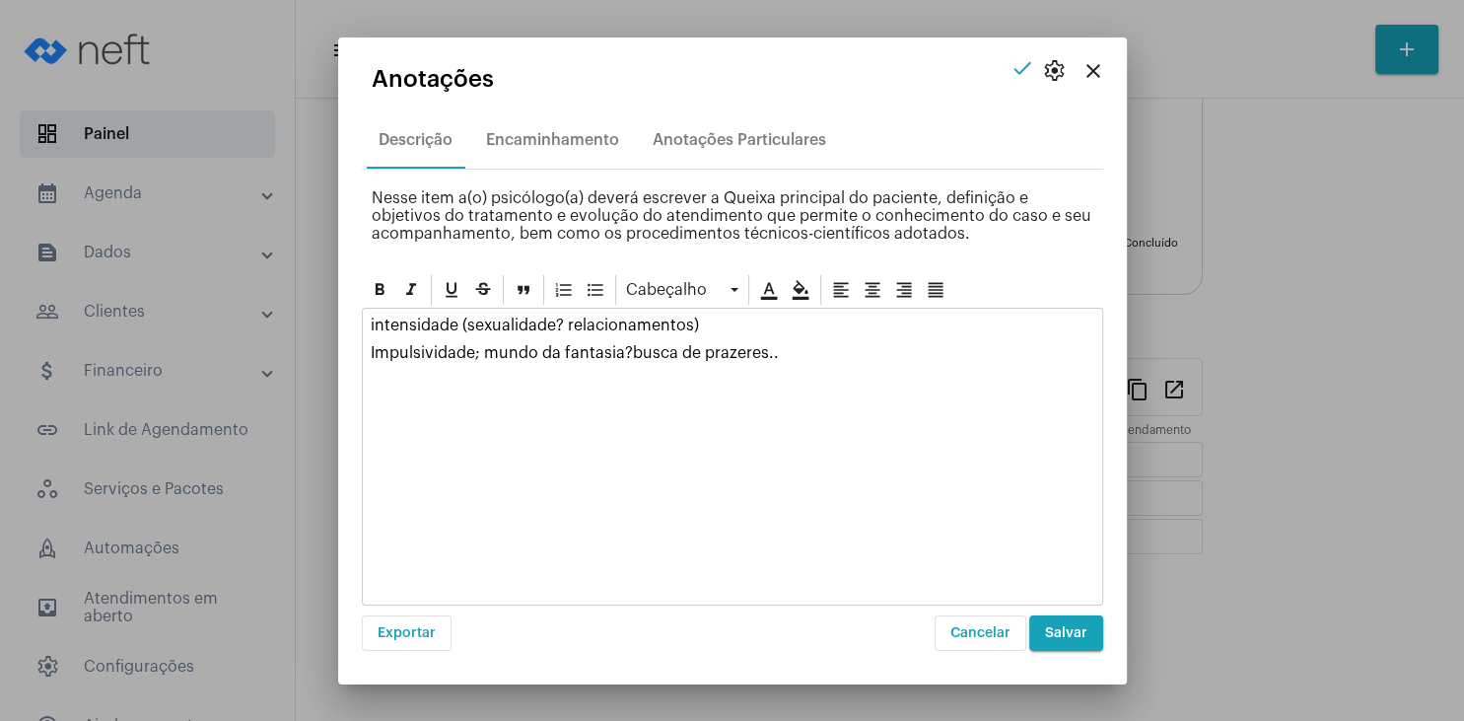
click at [629, 346] on p "Impulsividade; mundo da fantasia?busca de prazeres.." at bounding box center [733, 353] width 724 height 18
click at [787, 352] on p "Impulsividade; mundo da fantasia? busca de prazeres.." at bounding box center [733, 353] width 724 height 18
click at [1062, 626] on span "Salvar" at bounding box center [1066, 633] width 42 height 14
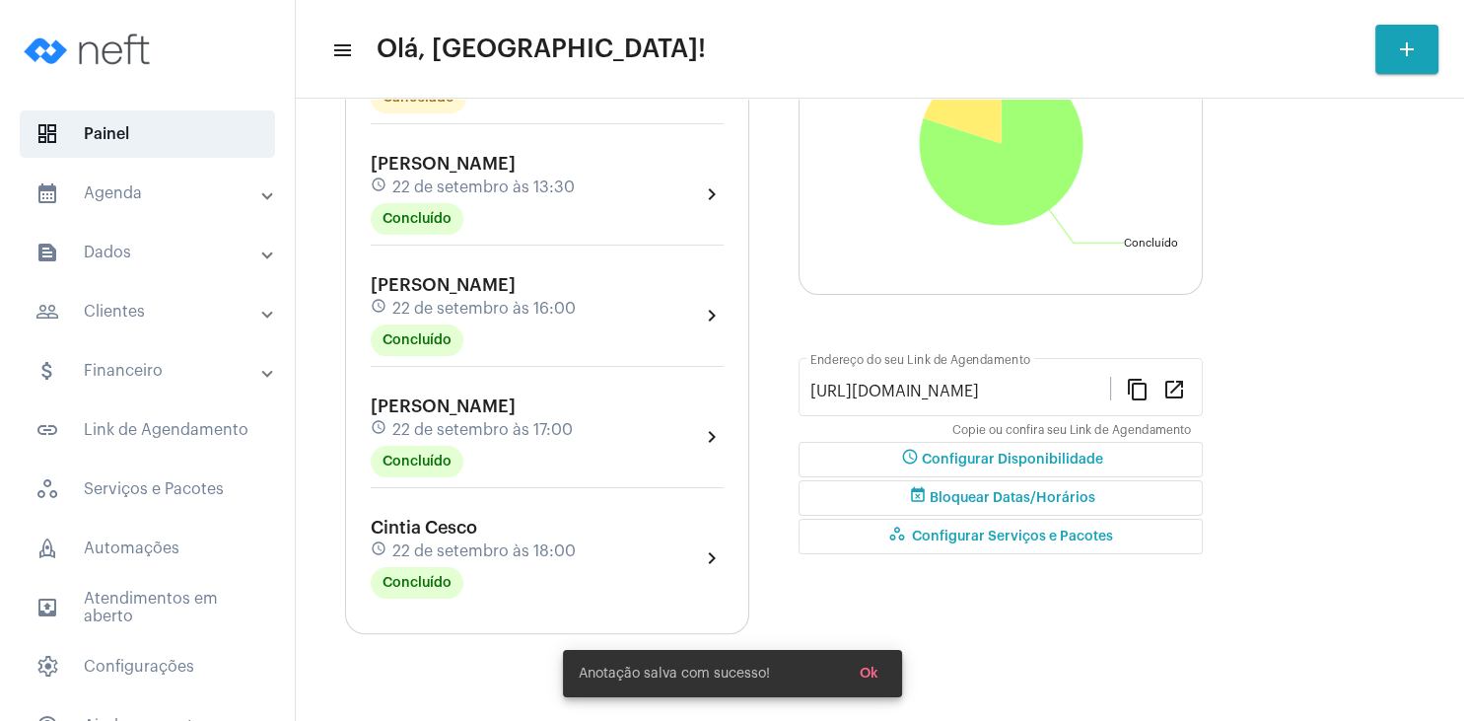
click at [457, 535] on span "Cintia Cesco" at bounding box center [424, 528] width 106 height 18
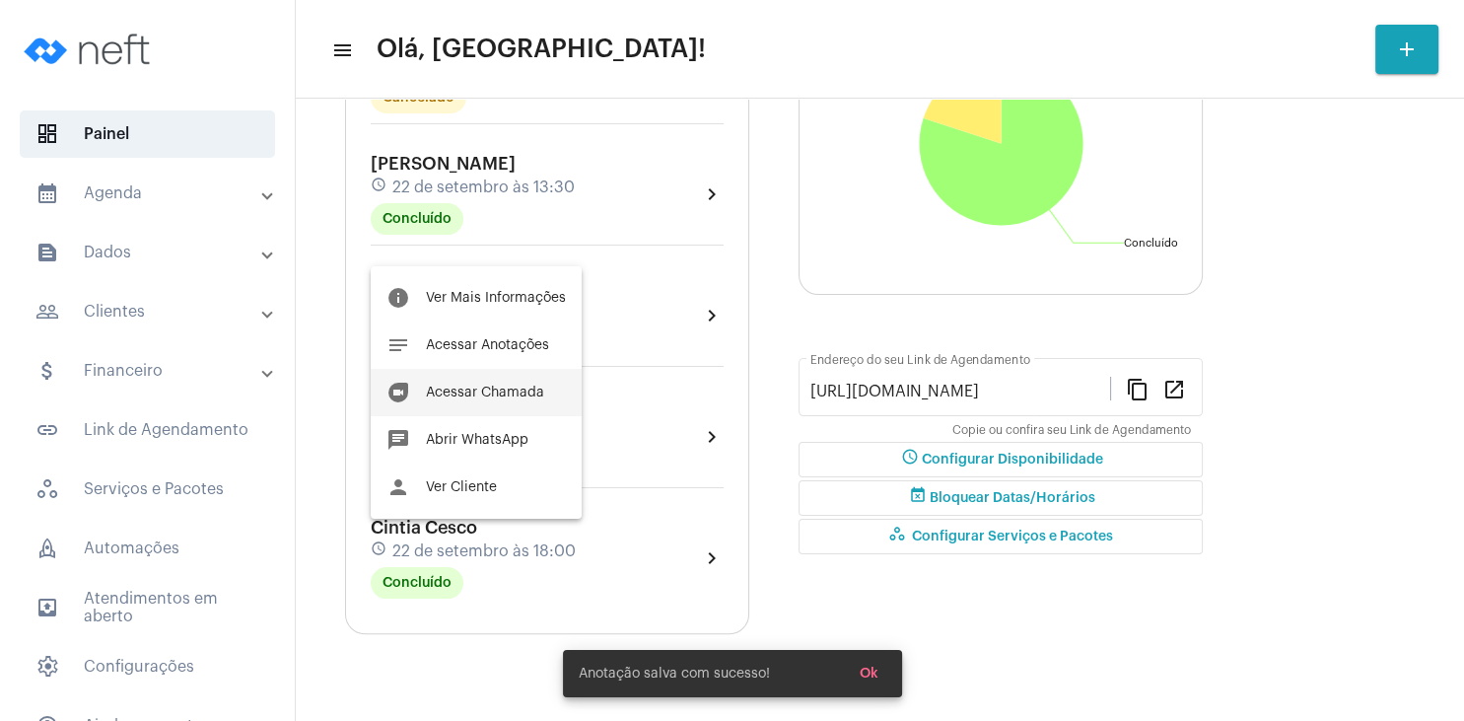
click at [493, 389] on span "Acessar Chamada" at bounding box center [485, 393] width 118 height 14
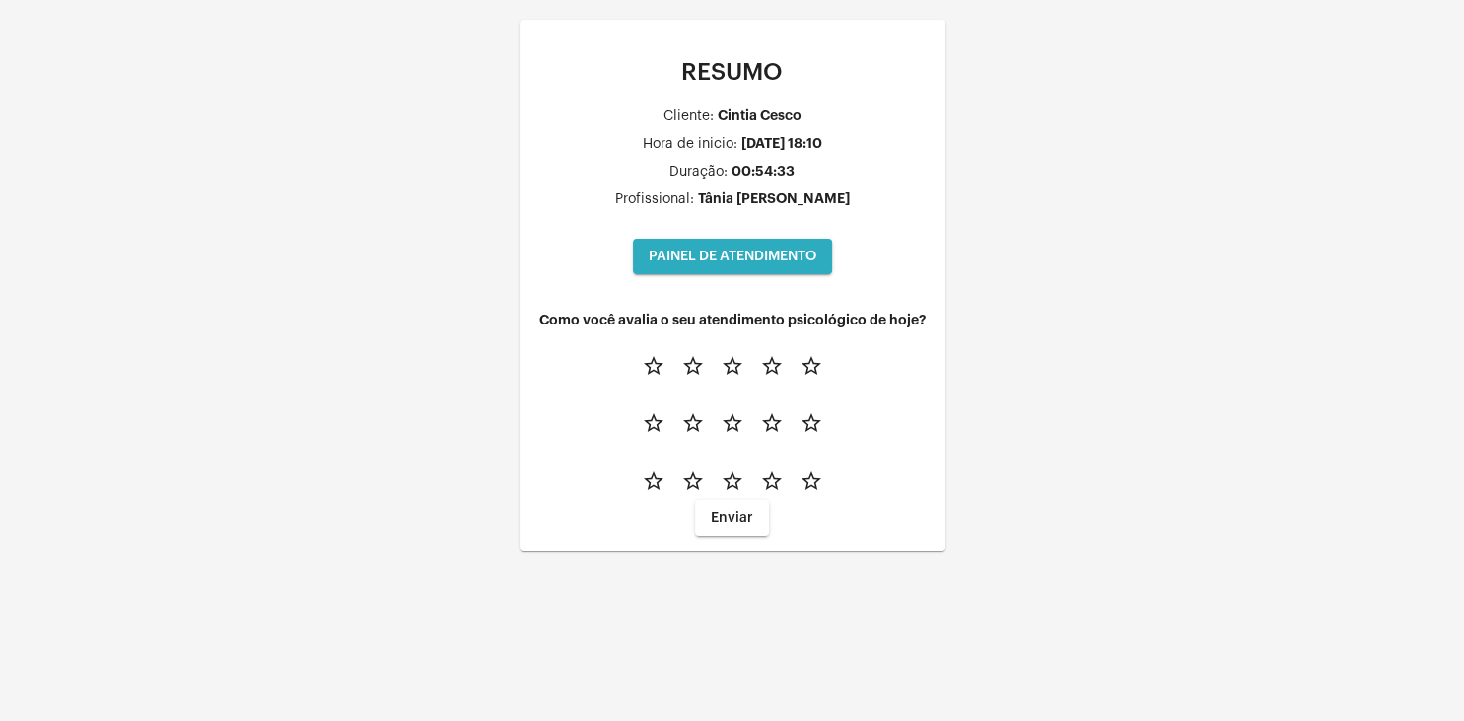
click at [719, 253] on span "PAINEL DE ATENDIMENTO" at bounding box center [733, 256] width 168 height 14
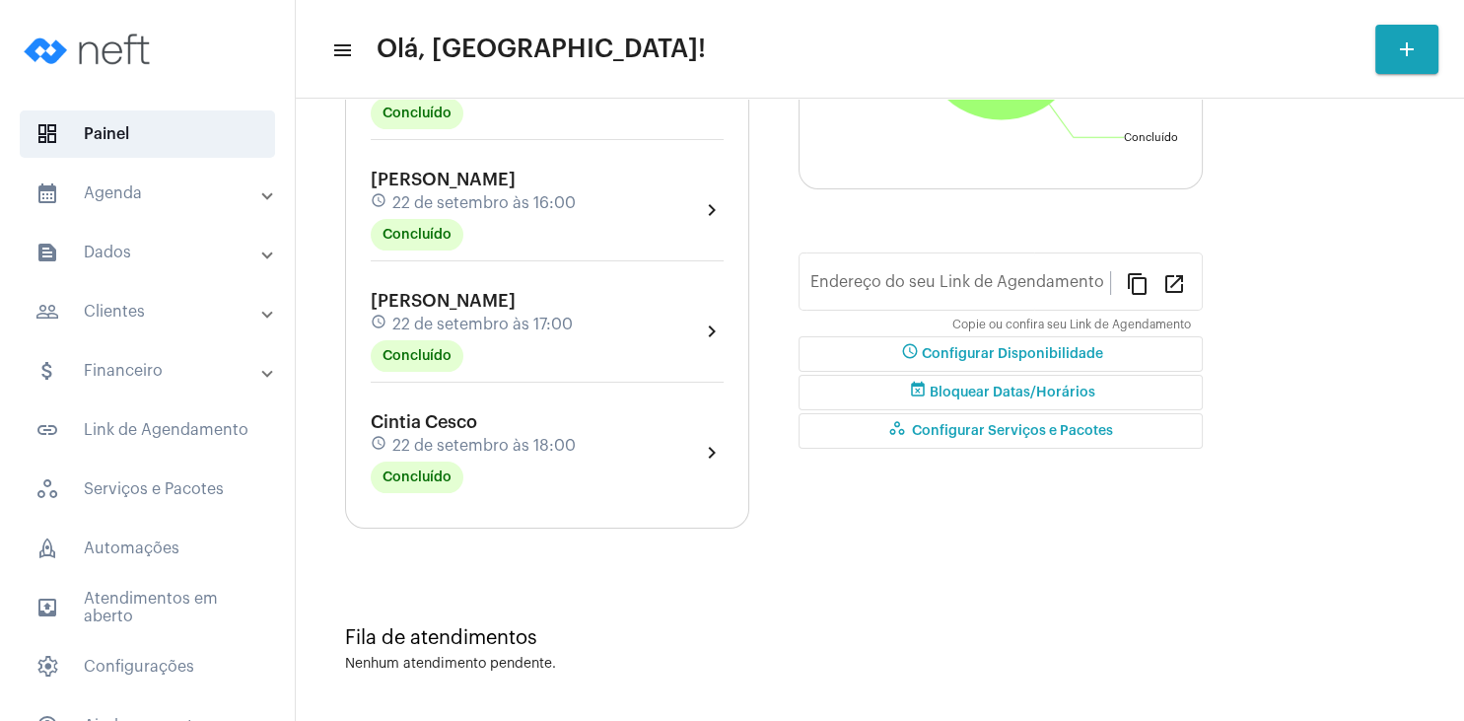
click at [424, 440] on span "22 de setembro às 18:00" at bounding box center [483, 446] width 183 height 18
type input "[URL][DOMAIN_NAME]"
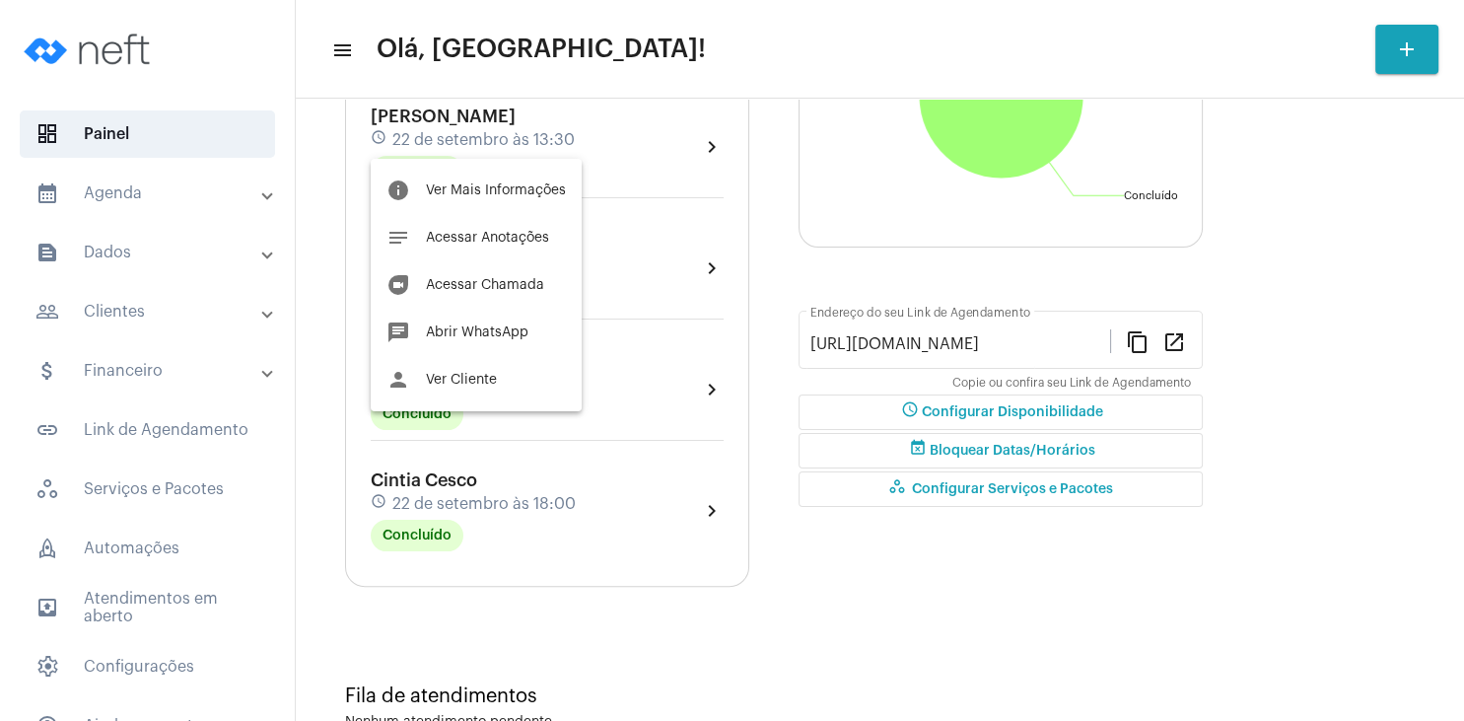
scroll to position [390, 0]
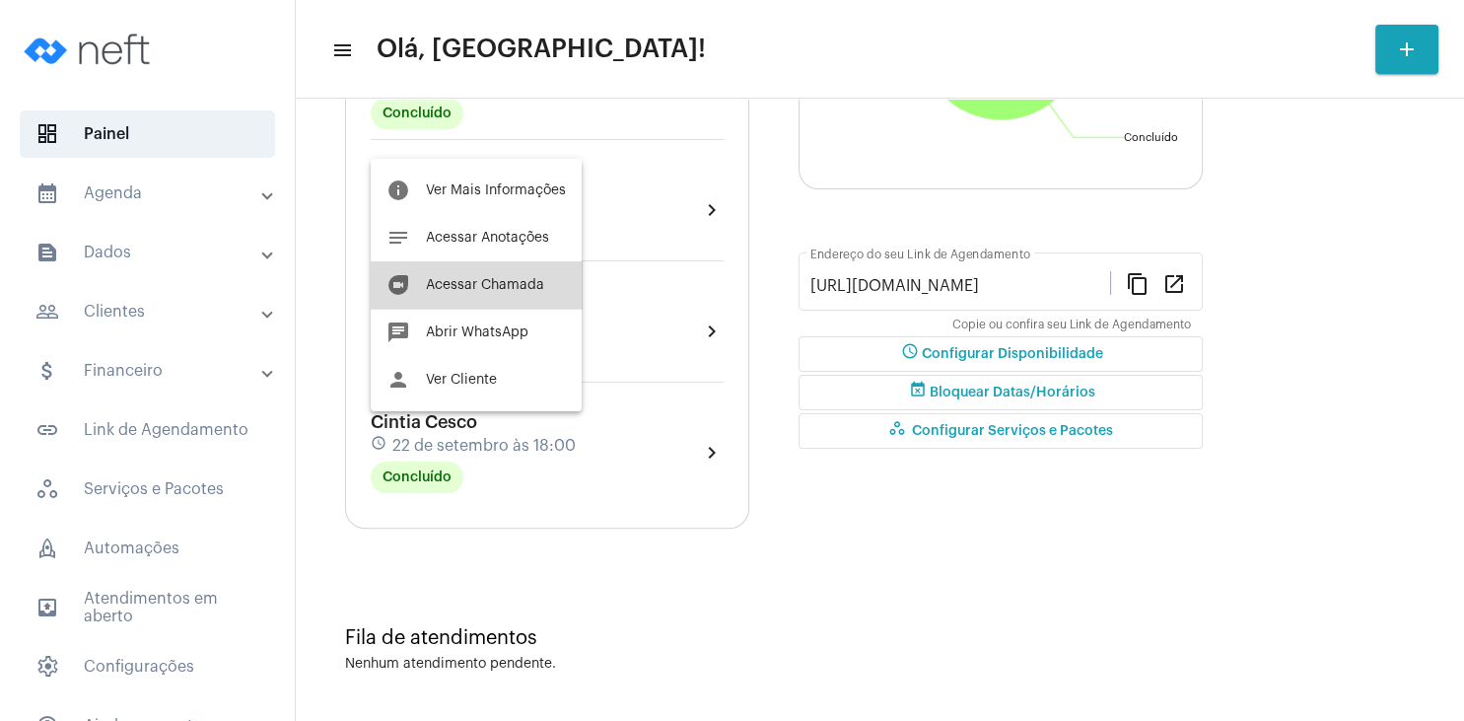
click at [488, 274] on button "duo [PERSON_NAME]" at bounding box center [476, 284] width 211 height 47
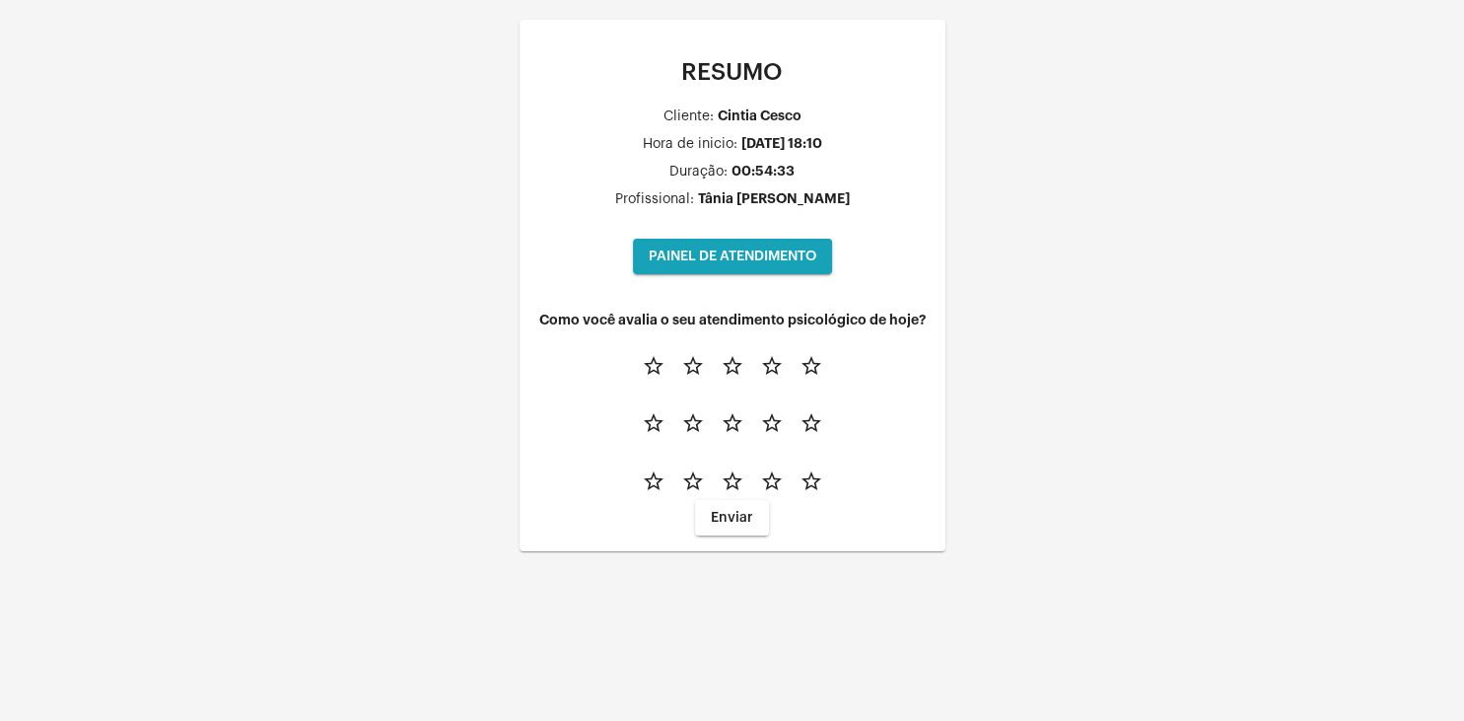
click at [743, 257] on span "PAINEL DE ATENDIMENTO" at bounding box center [733, 256] width 168 height 14
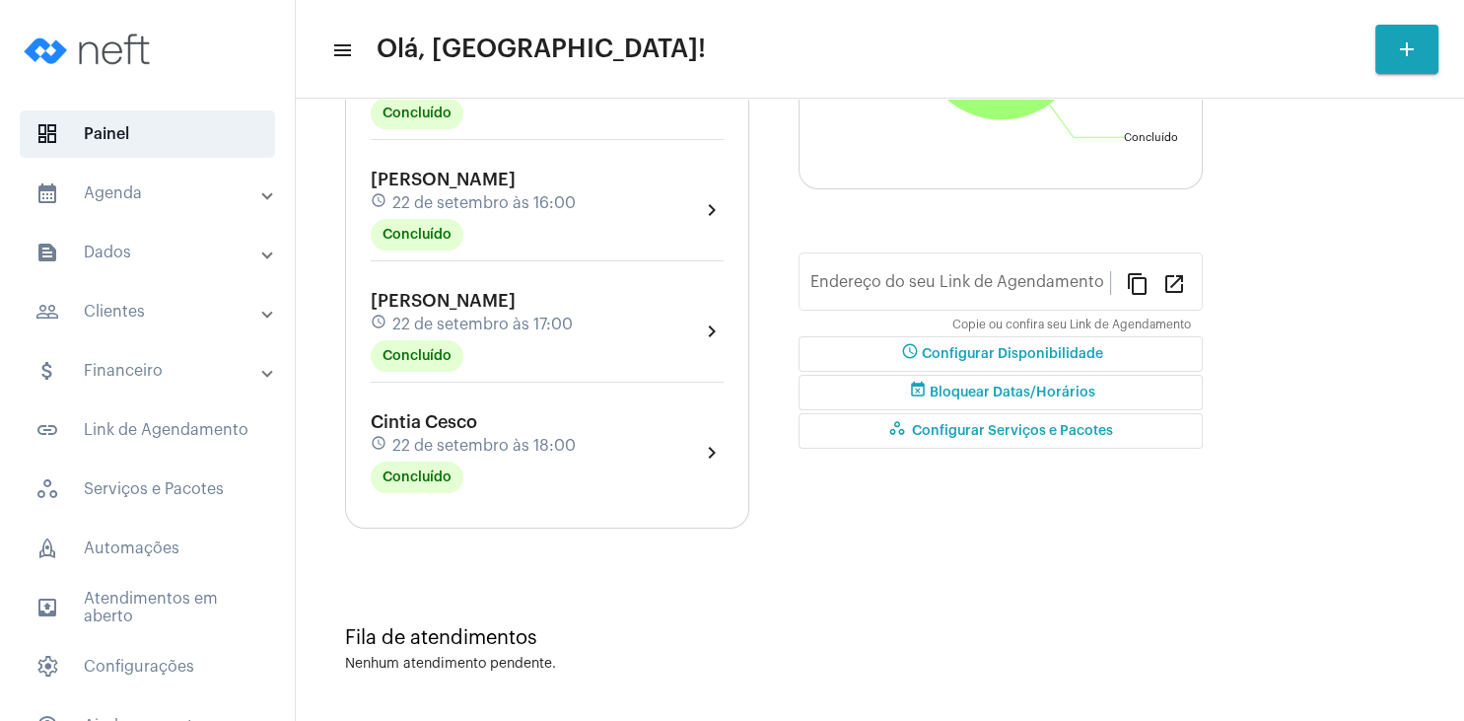
type input "[URL][DOMAIN_NAME]"
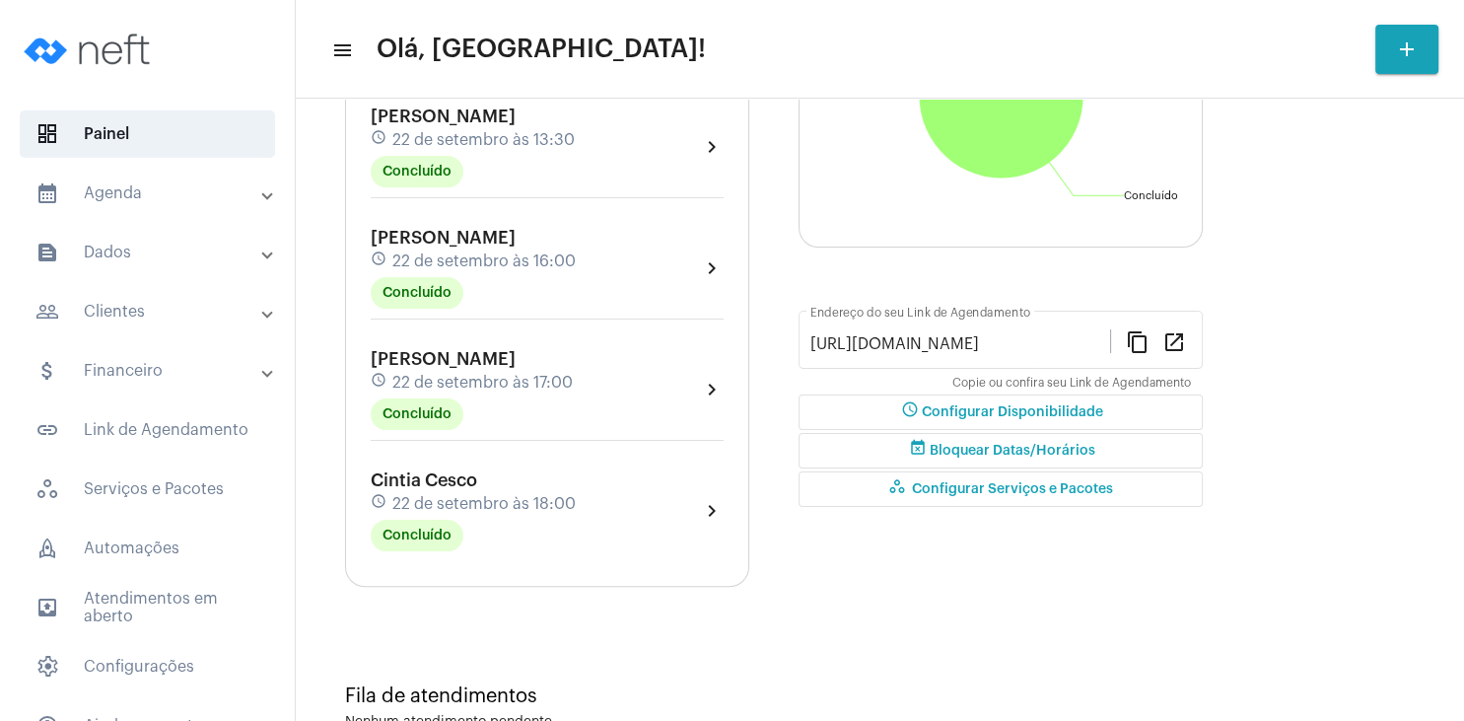
scroll to position [390, 0]
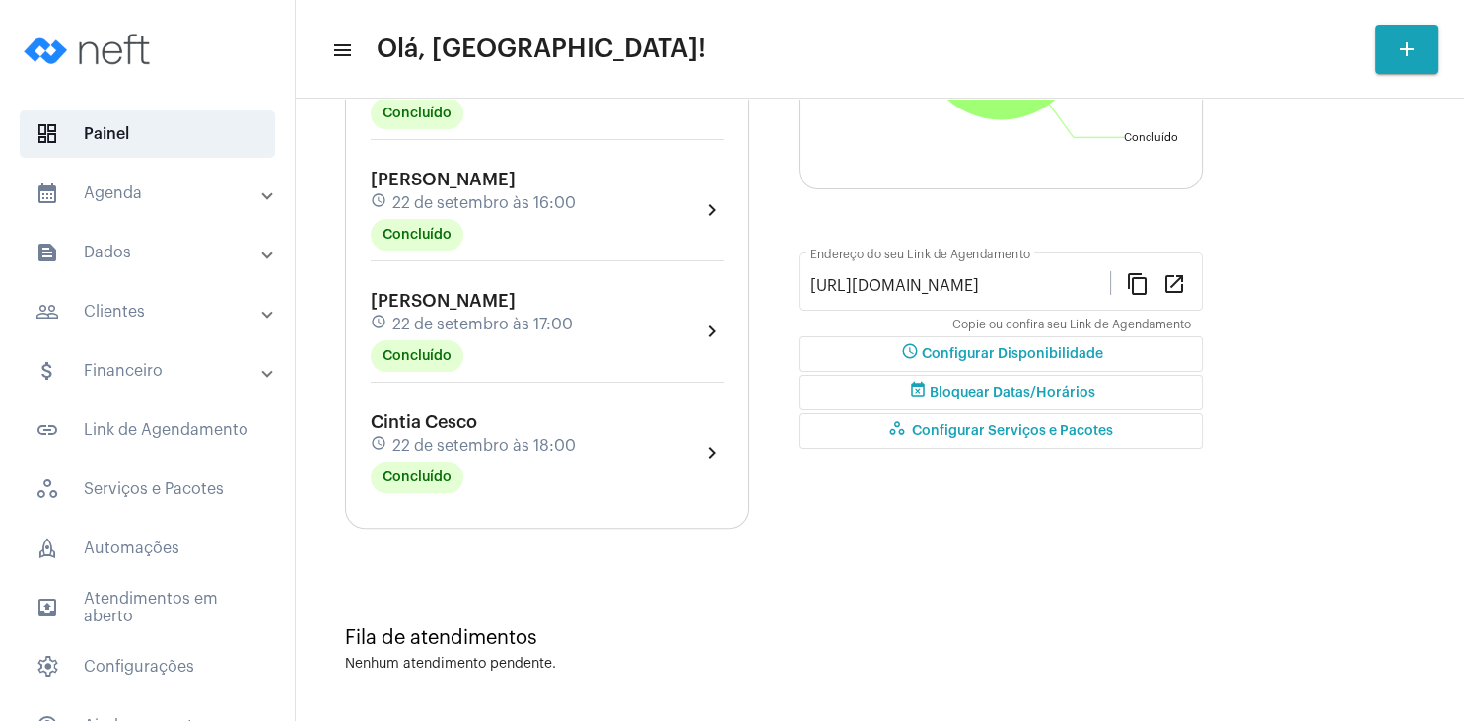
click at [431, 438] on span "22 de setembro às 18:00" at bounding box center [483, 446] width 183 height 18
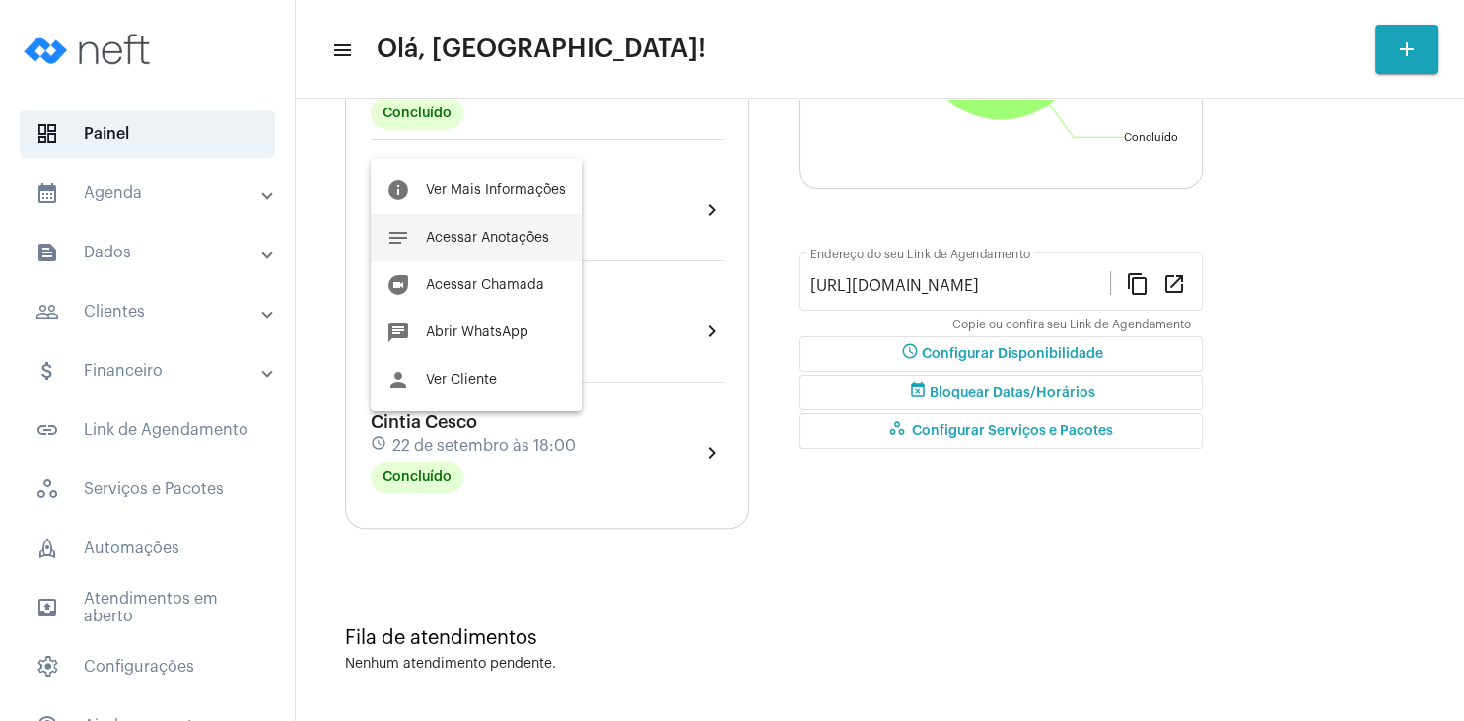
click at [515, 239] on span "Acessar Anotações" at bounding box center [487, 238] width 123 height 14
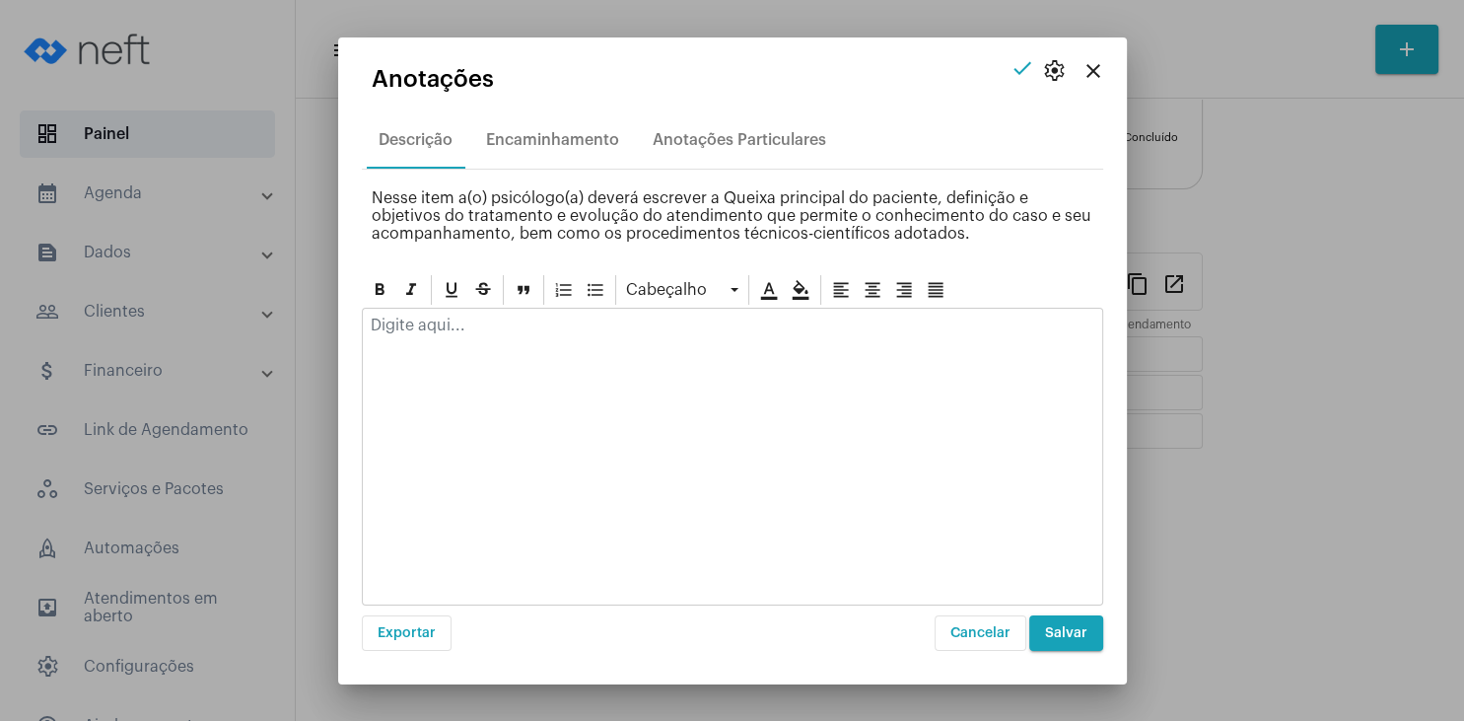
click at [578, 336] on div at bounding box center [733, 330] width 740 height 43
drag, startPoint x: 1082, startPoint y: 56, endPoint x: 1083, endPoint y: 67, distance: 10.9
click at [1082, 58] on button "close" at bounding box center [1093, 70] width 39 height 39
